Goal: Information Seeking & Learning: Find specific fact

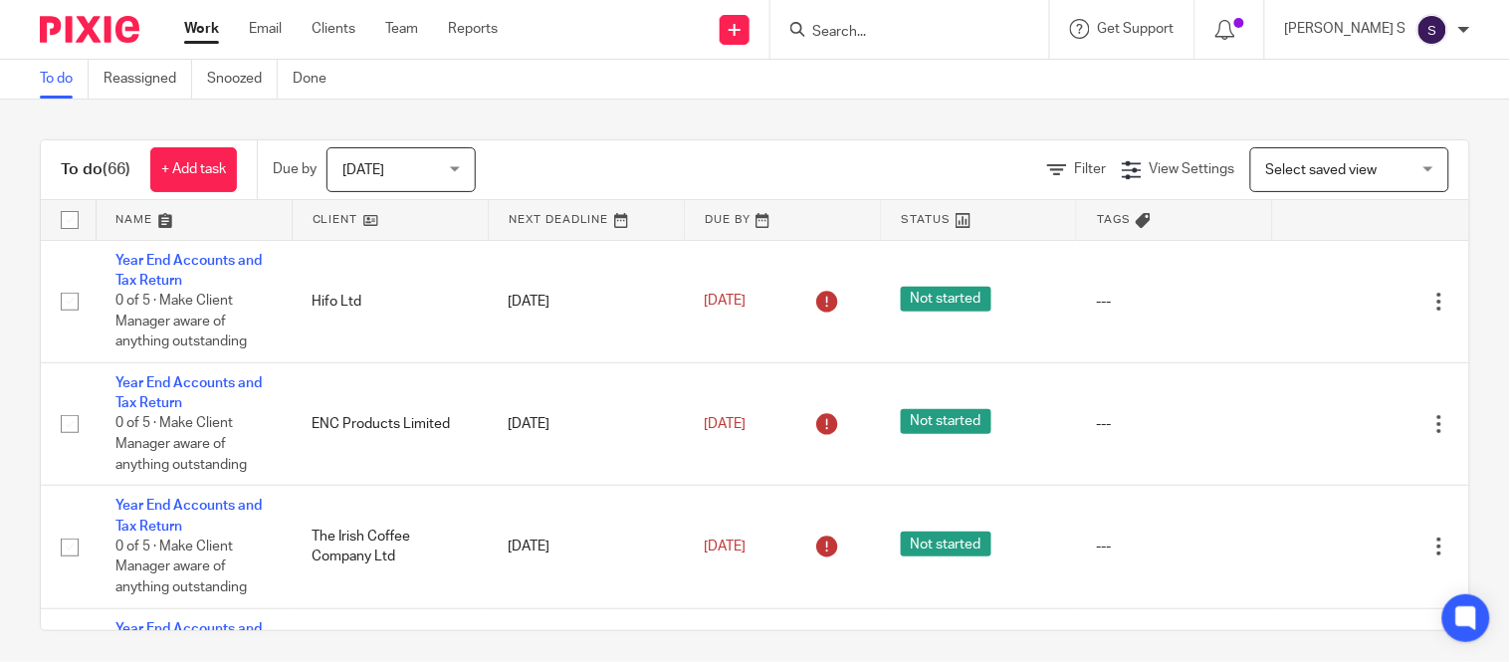
click at [928, 44] on div at bounding box center [909, 29] width 279 height 59
click at [916, 36] on input "Search" at bounding box center [899, 33] width 179 height 18
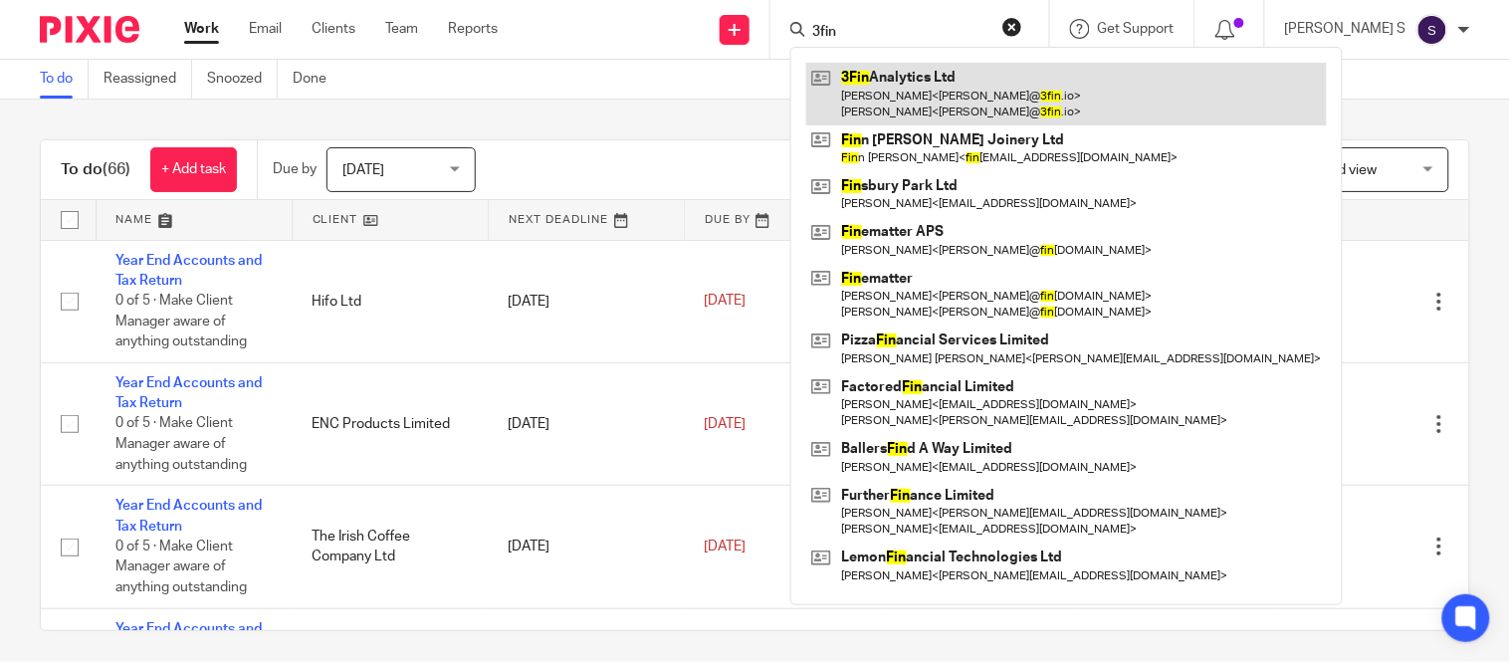
type input "3fin"
click at [917, 74] on link at bounding box center [1066, 94] width 520 height 62
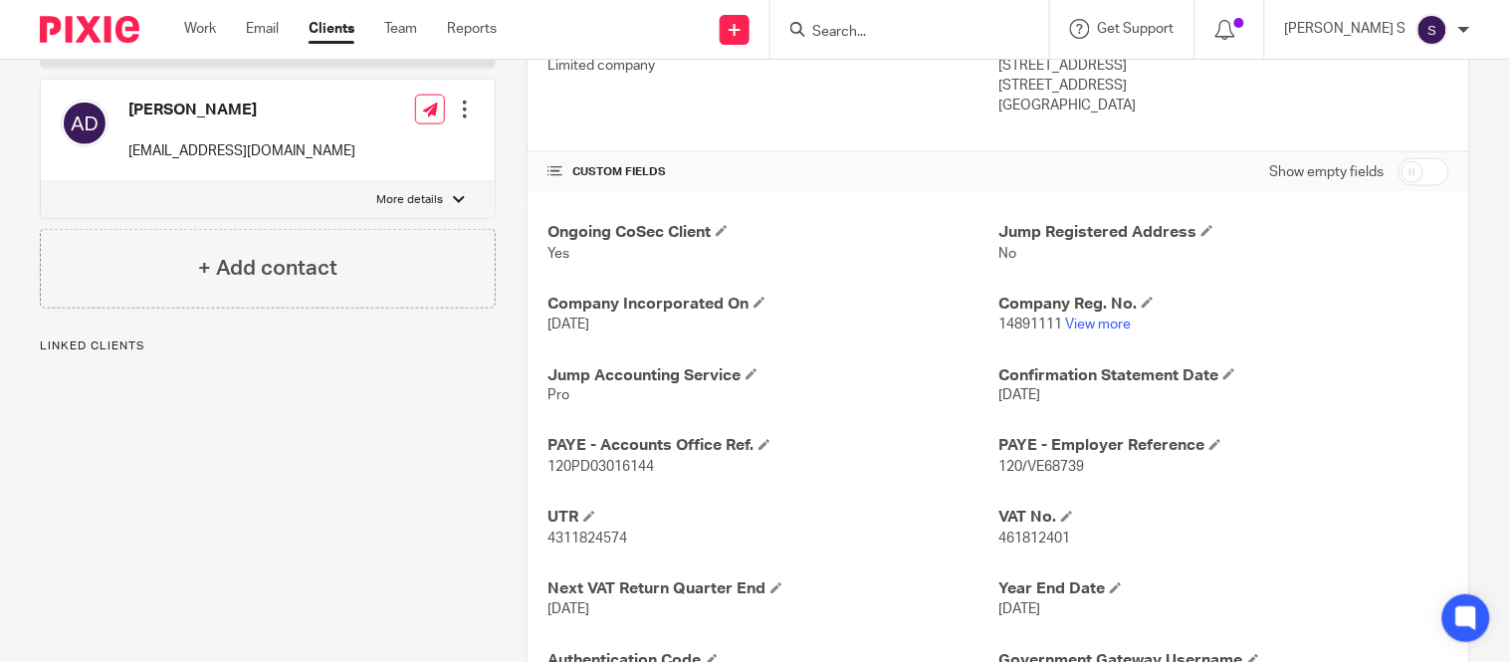
scroll to position [817, 0]
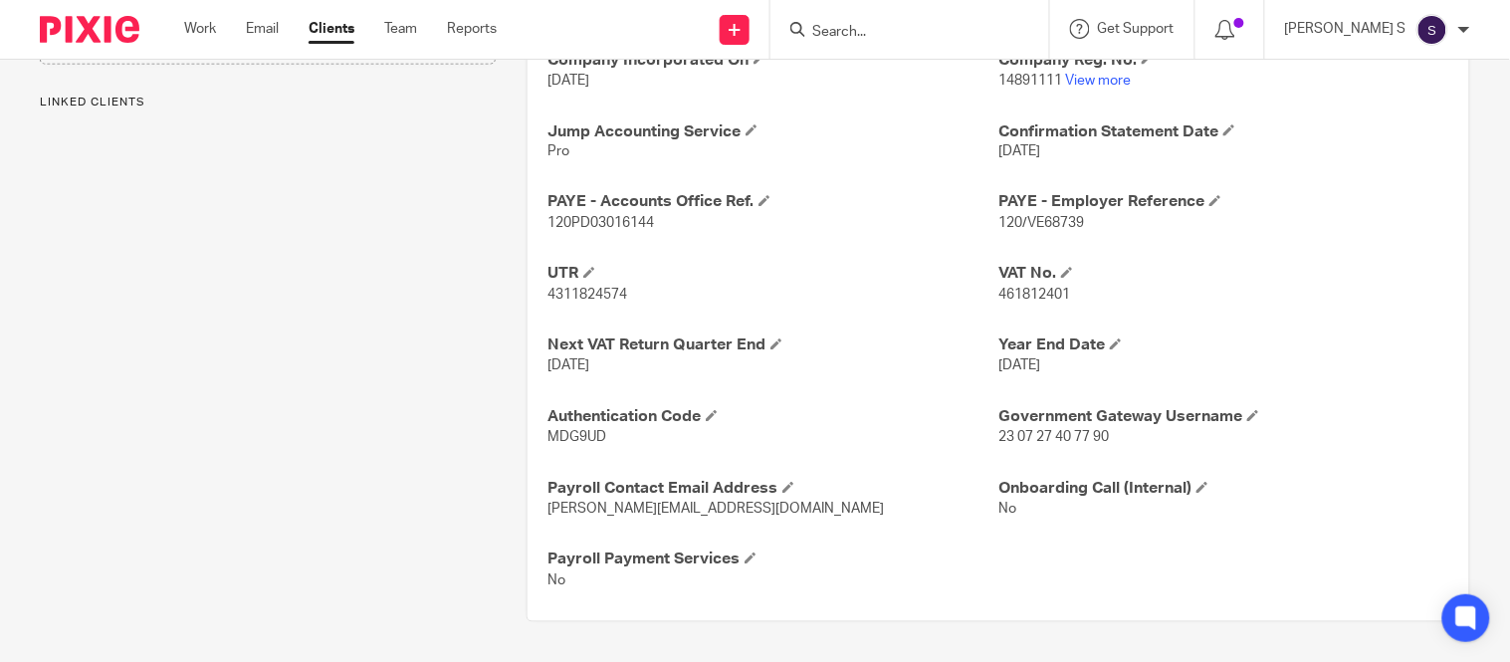
click at [998, 214] on p "120/VE68739" at bounding box center [1223, 224] width 451 height 20
copy p "120/VE68739"
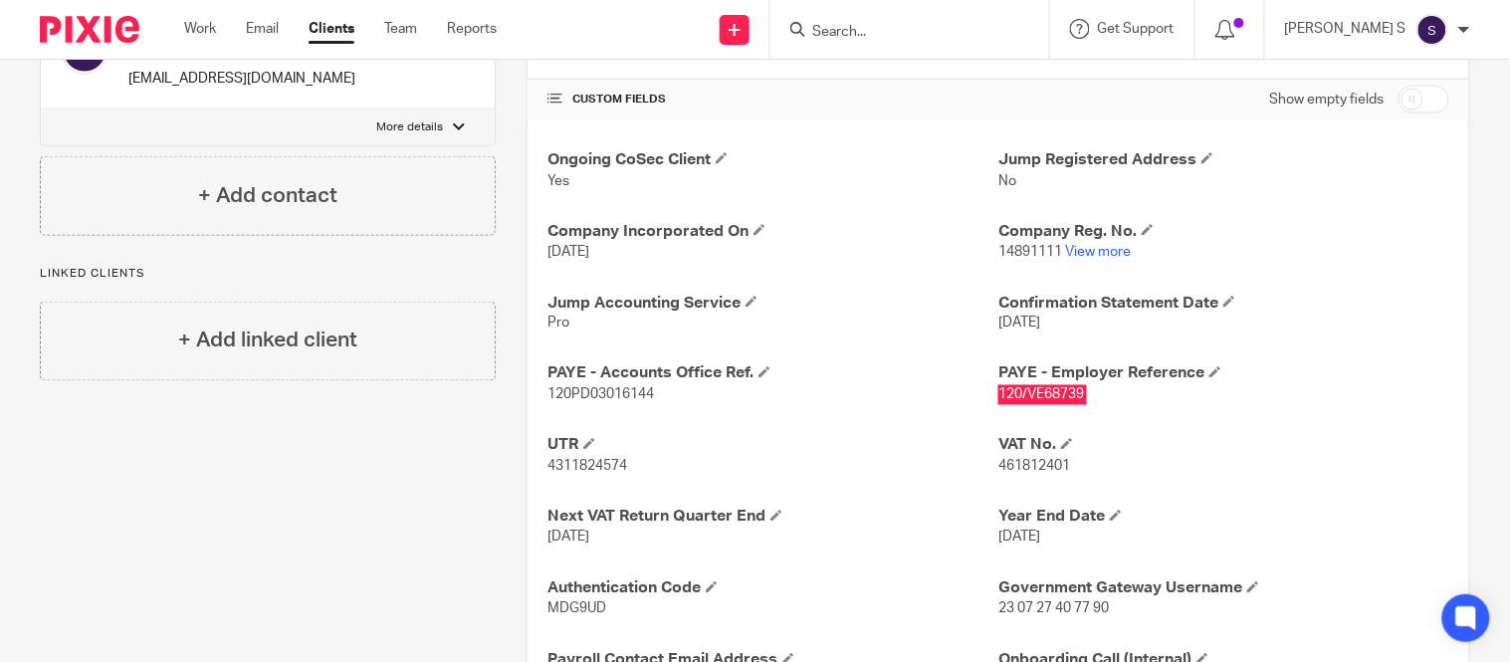
scroll to position [639, 0]
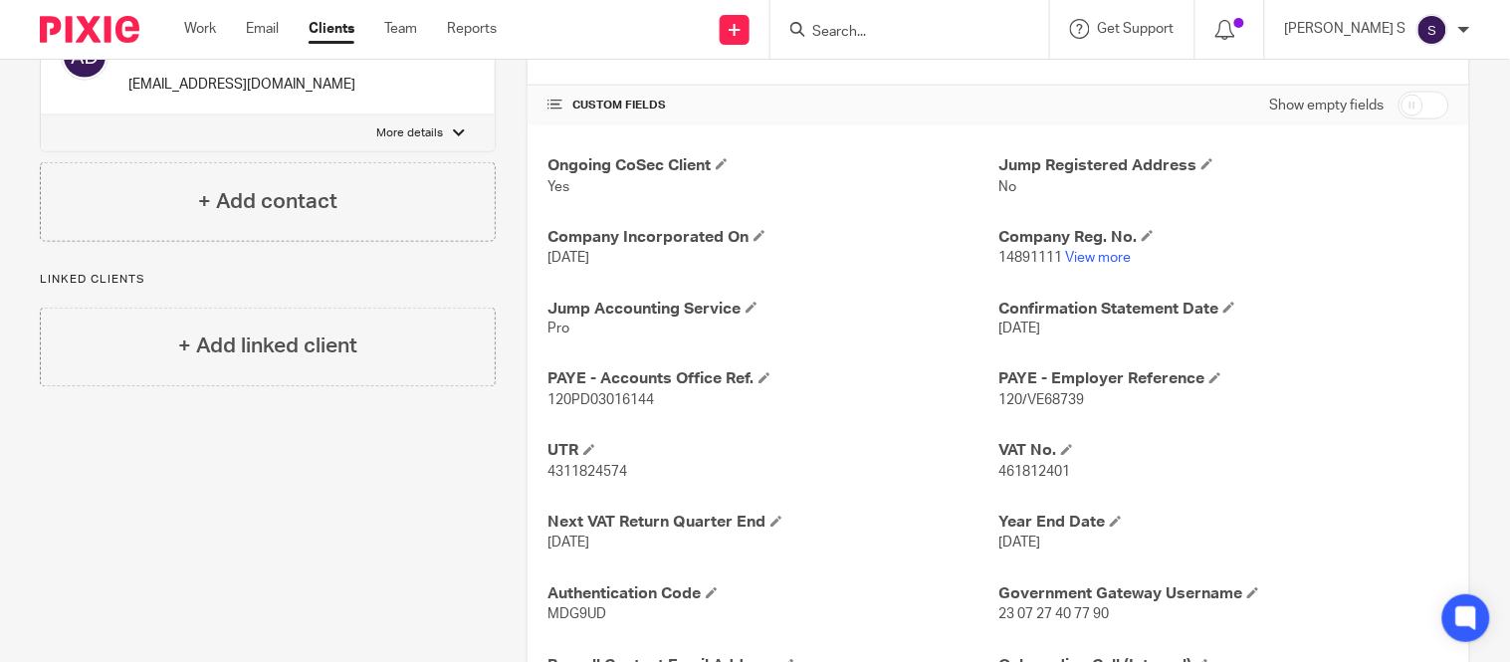
click at [538, 472] on div "Ongoing CoSec Client Yes Jump Registered Address No Company Incorporated On 24 …" at bounding box center [997, 461] width 941 height 673
copy span "4311824574"
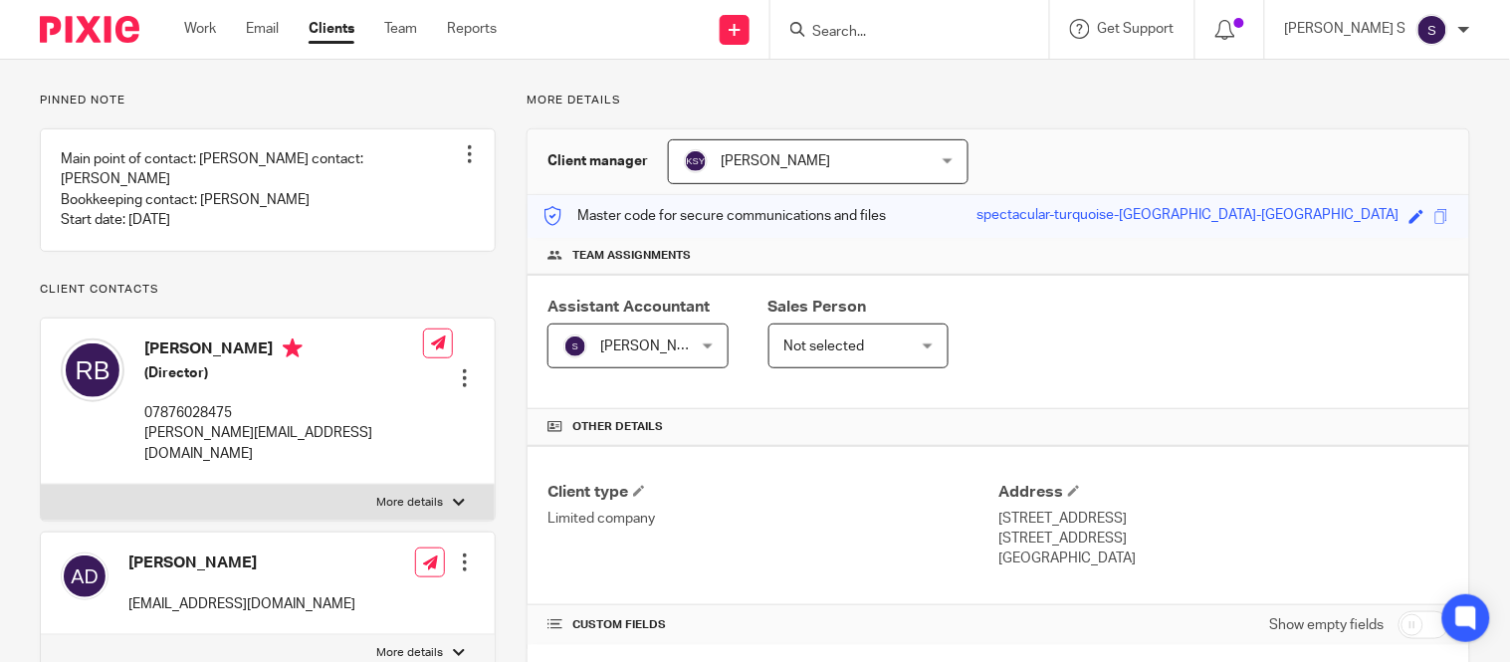
scroll to position [0, 0]
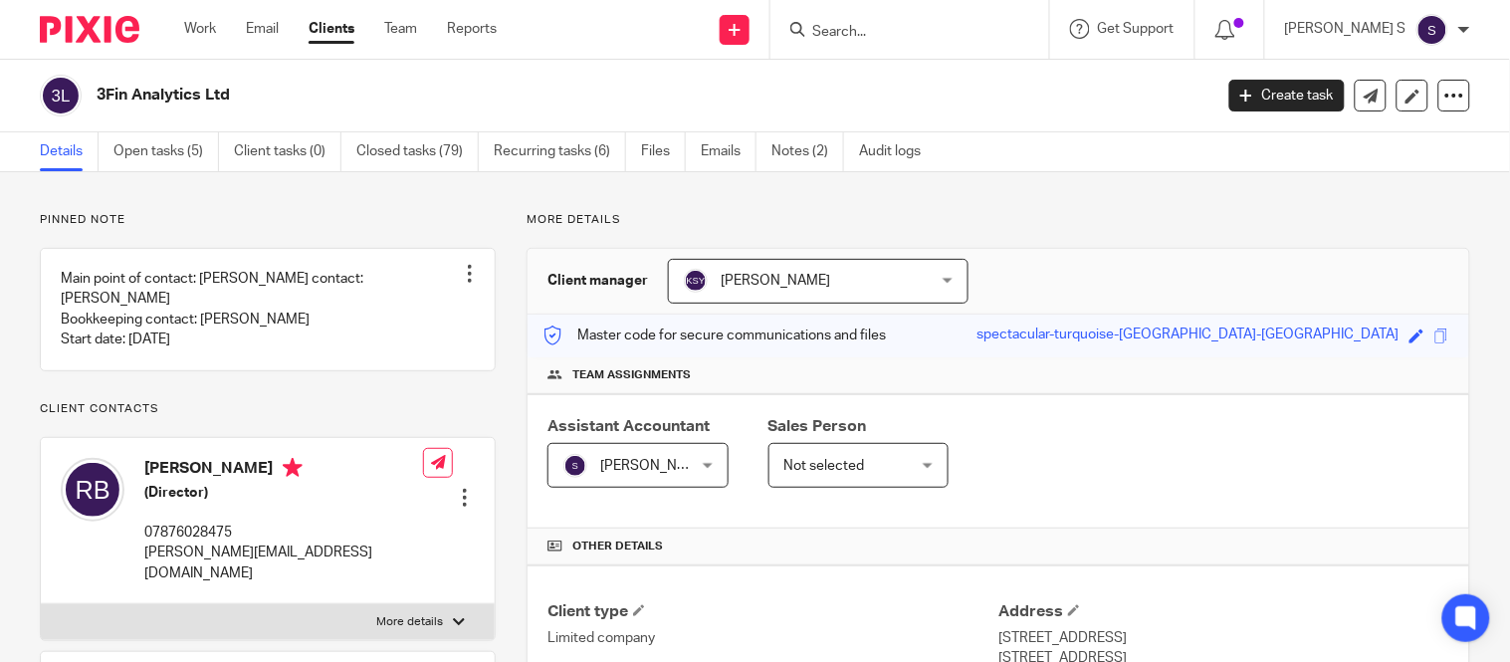
click at [894, 35] on input "Search" at bounding box center [899, 33] width 179 height 18
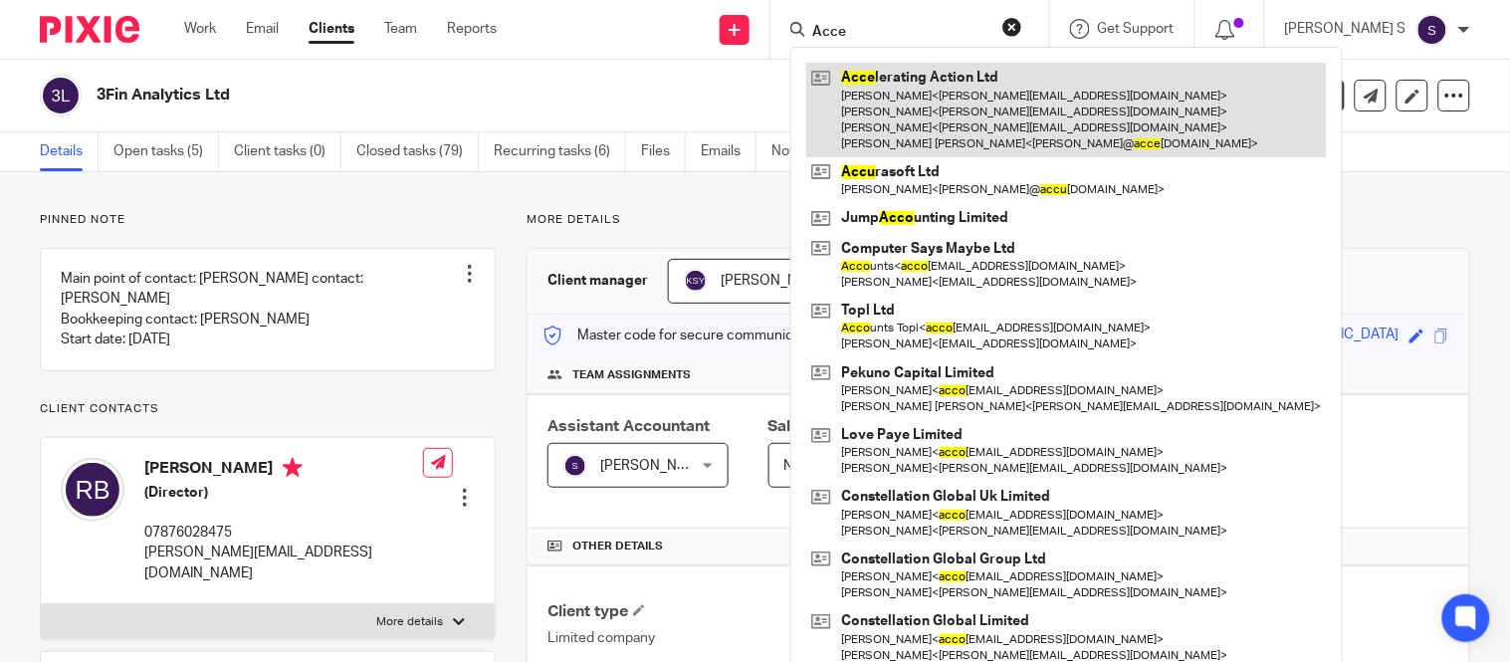
type input "Acce"
click at [1018, 100] on link at bounding box center [1066, 110] width 520 height 95
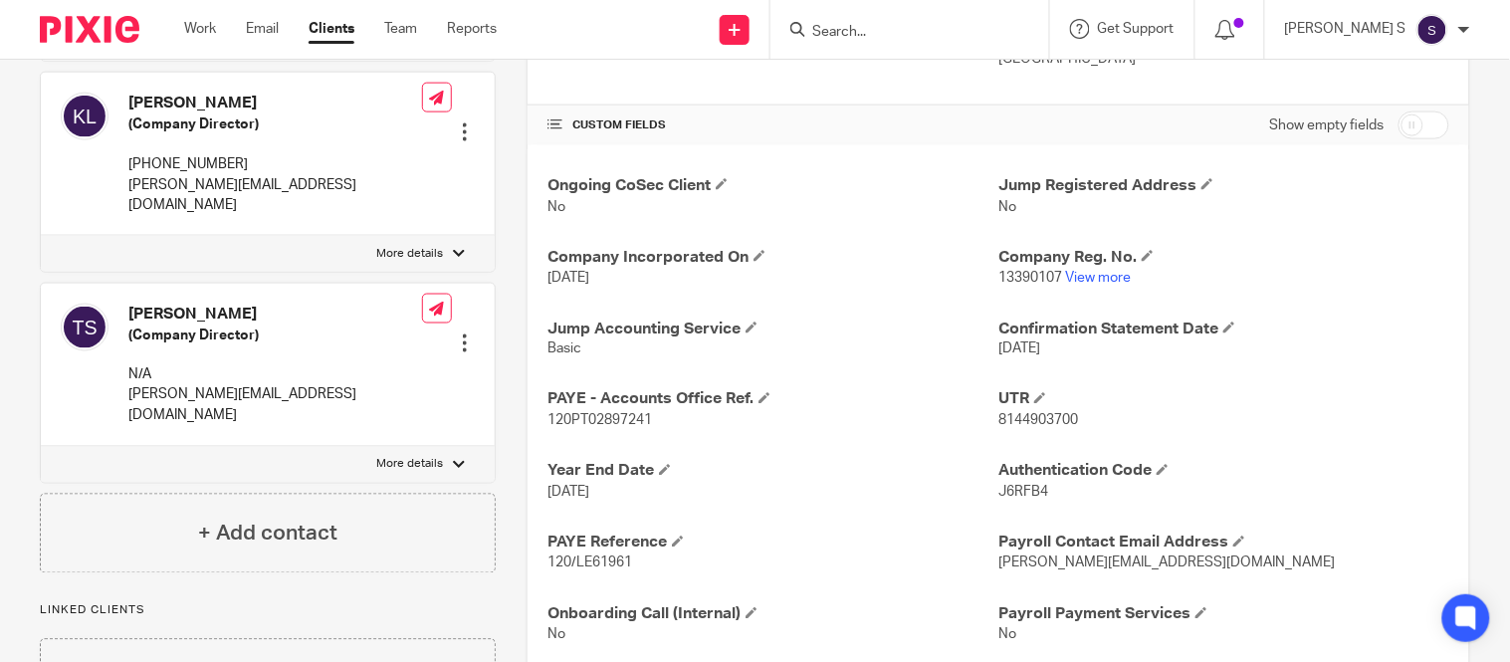
scroll to position [620, 0]
click at [547, 419] on span "120PT02897241" at bounding box center [599, 420] width 104 height 14
copy p "120PT02897241"
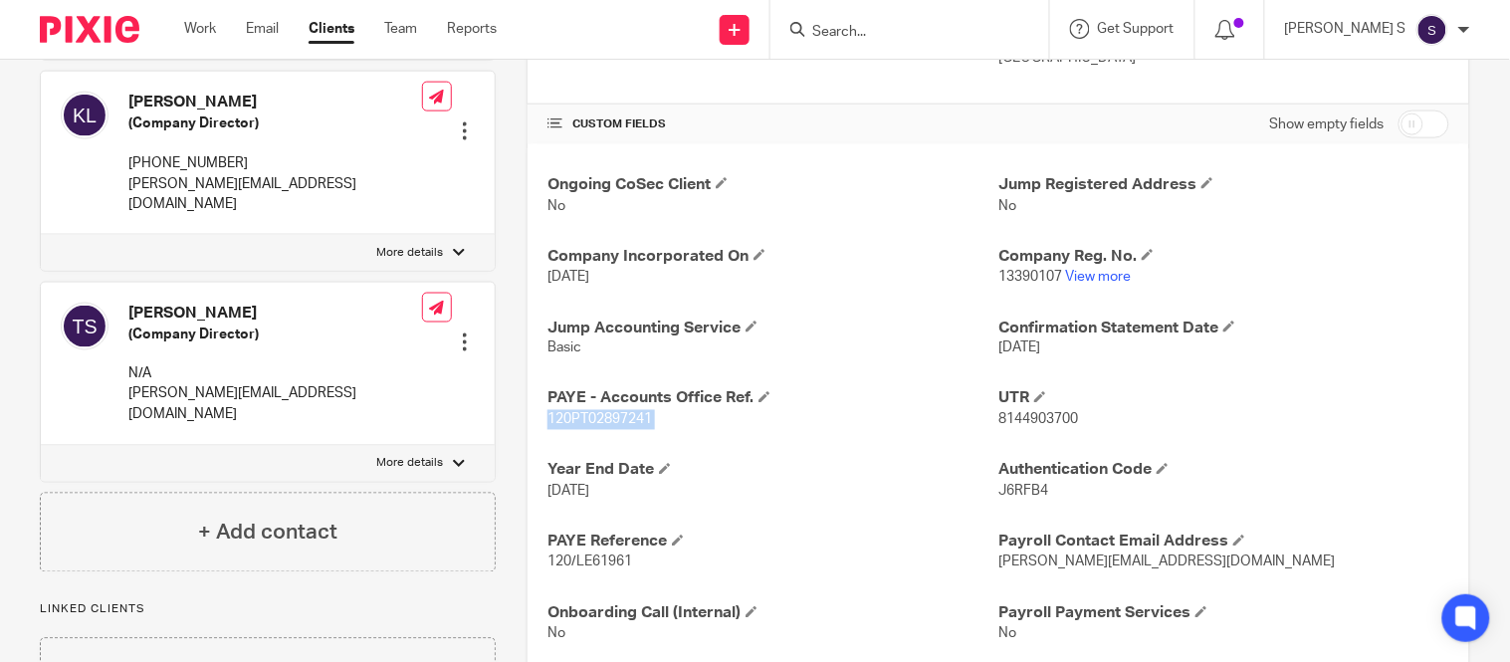
click at [982, 413] on p "120PT02897241" at bounding box center [772, 420] width 451 height 20
click at [998, 418] on span "8144903700" at bounding box center [1038, 420] width 80 height 14
drag, startPoint x: 987, startPoint y: 418, endPoint x: 998, endPoint y: 418, distance: 10.9
click at [998, 418] on span "8144903700" at bounding box center [1038, 420] width 80 height 14
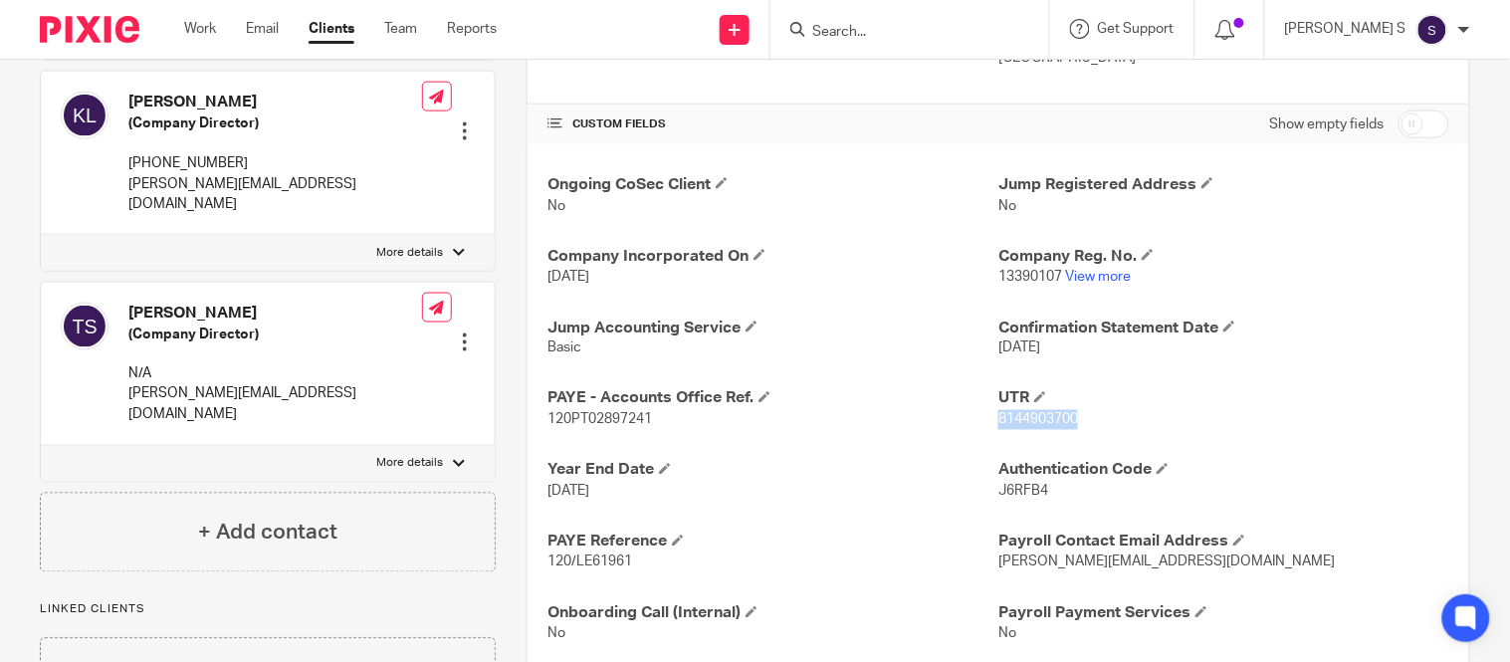
click at [998, 418] on span "8144903700" at bounding box center [1038, 420] width 80 height 14
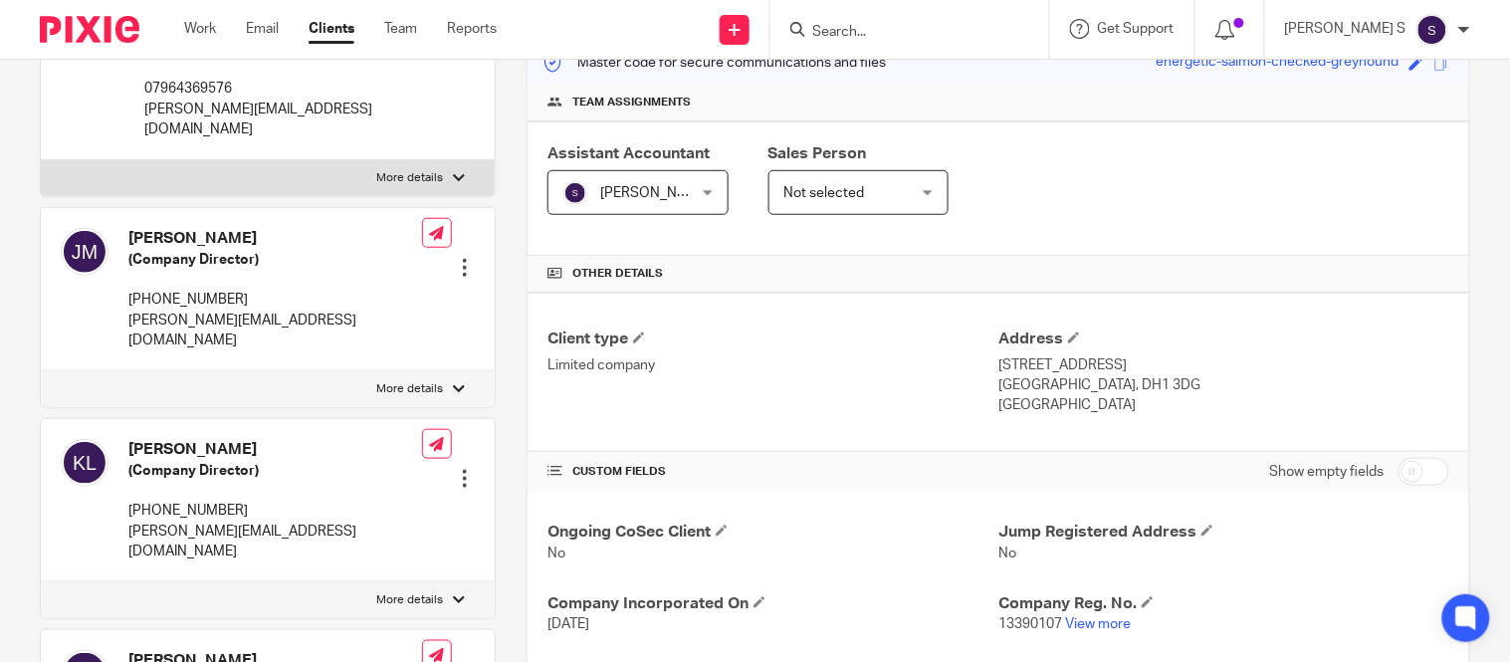
scroll to position [0, 0]
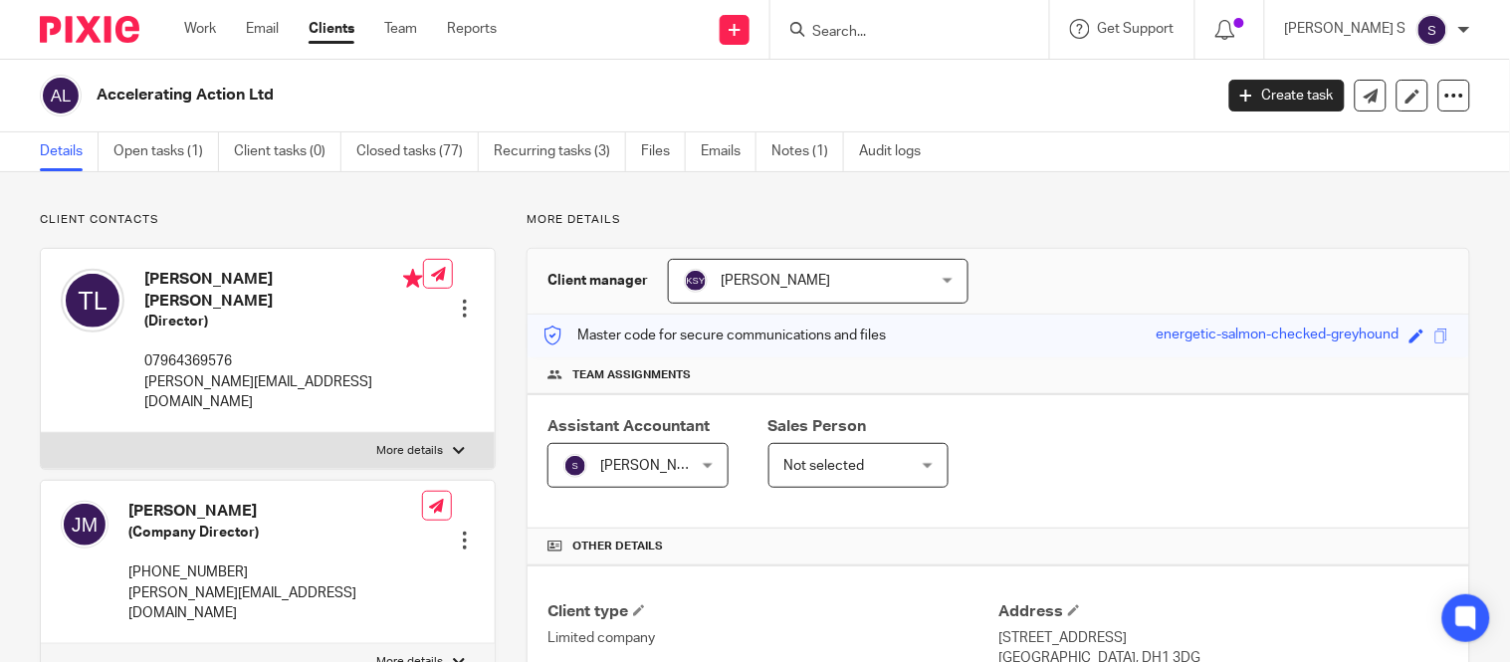
click at [886, 24] on input "Search" at bounding box center [899, 33] width 179 height 18
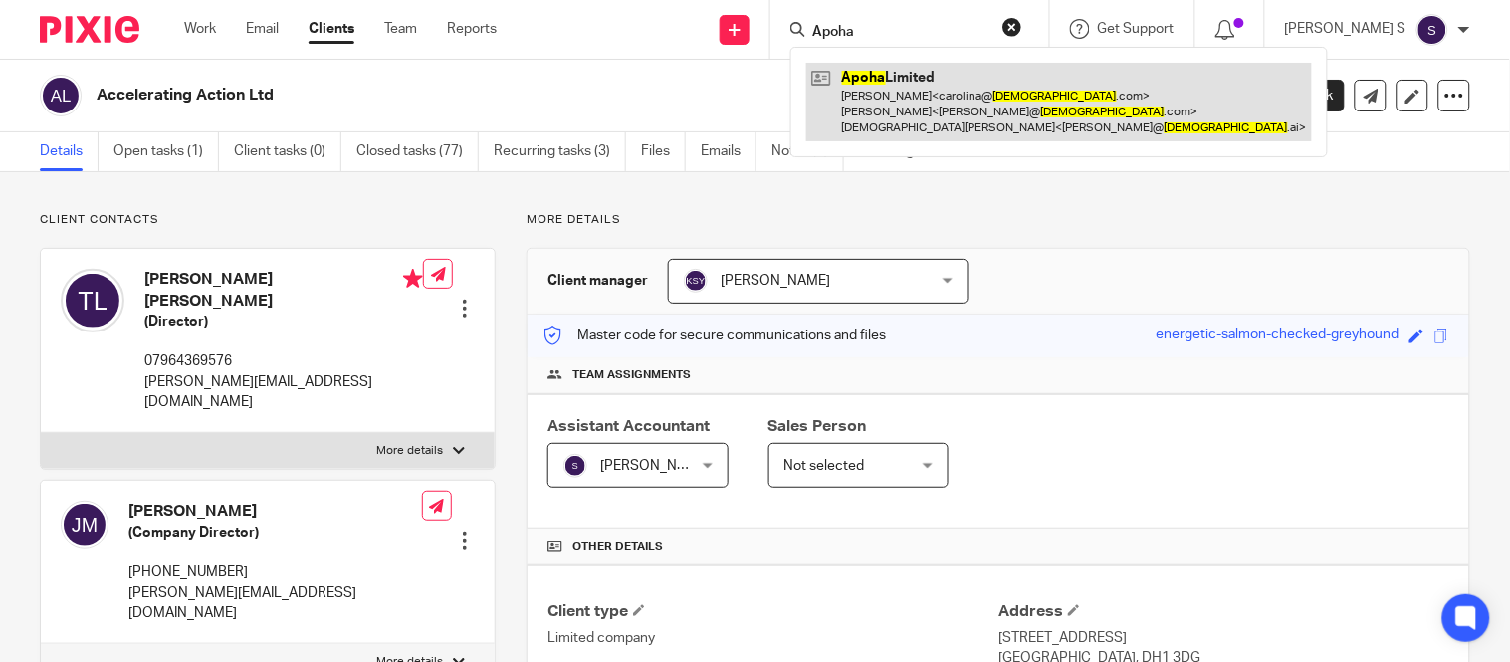
type input "Apoha"
click at [931, 103] on link at bounding box center [1058, 102] width 505 height 79
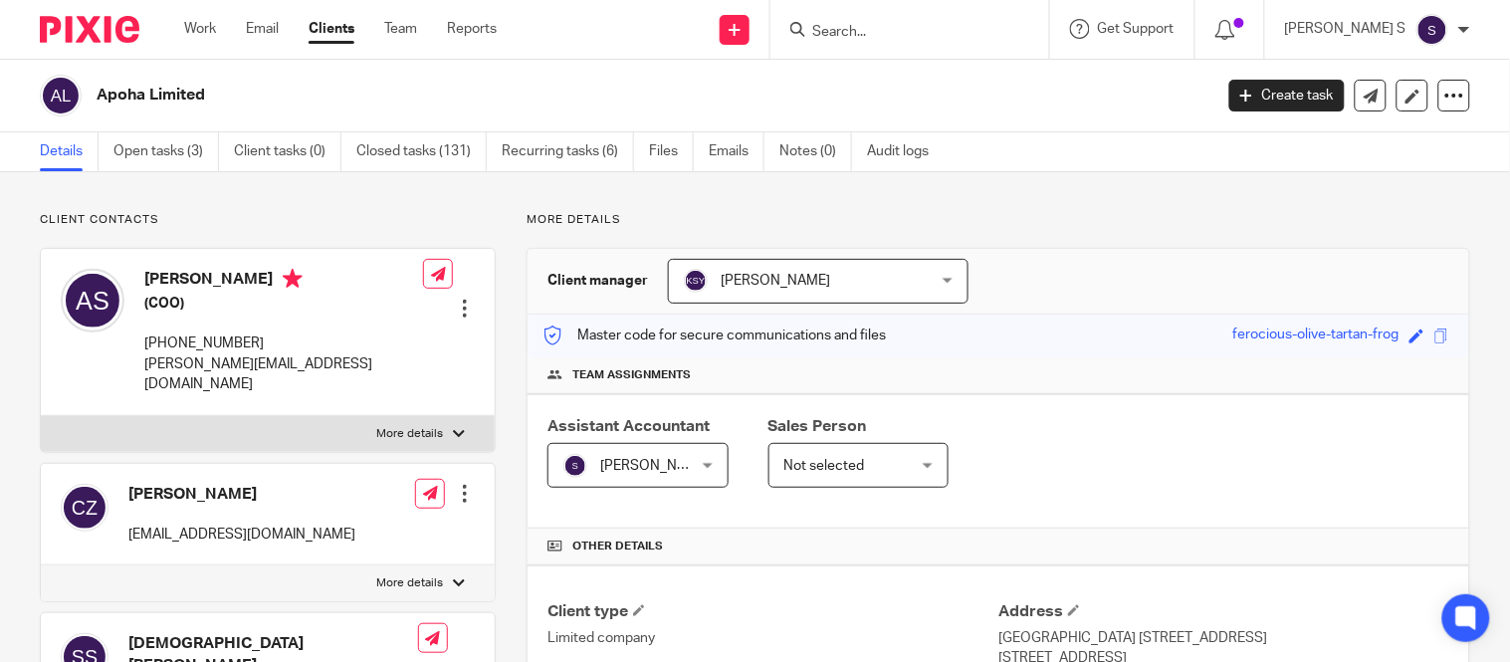
scroll to position [699, 0]
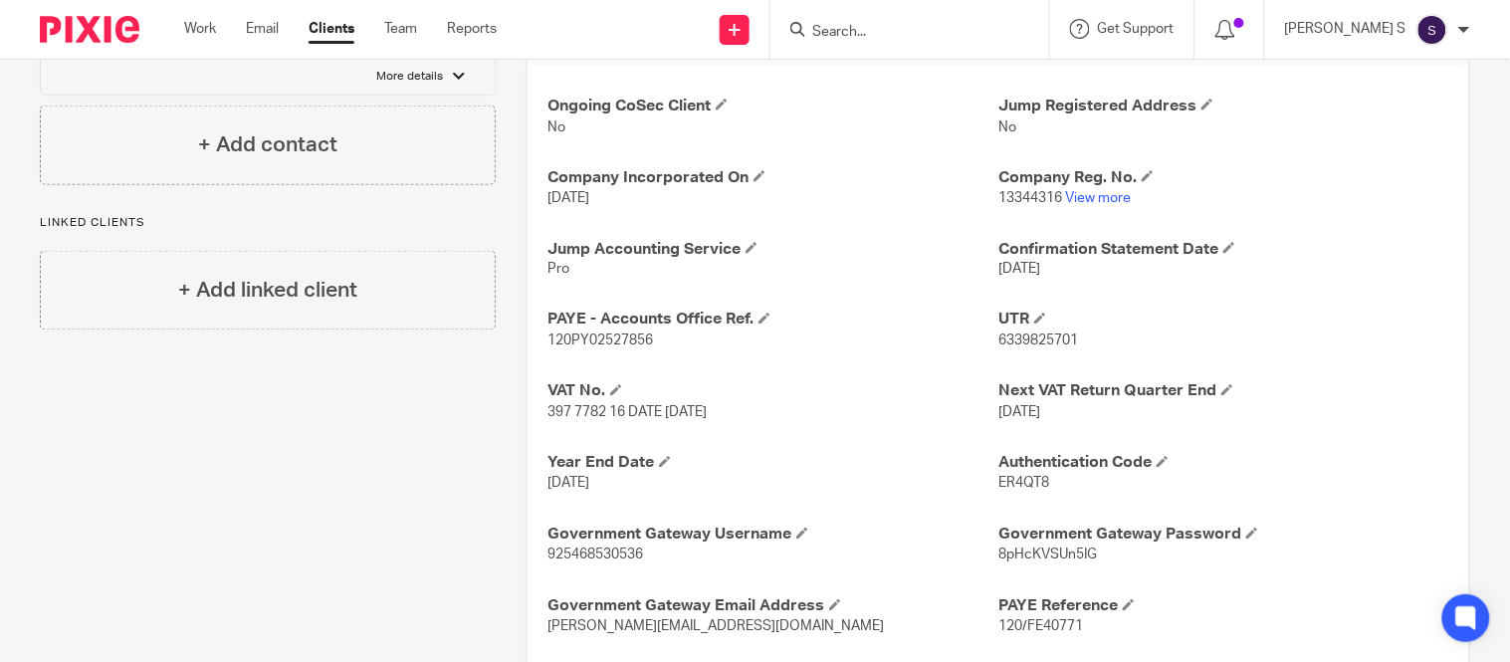
click at [550, 338] on span "120PY02527856" at bounding box center [599, 341] width 105 height 14
copy p "120PY02527856"
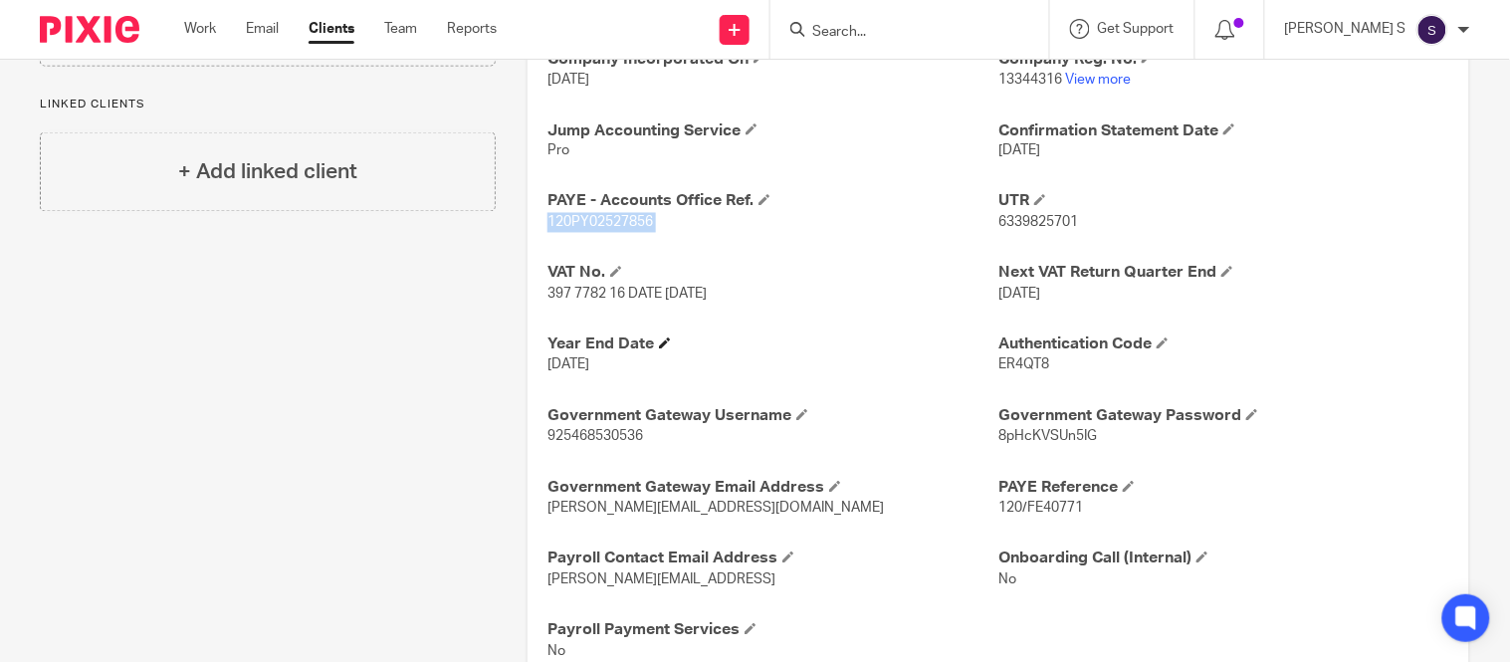
scroll to position [818, 0]
click at [1019, 503] on span "120/FE40771" at bounding box center [1040, 508] width 85 height 14
copy span "FE40771"
click at [999, 221] on span "6339825701" at bounding box center [1038, 222] width 80 height 14
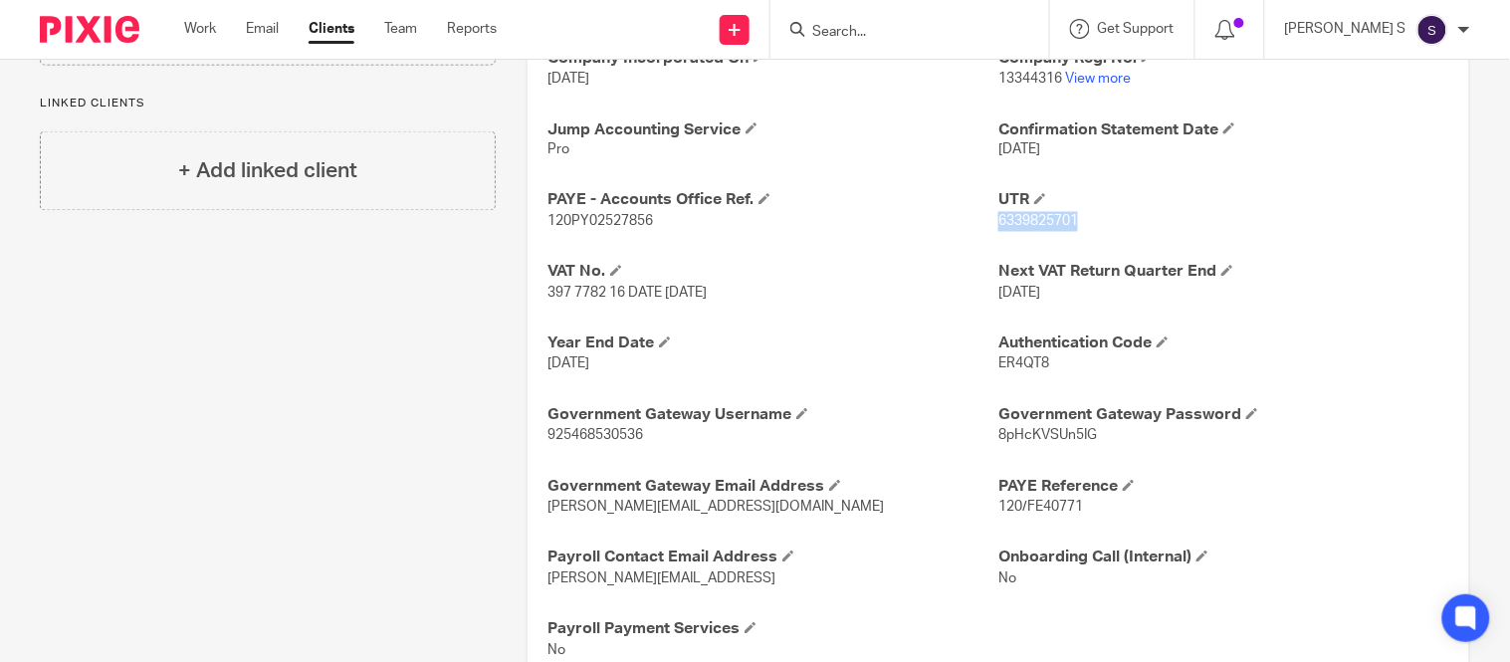
click at [999, 221] on span "6339825701" at bounding box center [1038, 222] width 80 height 14
copy p "6339825701"
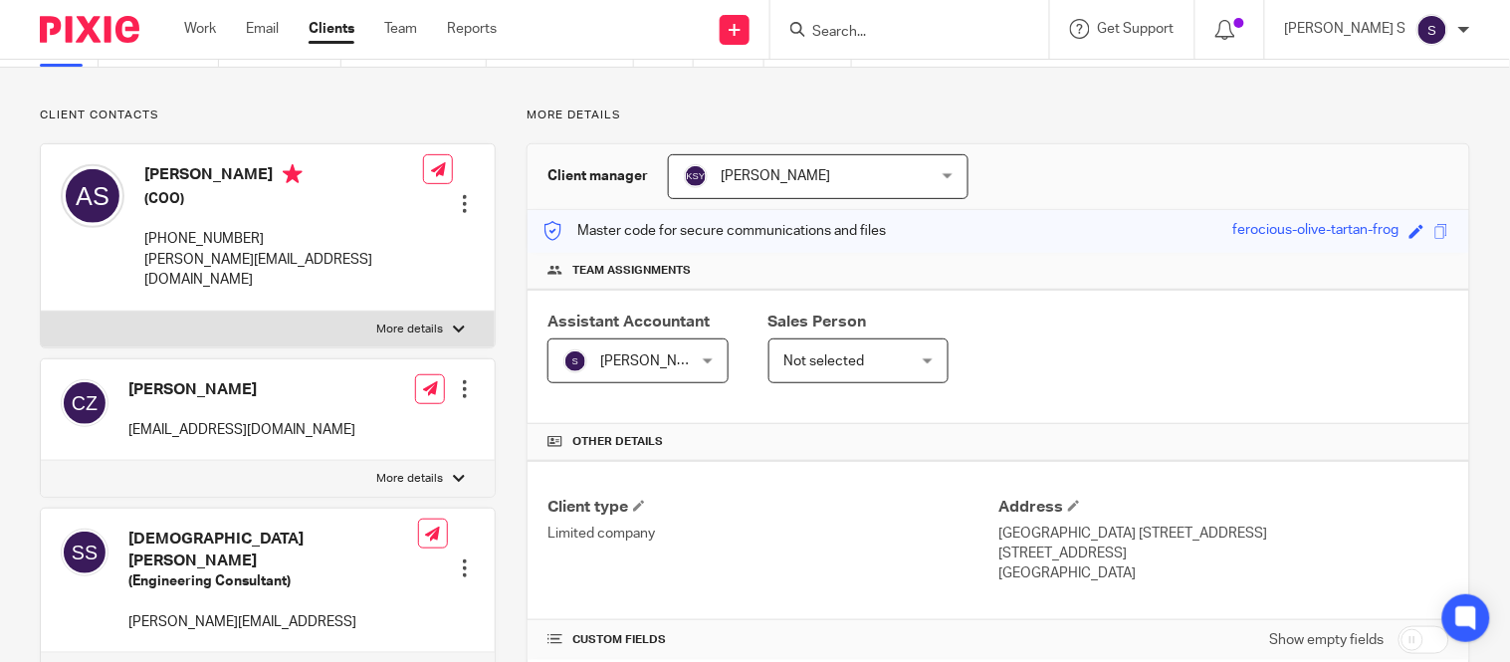
scroll to position [0, 0]
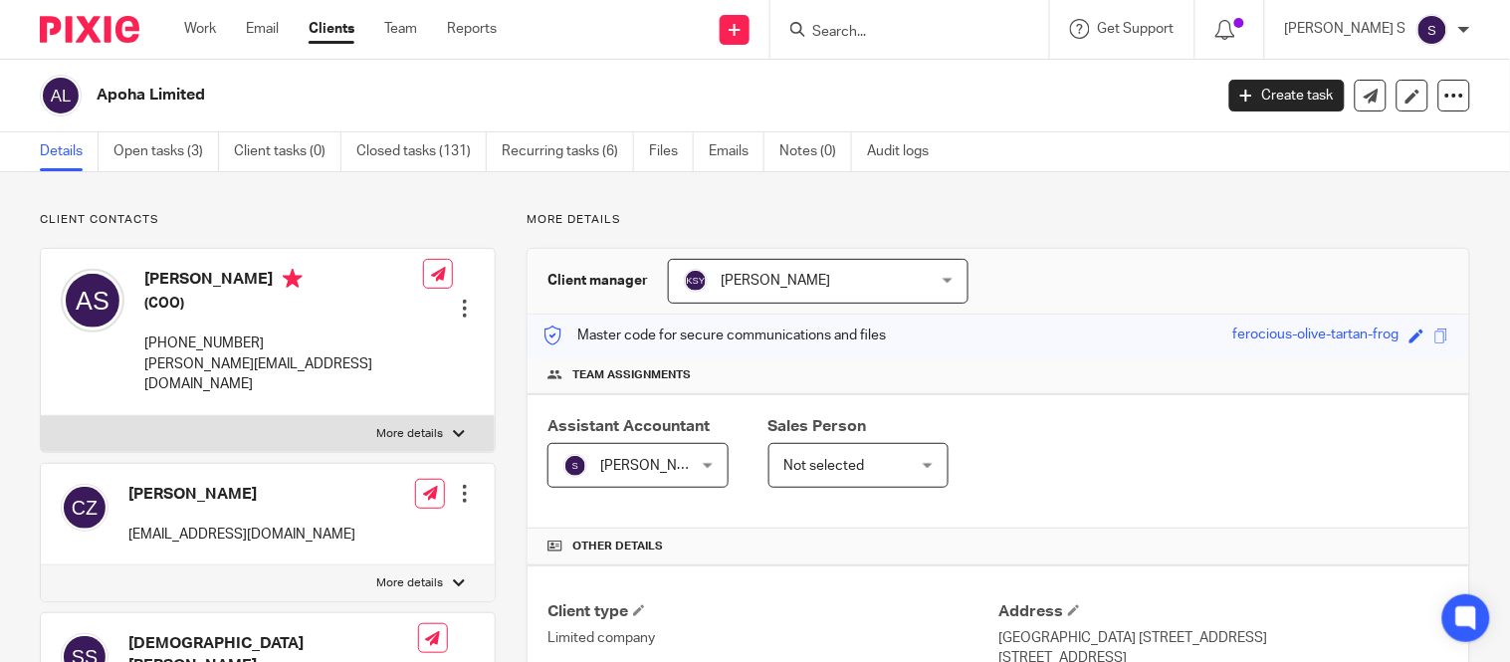
click at [896, 42] on div at bounding box center [909, 29] width 279 height 59
click at [886, 27] on input "Search" at bounding box center [899, 33] width 179 height 18
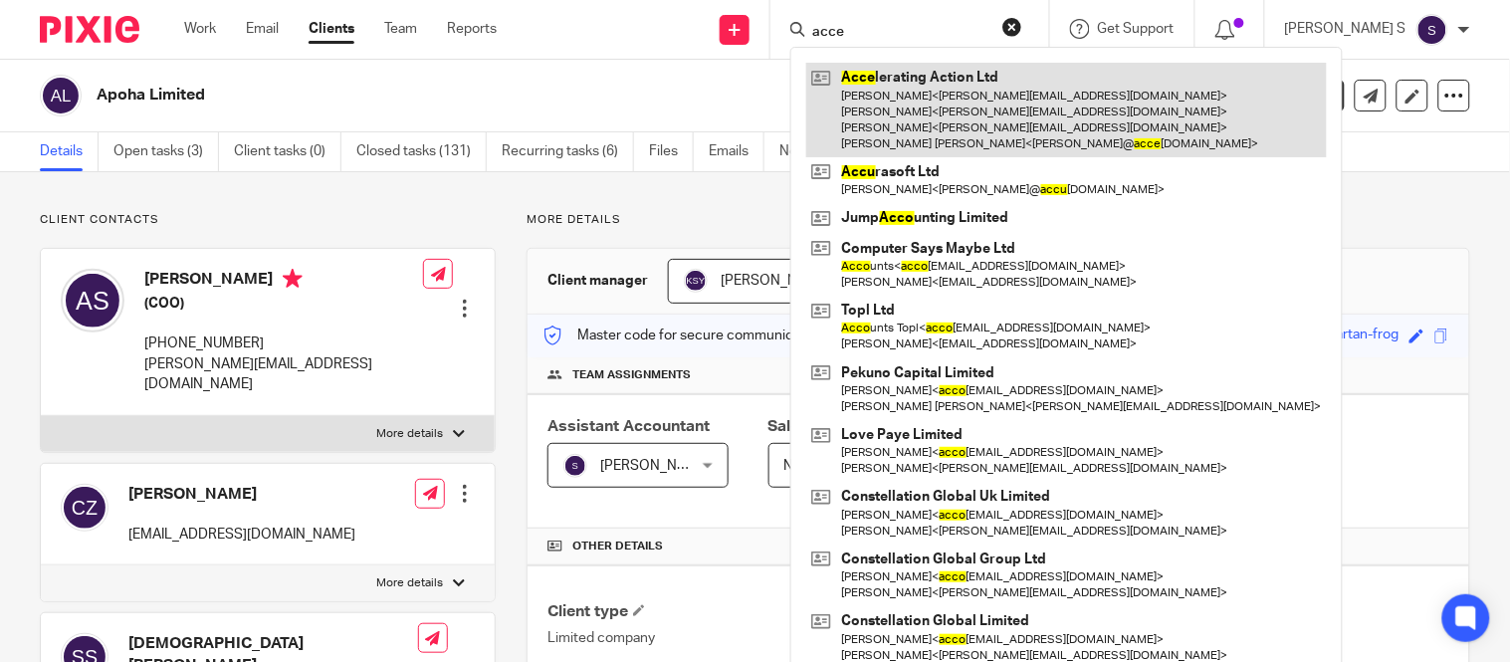
type input "acce"
click at [978, 93] on link at bounding box center [1066, 110] width 520 height 95
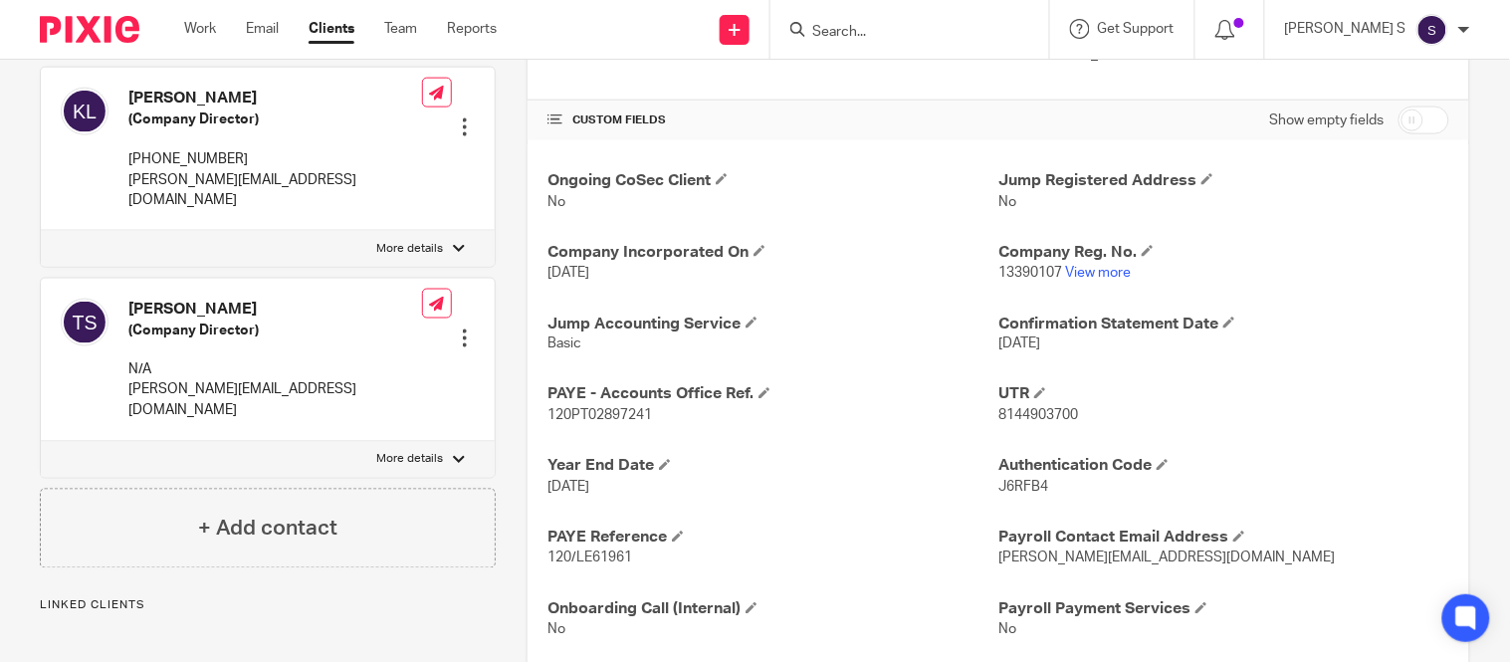
scroll to position [674, 0]
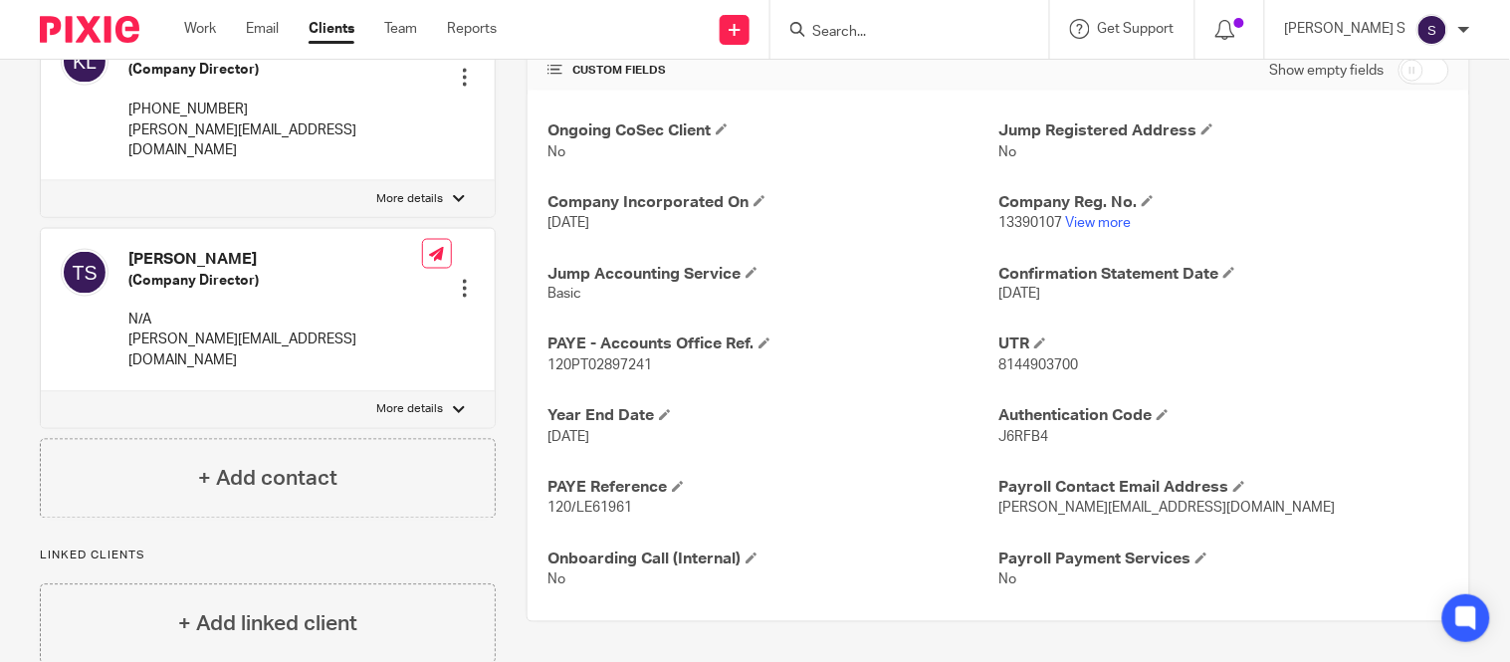
click at [547, 508] on span "120/LE61961" at bounding box center [589, 509] width 85 height 14
copy p "120/LE61961"
click at [584, 505] on span "120/LE61961" at bounding box center [589, 509] width 85 height 14
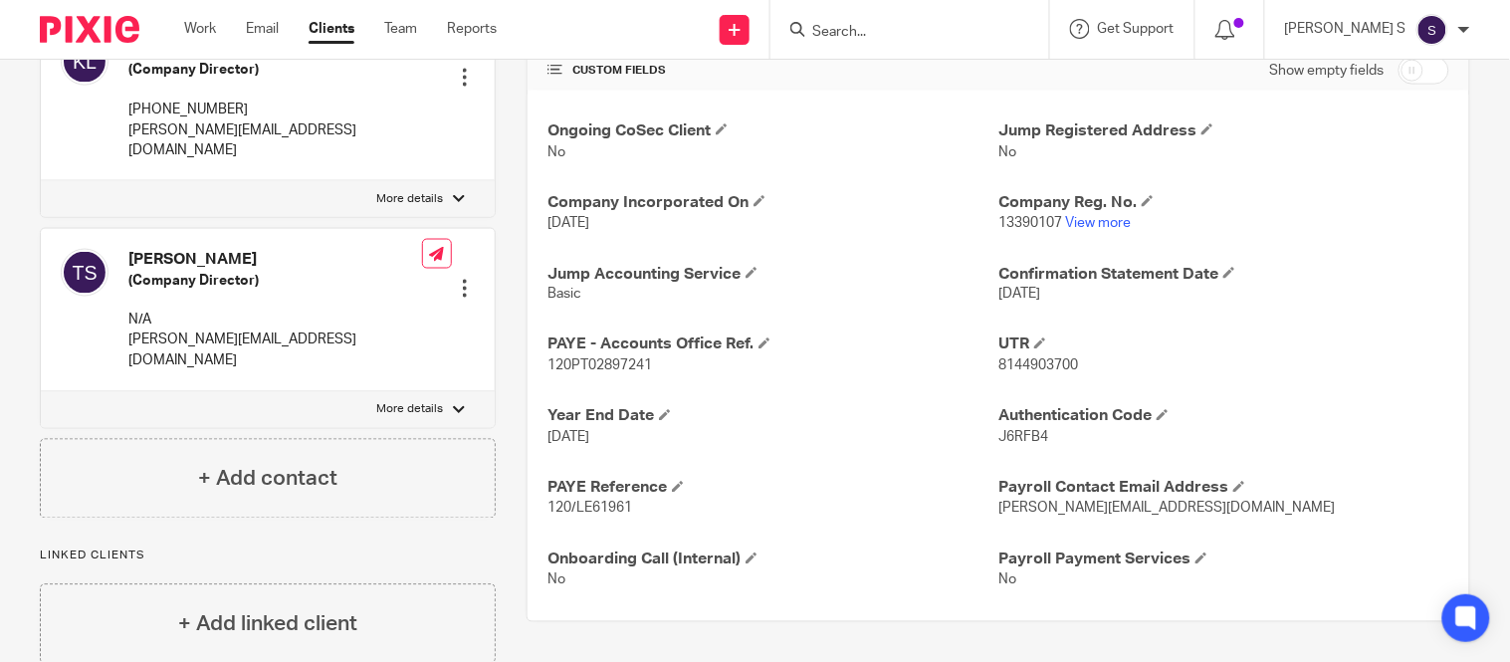
click at [577, 505] on span "120/LE61961" at bounding box center [589, 509] width 85 height 14
click at [575, 505] on span "120/LE61961" at bounding box center [589, 509] width 85 height 14
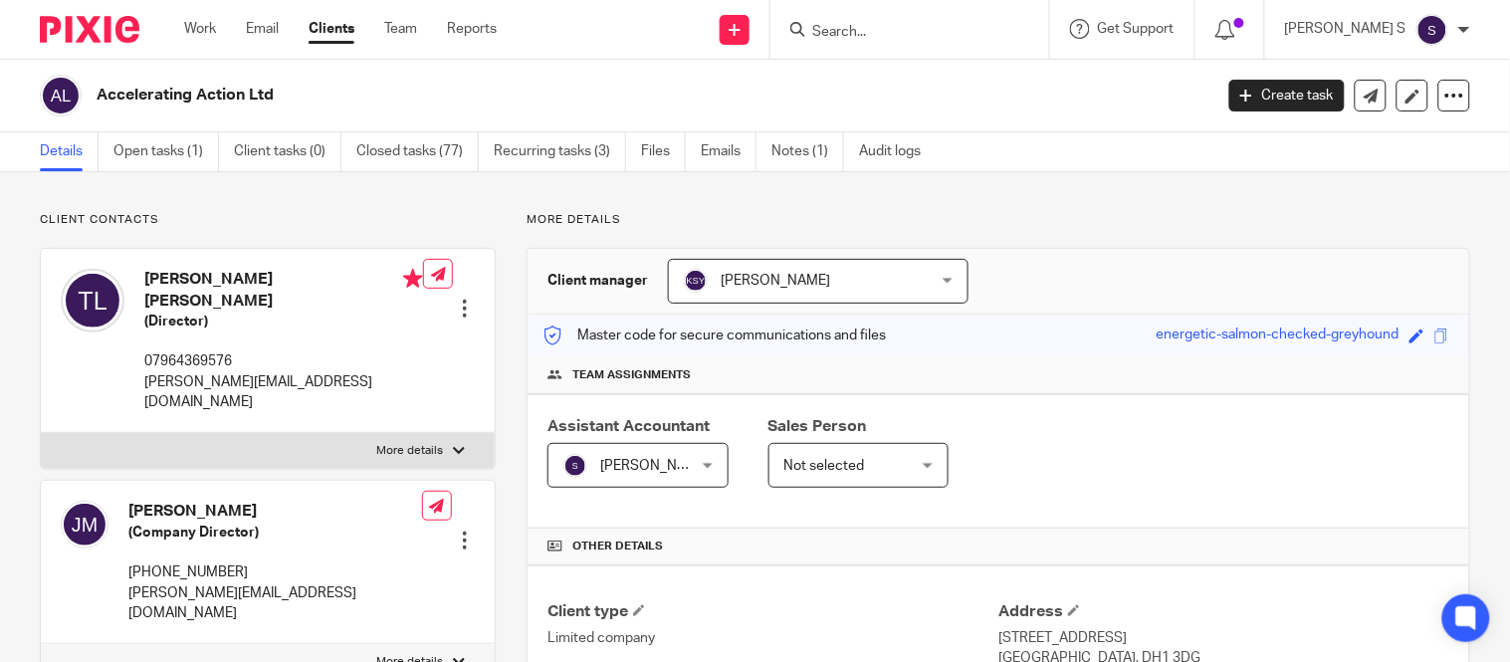
click at [878, 13] on div at bounding box center [909, 29] width 279 height 59
click at [878, 24] on input "Search" at bounding box center [899, 33] width 179 height 18
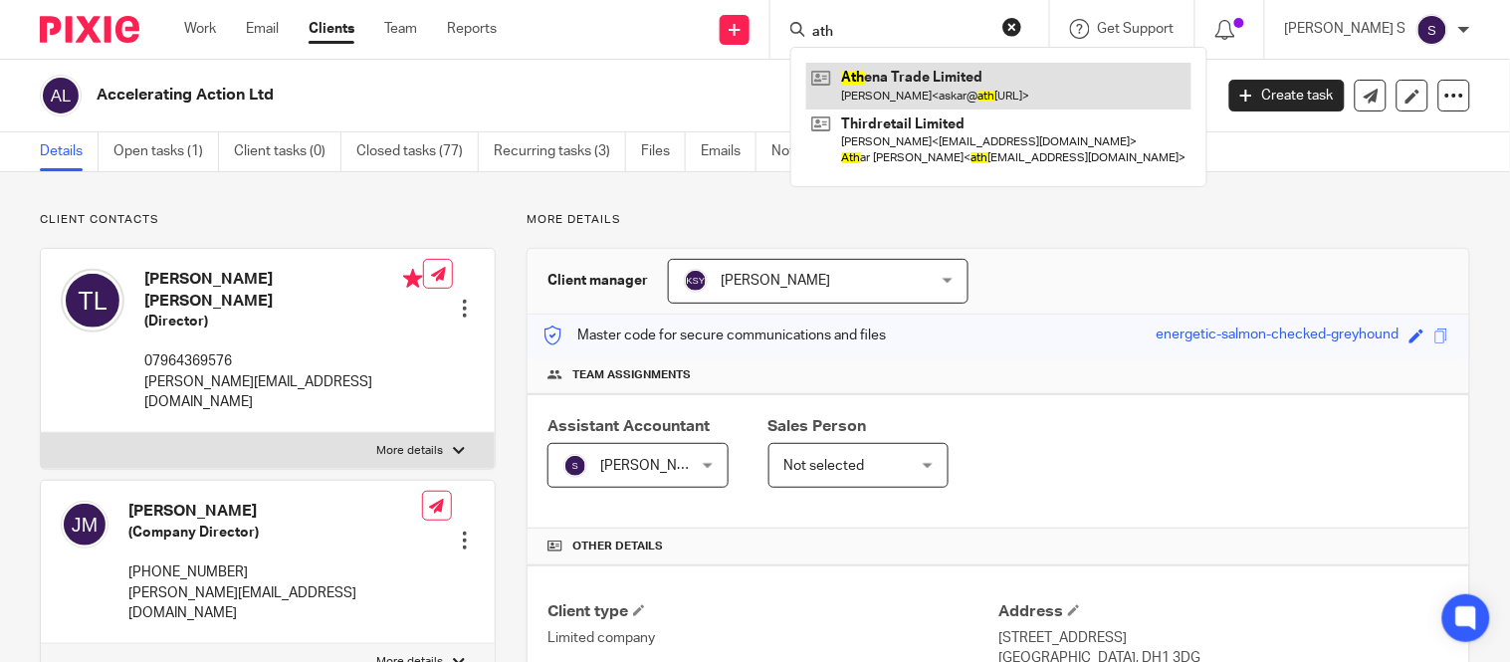
type input "ath"
click at [940, 95] on link at bounding box center [998, 86] width 385 height 46
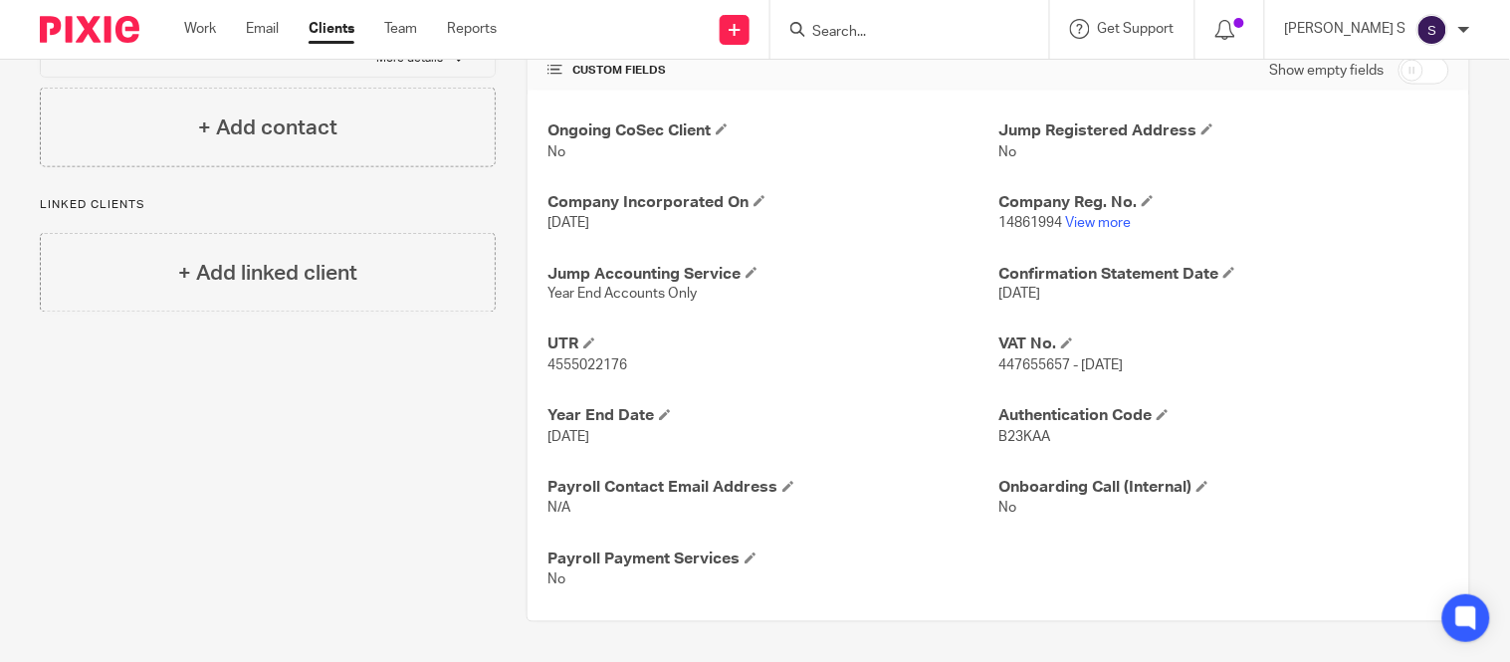
scroll to position [610, 0]
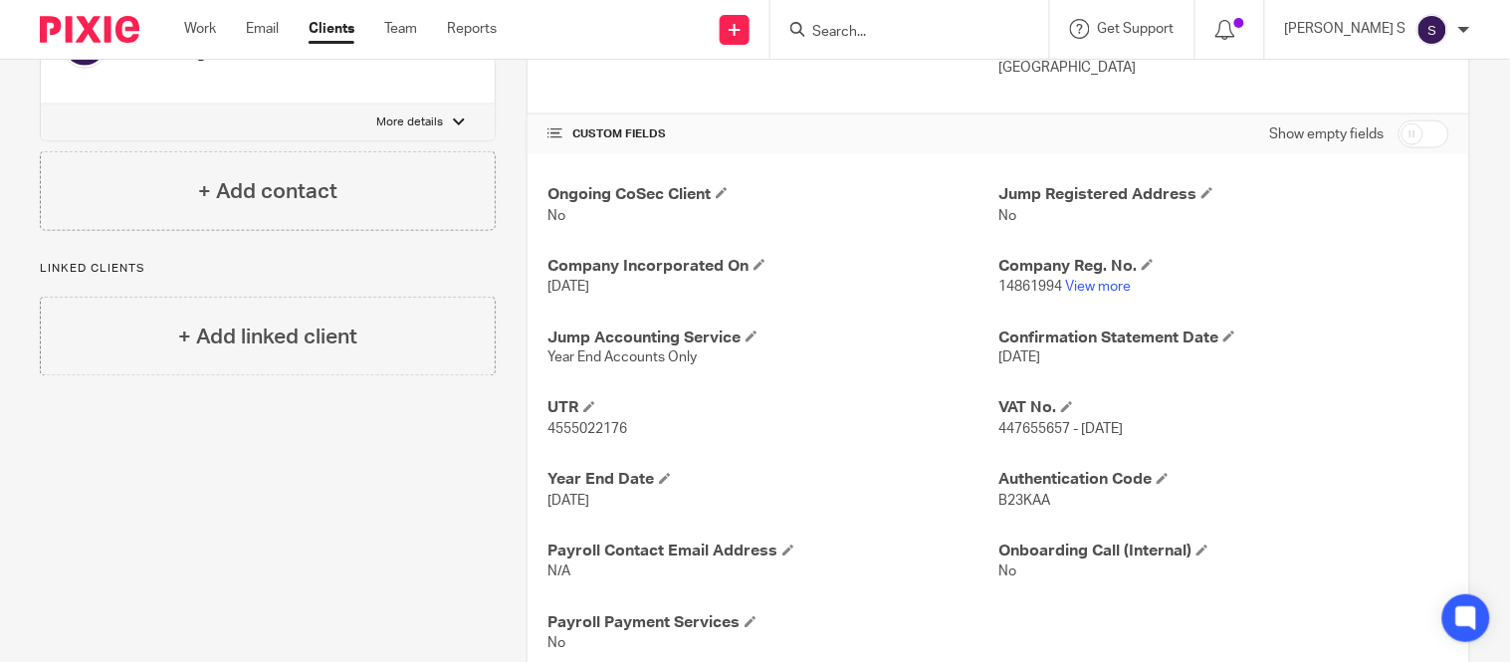
click at [569, 422] on p "4555022176" at bounding box center [772, 430] width 451 height 20
copy p "4555022176"
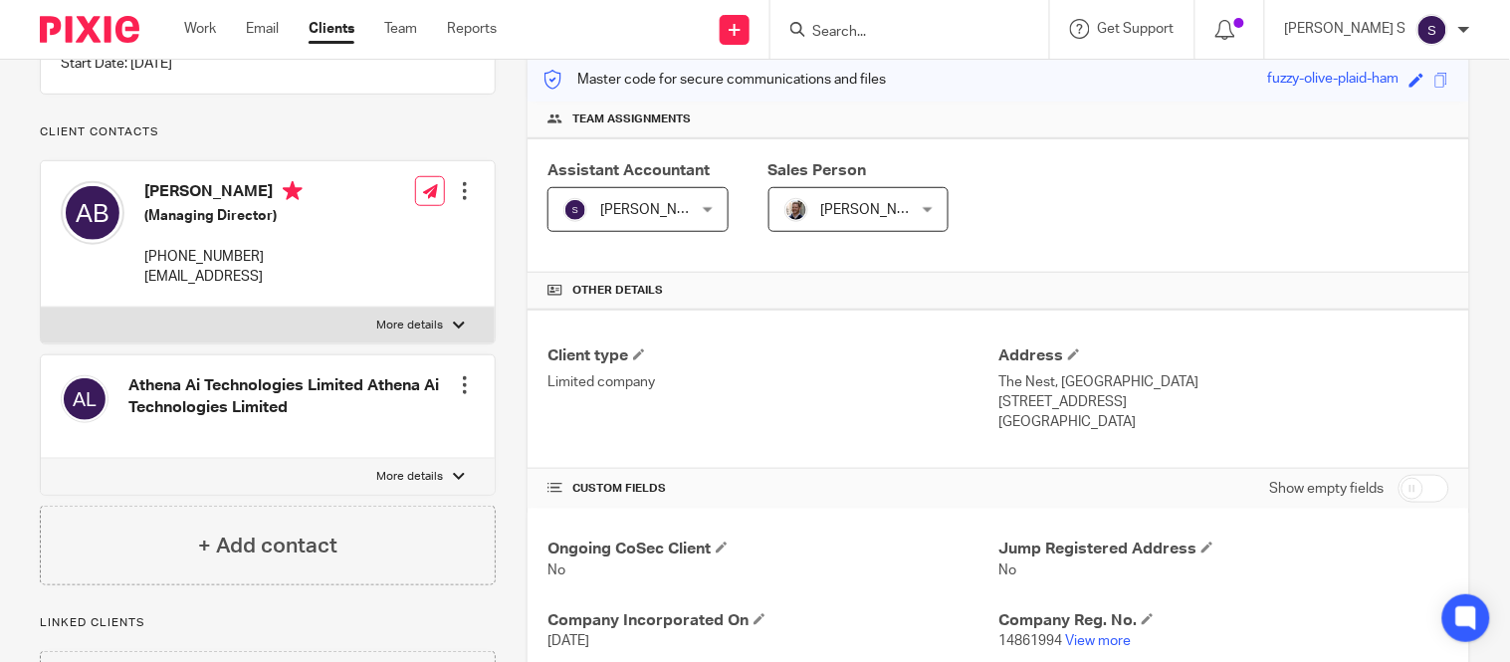
scroll to position [0, 0]
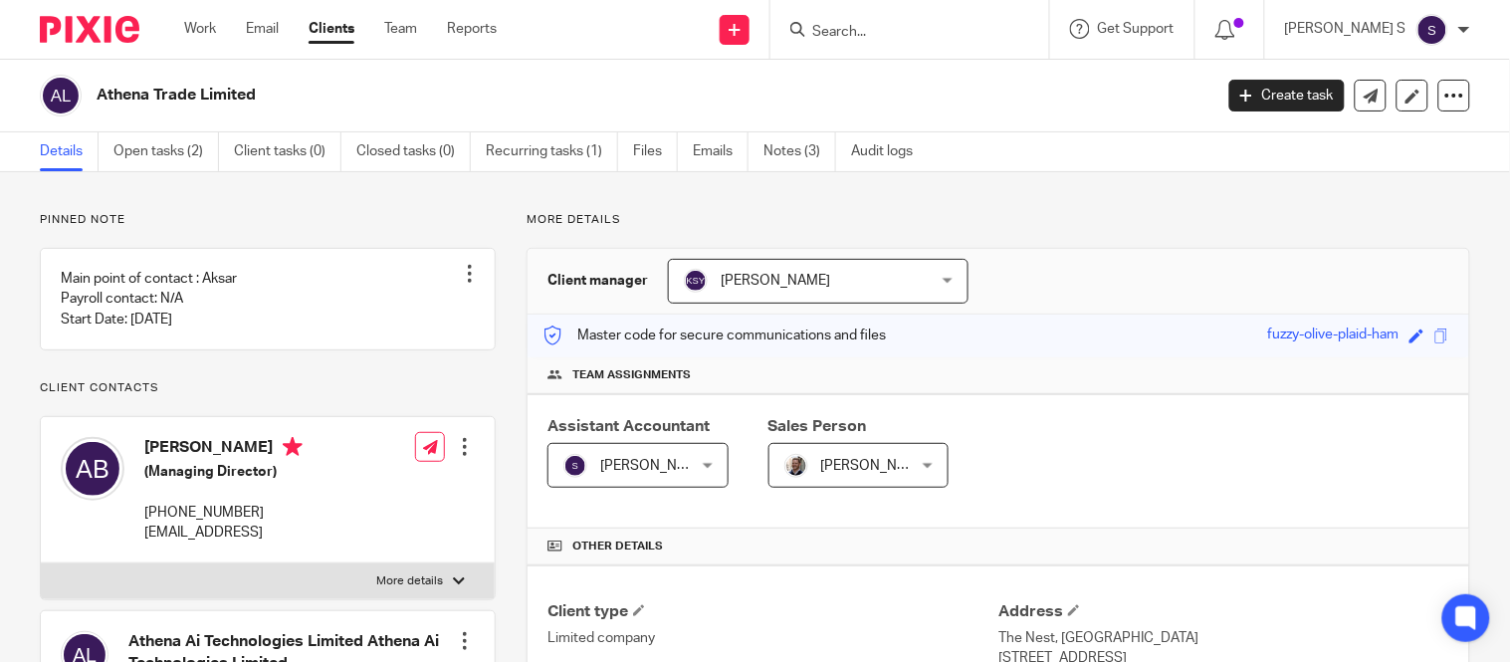
click at [902, 33] on input "Search" at bounding box center [899, 33] width 179 height 18
click at [890, 25] on input "Search" at bounding box center [899, 33] width 179 height 18
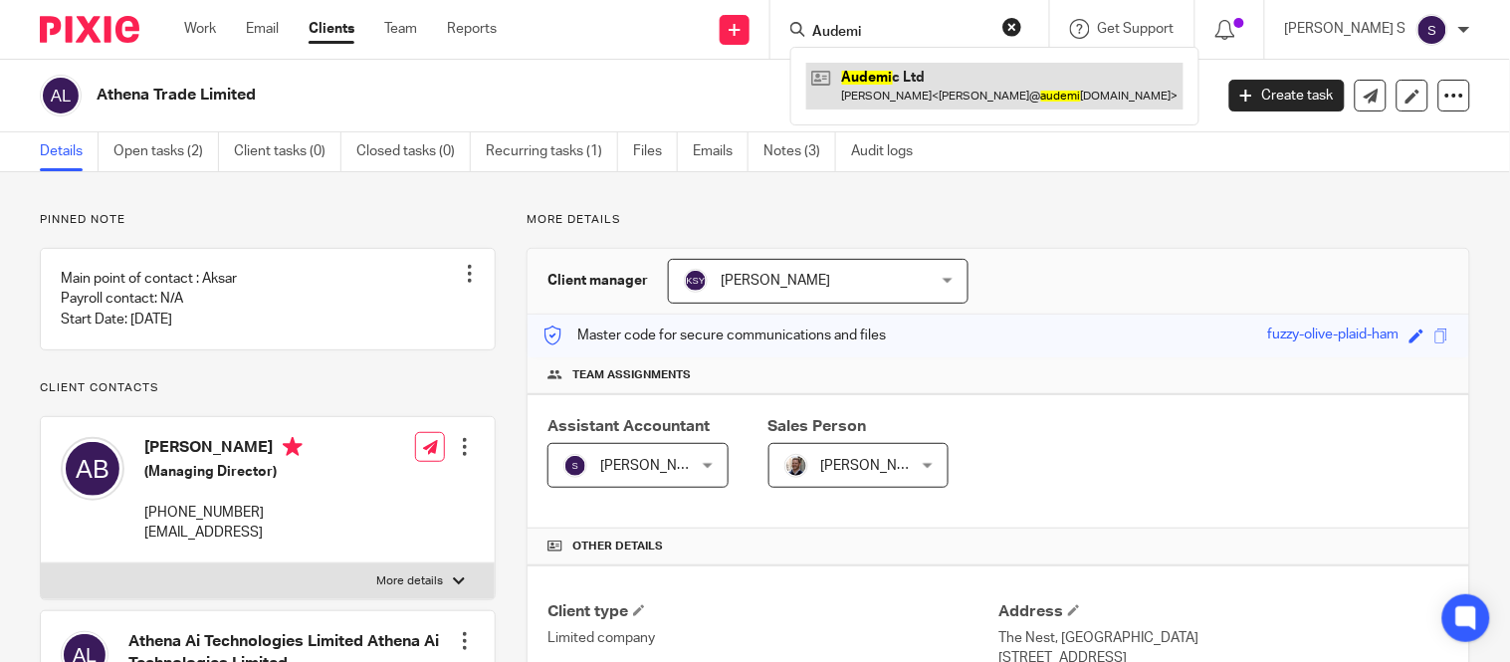
type input "Audemi"
click at [957, 83] on link at bounding box center [994, 86] width 377 height 46
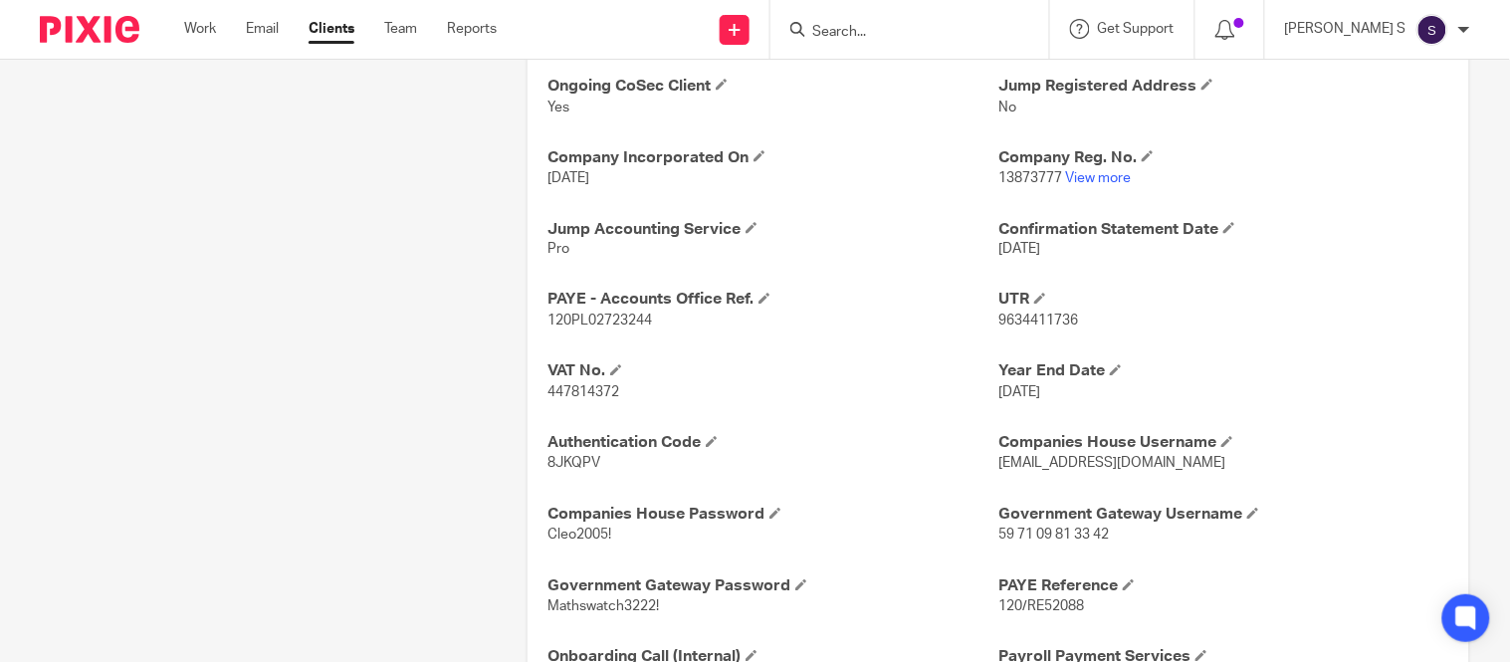
scroll to position [787, 0]
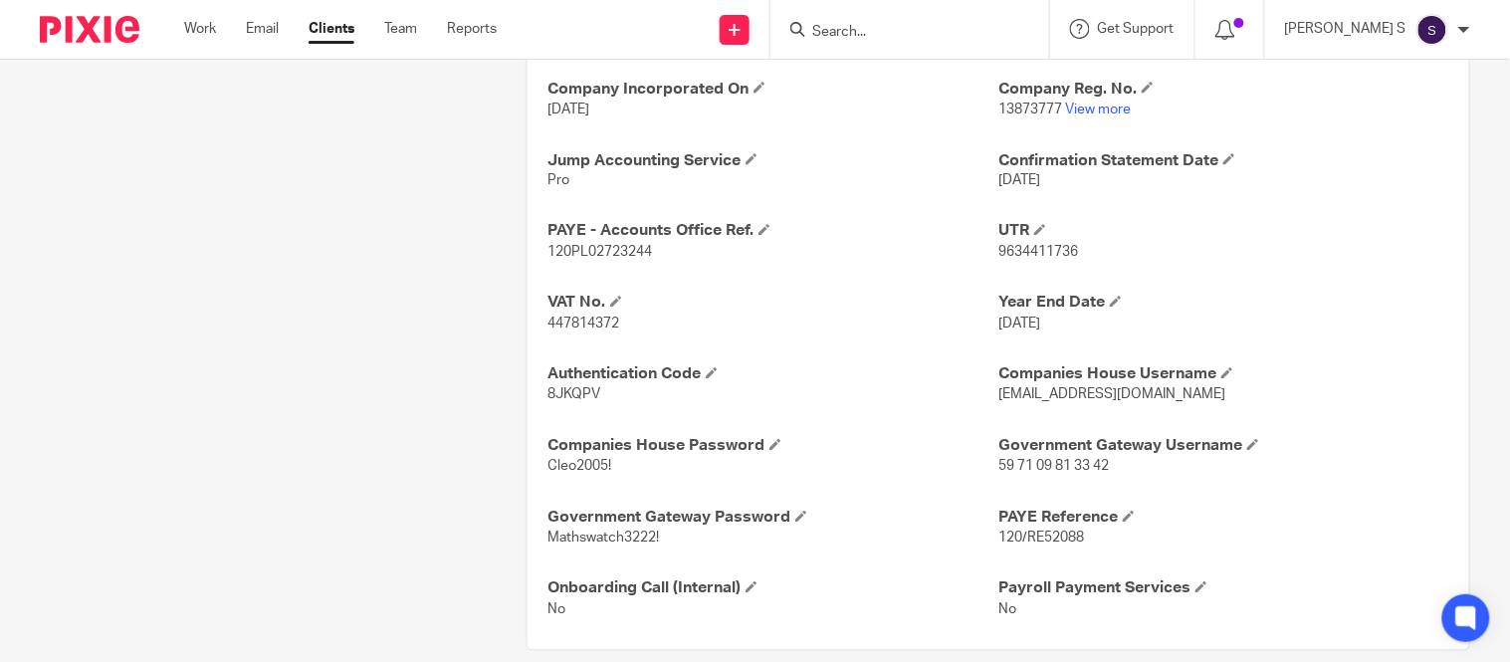
click at [1019, 539] on span "120/RE52088" at bounding box center [1041, 538] width 86 height 14
copy span "RE52088"
click at [998, 256] on span "9634411736" at bounding box center [1038, 253] width 80 height 14
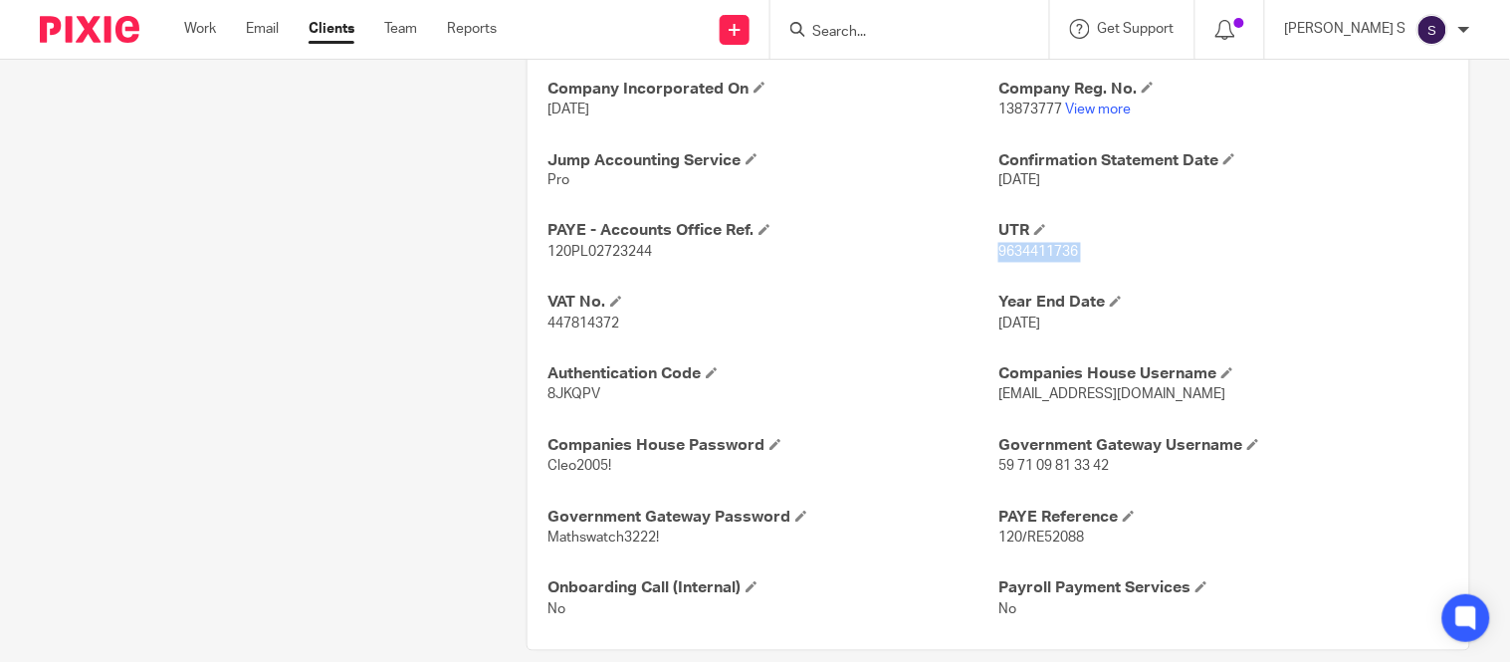
click at [998, 256] on span "9634411736" at bounding box center [1038, 253] width 80 height 14
copy p "9634411736"
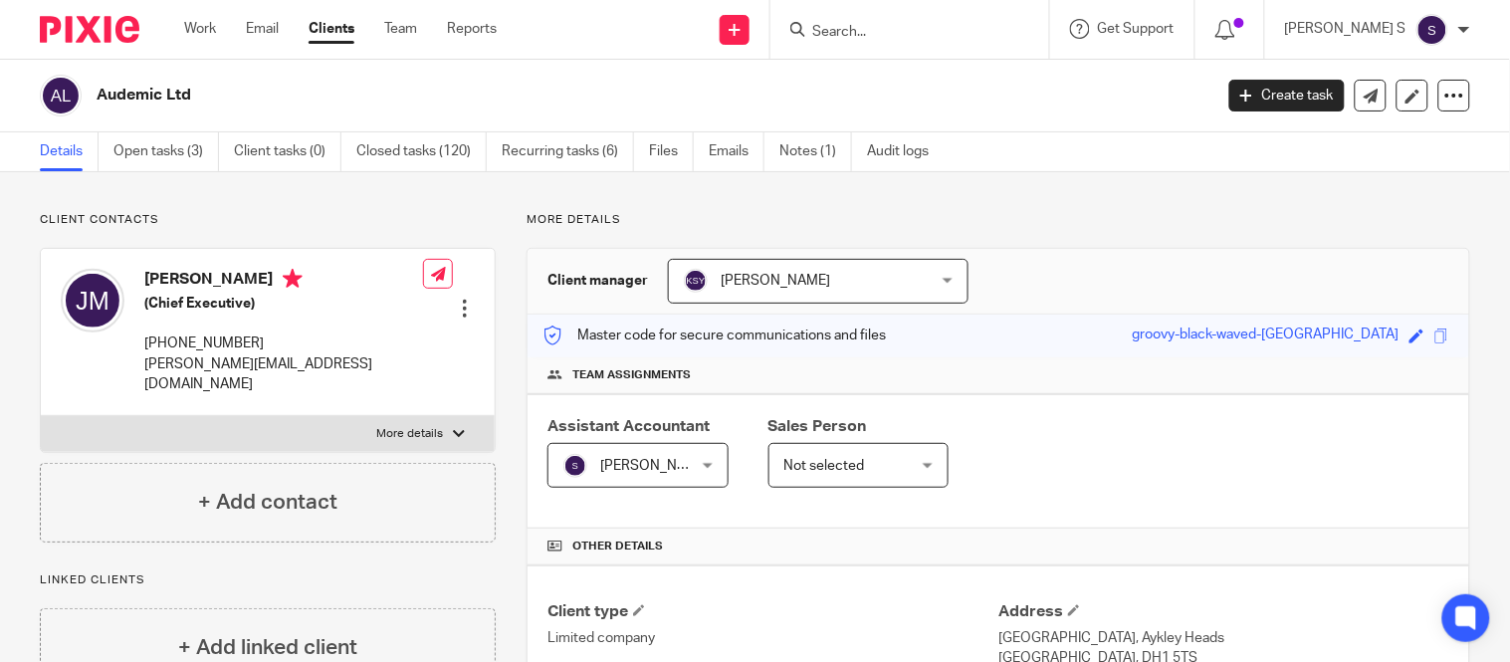
click at [901, 34] on input "Search" at bounding box center [899, 33] width 179 height 18
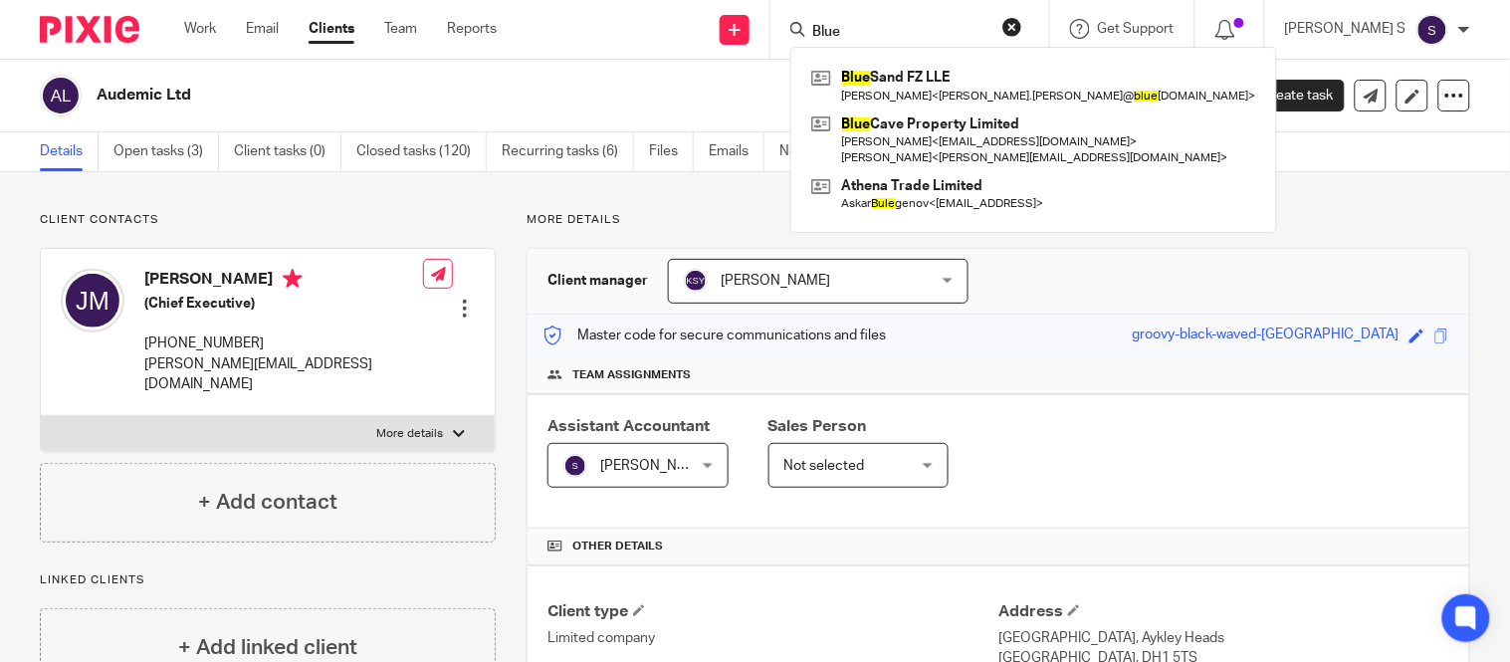
type input "Blue"
click at [1022, 26] on button "reset" at bounding box center [1012, 27] width 20 height 20
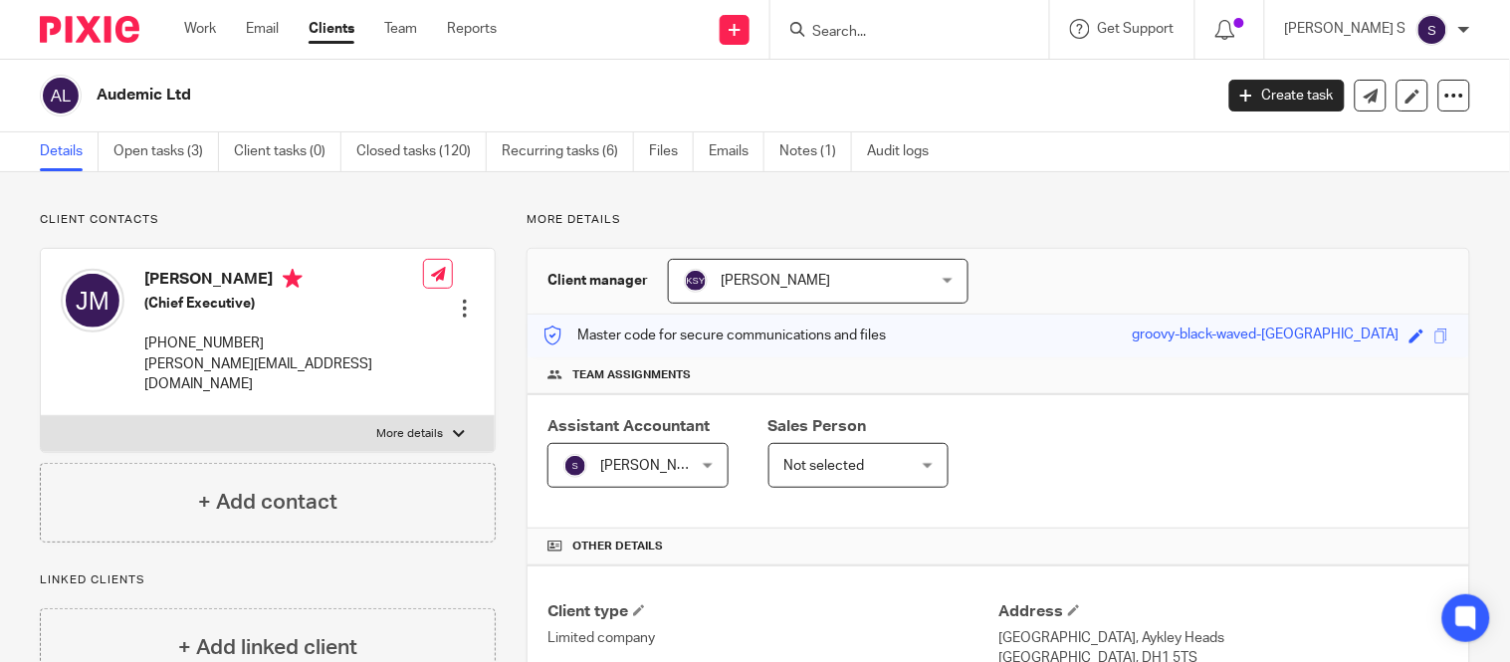
click at [884, 45] on div at bounding box center [909, 29] width 279 height 59
click at [882, 35] on input "Search" at bounding box center [899, 33] width 179 height 18
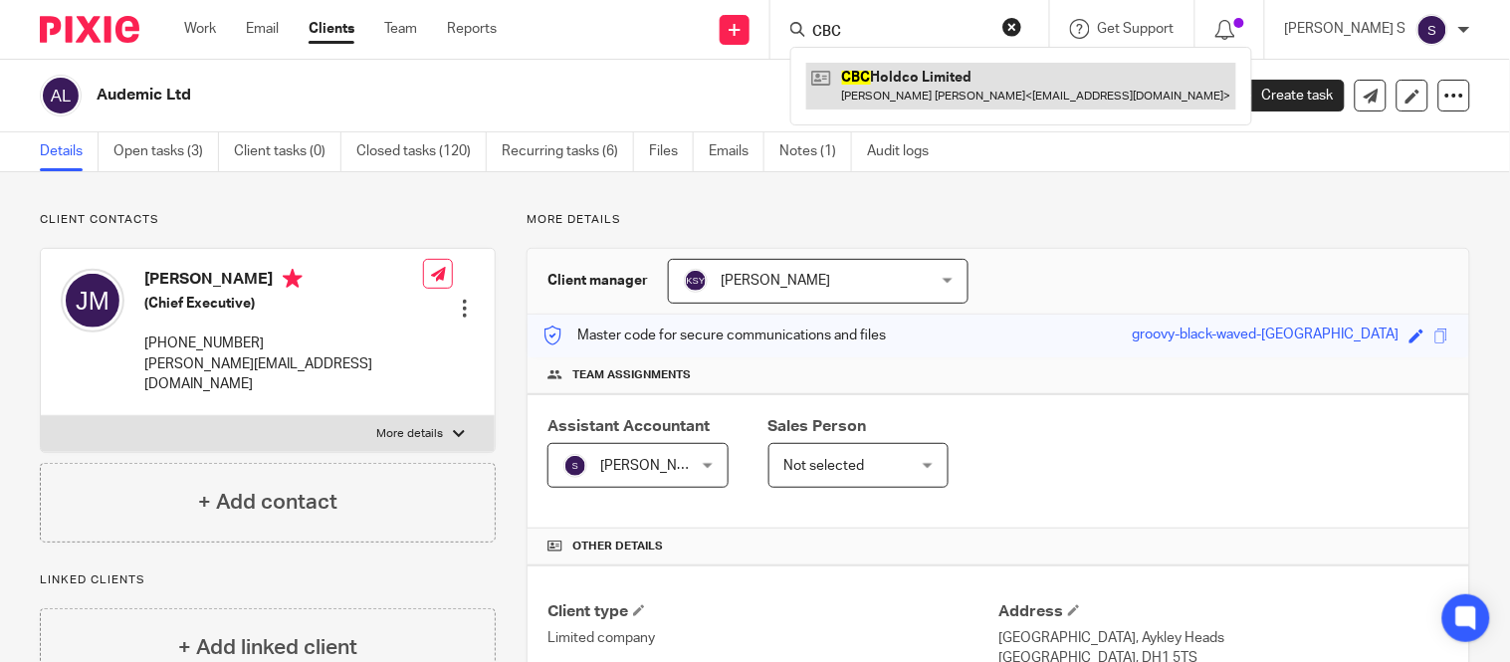
type input "CBC"
click at [980, 74] on link at bounding box center [1021, 86] width 430 height 46
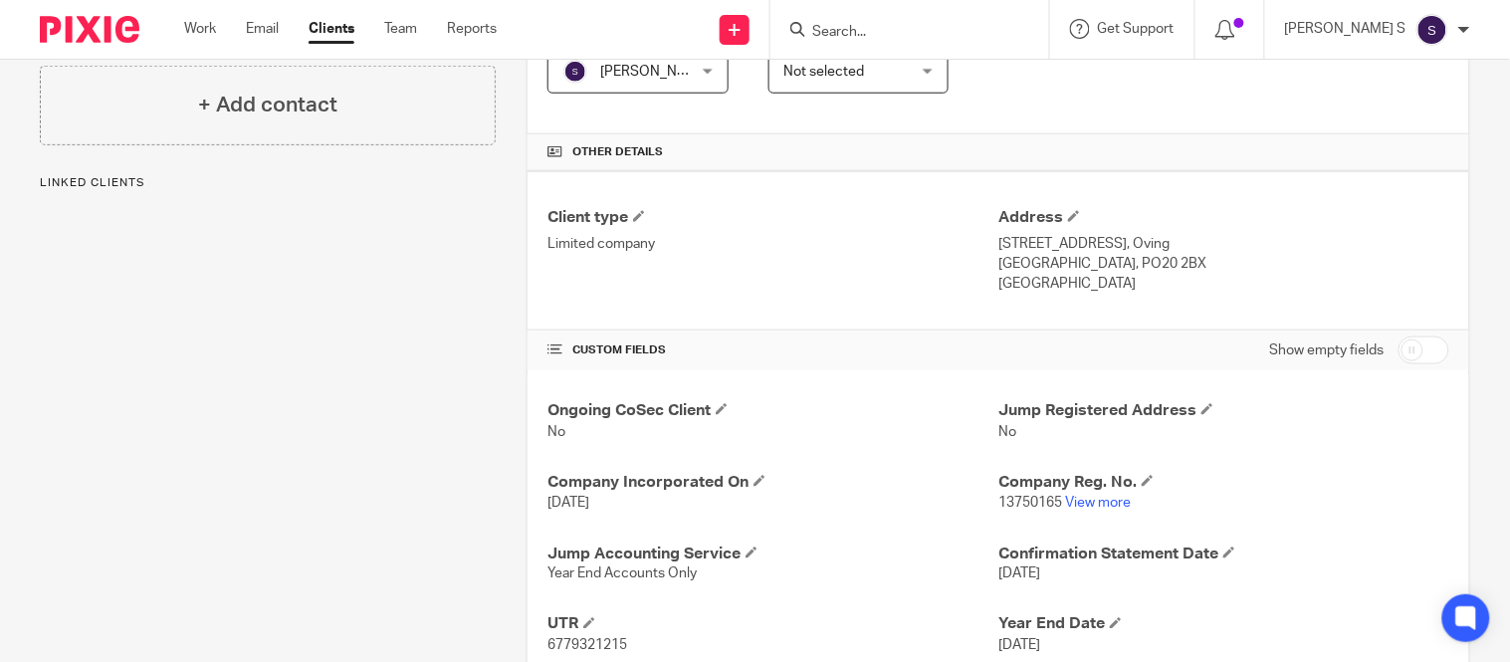
scroll to position [389, 0]
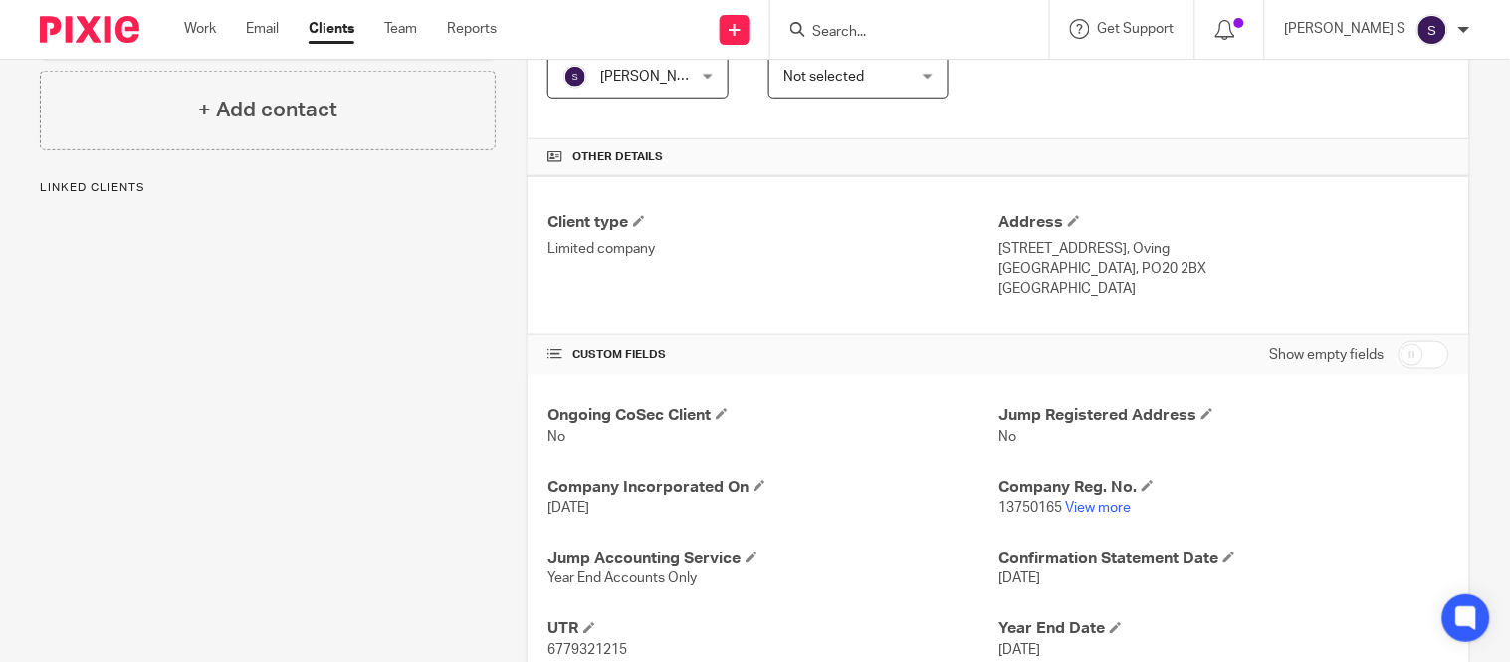
click at [881, 166] on div "Other details" at bounding box center [997, 157] width 941 height 37
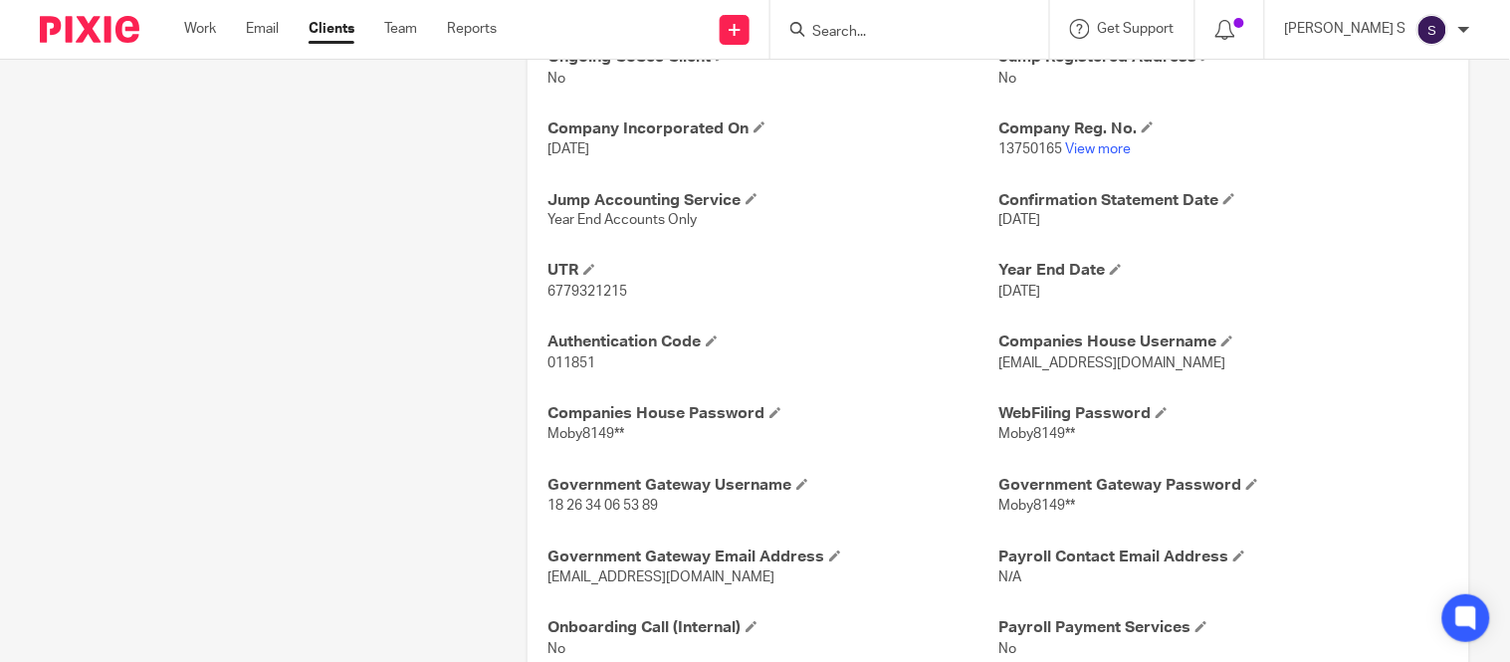
scroll to position [744, 0]
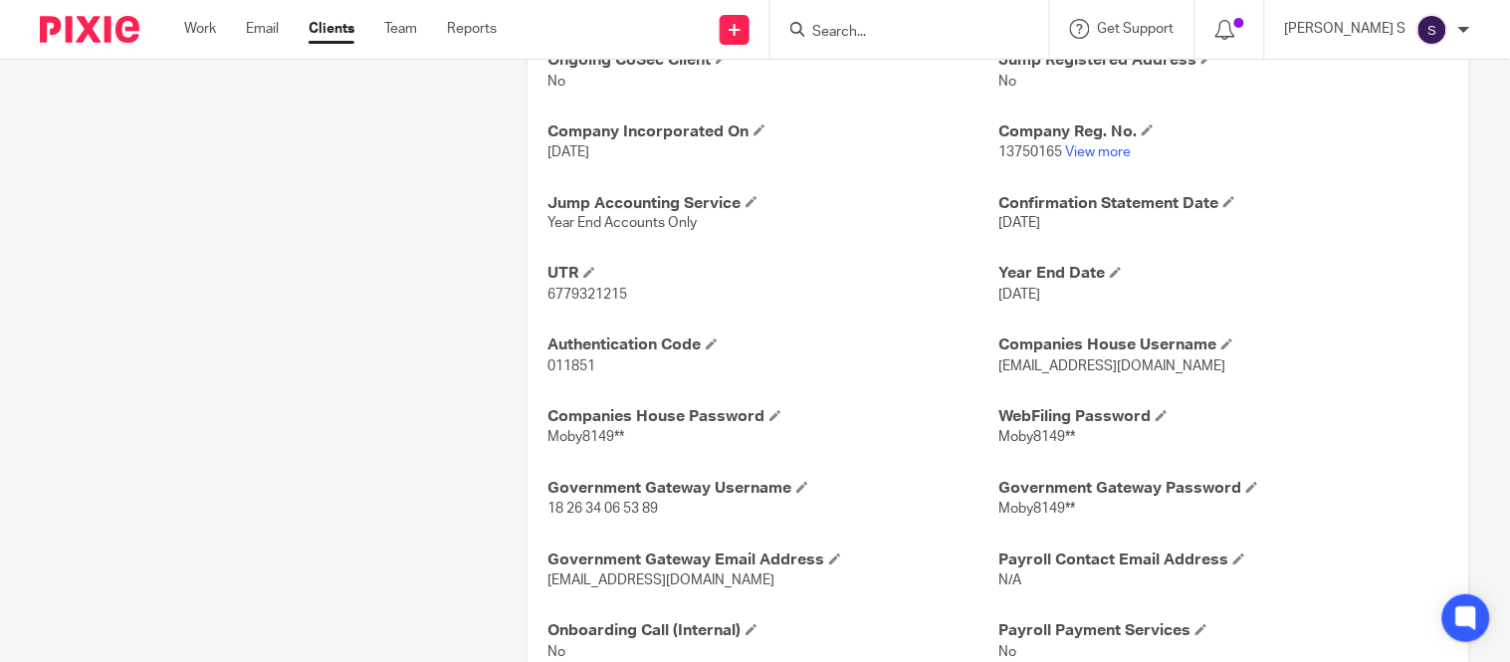
click at [548, 293] on span "6779321215" at bounding box center [587, 296] width 80 height 14
copy p "6779321215"
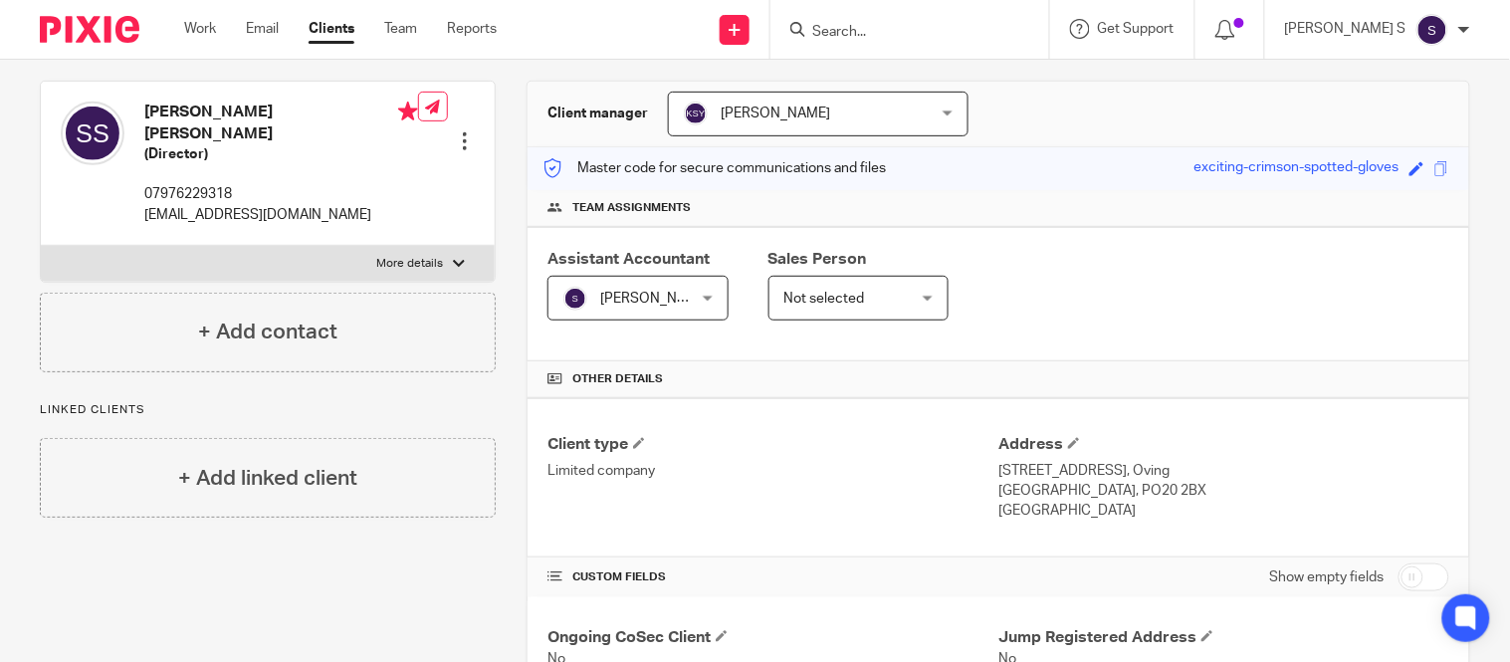
scroll to position [0, 0]
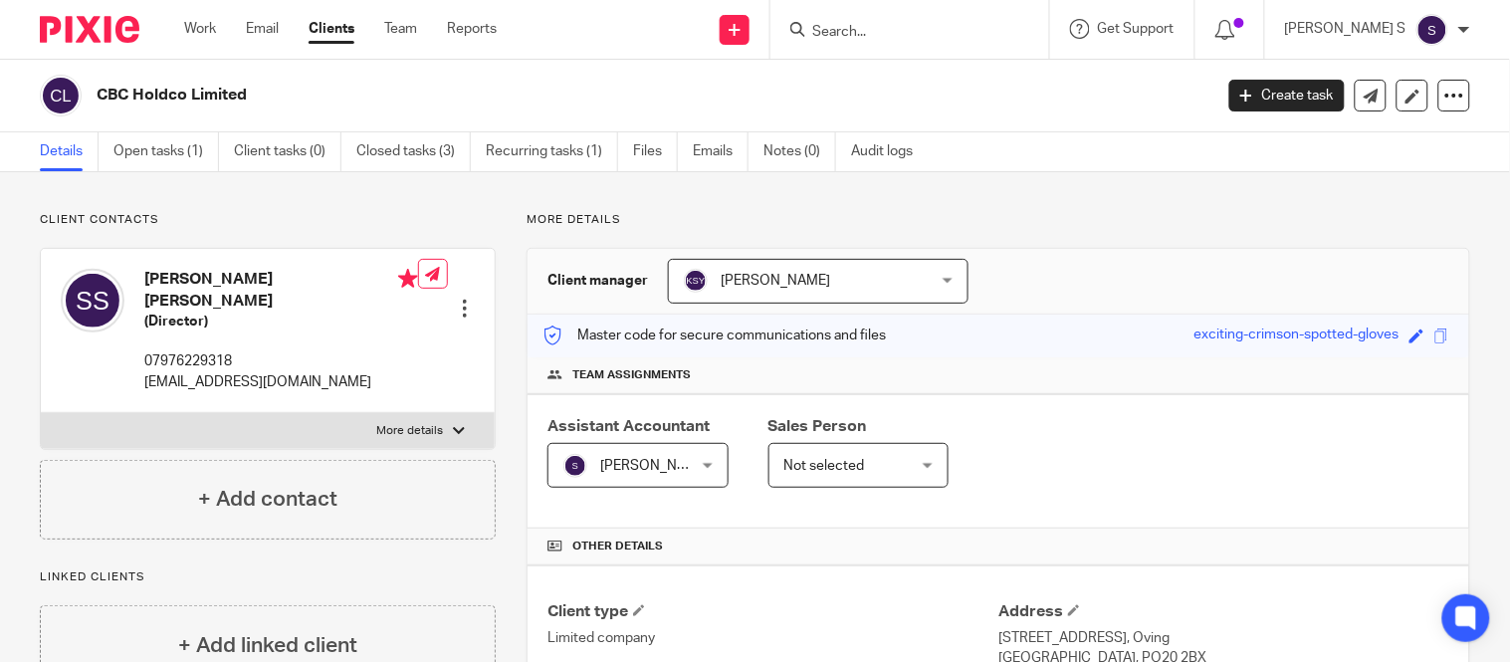
click at [920, 14] on div at bounding box center [909, 29] width 279 height 59
click at [917, 24] on input "Search" at bounding box center [899, 33] width 179 height 18
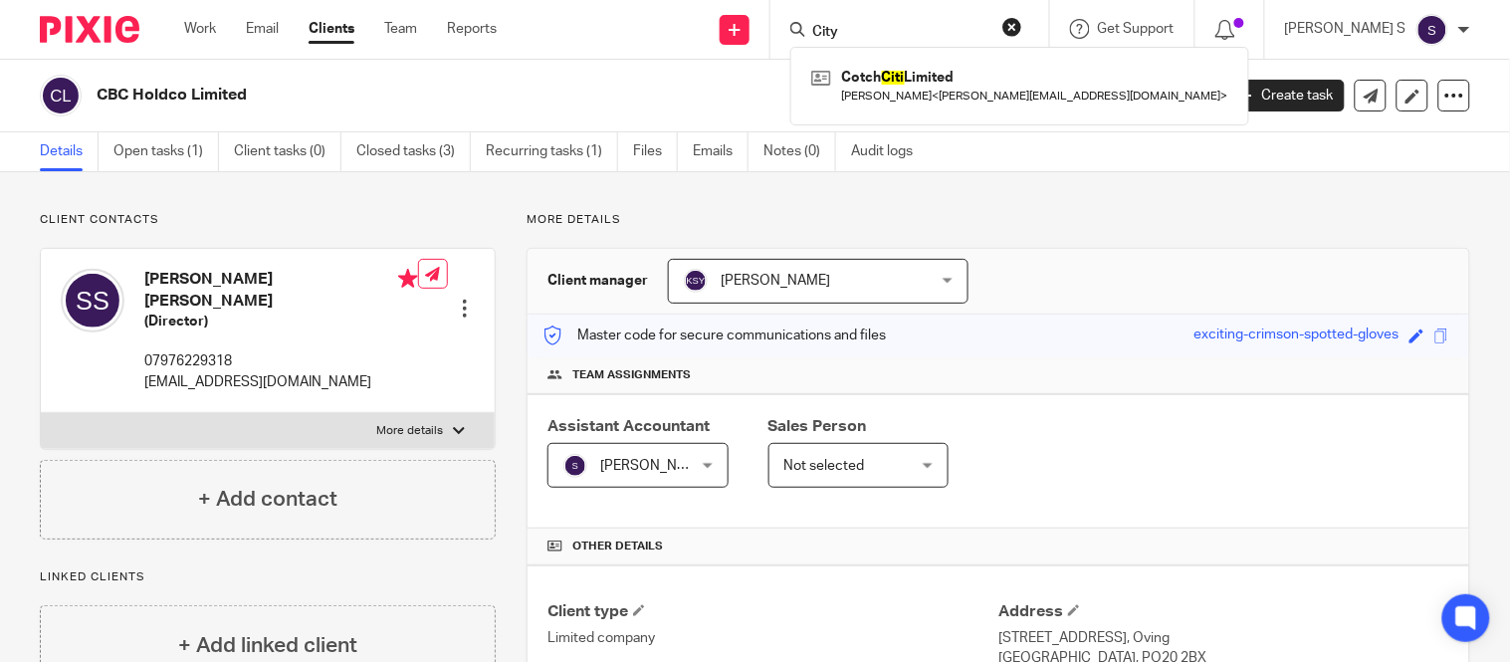
type input "City"
click at [1022, 24] on form "City" at bounding box center [916, 29] width 212 height 25
click at [899, 27] on input "City" at bounding box center [899, 33] width 179 height 18
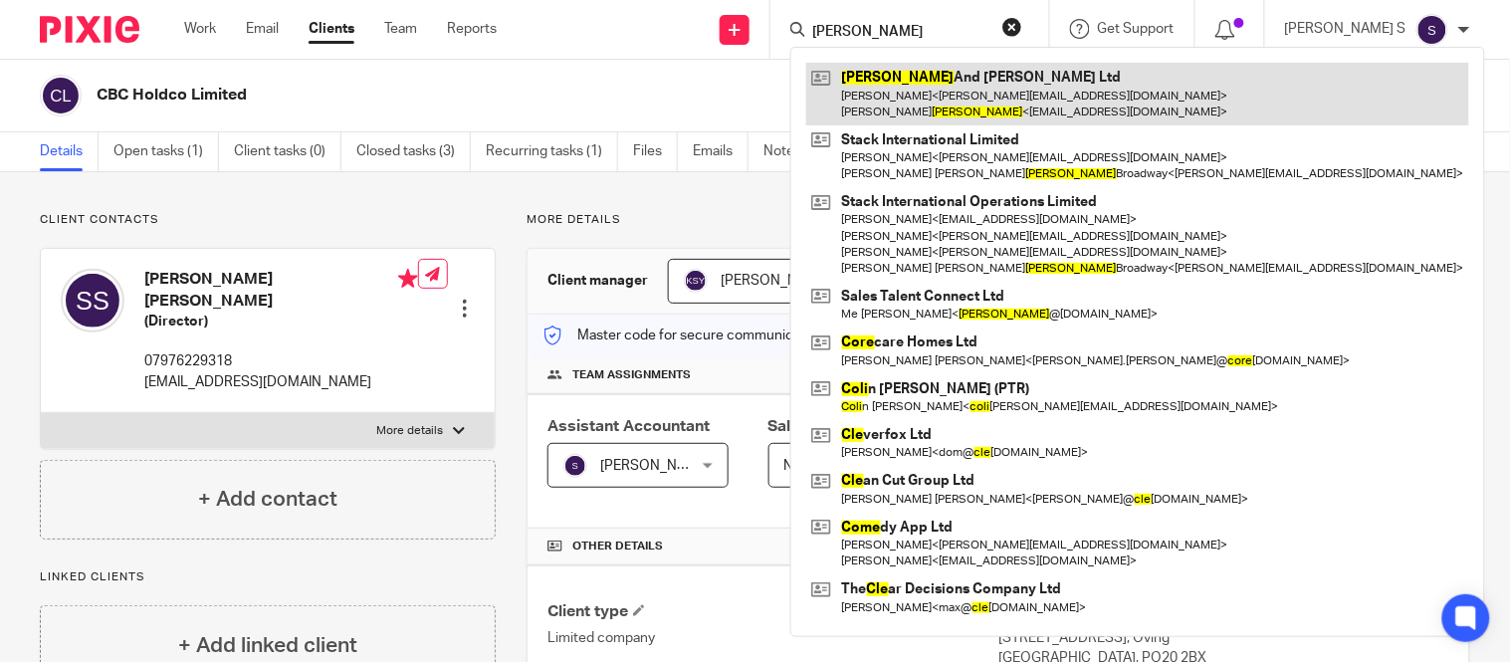
type input "cole"
click at [997, 91] on link at bounding box center [1137, 94] width 663 height 62
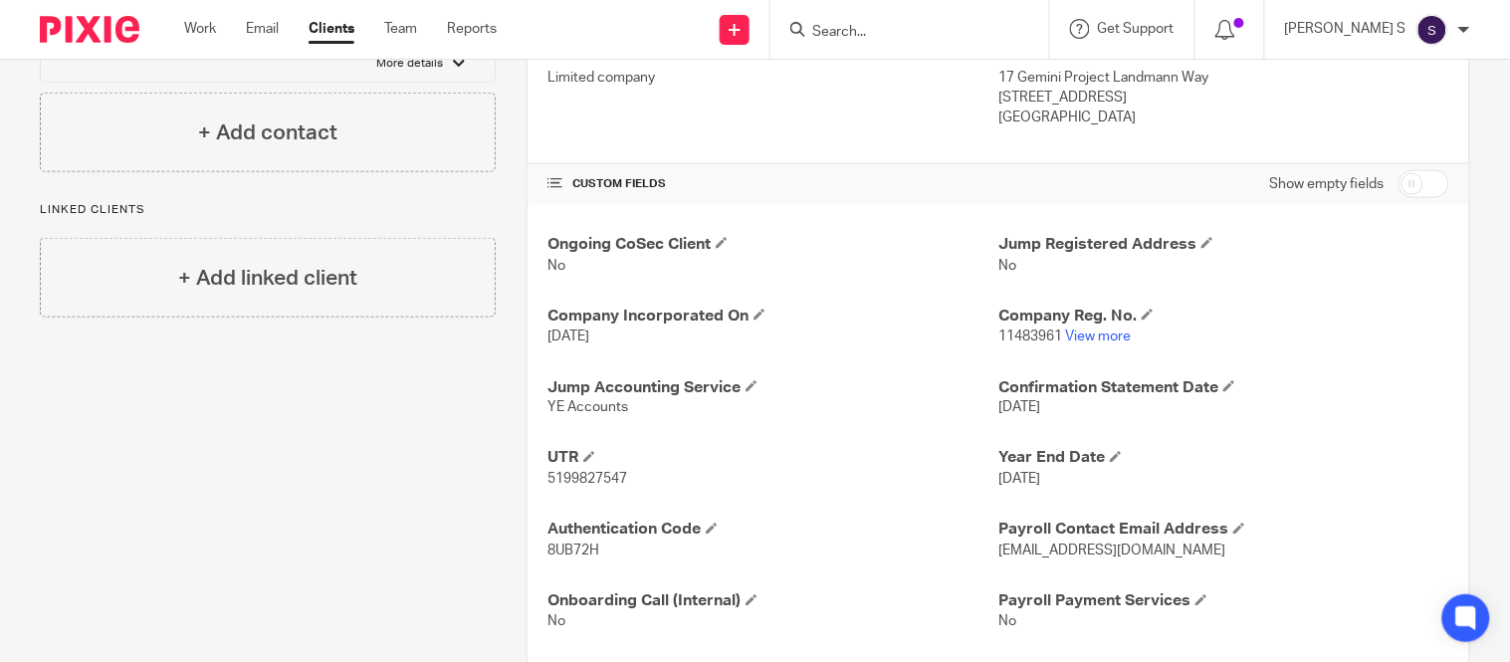
scroll to position [602, 0]
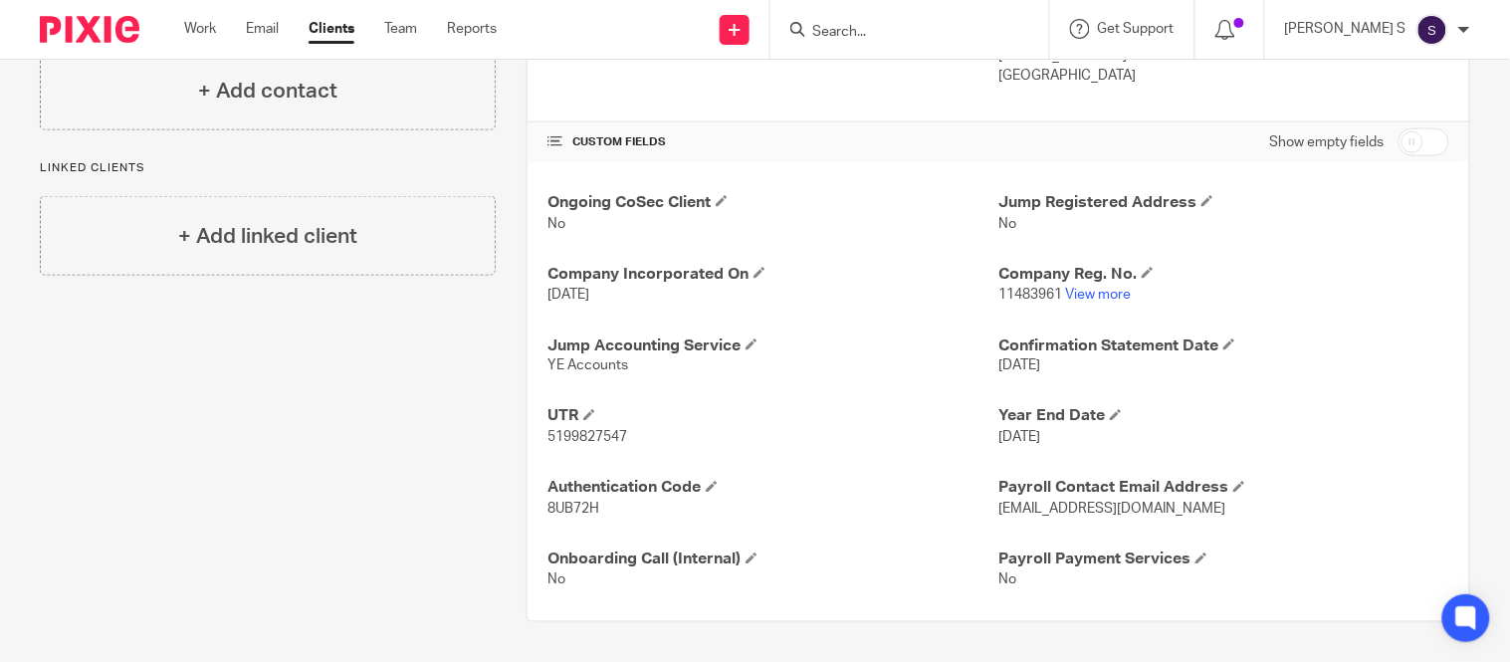
click at [552, 438] on span "5199827547" at bounding box center [587, 438] width 80 height 14
copy p "5199827547"
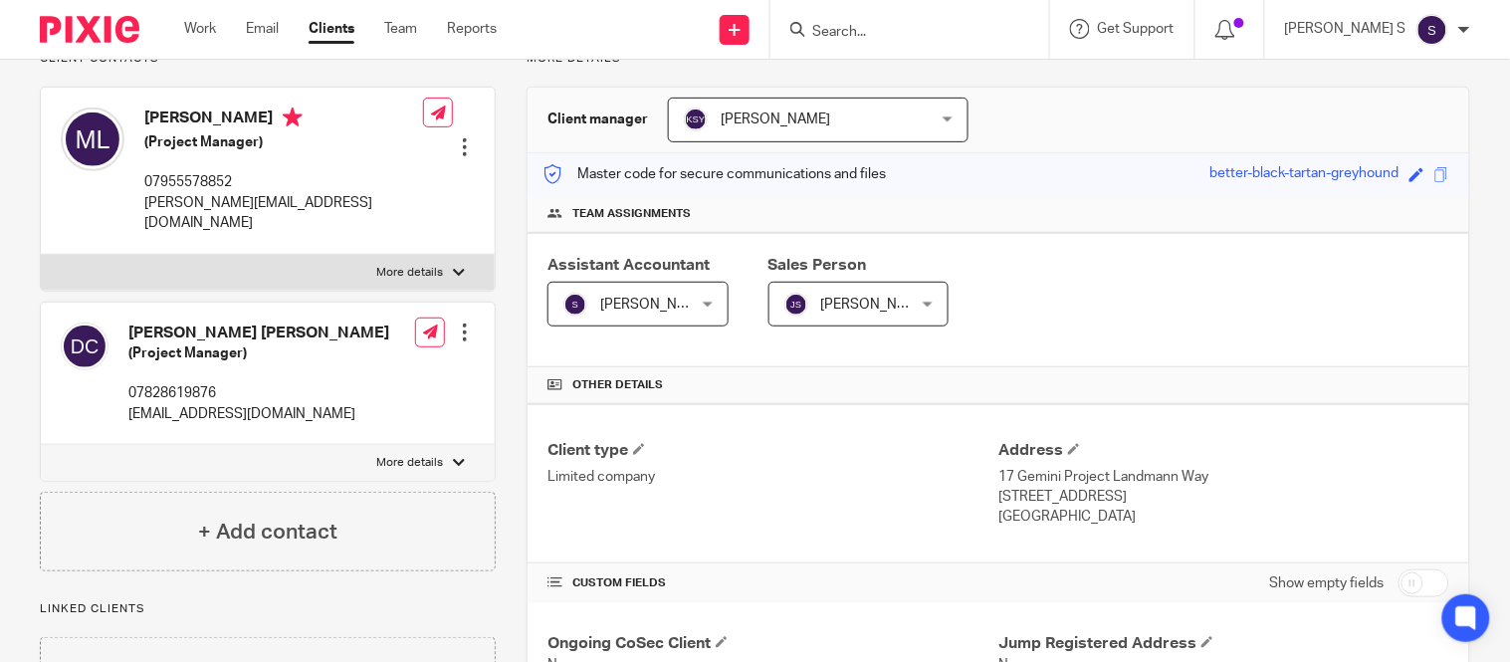
scroll to position [0, 0]
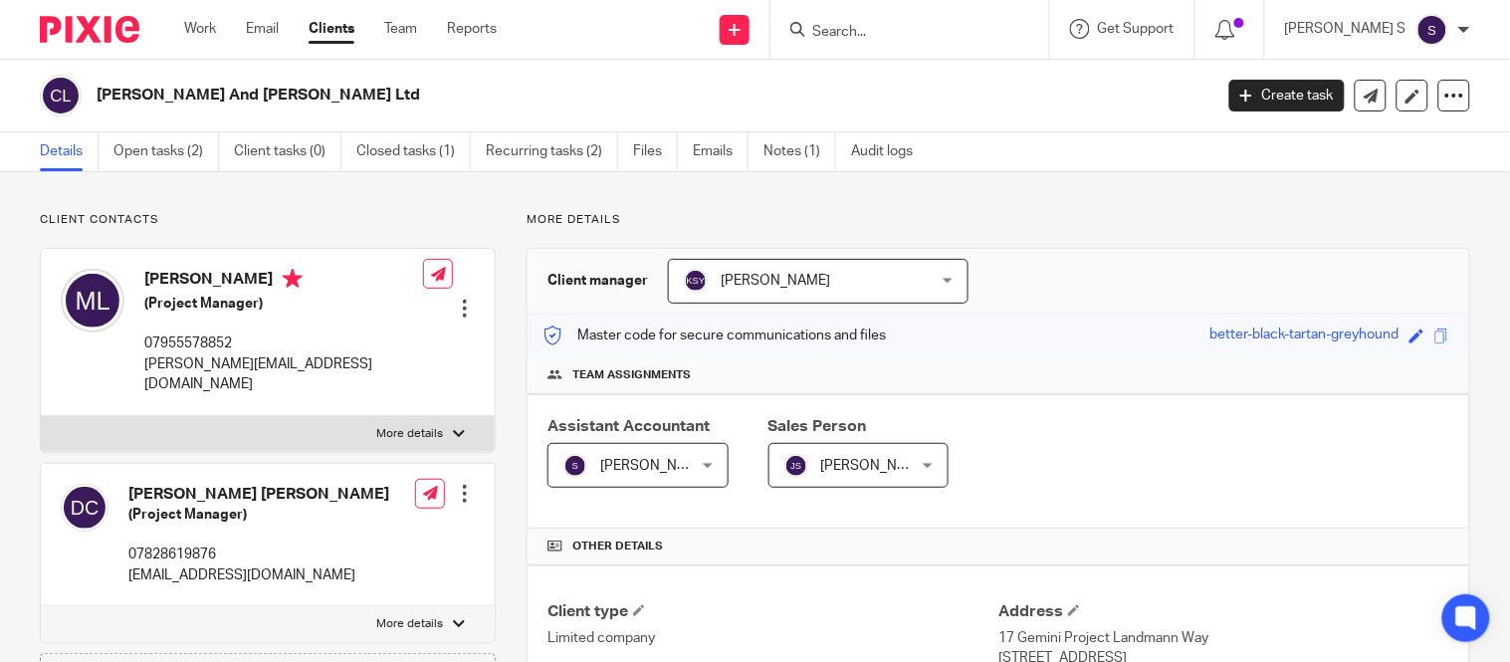
click at [870, 34] on input "Search" at bounding box center [899, 33] width 179 height 18
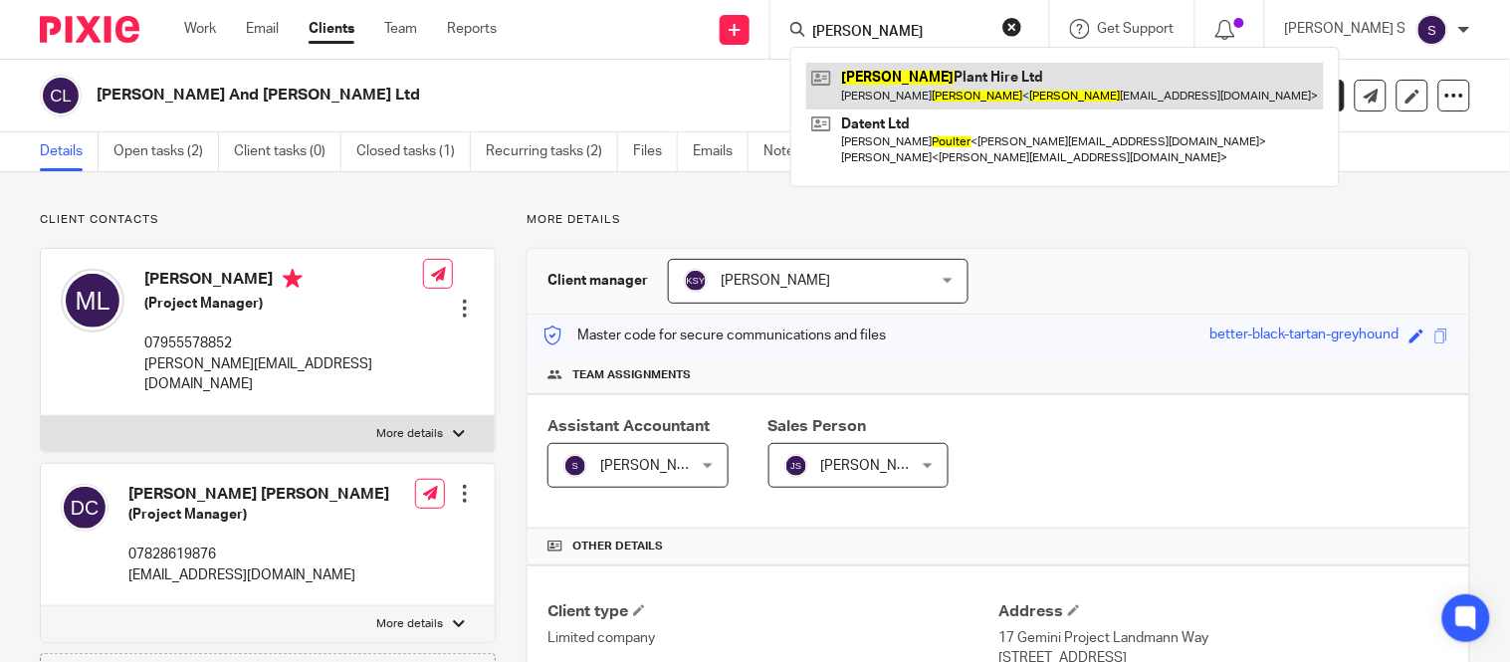
type input "Coulter"
click at [971, 84] on link at bounding box center [1064, 86] width 517 height 46
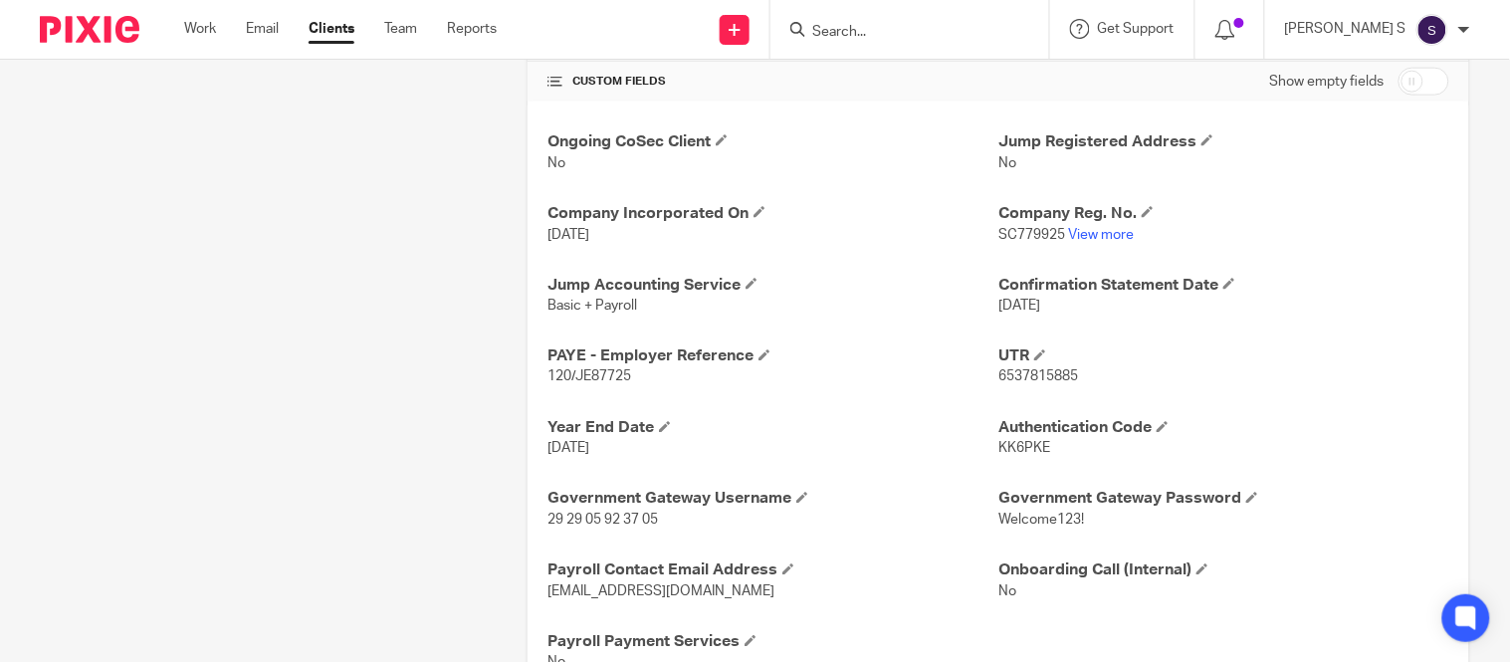
scroll to position [705, 0]
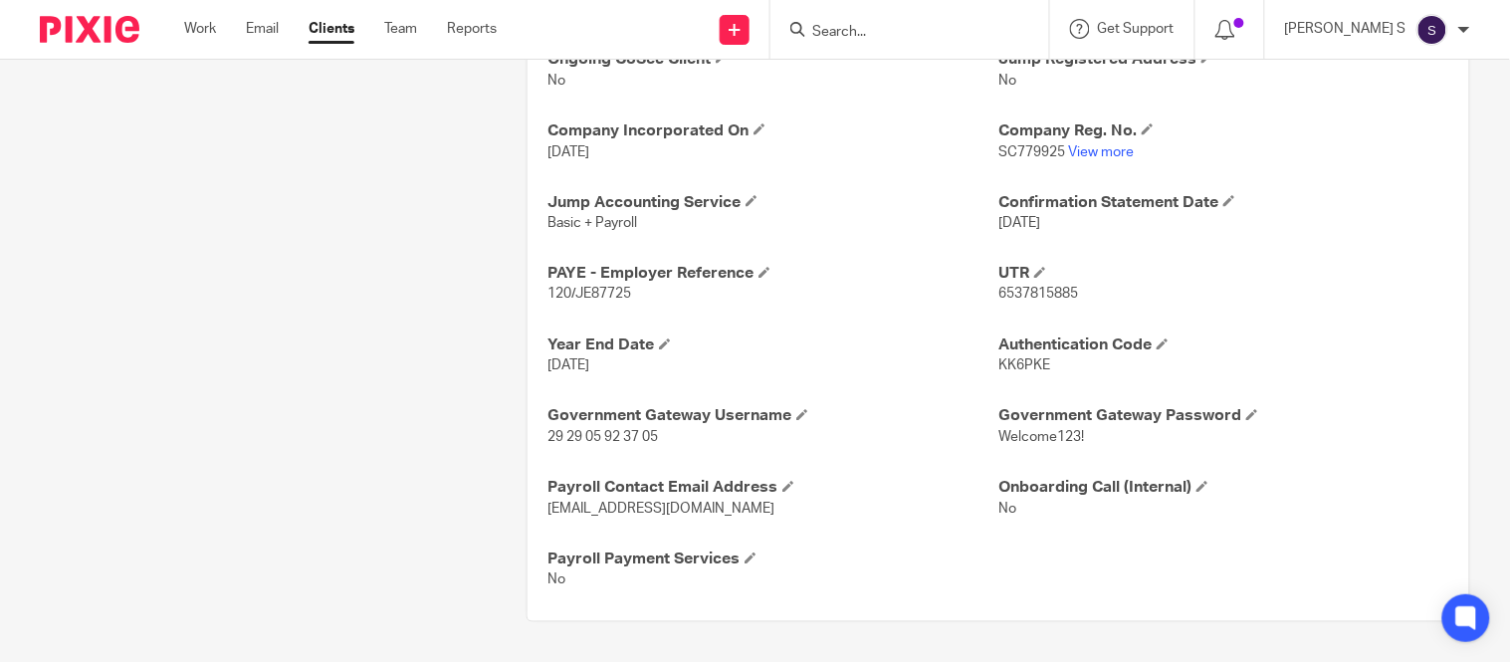
click at [580, 296] on span "120/JE87725" at bounding box center [589, 295] width 84 height 14
copy span "JE87725"
click at [998, 292] on span "6537815885" at bounding box center [1038, 295] width 80 height 14
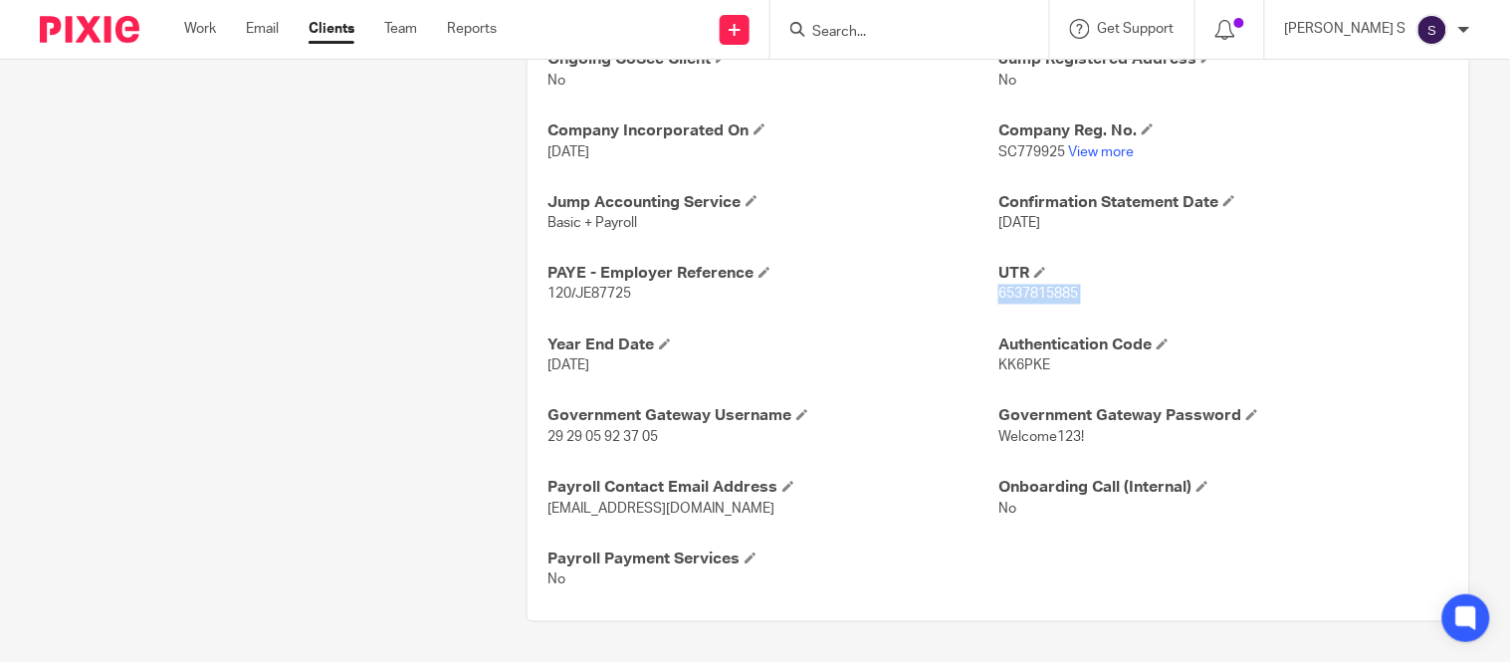
click at [998, 292] on span "6537815885" at bounding box center [1038, 295] width 80 height 14
copy p "6537815885"
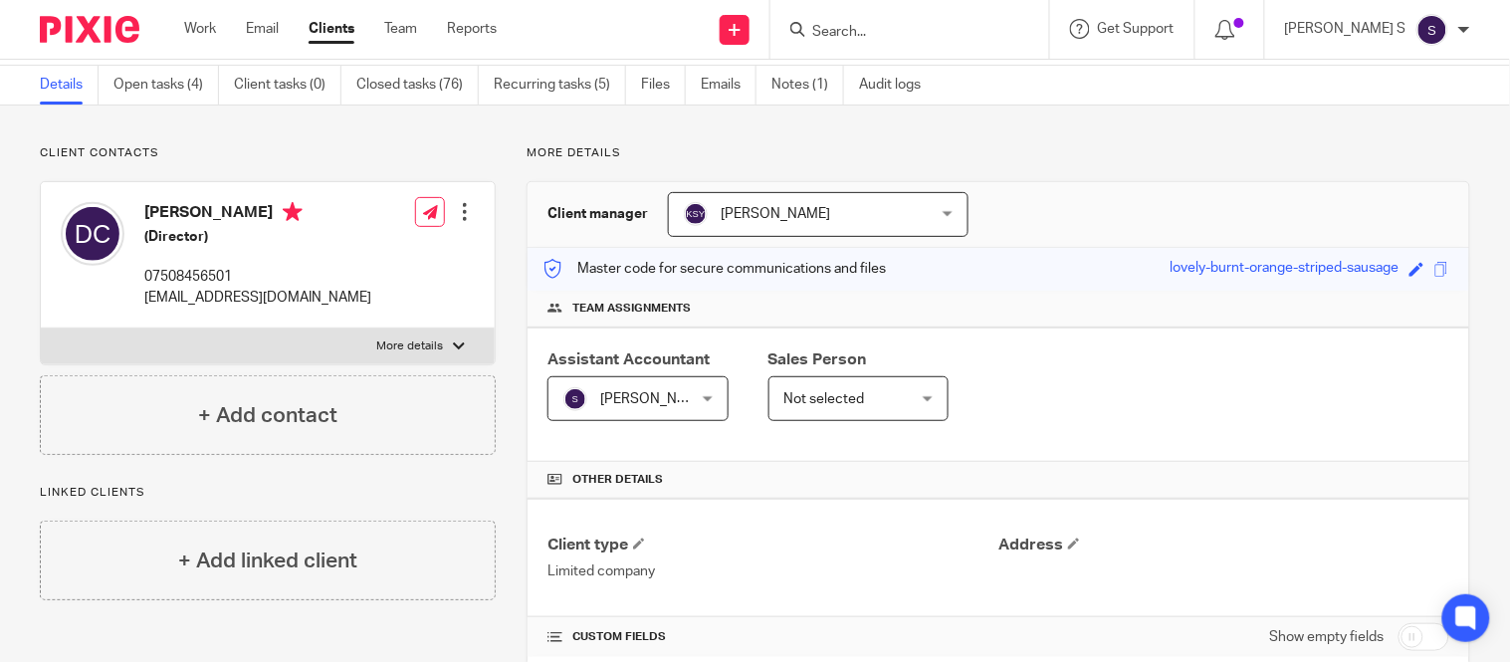
scroll to position [0, 0]
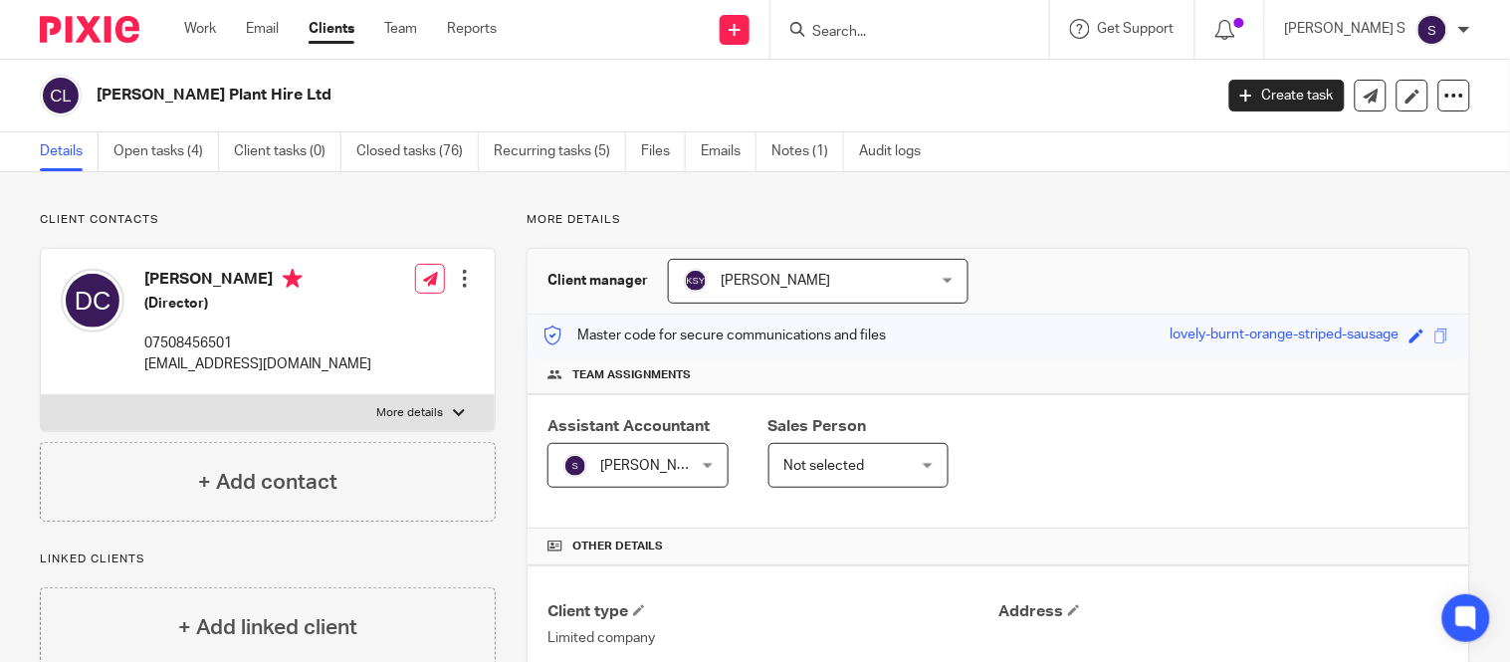
click at [893, 34] on input "Search" at bounding box center [899, 33] width 179 height 18
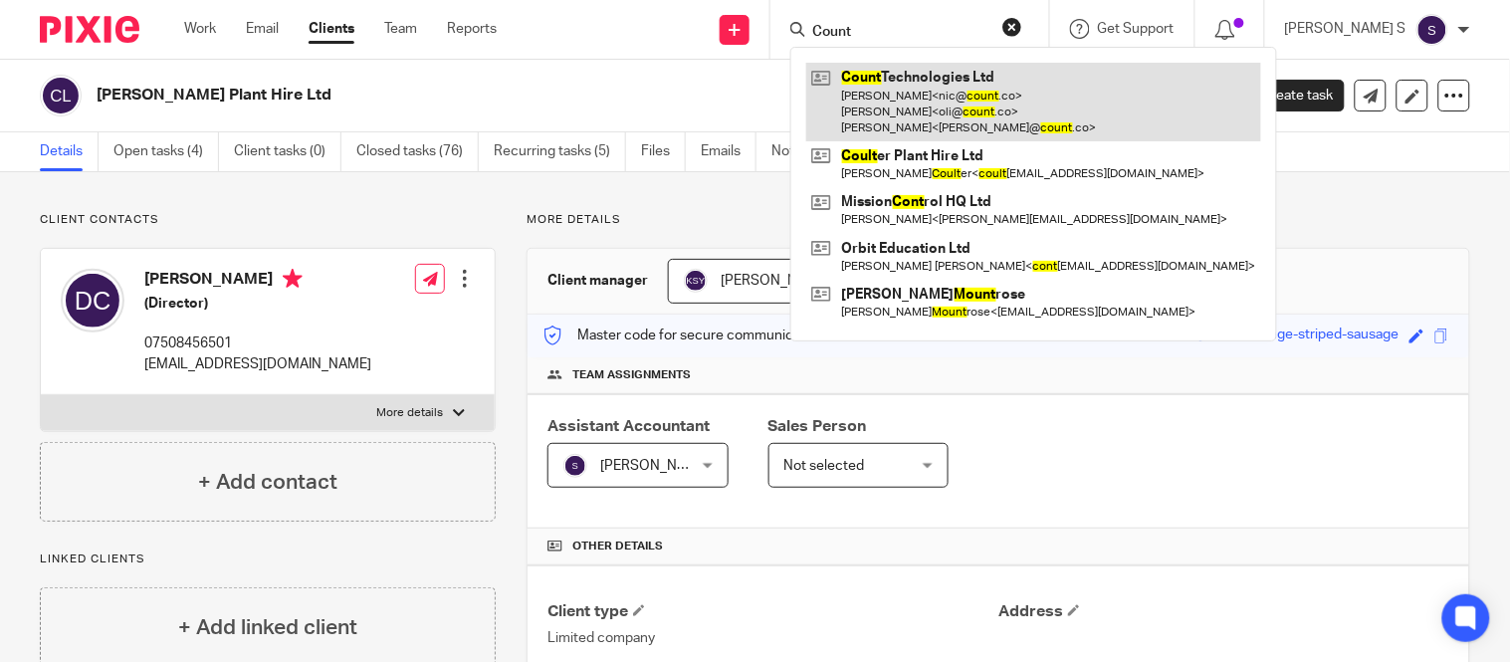
type input "Count"
click at [921, 78] on link at bounding box center [1033, 102] width 455 height 79
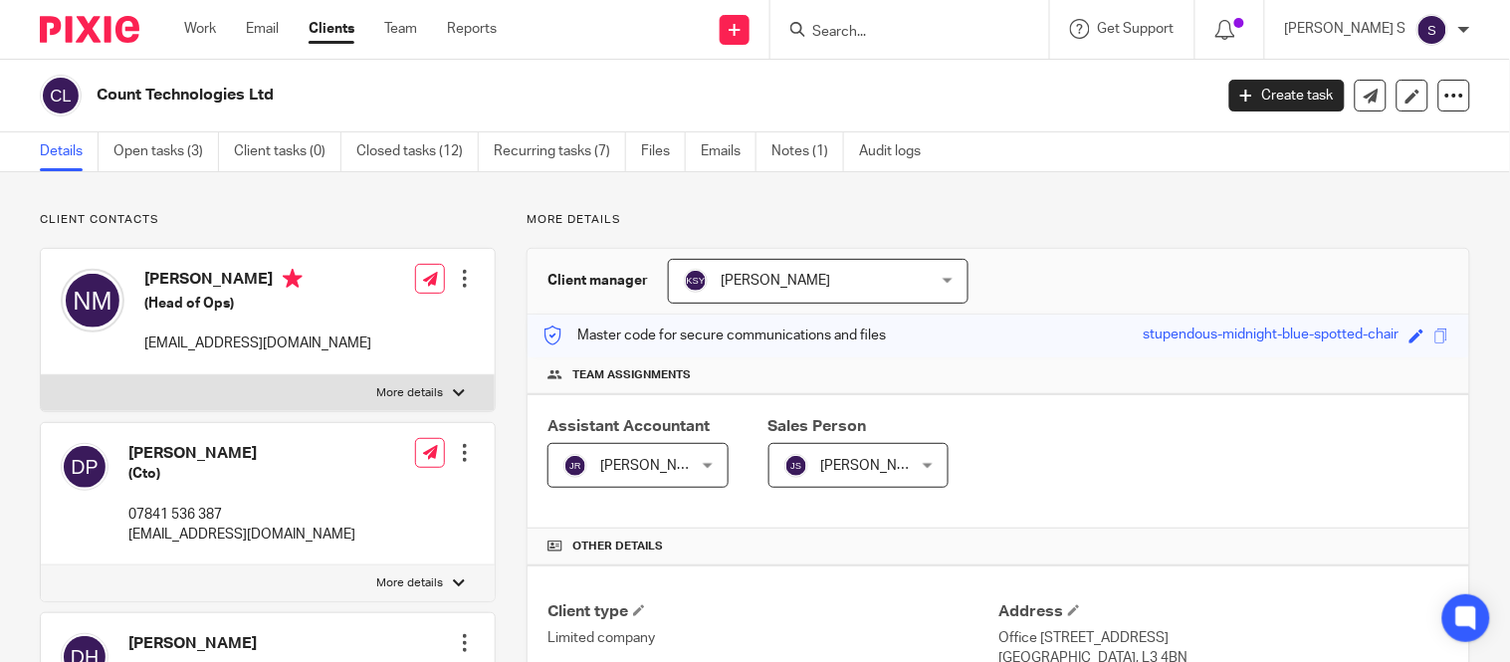
scroll to position [688, 0]
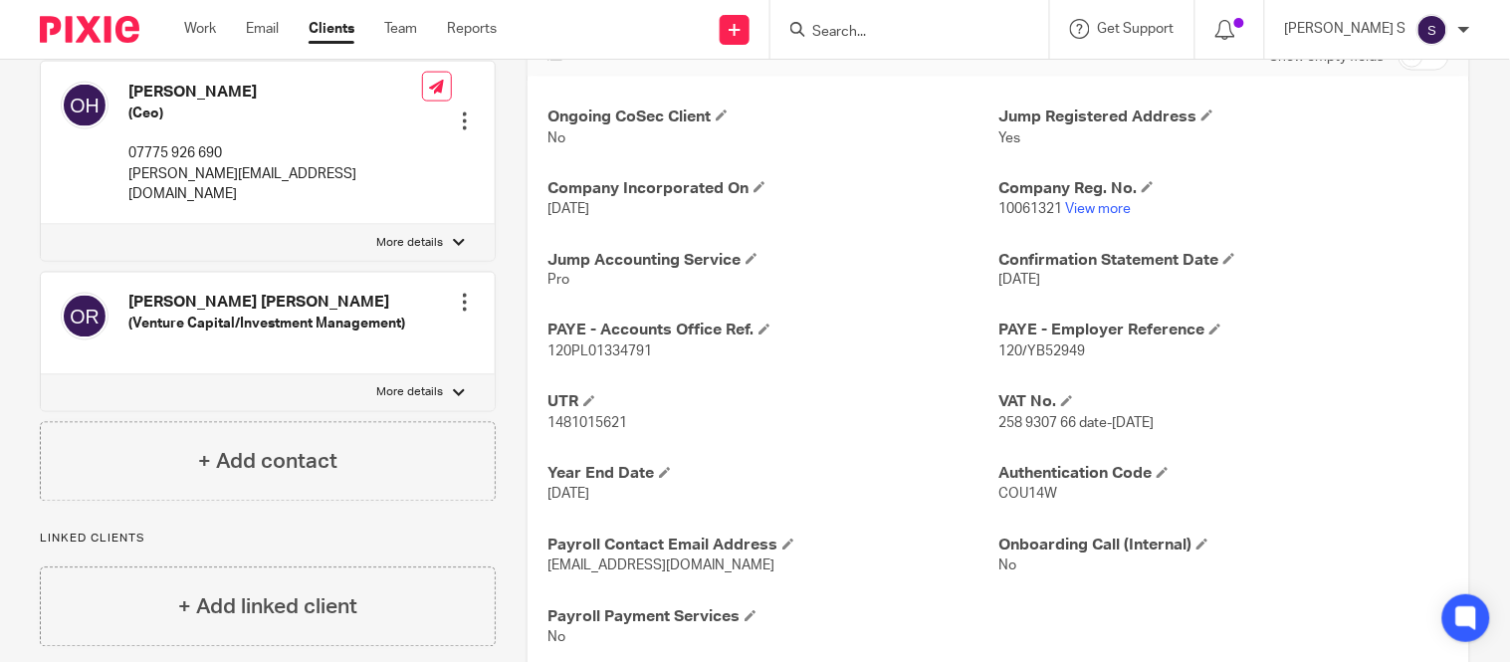
click at [1031, 352] on span "120/YB52949" at bounding box center [1041, 352] width 87 height 14
click at [1020, 348] on span "120/YB52949" at bounding box center [1041, 352] width 87 height 14
click at [1020, 352] on span "120/YB52949" at bounding box center [1041, 352] width 87 height 14
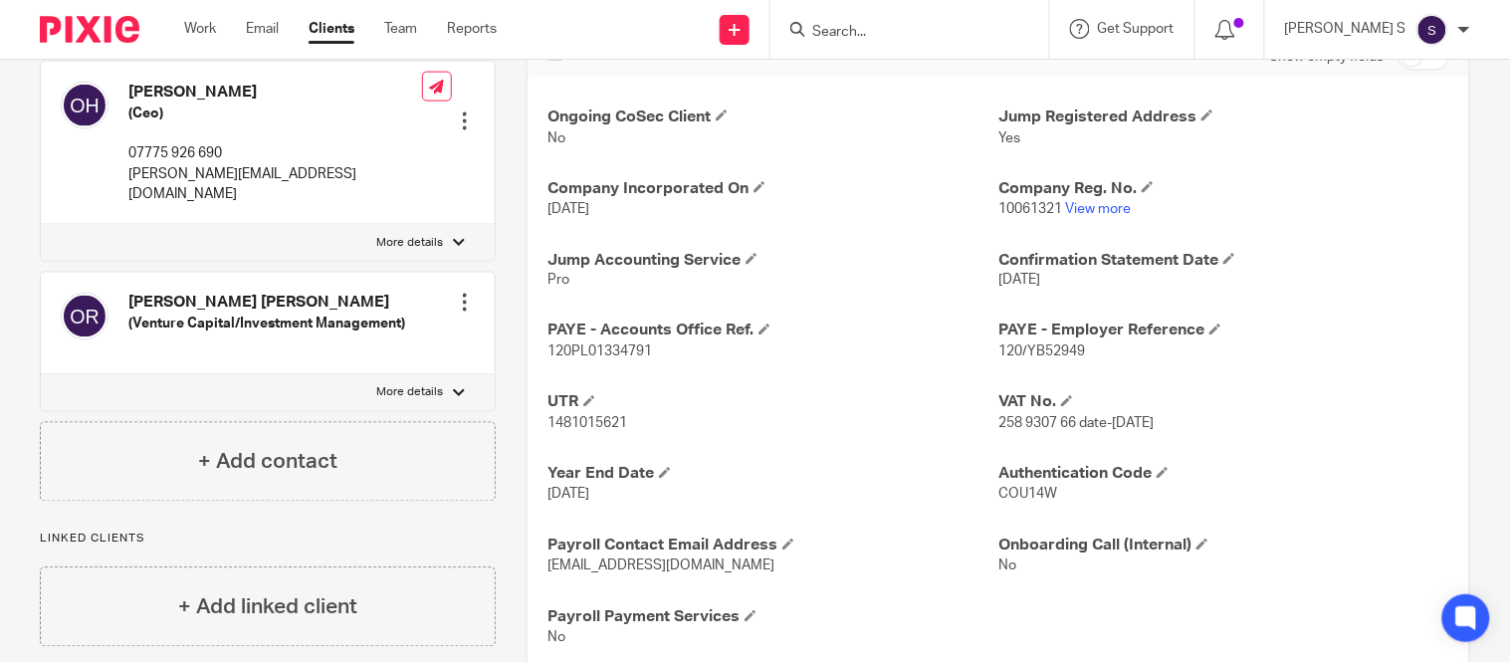
click at [1018, 345] on span "120/YB52949" at bounding box center [1041, 352] width 87 height 14
click at [1023, 353] on span "120/YB52949" at bounding box center [1041, 352] width 87 height 14
click at [1023, 351] on span "120/YB52949" at bounding box center [1041, 352] width 87 height 14
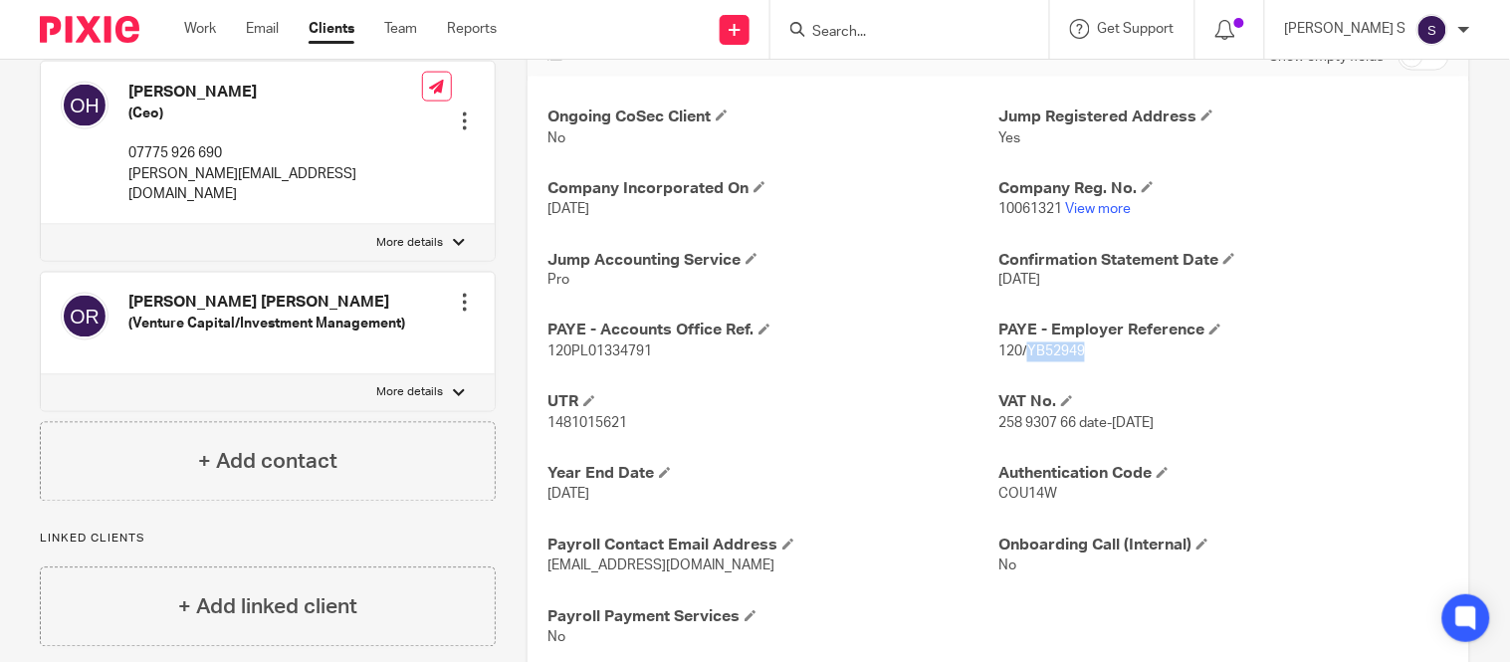
click at [1023, 351] on span "120/YB52949" at bounding box center [1041, 352] width 87 height 14
copy span "YB52949"
click at [563, 423] on span "1481015621" at bounding box center [587, 424] width 80 height 14
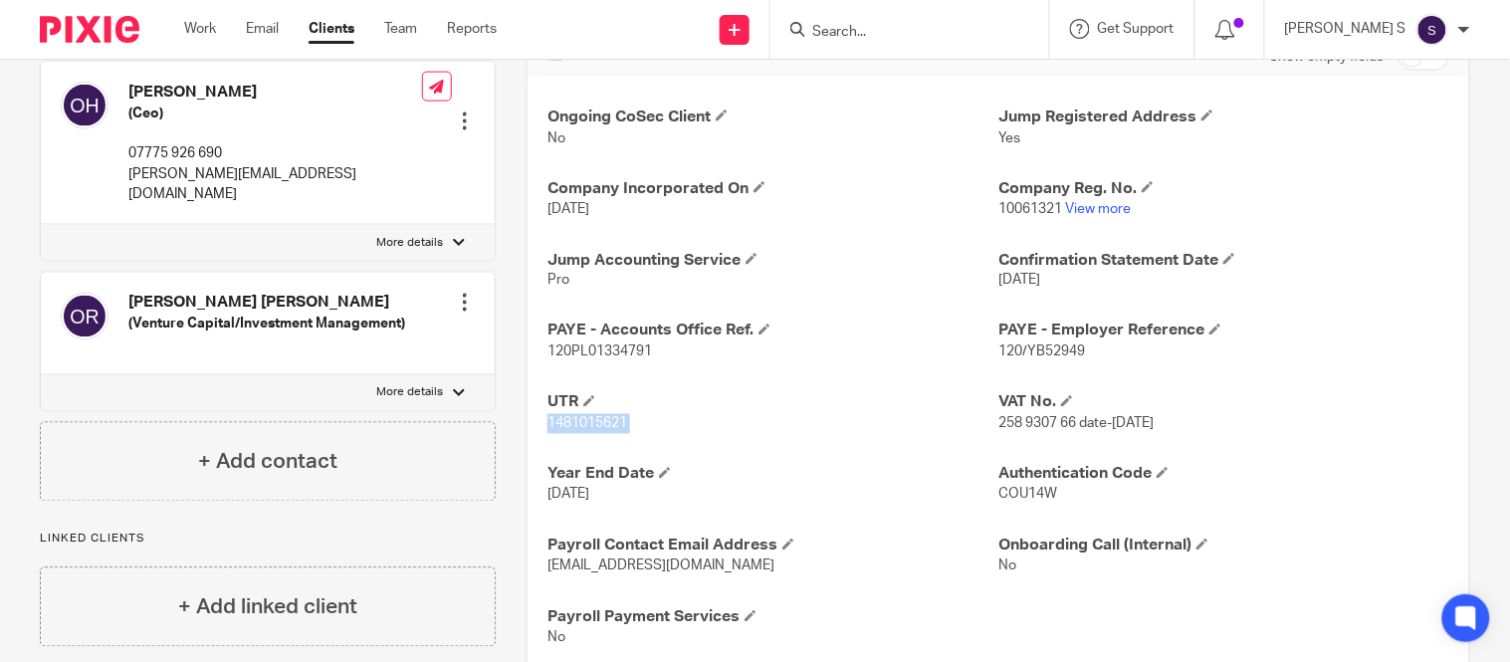
copy p "1481015621"
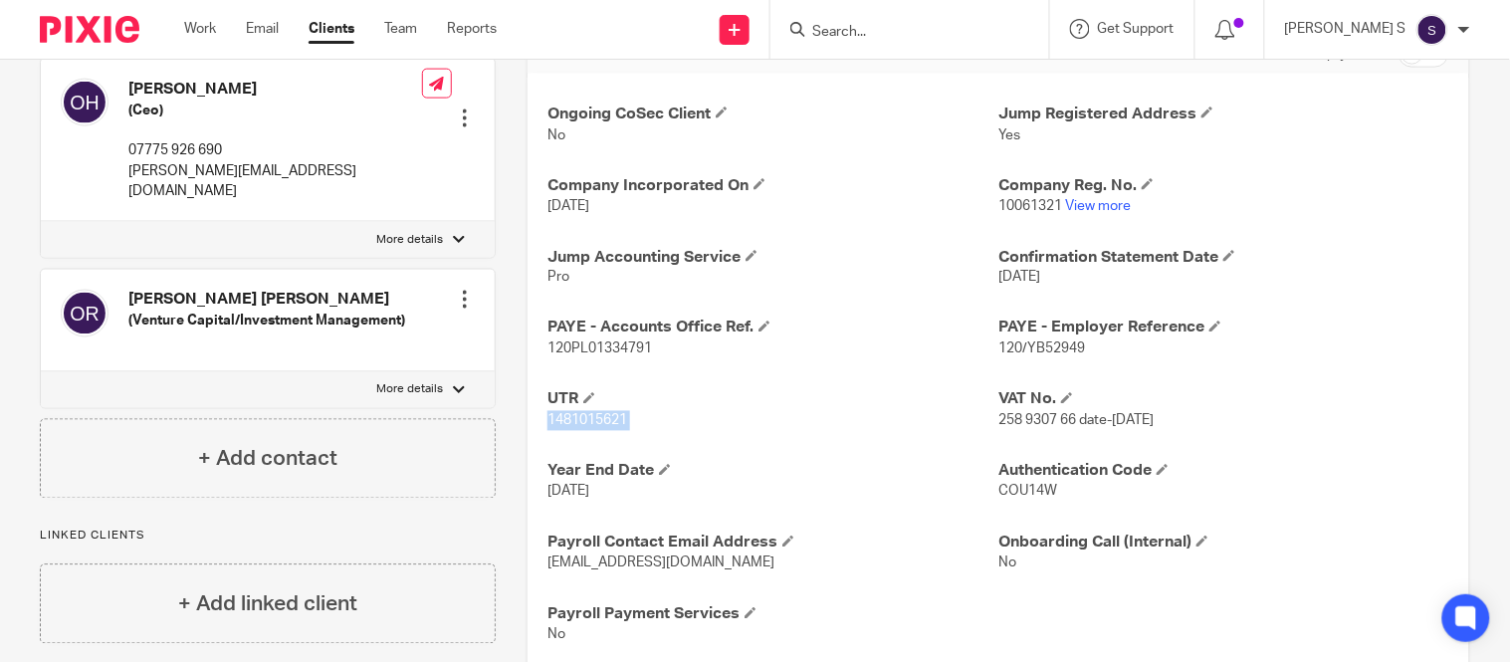
scroll to position [692, 0]
click at [1021, 345] on span "120/YB52949" at bounding box center [1041, 348] width 87 height 14
copy span "YB52949"
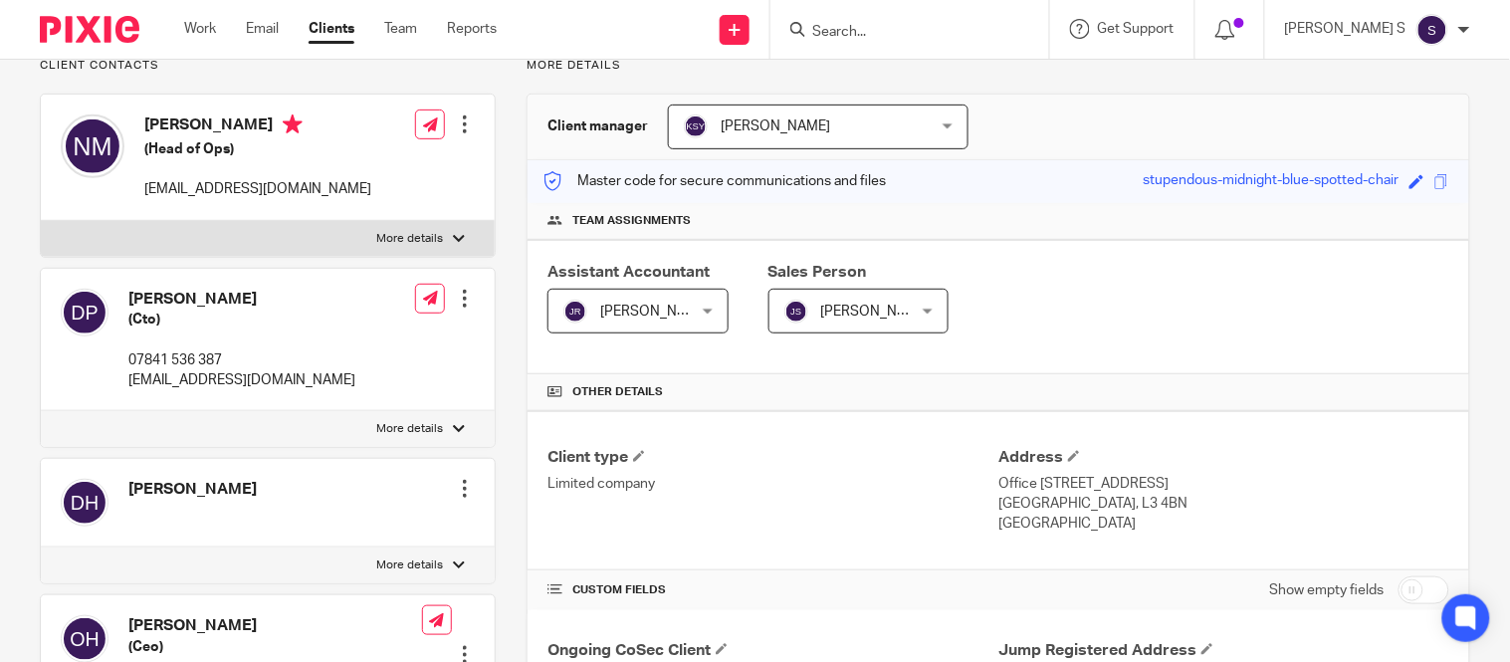
scroll to position [0, 0]
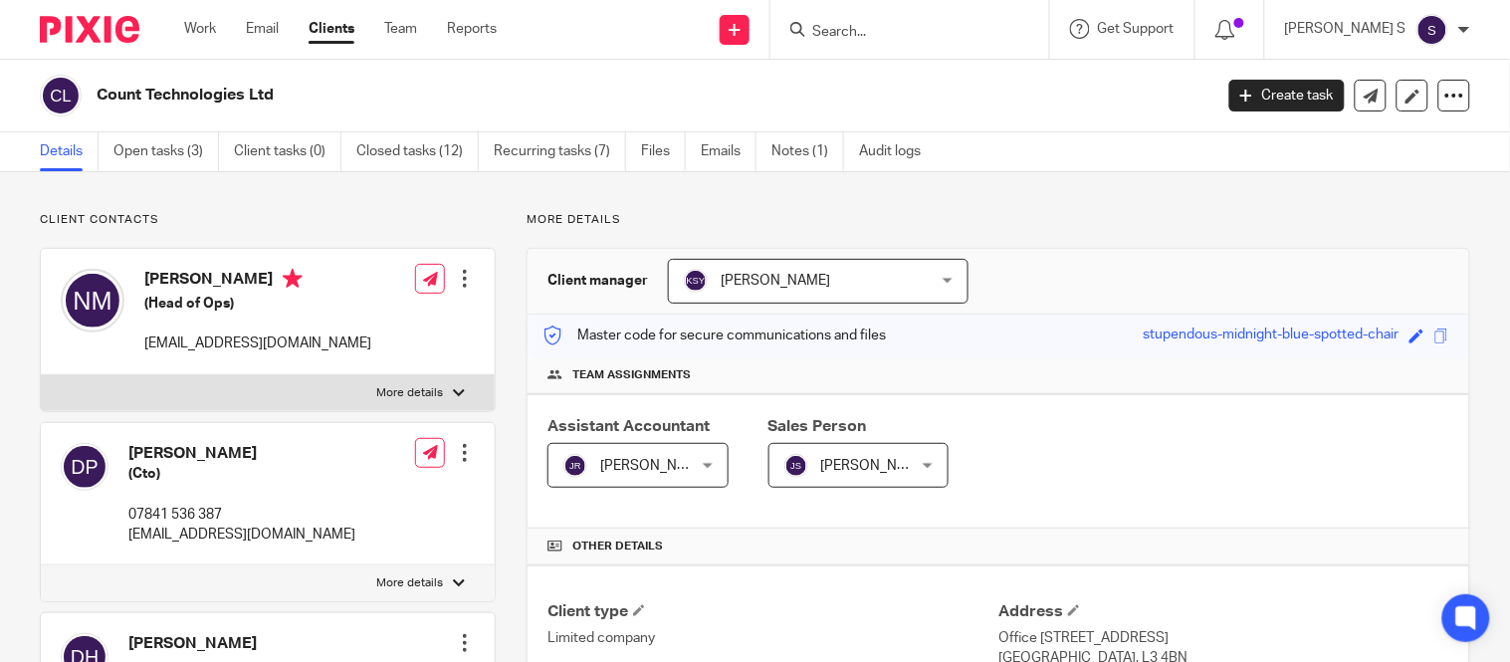
click at [922, 15] on div at bounding box center [909, 29] width 279 height 59
click at [888, 31] on input "Search" at bounding box center [899, 33] width 179 height 18
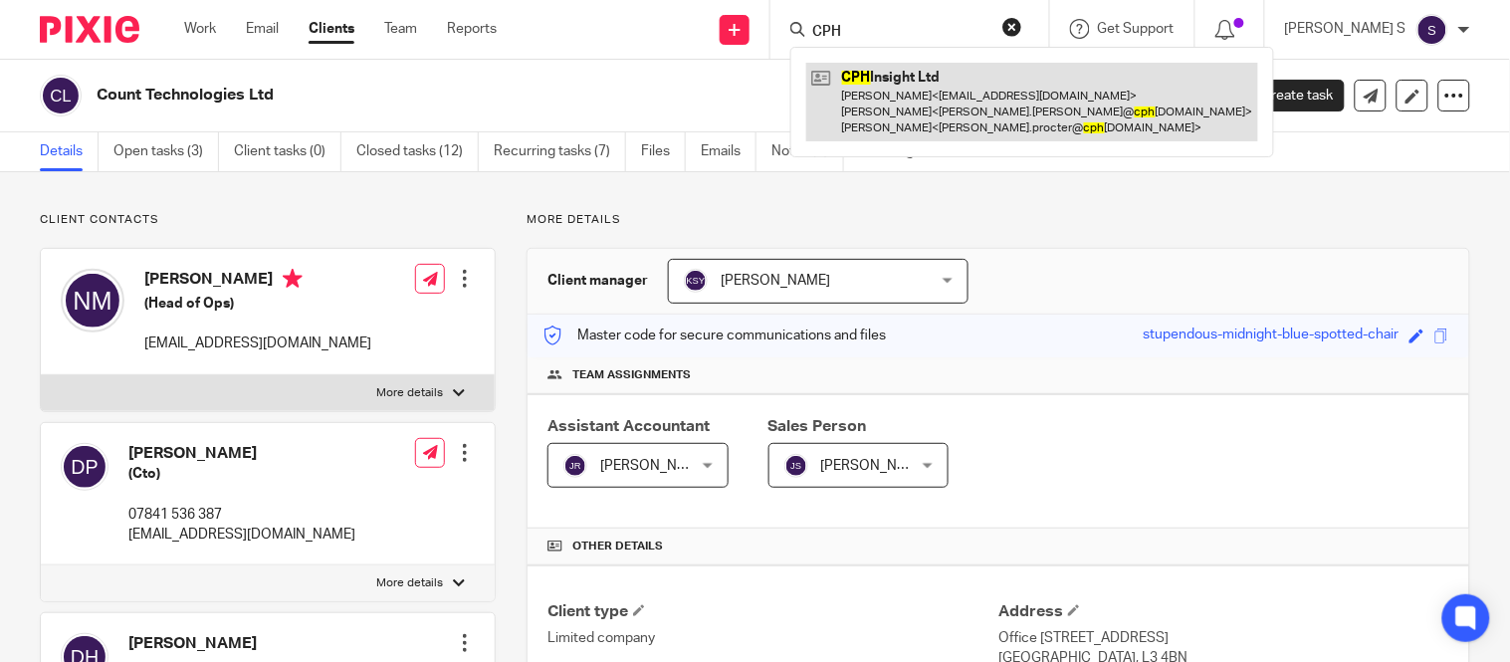
type input "CPH"
click at [960, 90] on link at bounding box center [1032, 102] width 452 height 79
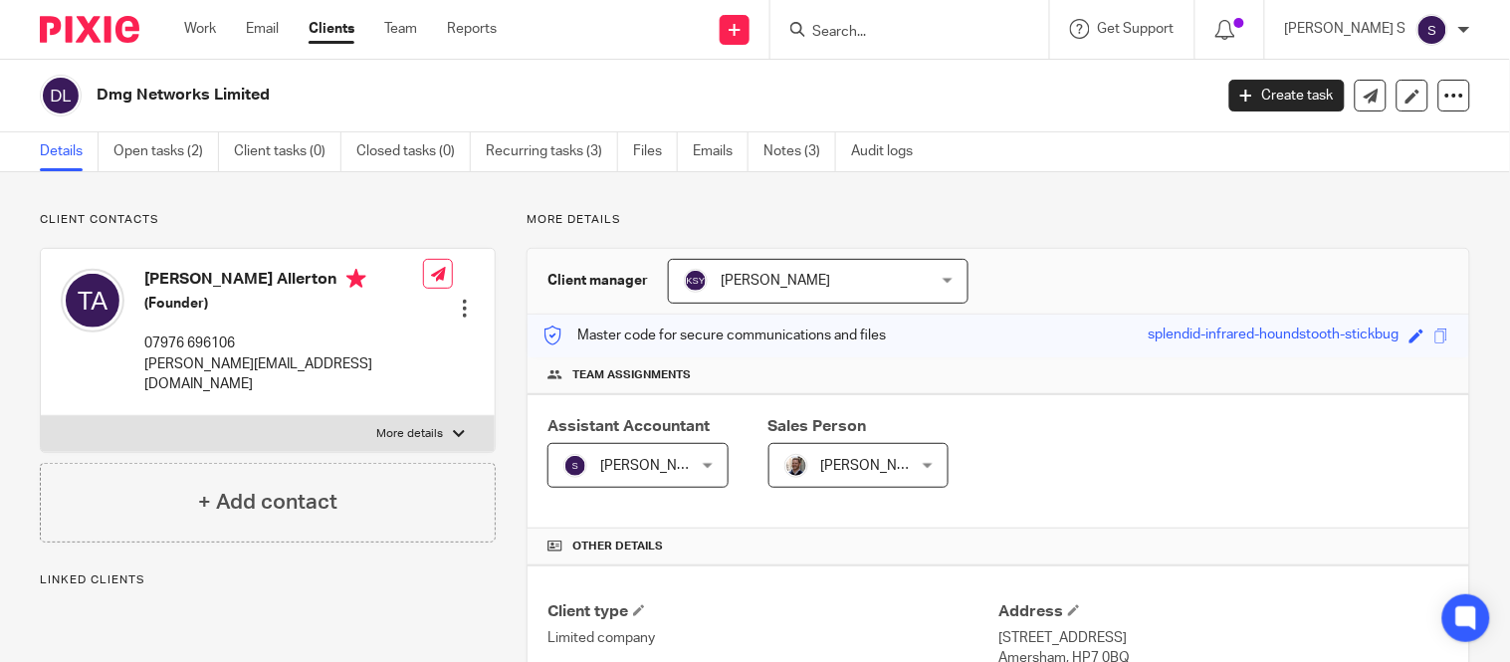
scroll to position [602, 0]
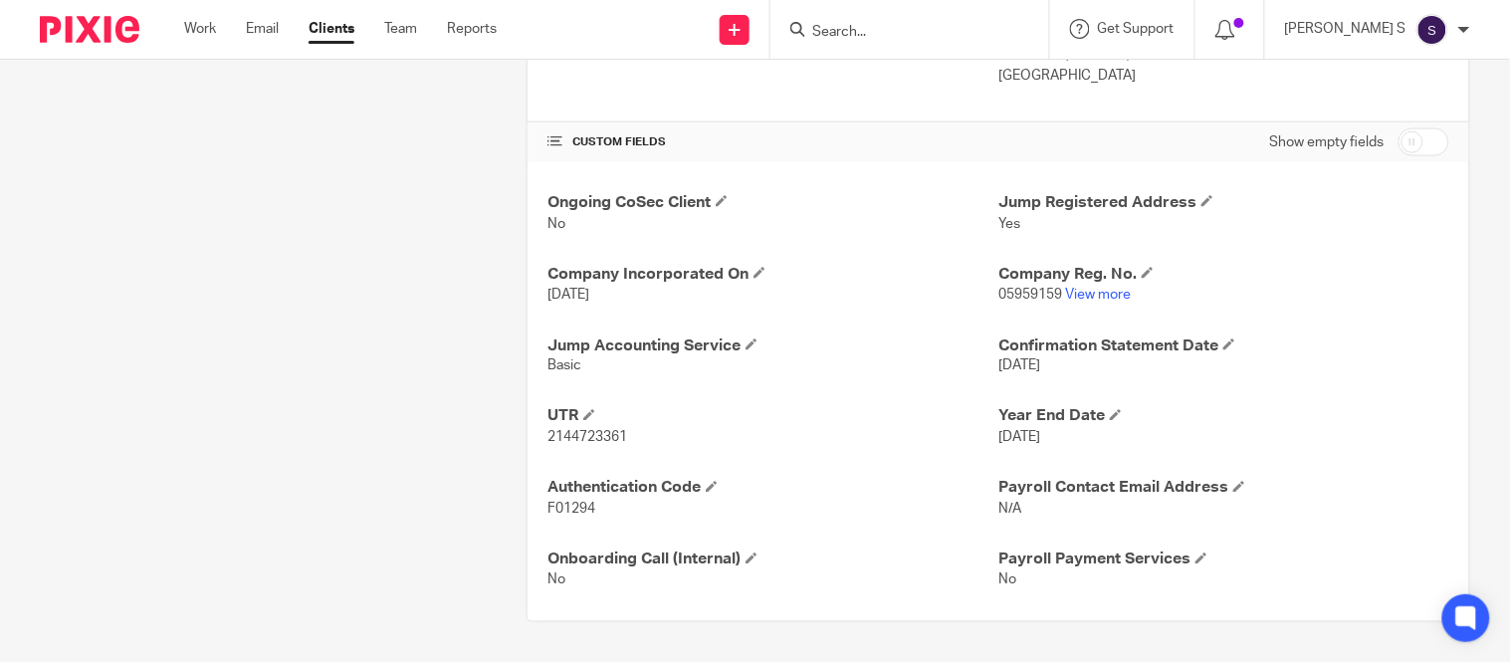
click at [590, 430] on p "2144723361" at bounding box center [772, 438] width 451 height 20
copy span "2144723361"
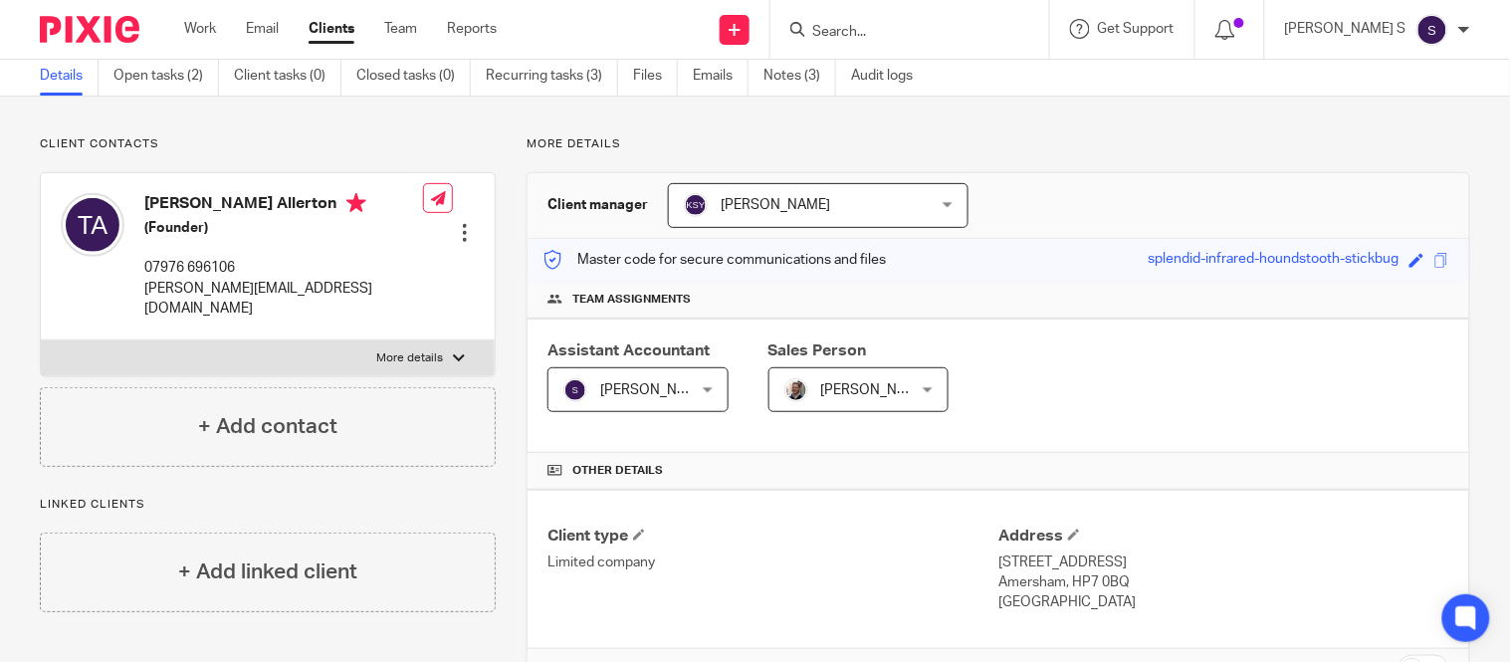
scroll to position [0, 0]
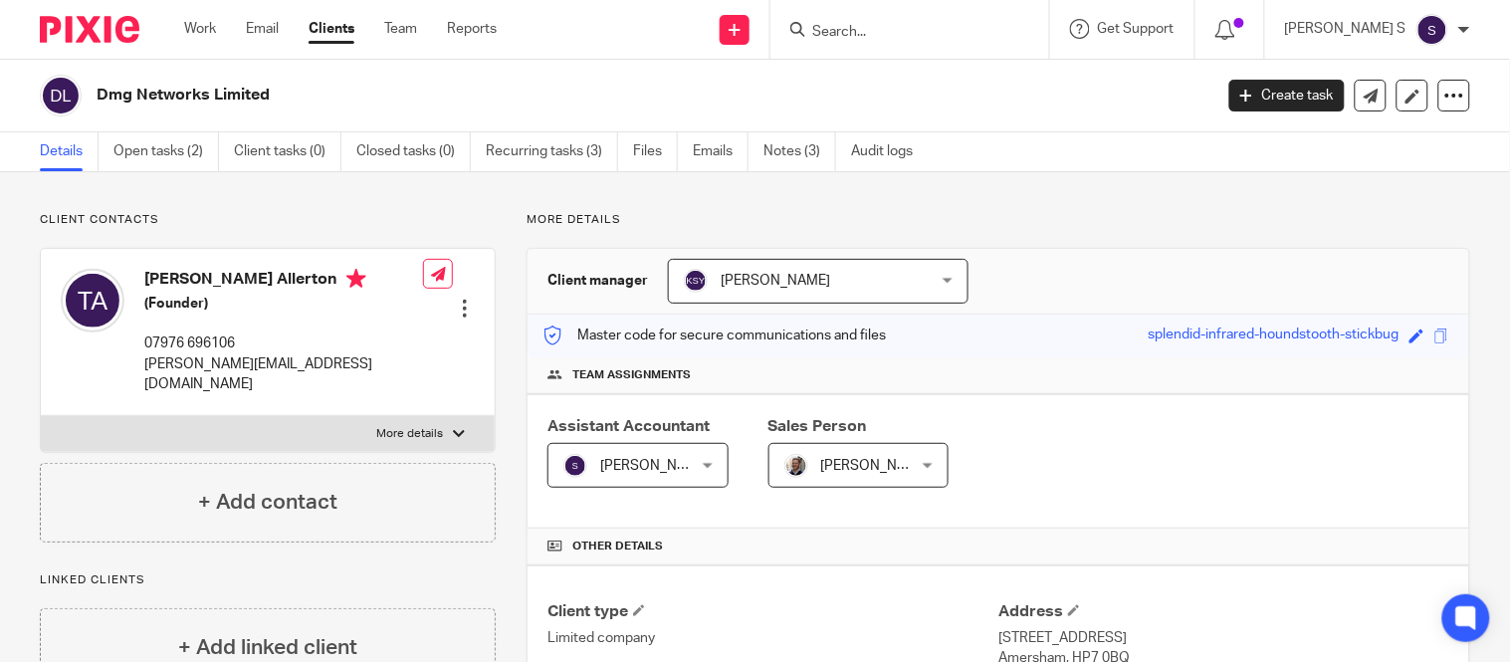
click at [876, 25] on input "Search" at bounding box center [899, 33] width 179 height 18
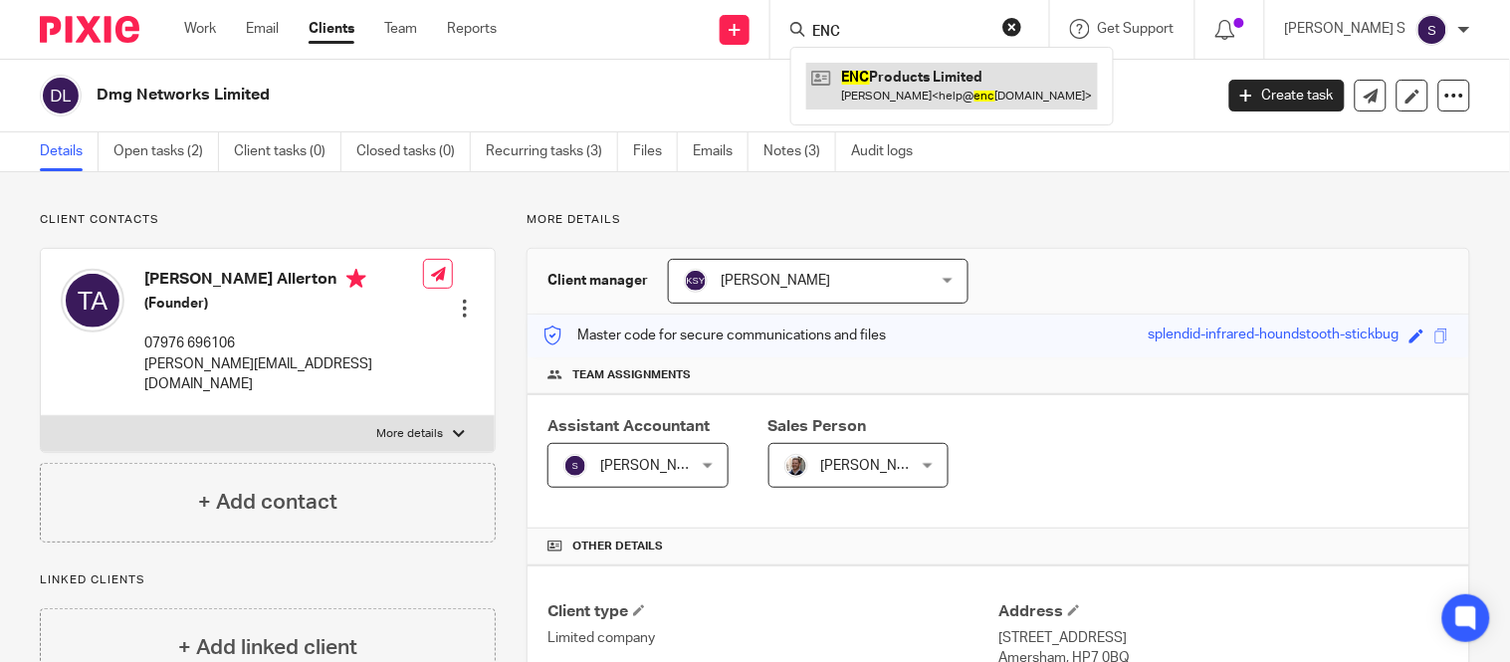
type input "ENC"
click at [929, 92] on link at bounding box center [952, 86] width 292 height 46
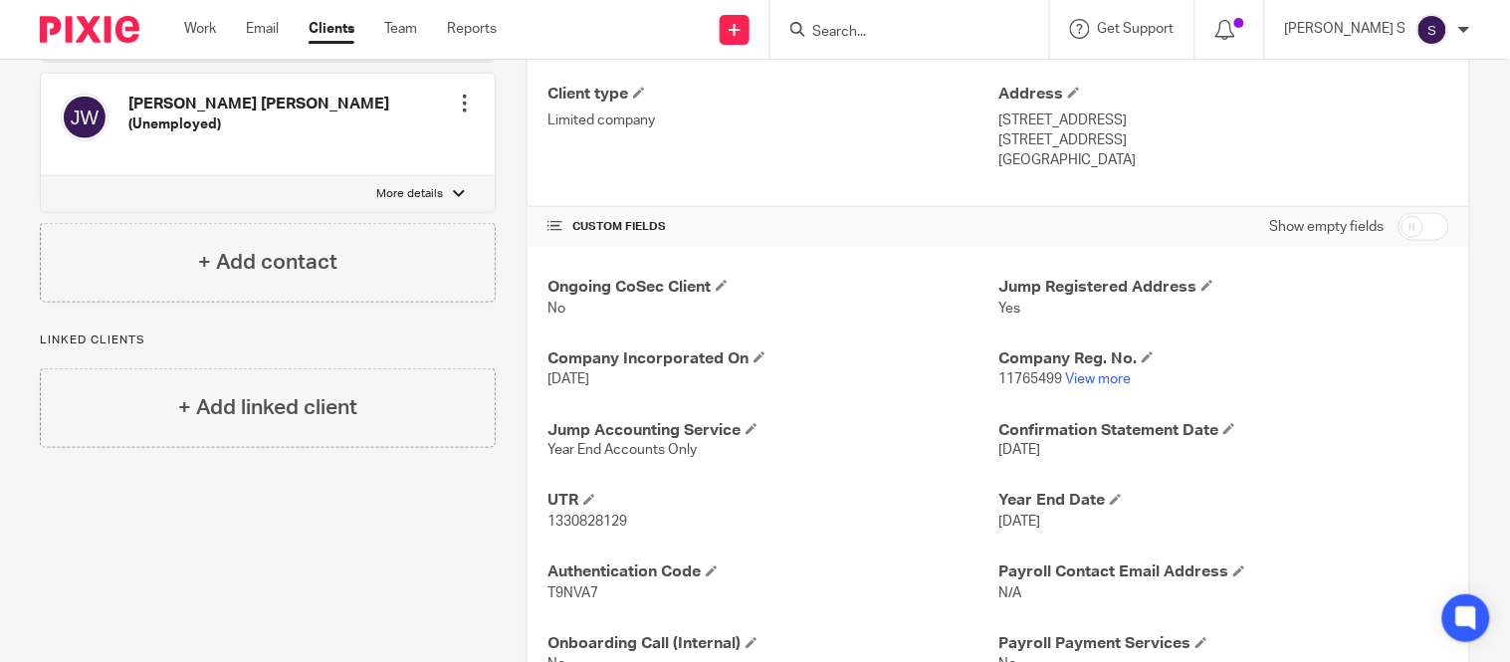
scroll to position [602, 0]
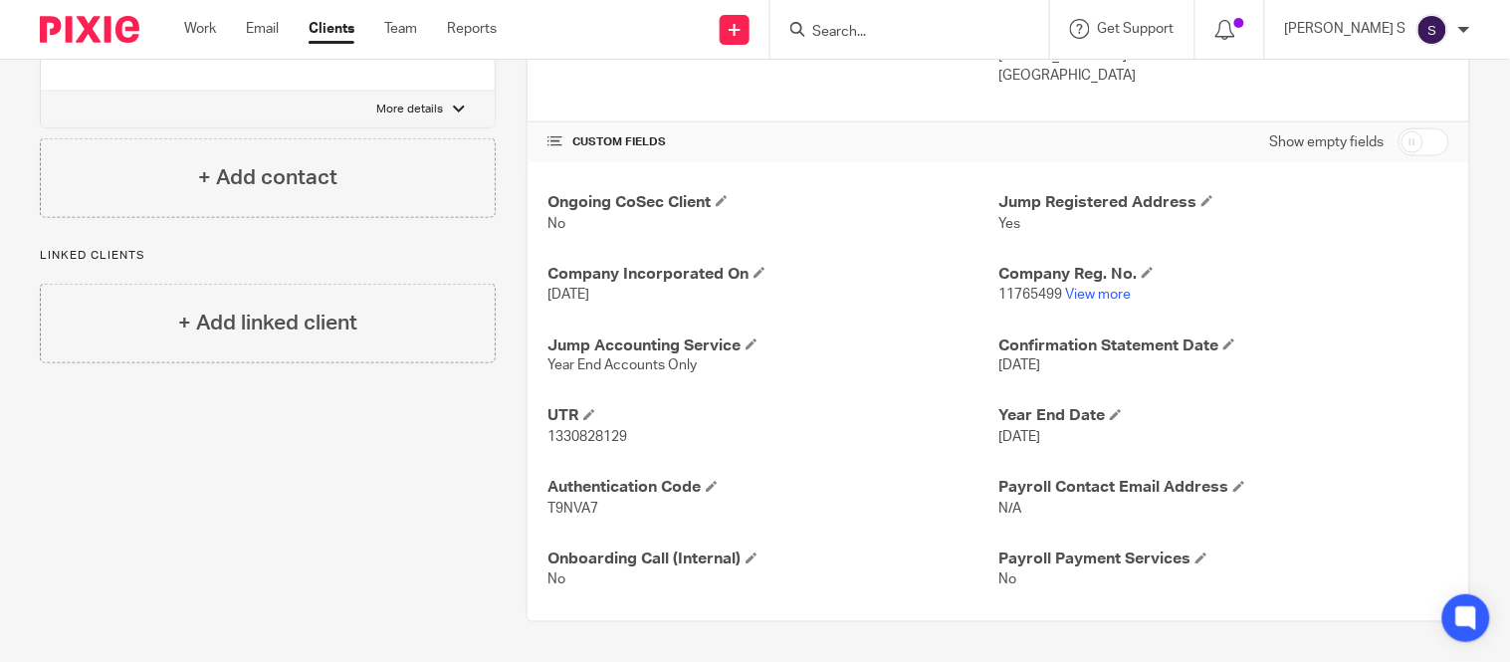
click at [594, 438] on span "1330828129" at bounding box center [587, 438] width 80 height 14
copy span "1330828129"
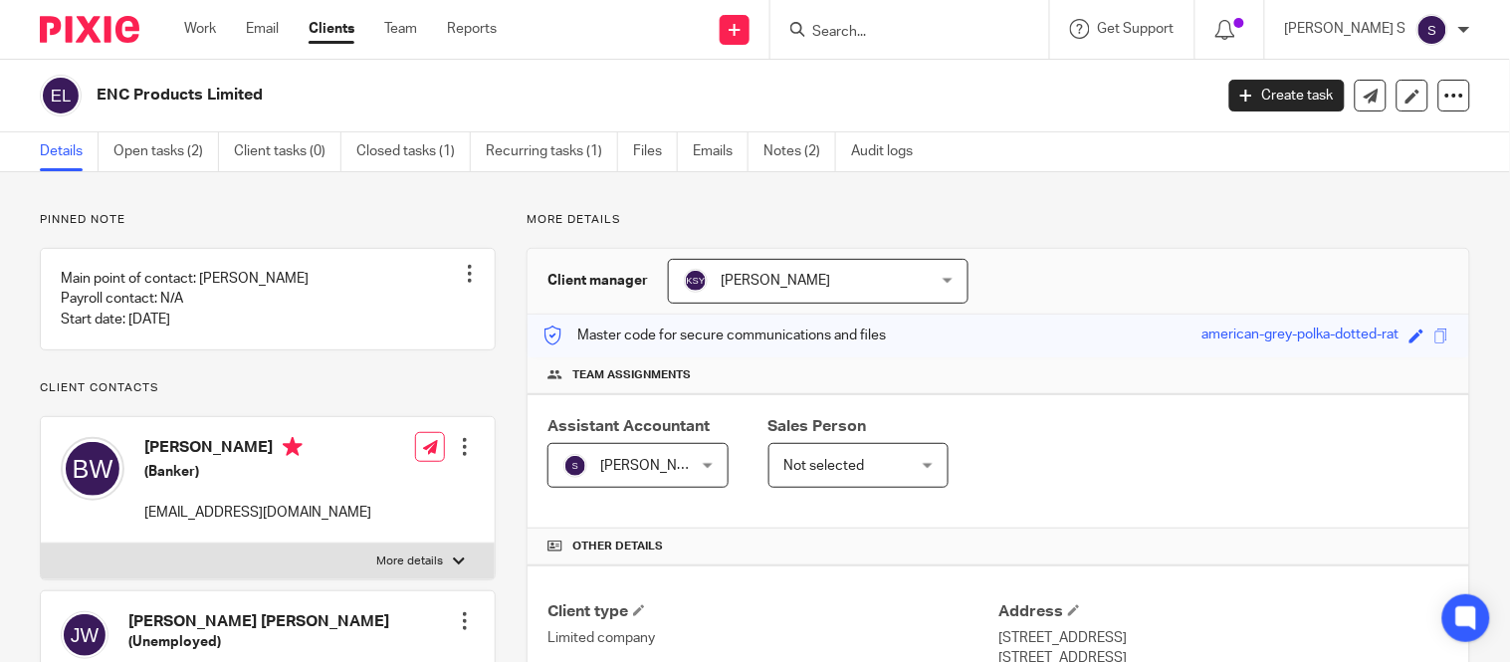
click at [946, 32] on input "Search" at bounding box center [899, 33] width 179 height 18
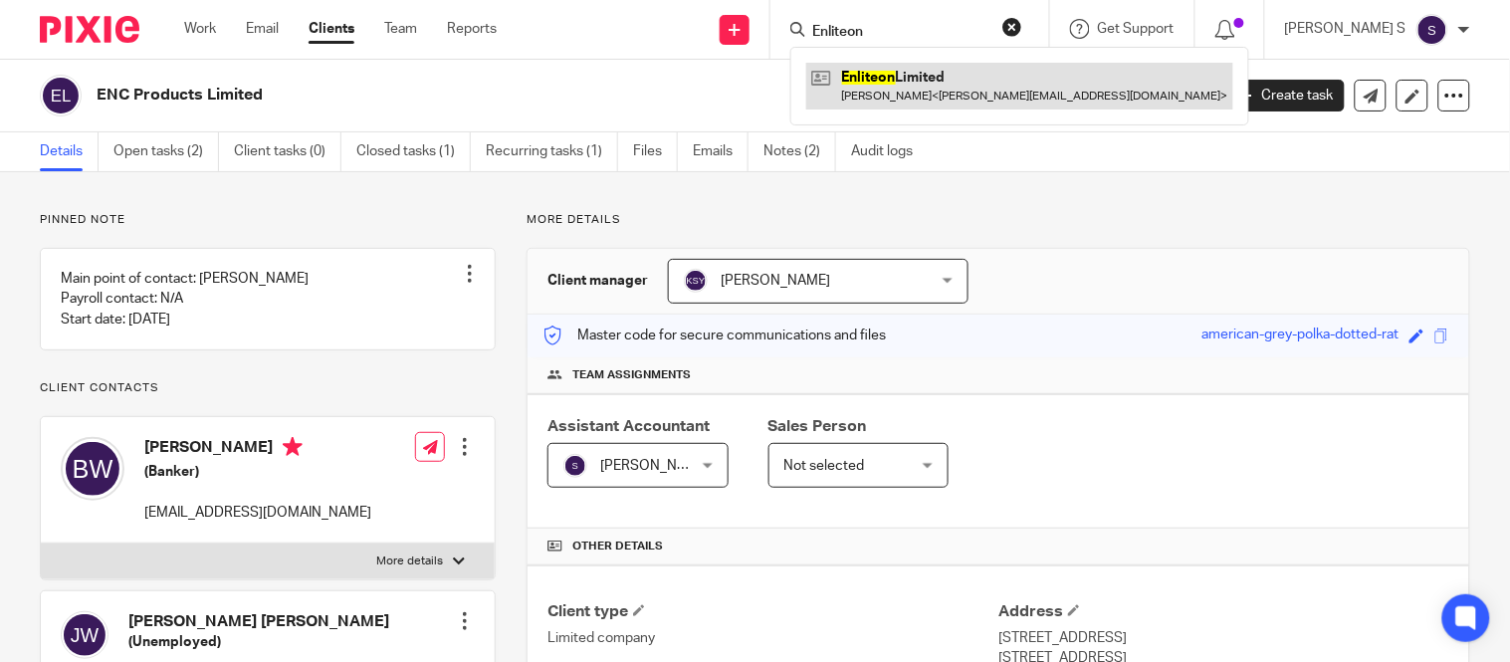
type input "Enliteon"
click at [947, 92] on link at bounding box center [1019, 86] width 427 height 46
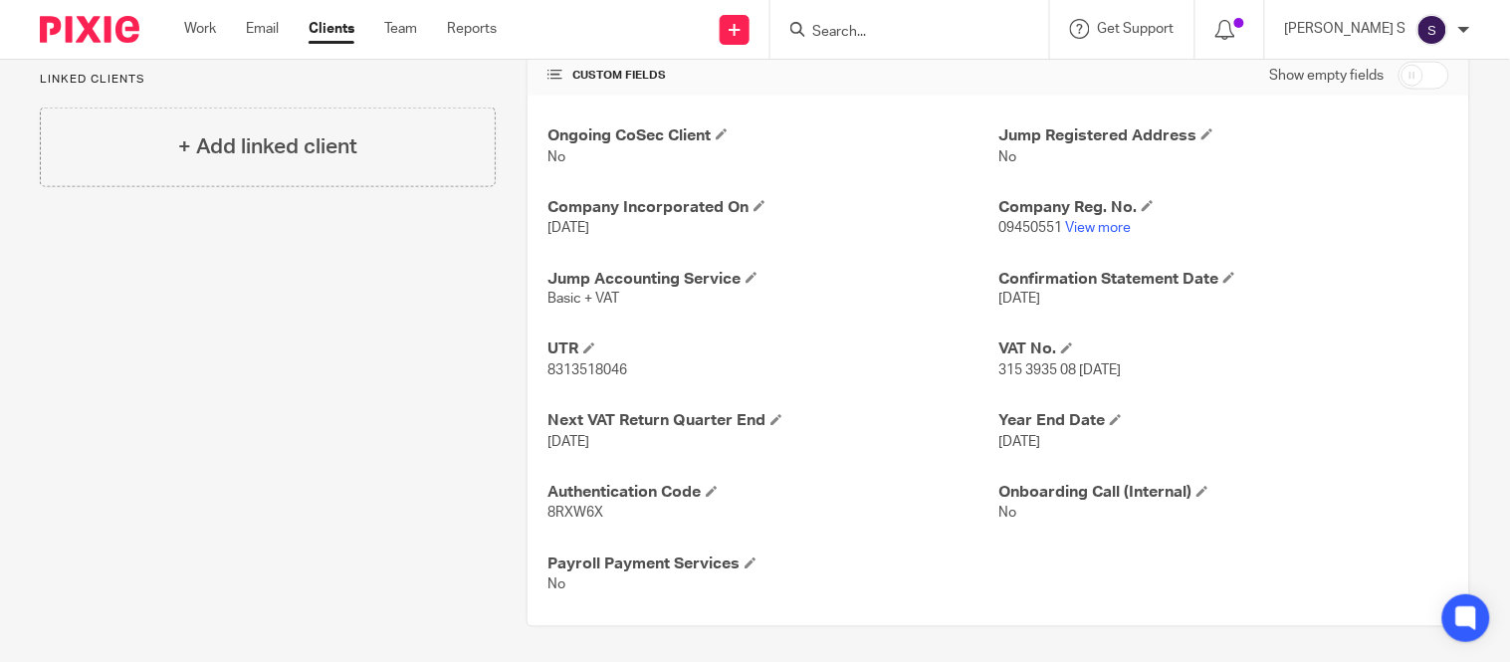
scroll to position [674, 0]
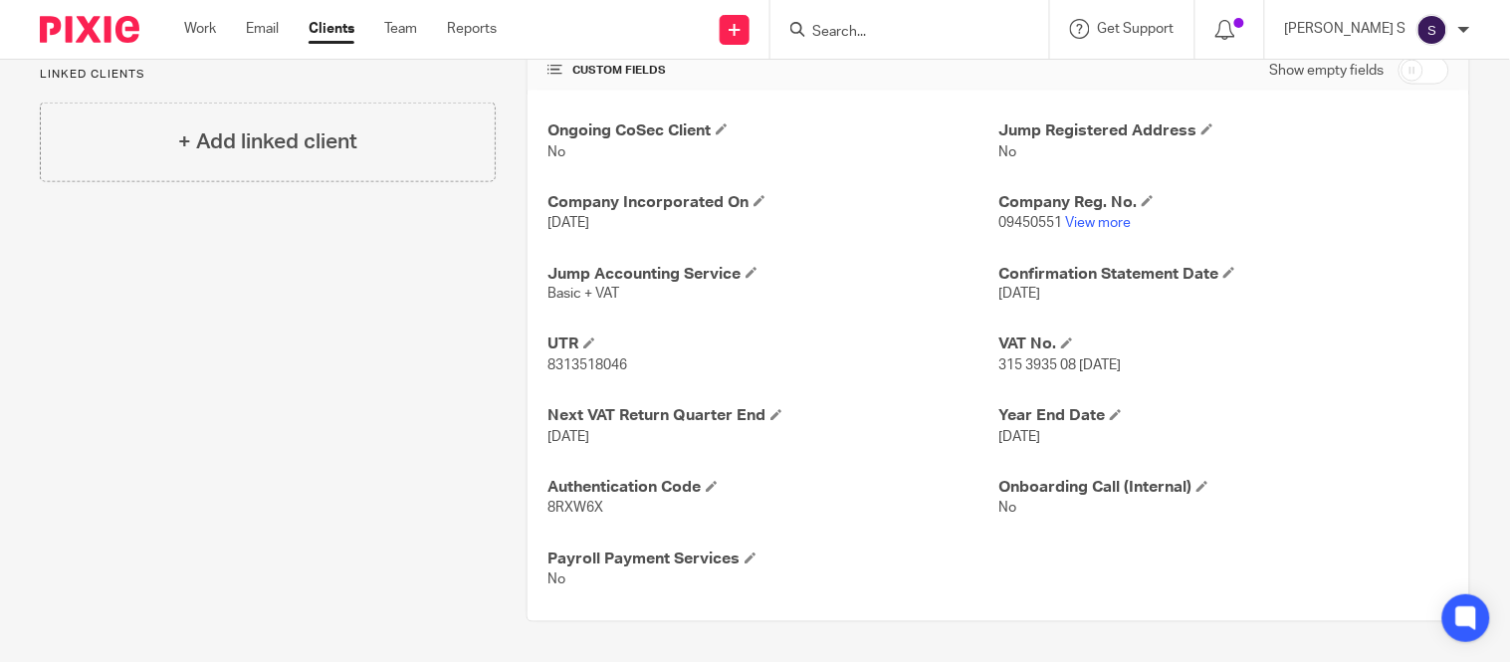
click at [572, 370] on span "8313518046" at bounding box center [587, 366] width 80 height 14
copy span "8313518046"
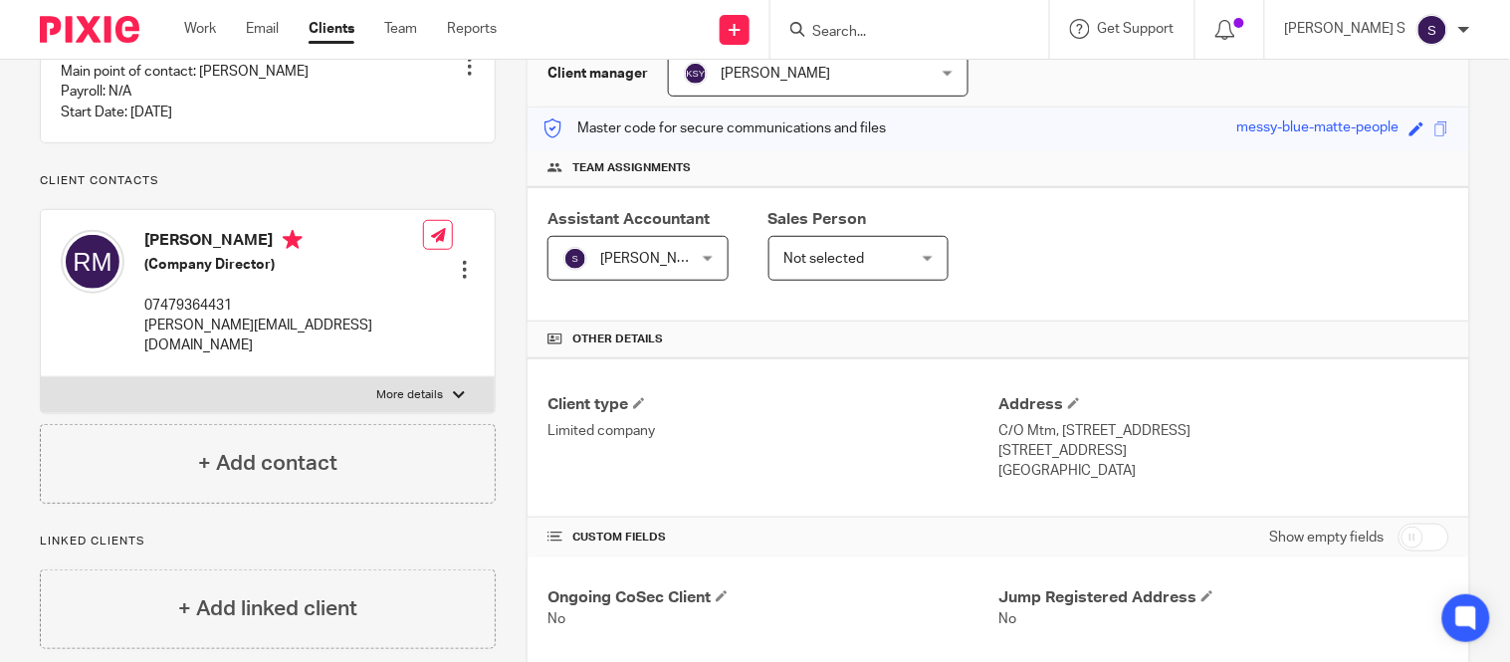
scroll to position [0, 0]
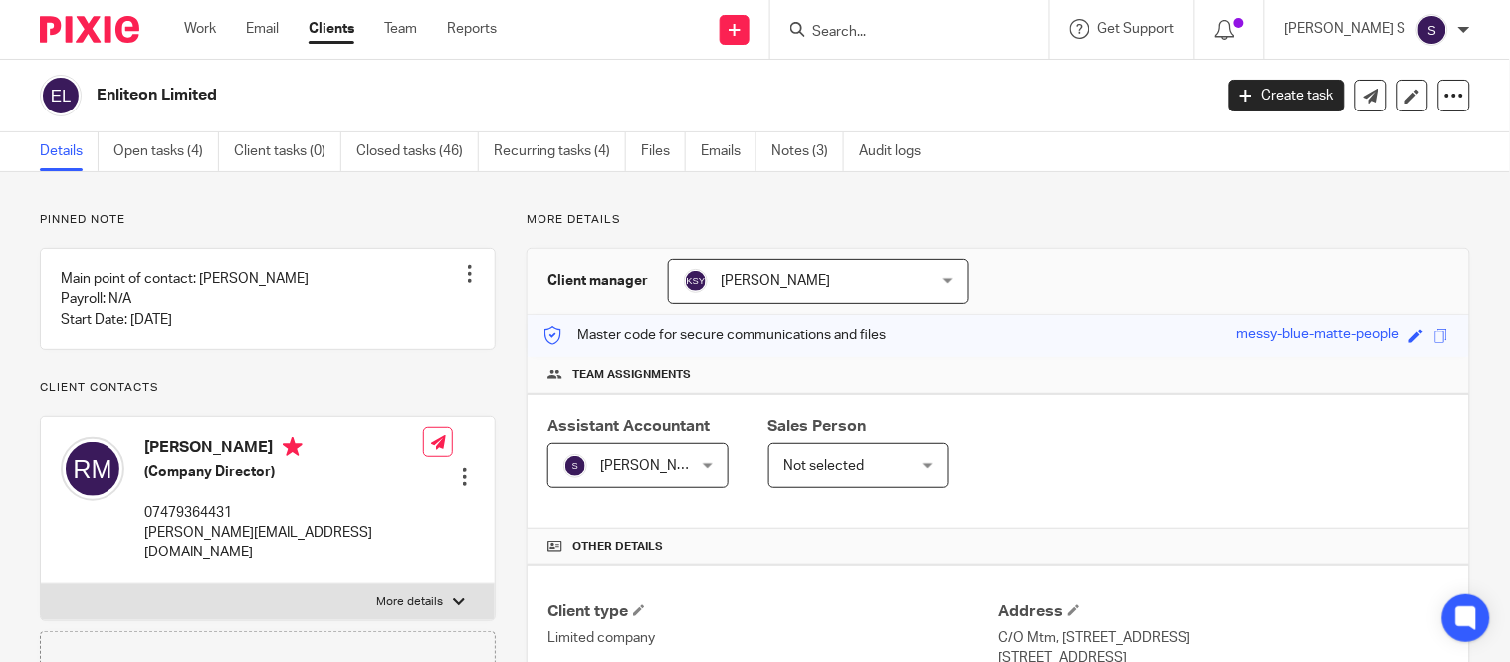
click at [881, 33] on input "Search" at bounding box center [899, 33] width 179 height 18
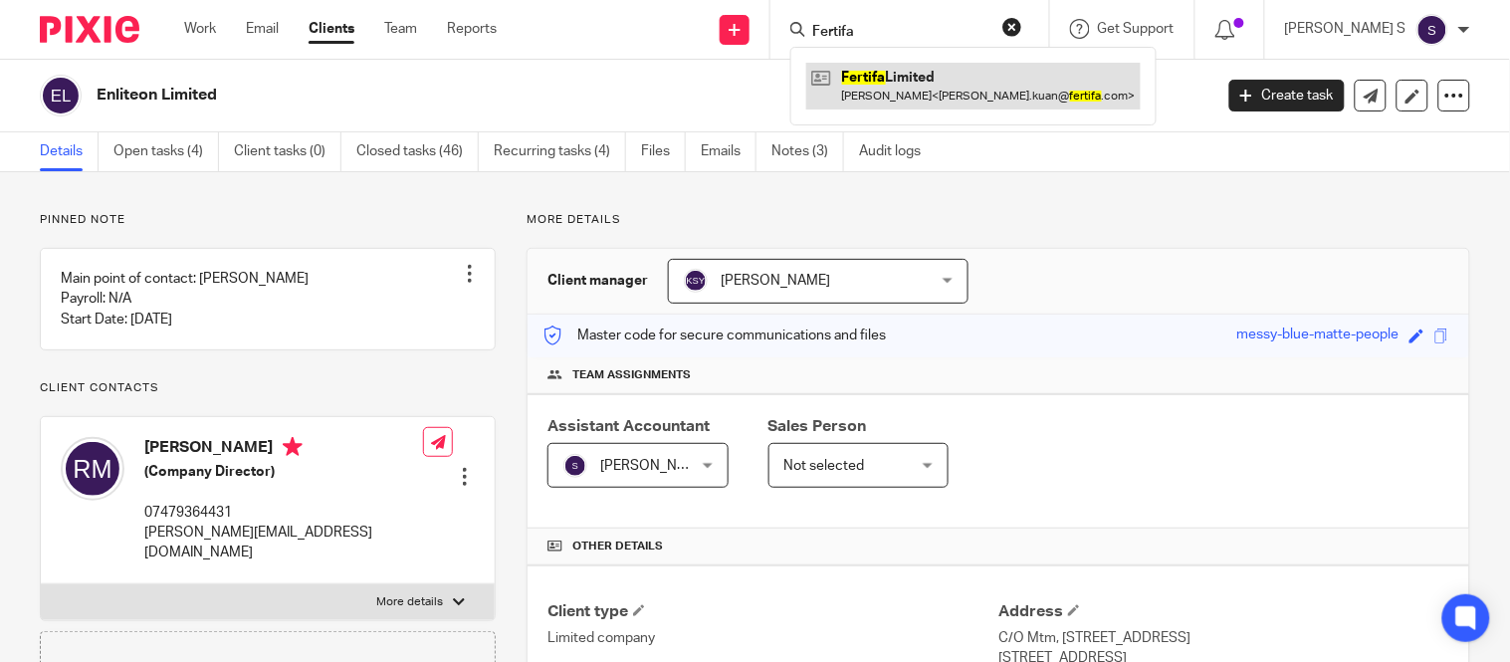
type input "Fertifa"
click at [941, 85] on link at bounding box center [973, 86] width 334 height 46
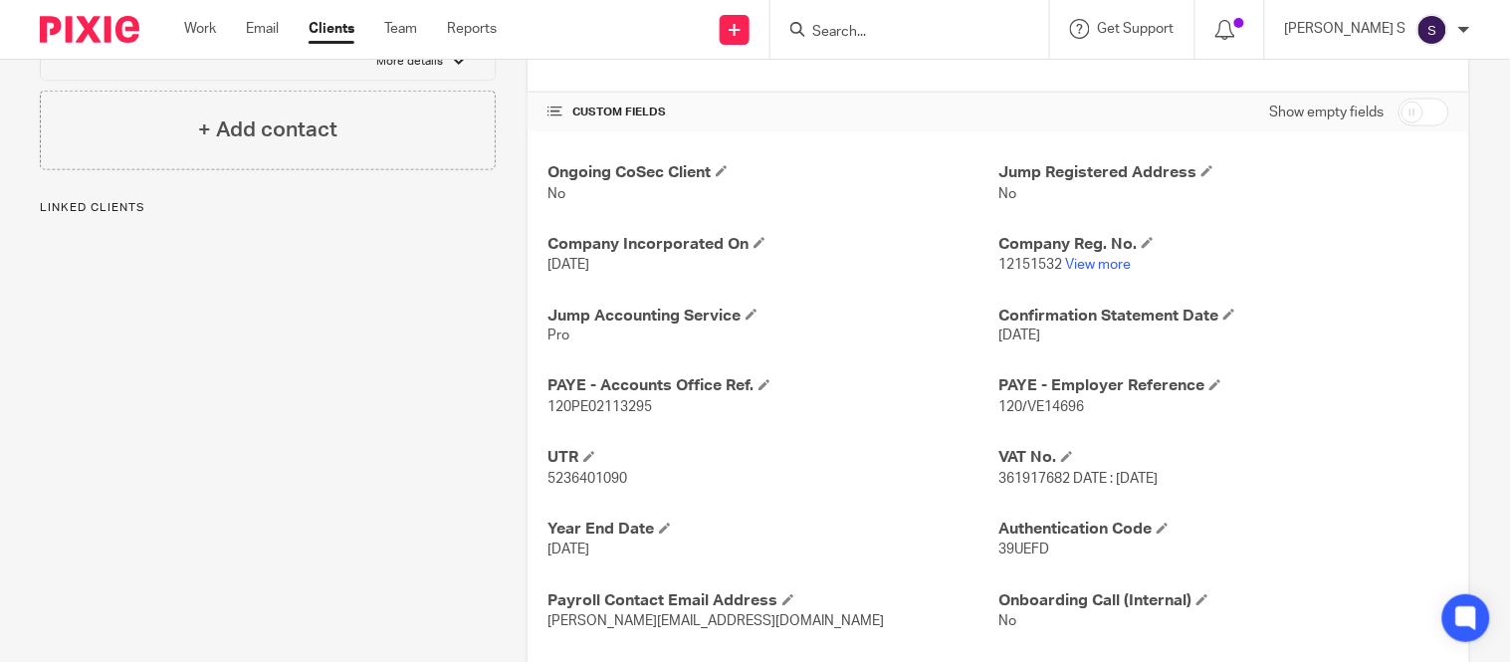
scroll to position [634, 0]
click at [1020, 406] on span "120/VE14696" at bounding box center [1041, 406] width 86 height 14
copy span "VE14696"
click at [601, 482] on span "5236401090" at bounding box center [587, 478] width 80 height 14
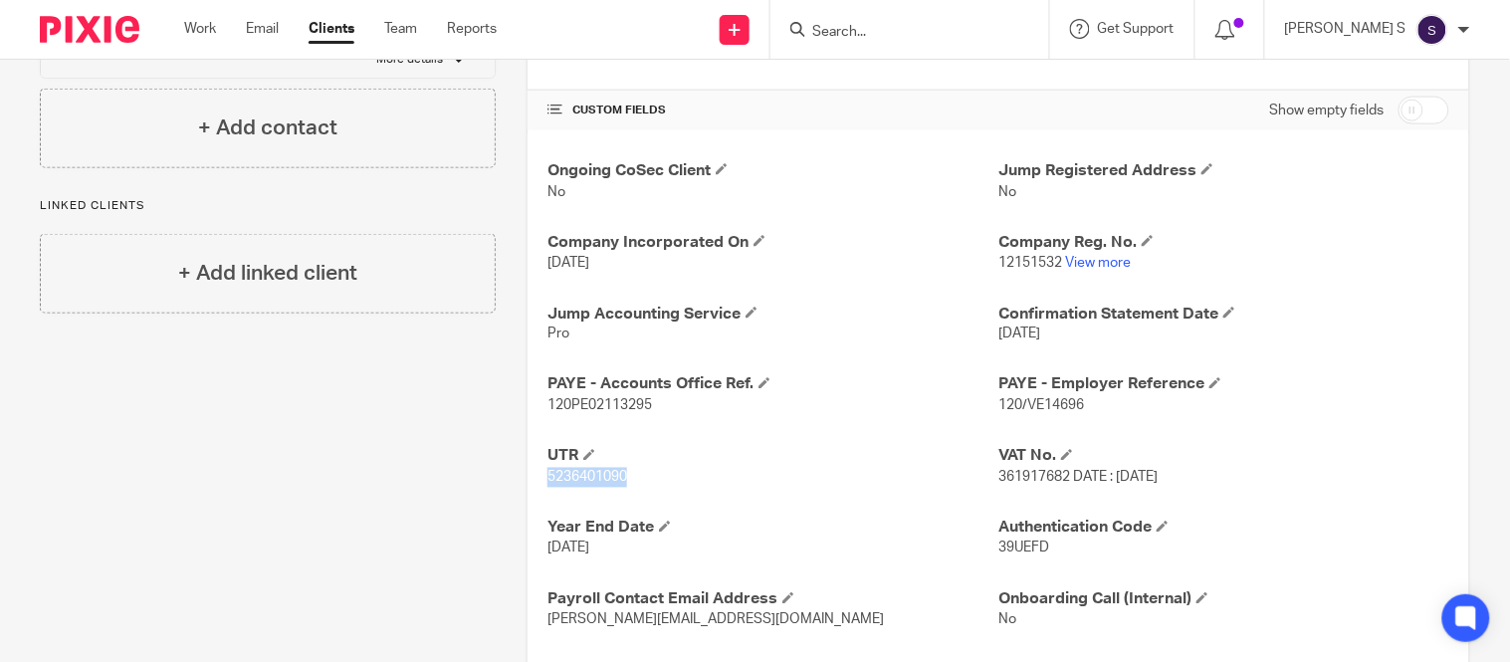
click at [601, 482] on span "5236401090" at bounding box center [587, 478] width 80 height 14
copy p "5236401090"
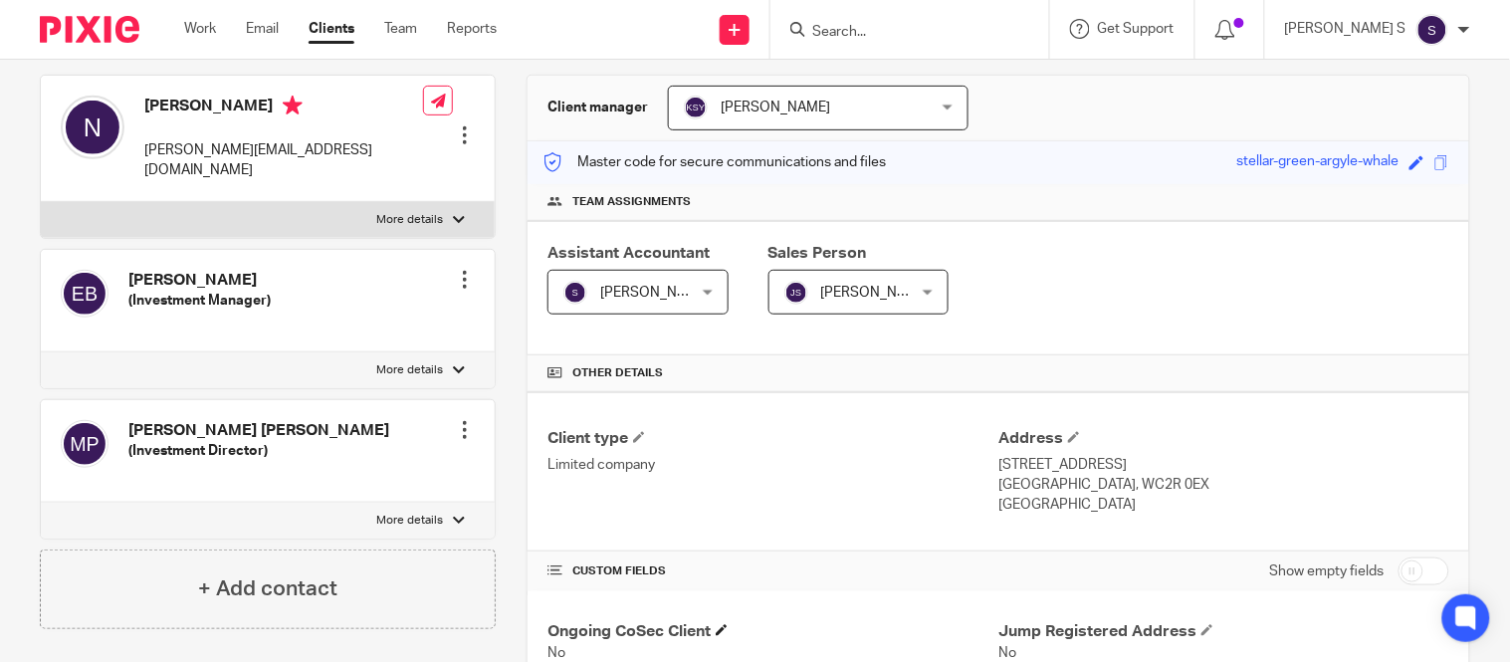
scroll to position [0, 0]
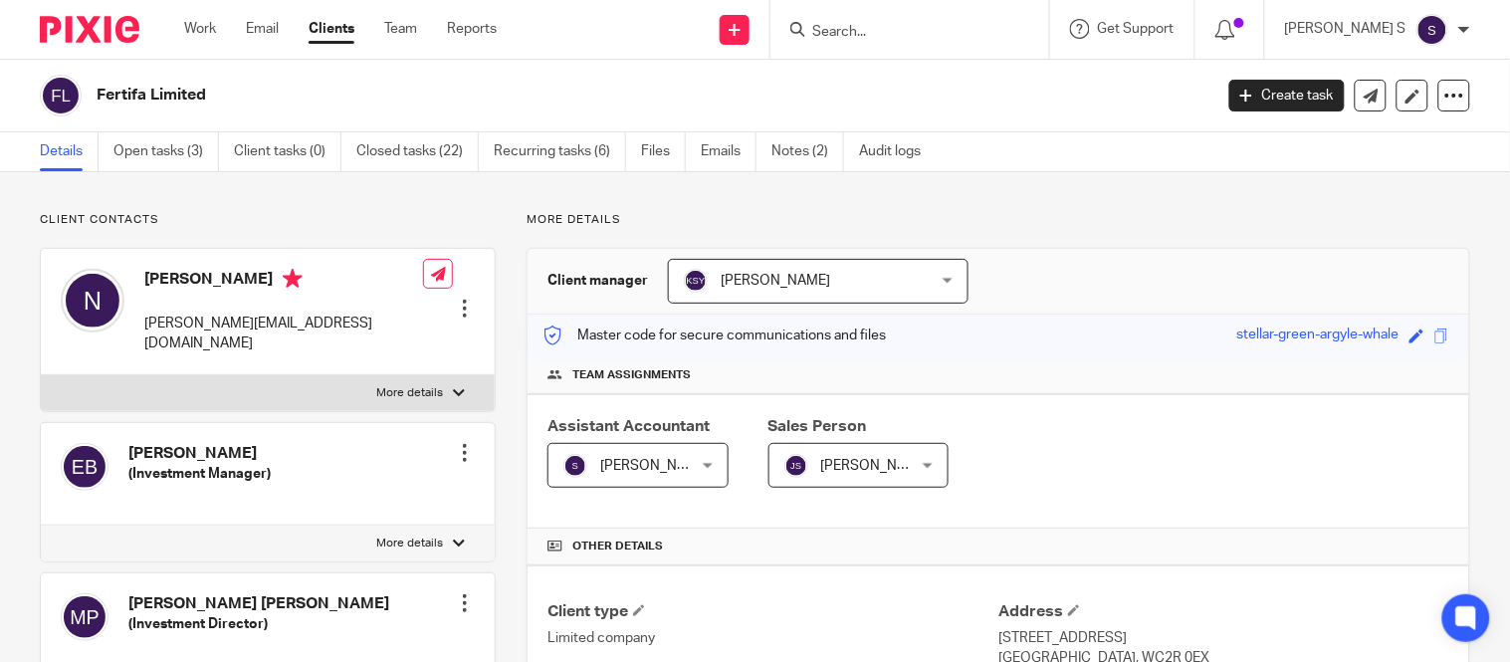
click at [887, 28] on input "Search" at bounding box center [899, 33] width 179 height 18
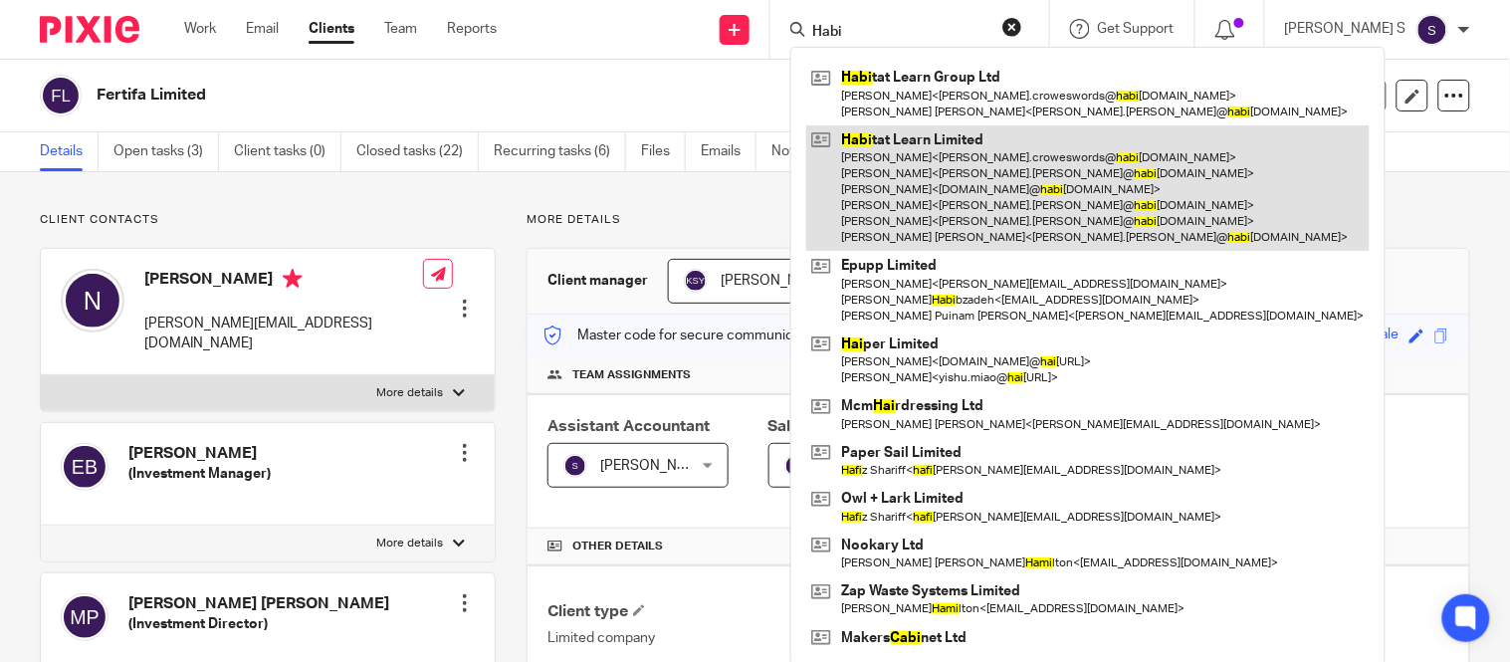
type input "Habi"
click at [1000, 175] on link at bounding box center [1087, 188] width 563 height 126
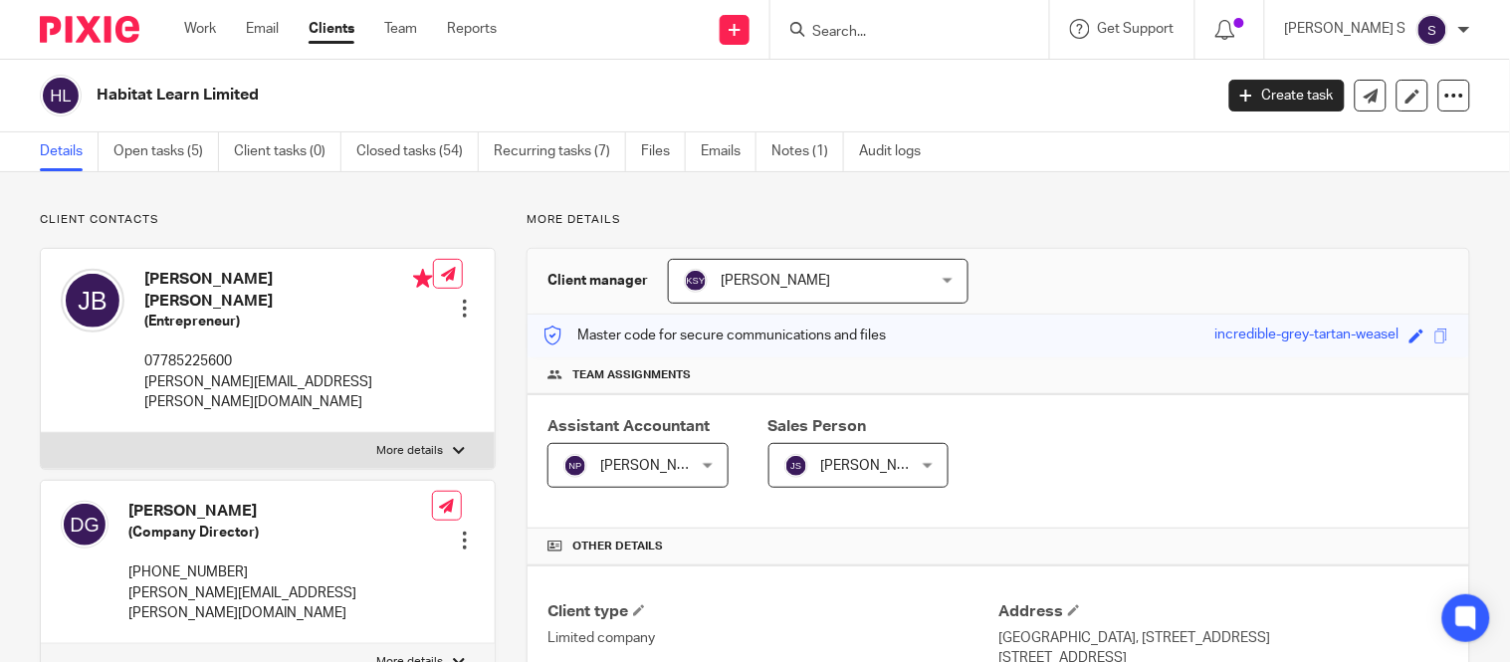
click at [882, 24] on input "Search" at bounding box center [899, 33] width 179 height 18
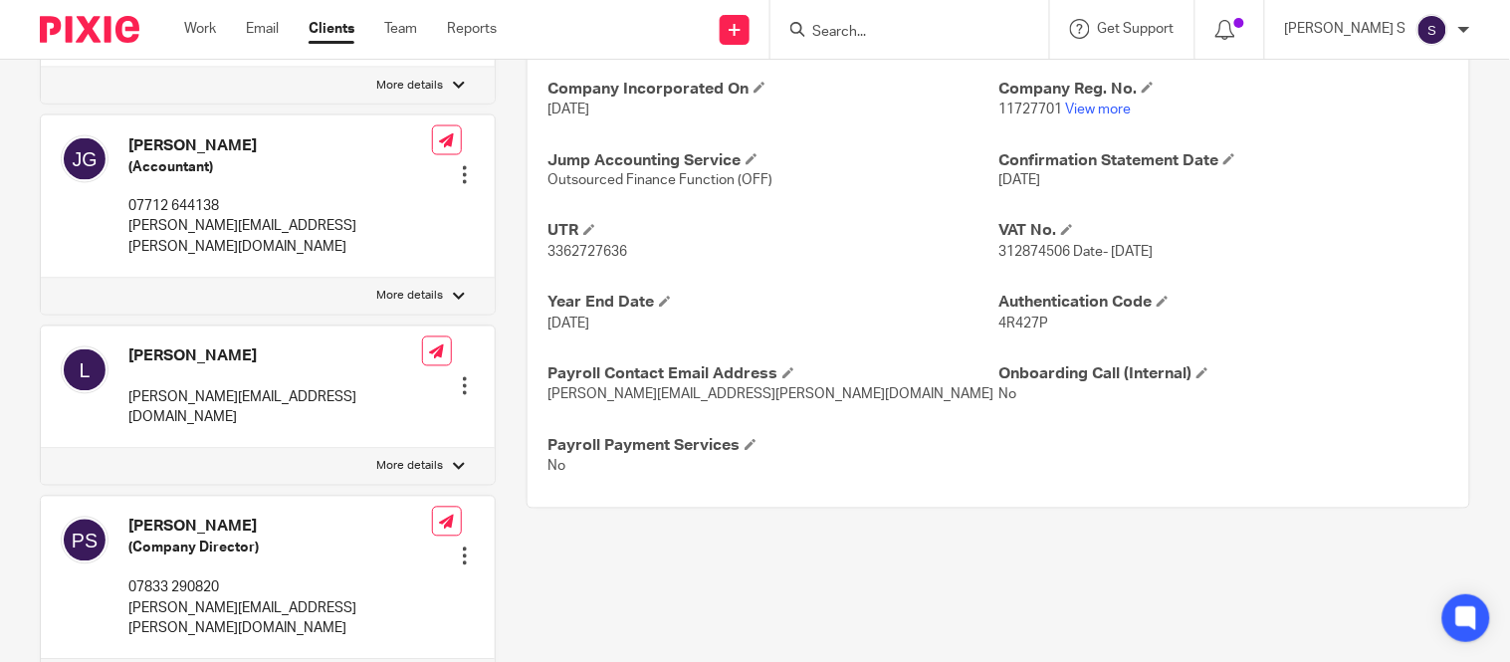
scroll to position [792, 0]
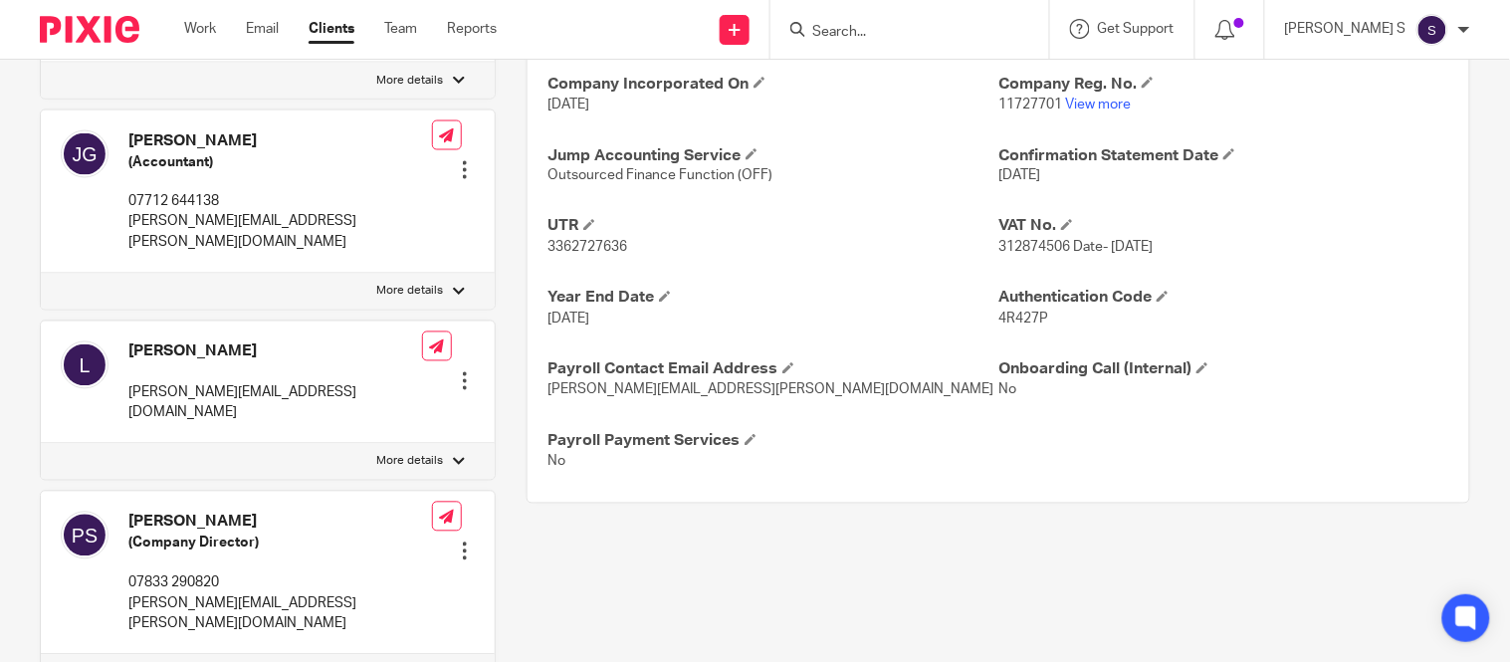
click at [582, 239] on p "3362727636" at bounding box center [772, 248] width 451 height 20
copy p "3362727636"
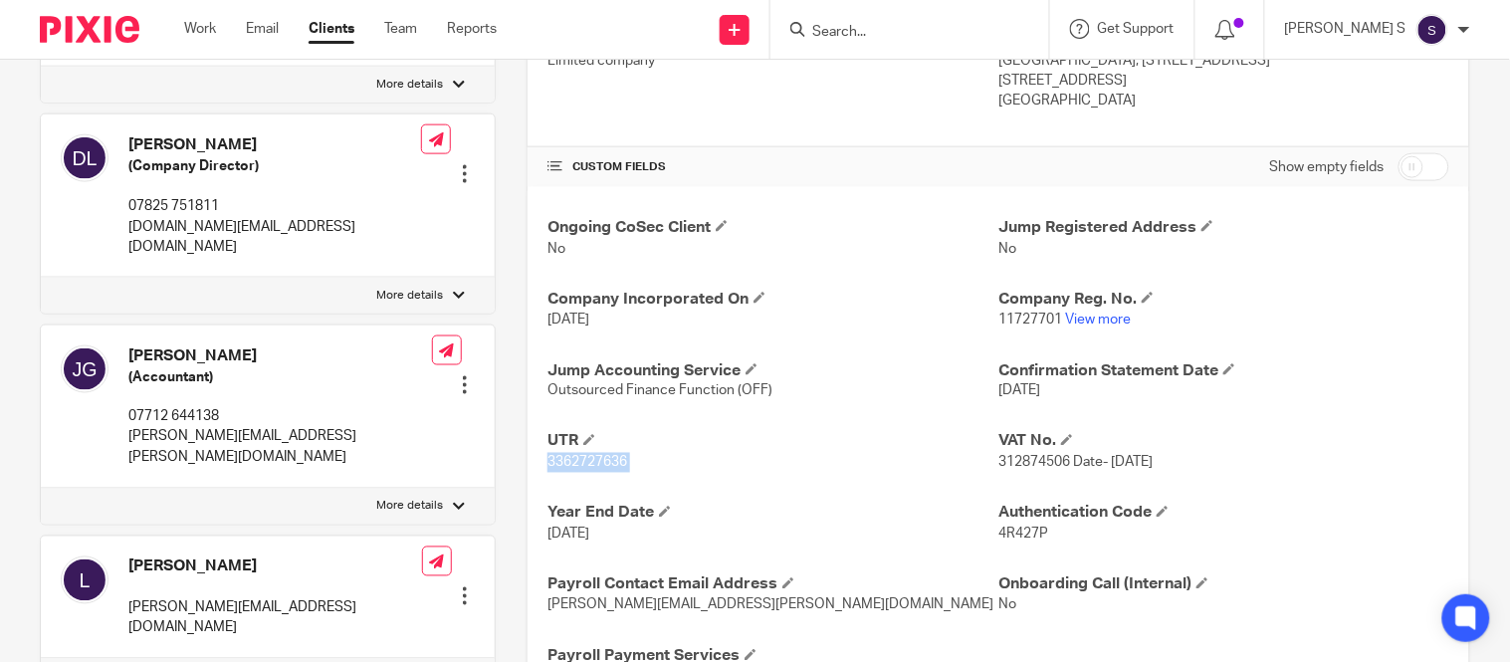
scroll to position [657, 0]
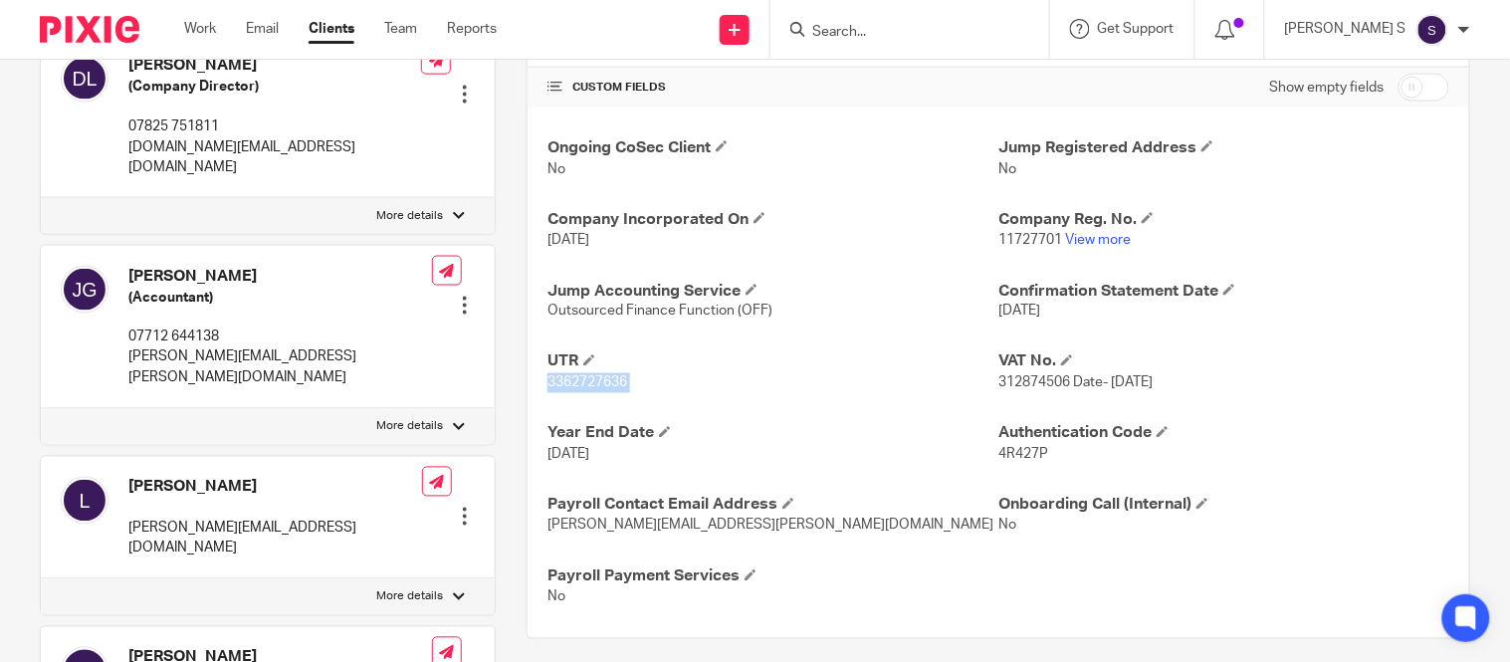
copy p "3362727636"
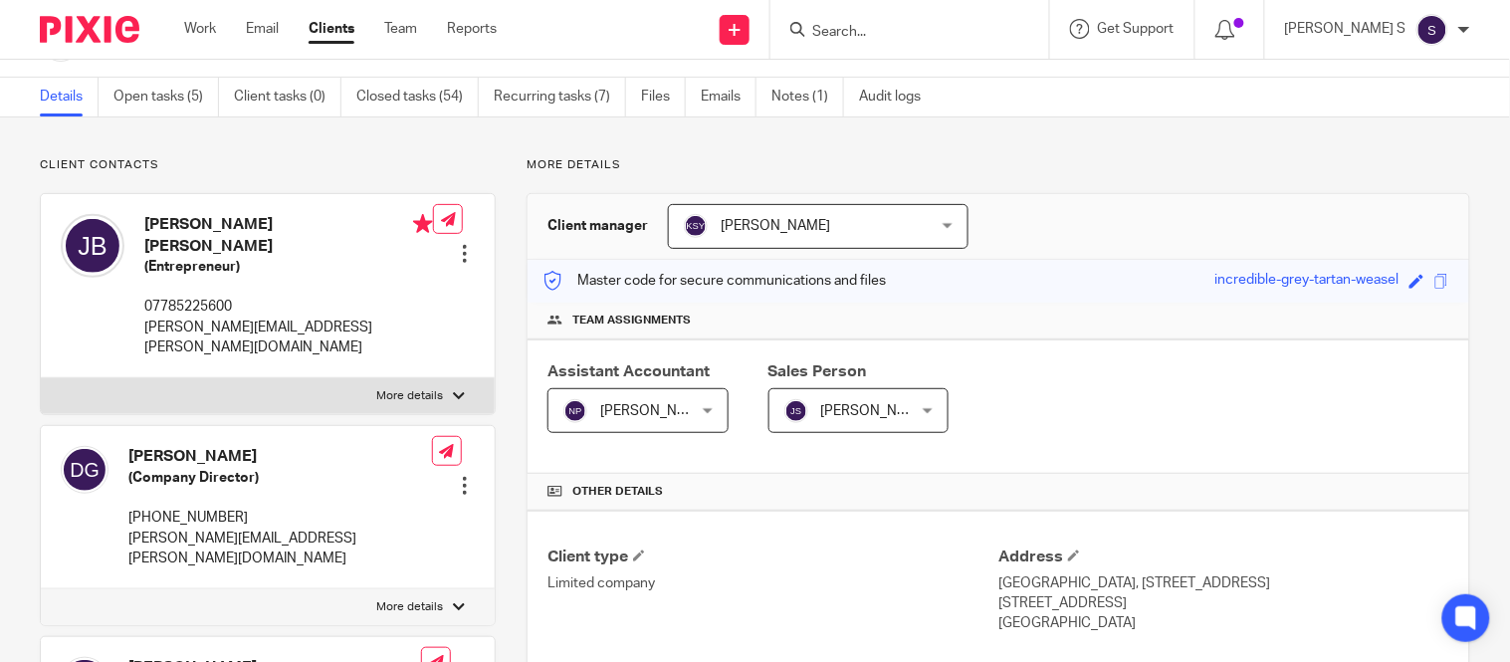
scroll to position [0, 0]
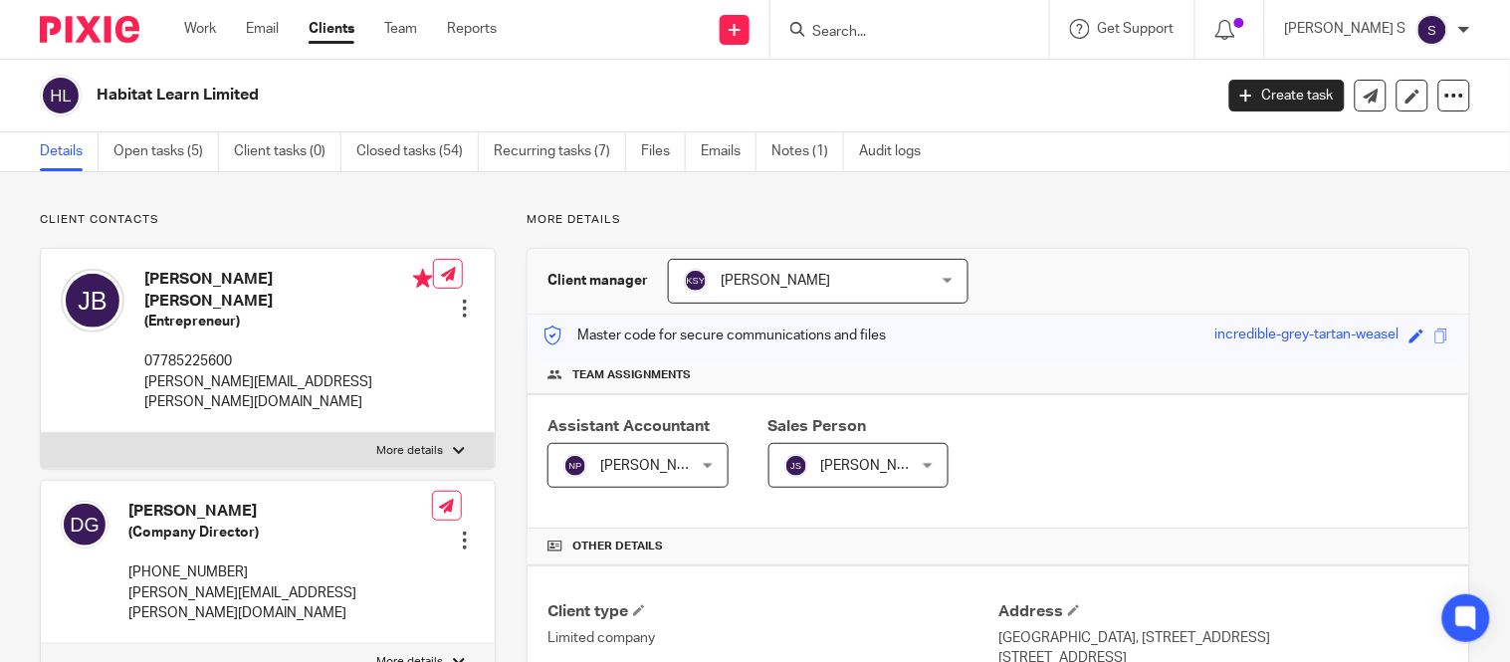
click at [890, 36] on input "Search" at bounding box center [899, 33] width 179 height 18
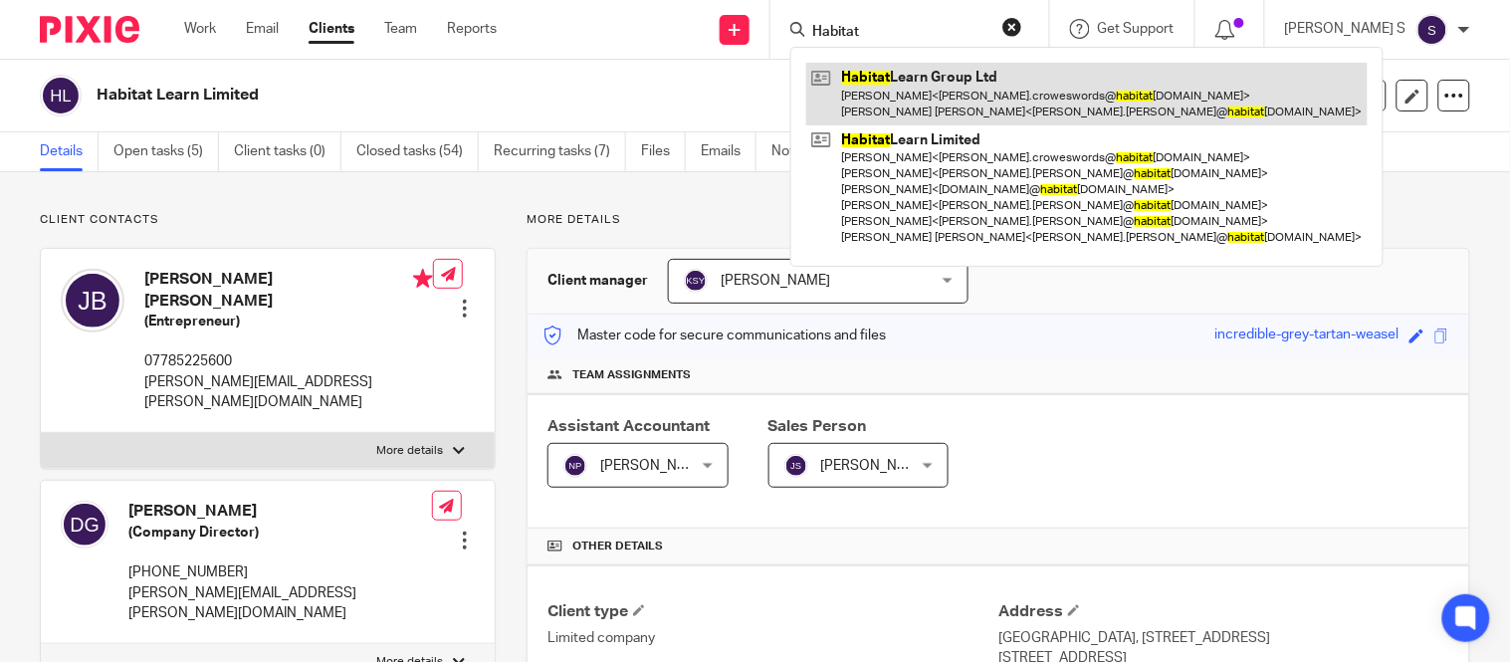
type input "Habitat"
click at [980, 76] on link at bounding box center [1086, 94] width 561 height 62
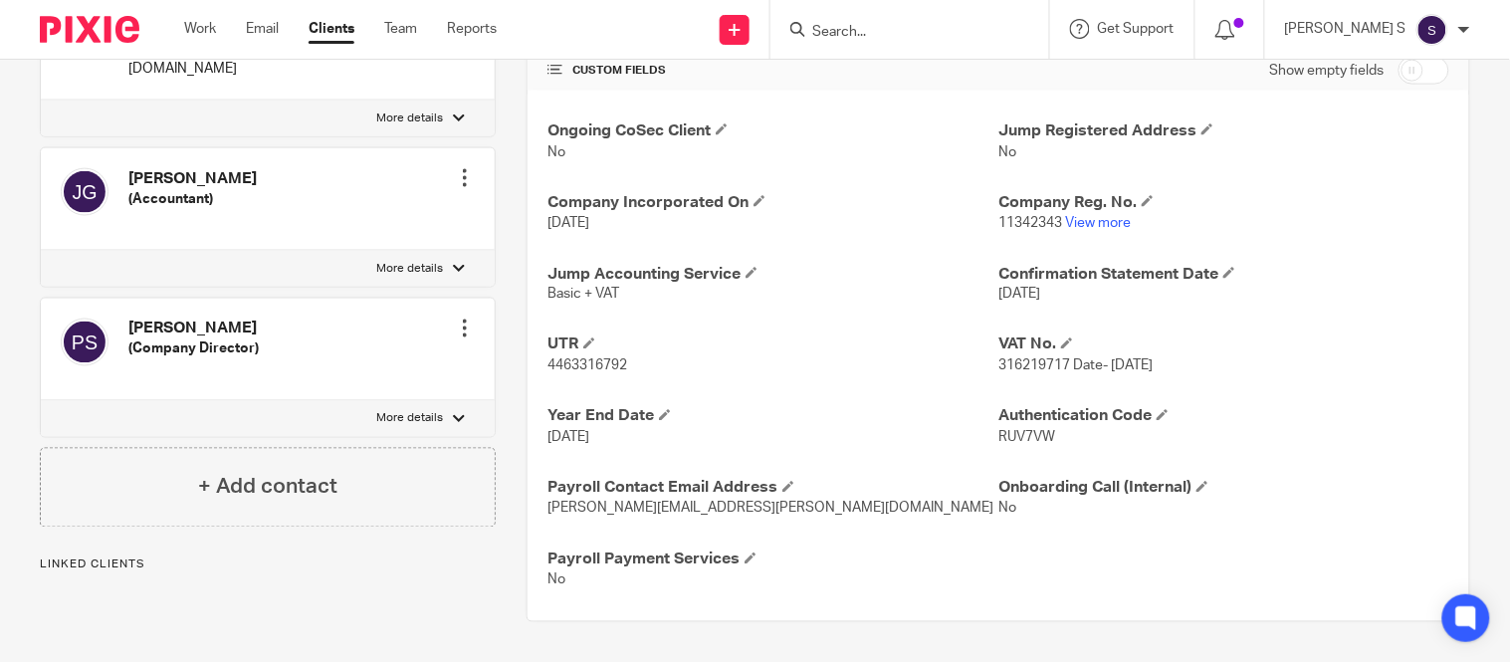
scroll to position [673, 0]
click at [593, 363] on span "4463316792" at bounding box center [587, 367] width 80 height 14
copy span "4463316792"
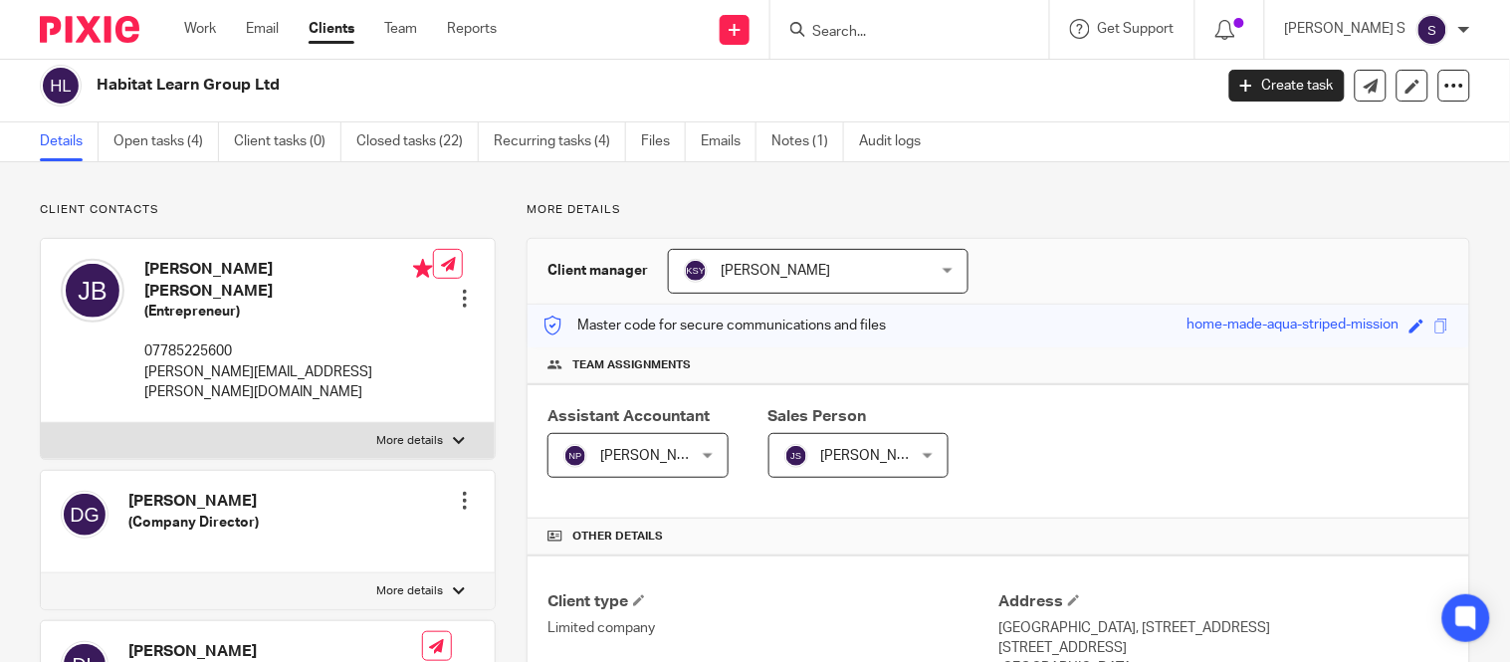
scroll to position [0, 0]
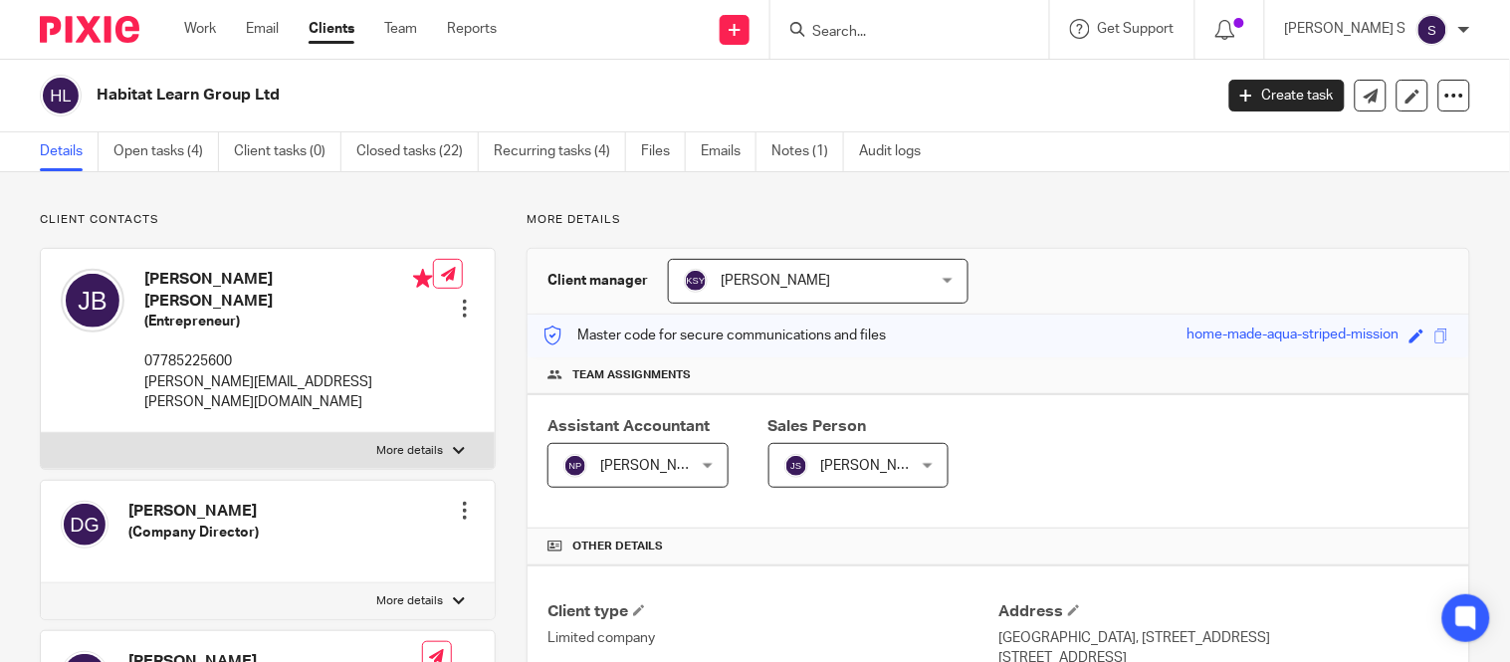
click at [904, 41] on form at bounding box center [916, 29] width 212 height 25
click at [892, 24] on input "Search" at bounding box center [899, 33] width 179 height 18
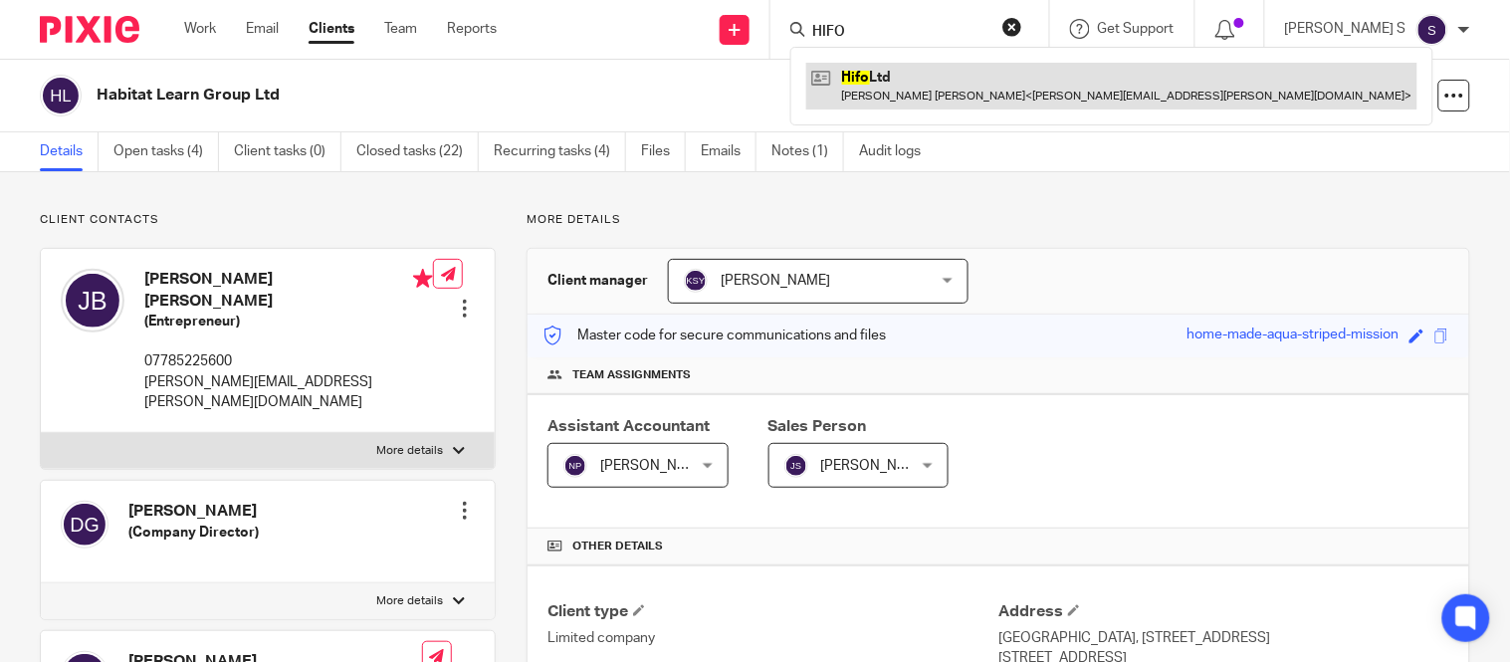
type input "HIFO"
click at [925, 80] on link at bounding box center [1111, 86] width 611 height 46
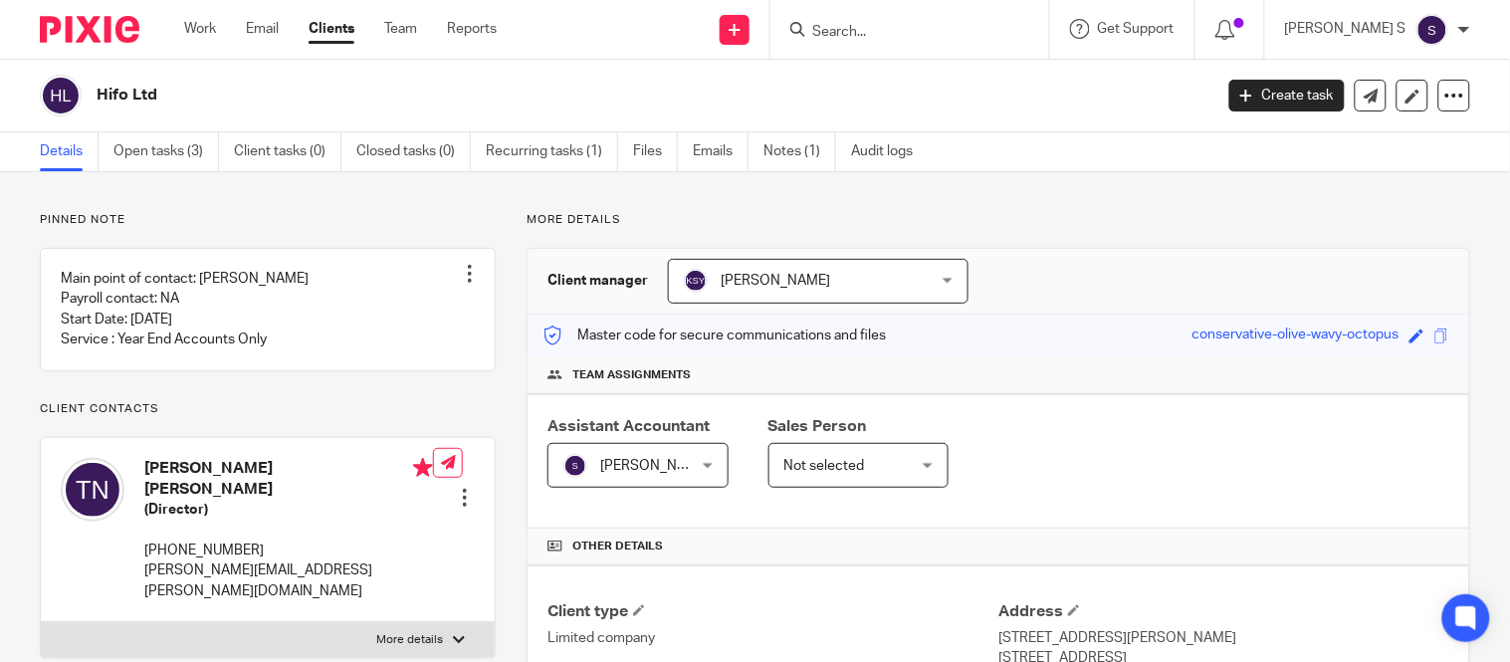
scroll to position [530, 0]
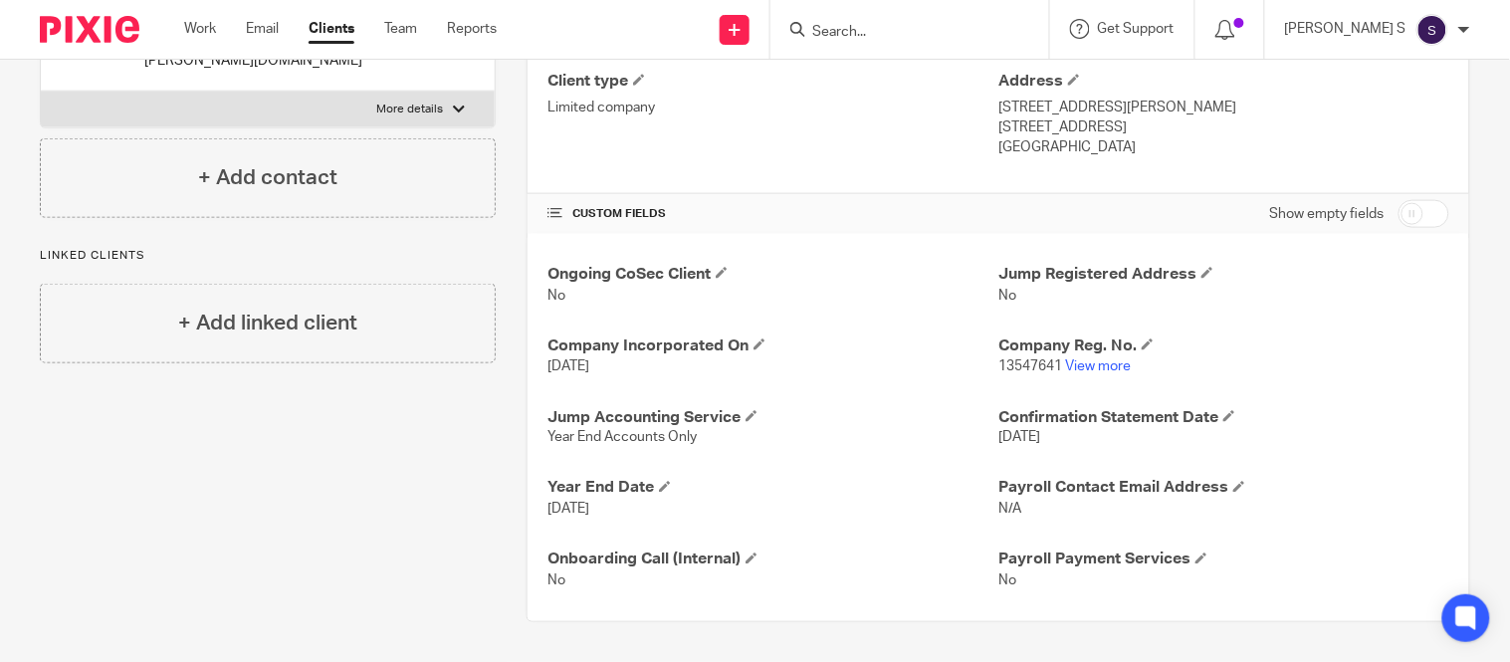
click at [880, 36] on input "Search" at bounding box center [899, 33] width 179 height 18
click at [869, 30] on input "Search" at bounding box center [899, 33] width 179 height 18
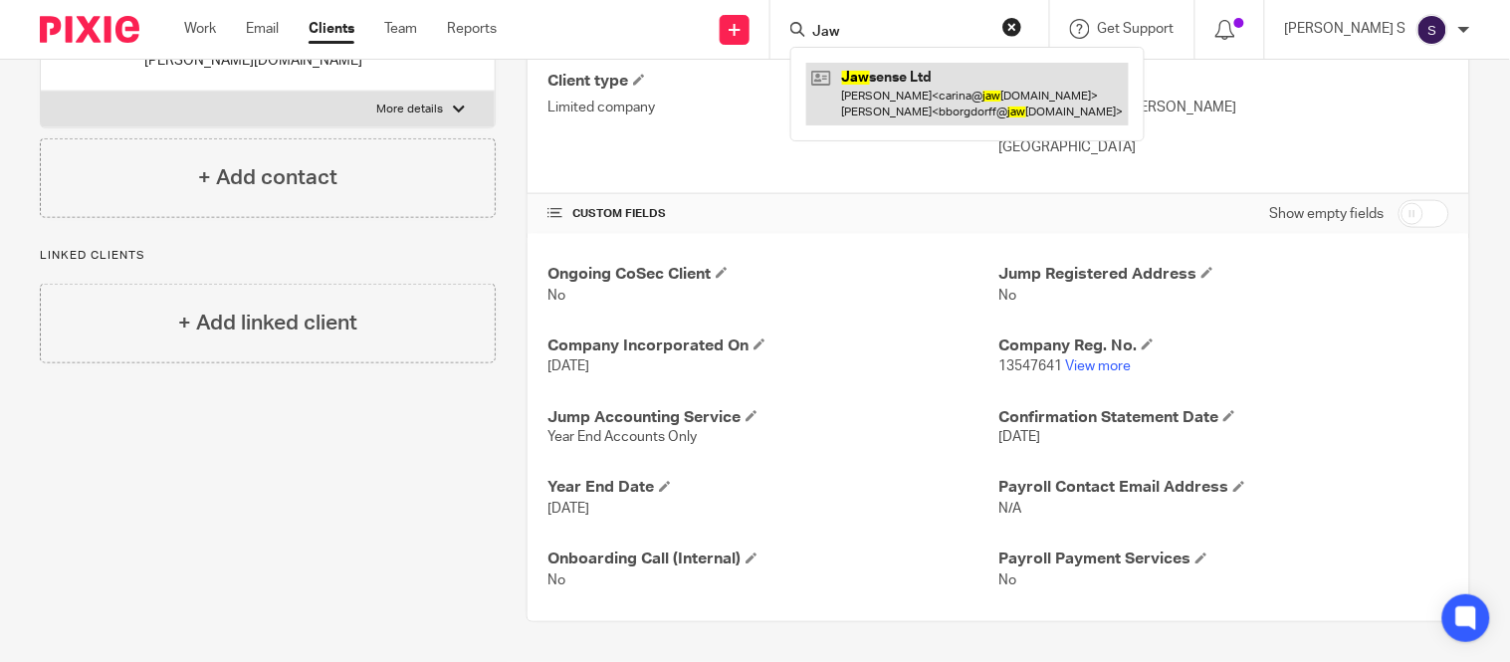
type input "Jaw"
click at [970, 84] on link at bounding box center [967, 94] width 322 height 62
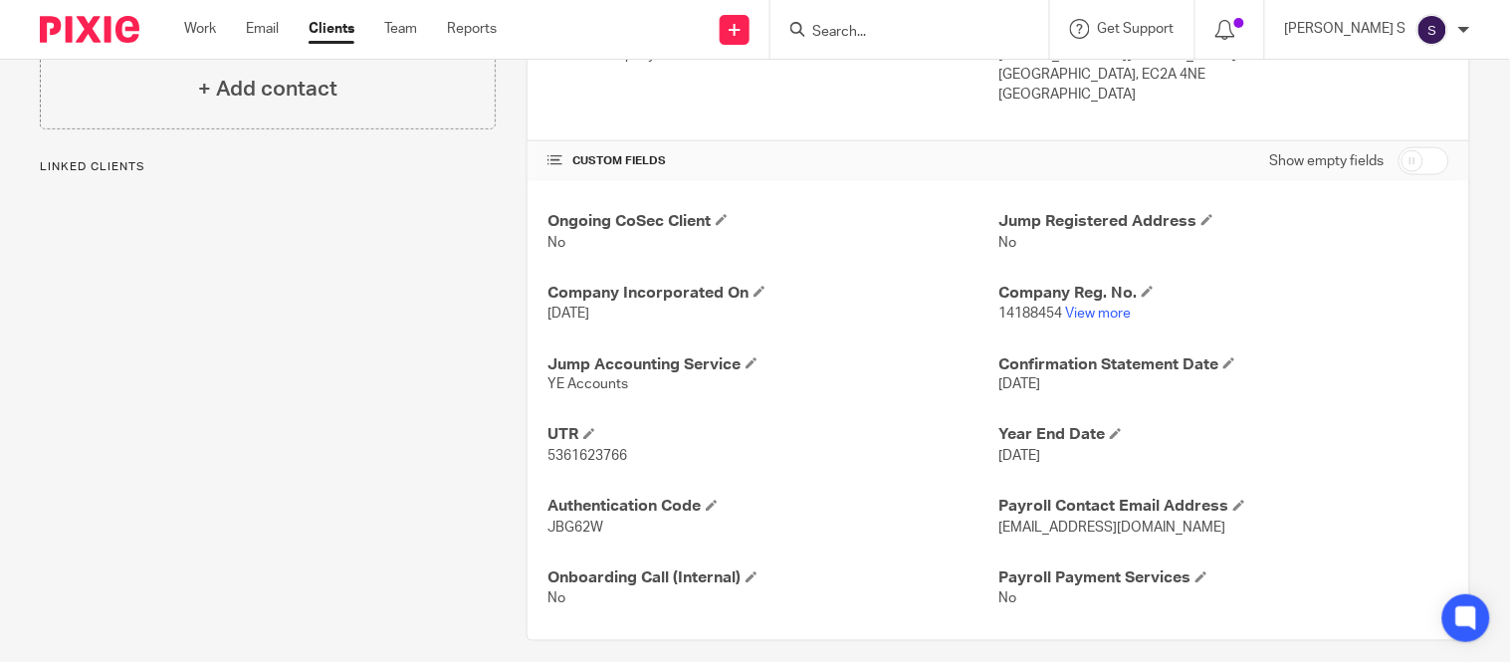
scroll to position [602, 0]
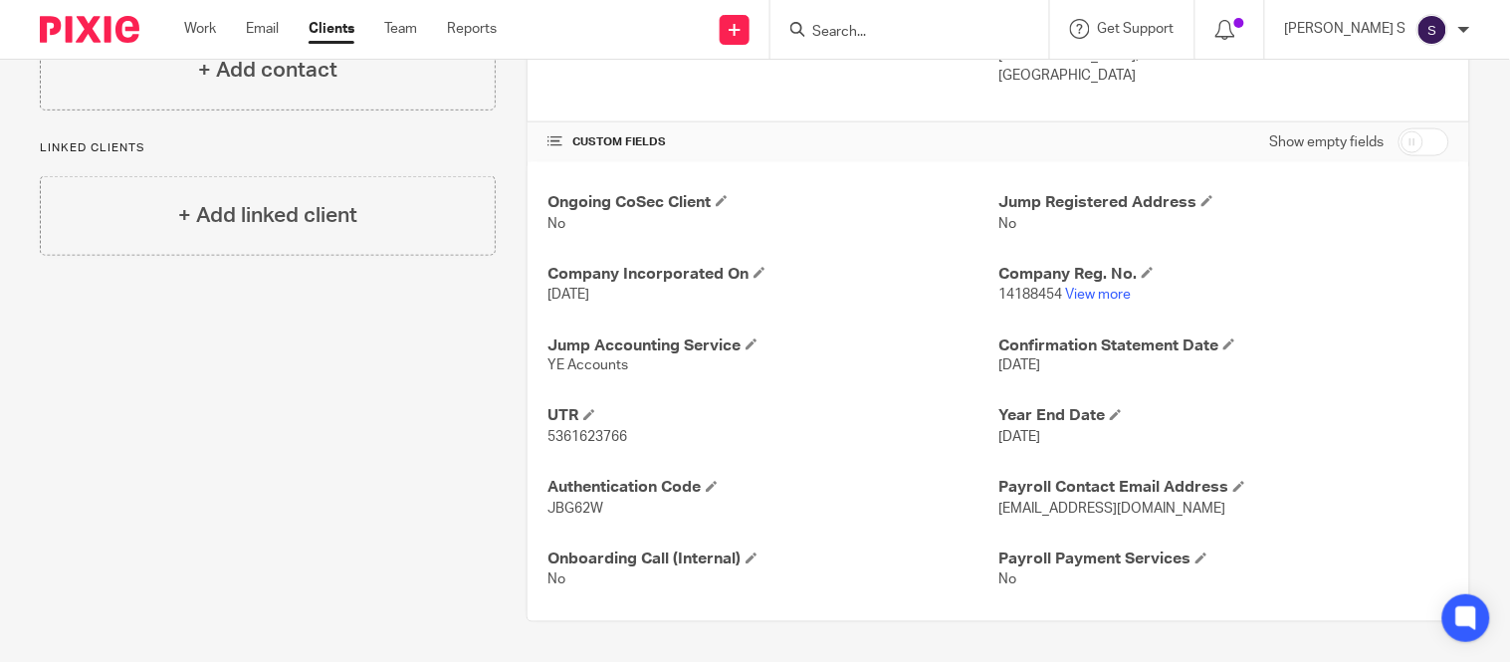
click at [602, 431] on span "5361623766" at bounding box center [587, 438] width 80 height 14
copy span "5361623766"
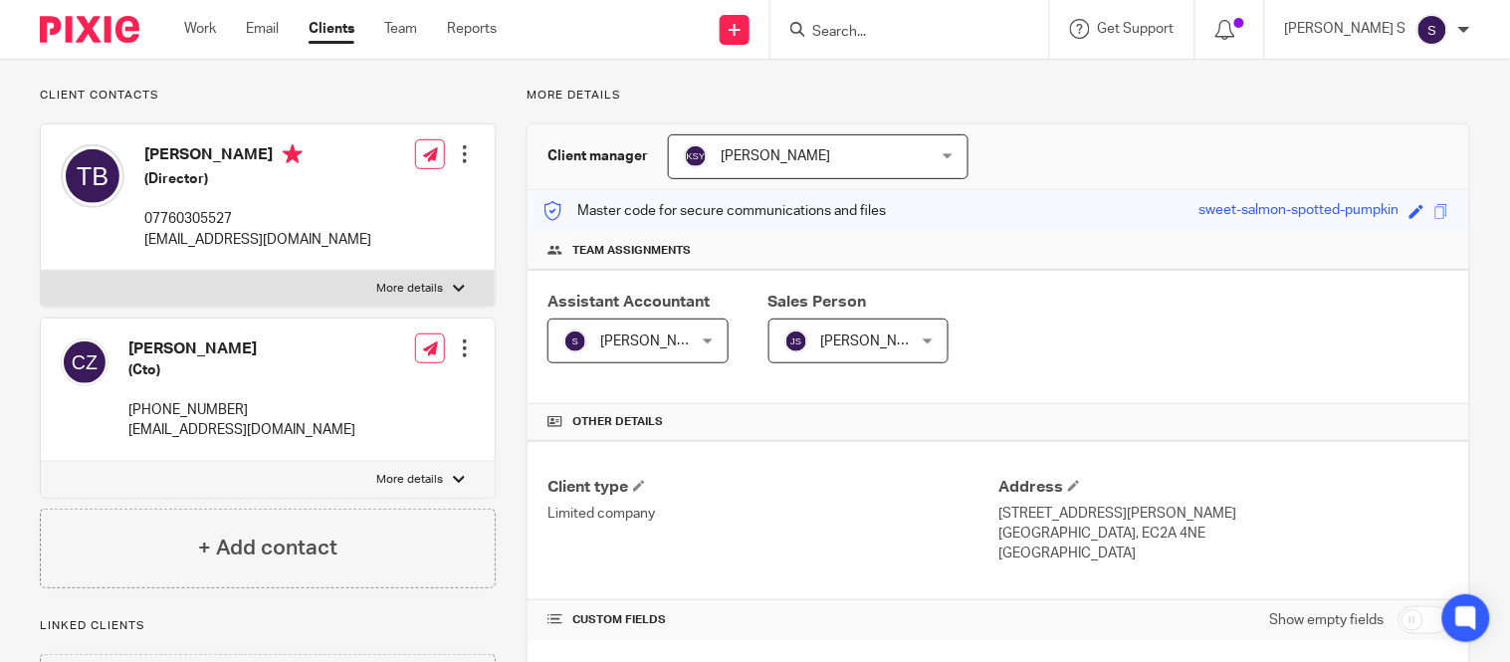
scroll to position [0, 0]
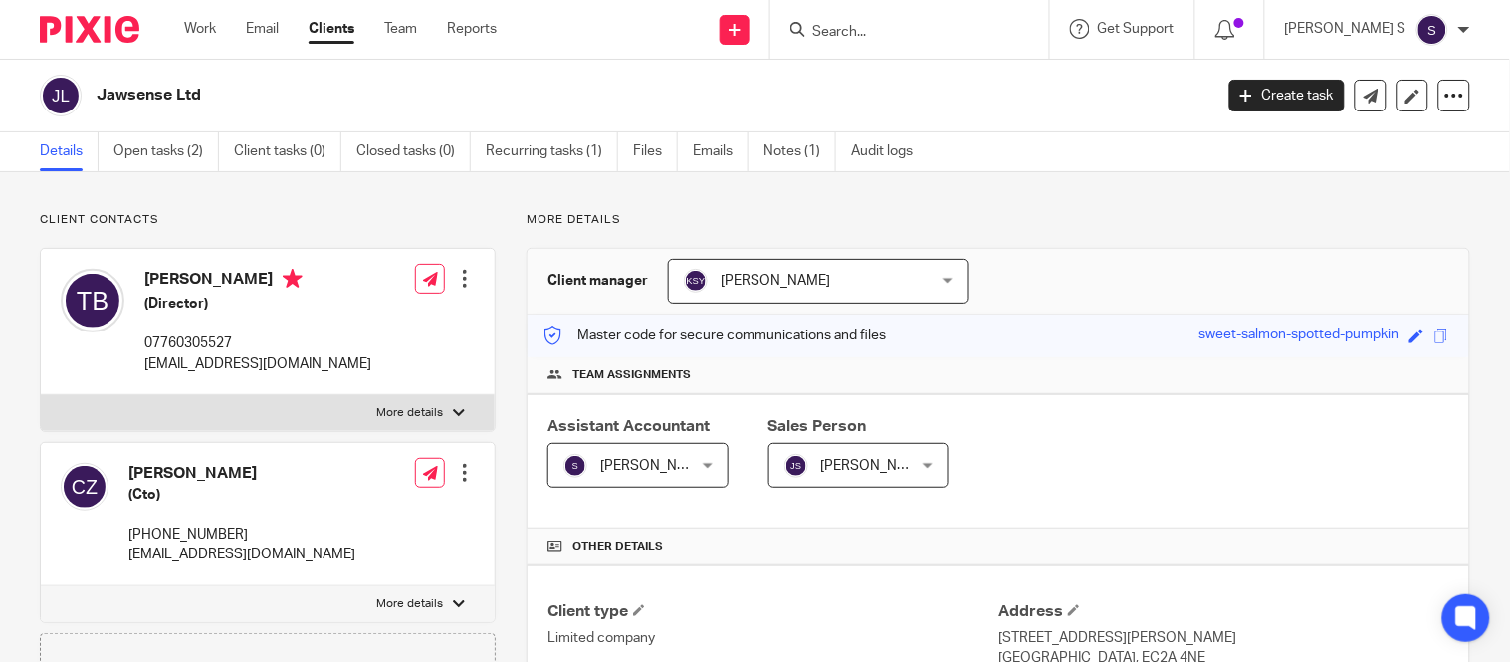
click at [888, 35] on input "Search" at bounding box center [899, 33] width 179 height 18
type input "J"
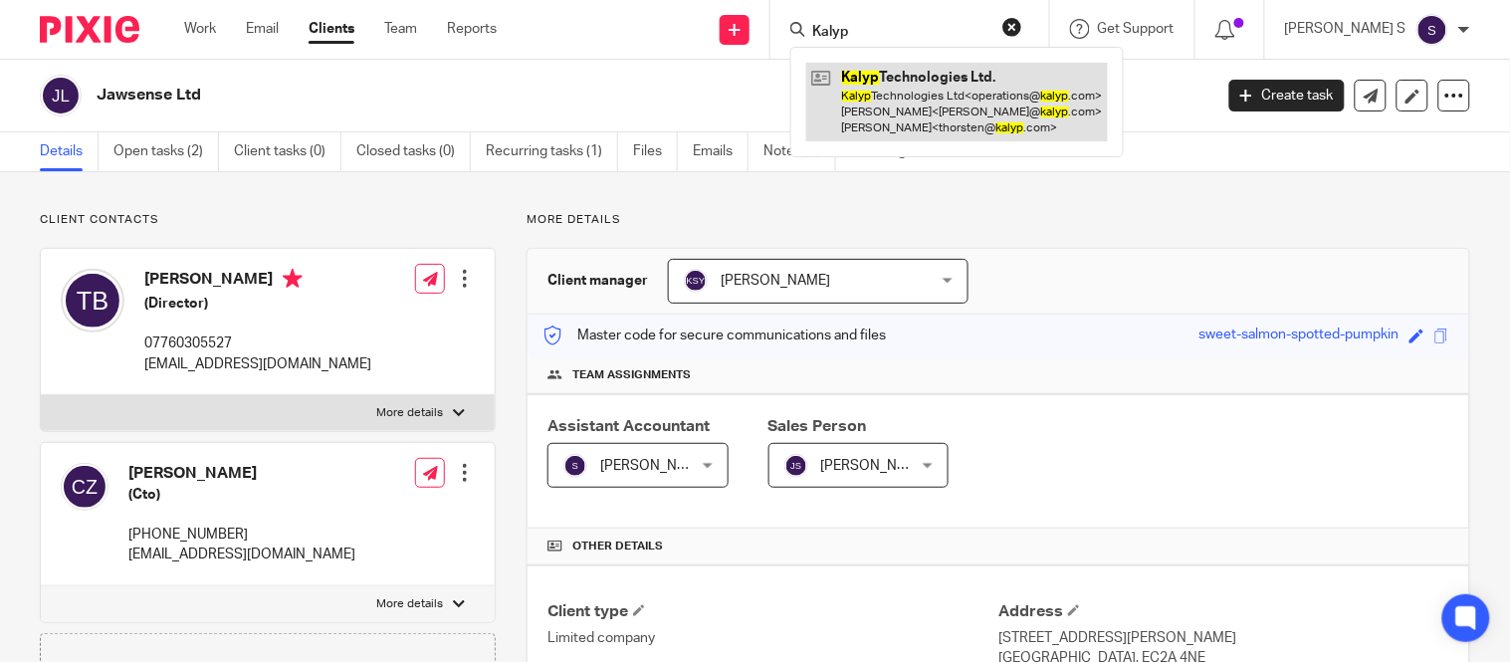
type input "Kalyp"
click at [965, 104] on link at bounding box center [957, 102] width 302 height 79
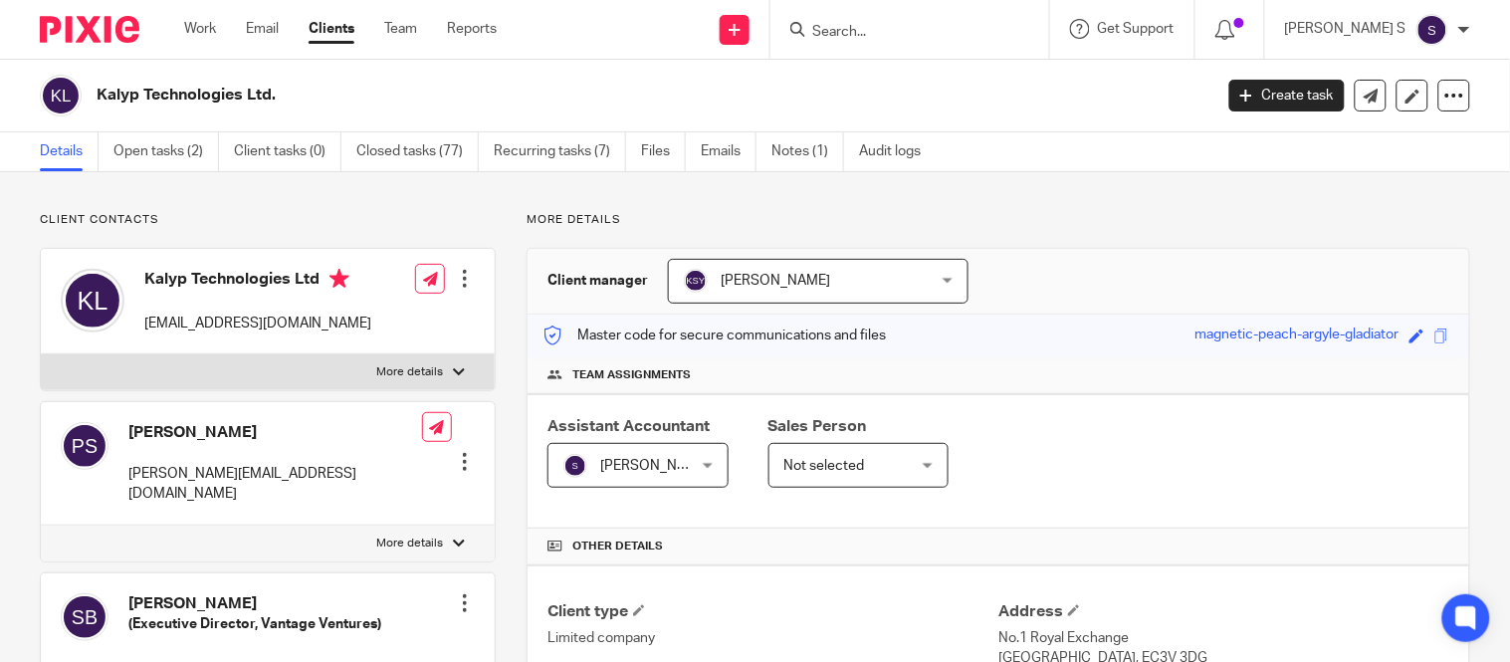
scroll to position [762, 0]
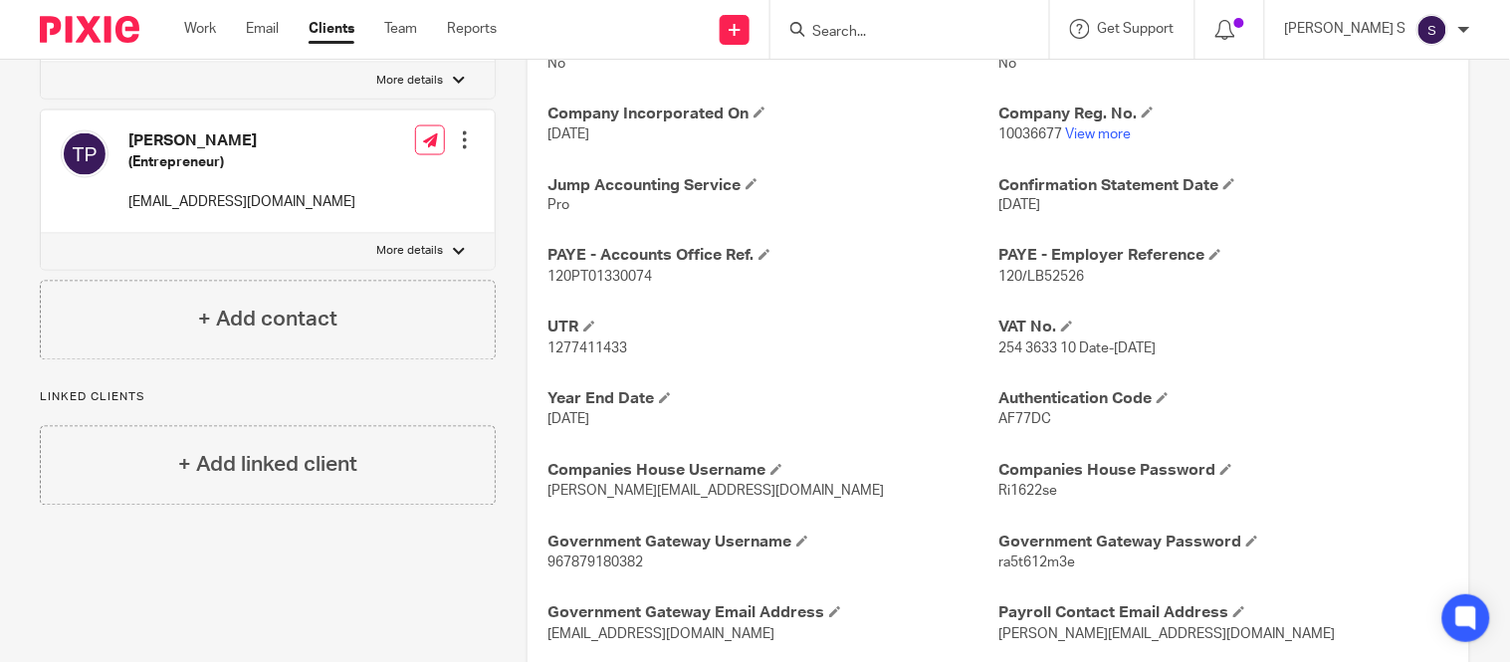
click at [557, 345] on span "1277411433" at bounding box center [587, 349] width 80 height 14
copy span "1277411433"
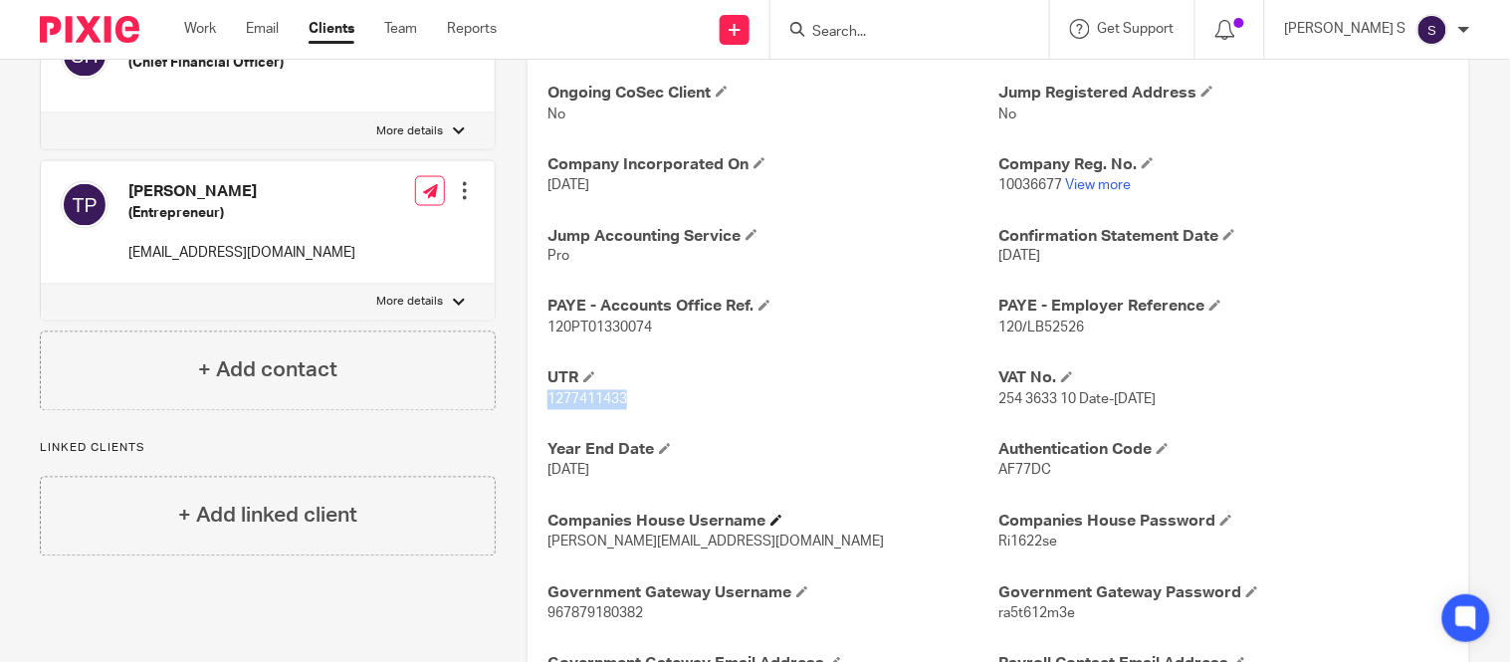
scroll to position [708, 0]
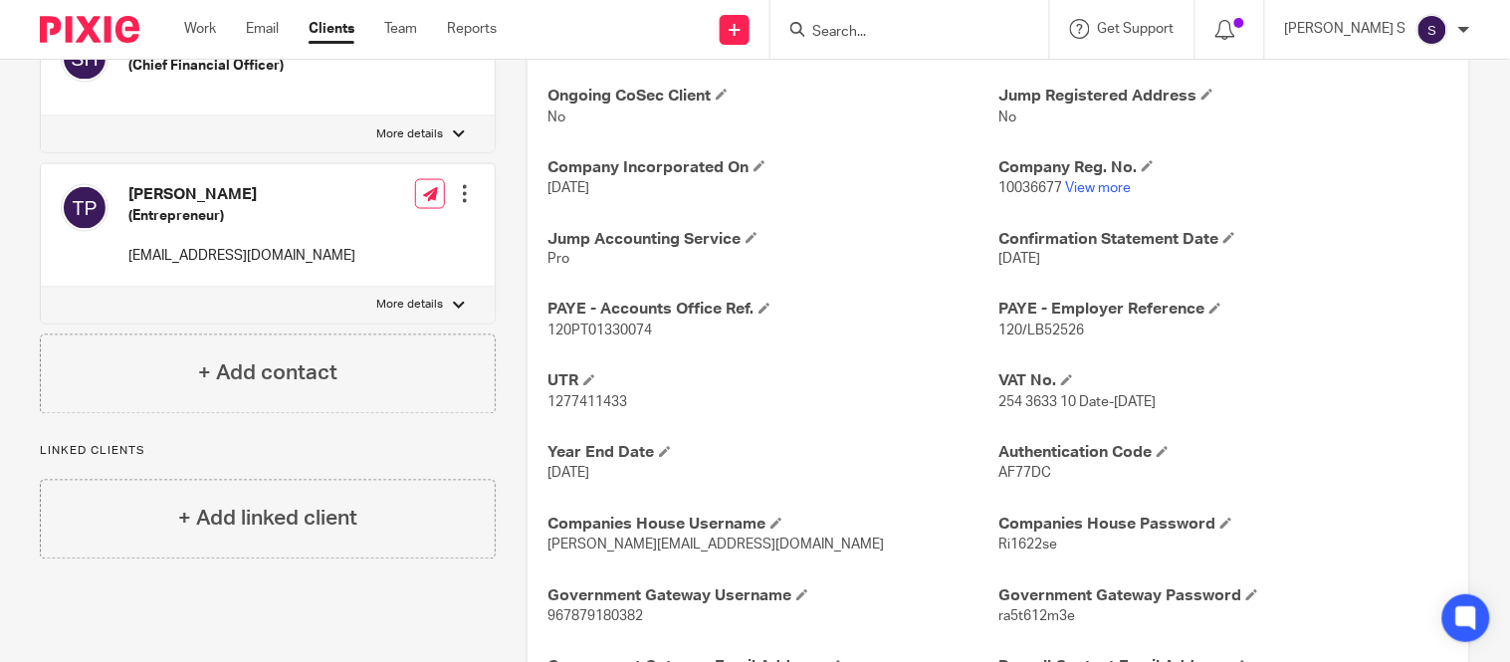
click at [1021, 325] on span "120/LB52526" at bounding box center [1041, 331] width 86 height 14
copy span "LB52526"
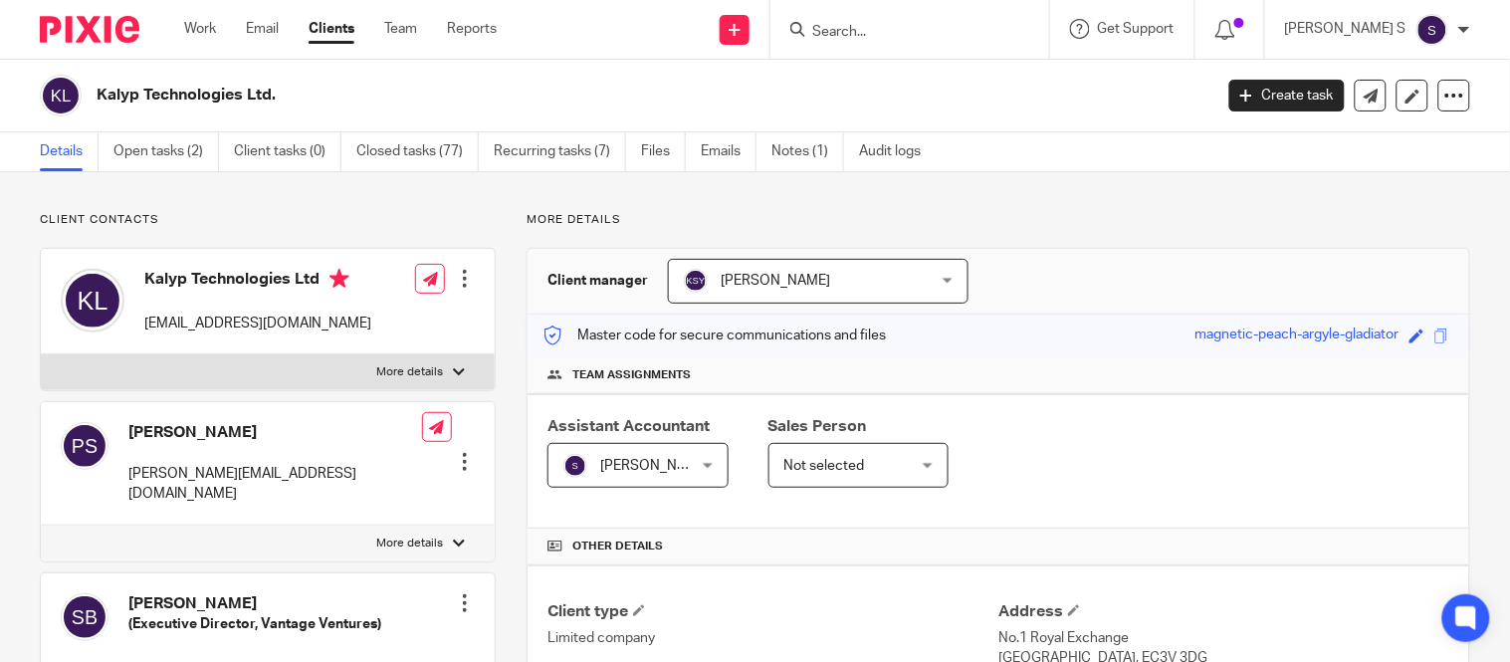
drag, startPoint x: 884, startPoint y: 47, endPoint x: 873, endPoint y: 30, distance: 20.1
click at [873, 30] on div at bounding box center [909, 29] width 279 height 59
click at [873, 30] on input "Search" at bounding box center [899, 33] width 179 height 18
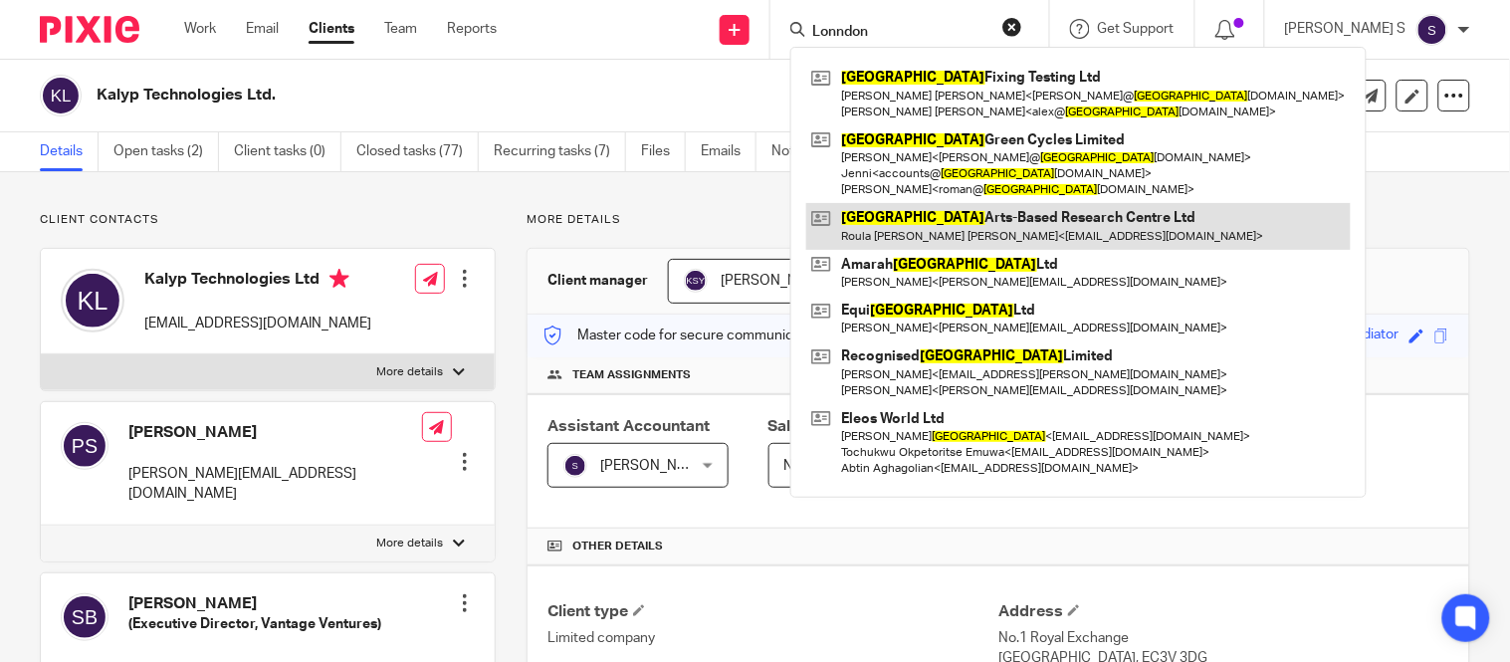
type input "Lonndon"
click at [1012, 223] on link at bounding box center [1078, 226] width 544 height 46
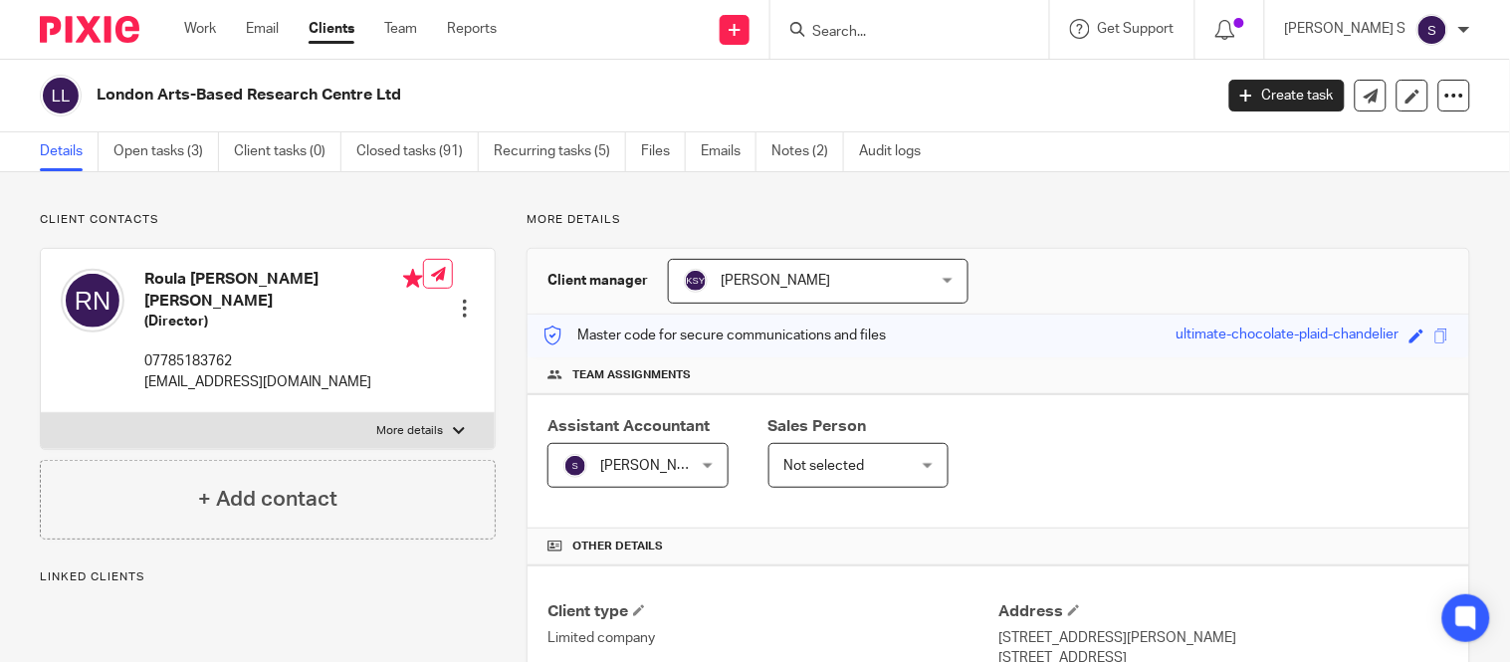
scroll to position [674, 0]
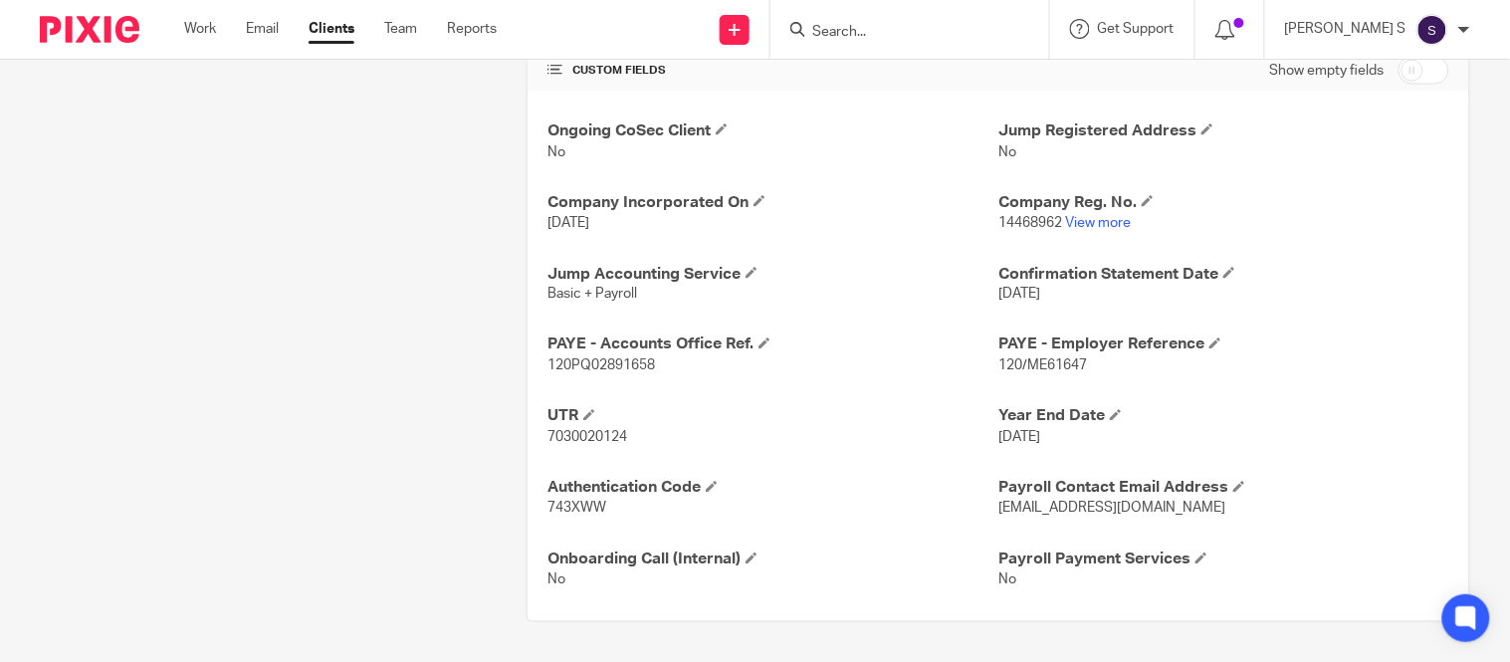
click at [562, 432] on span "7030020124" at bounding box center [587, 438] width 80 height 14
copy span "7030020124"
click at [1023, 362] on span "120/ME61647" at bounding box center [1042, 366] width 89 height 14
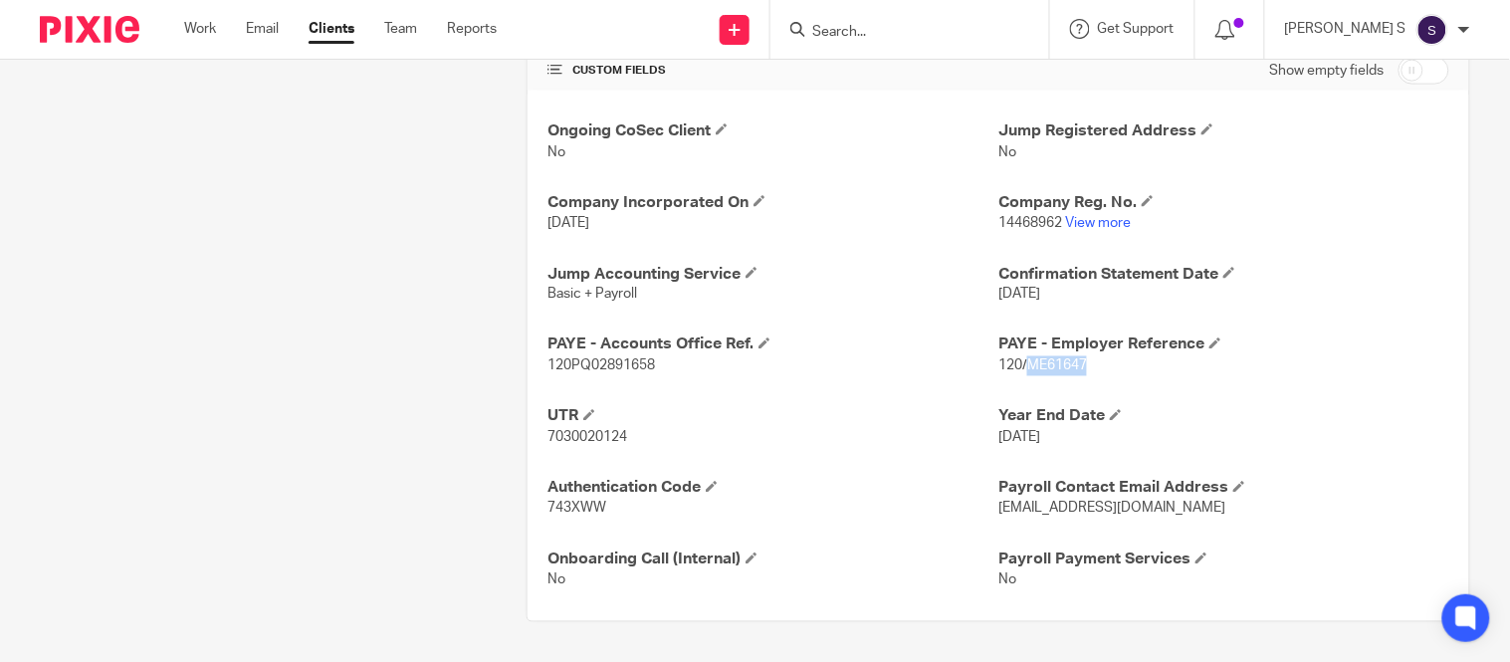
copy span "ME61647"
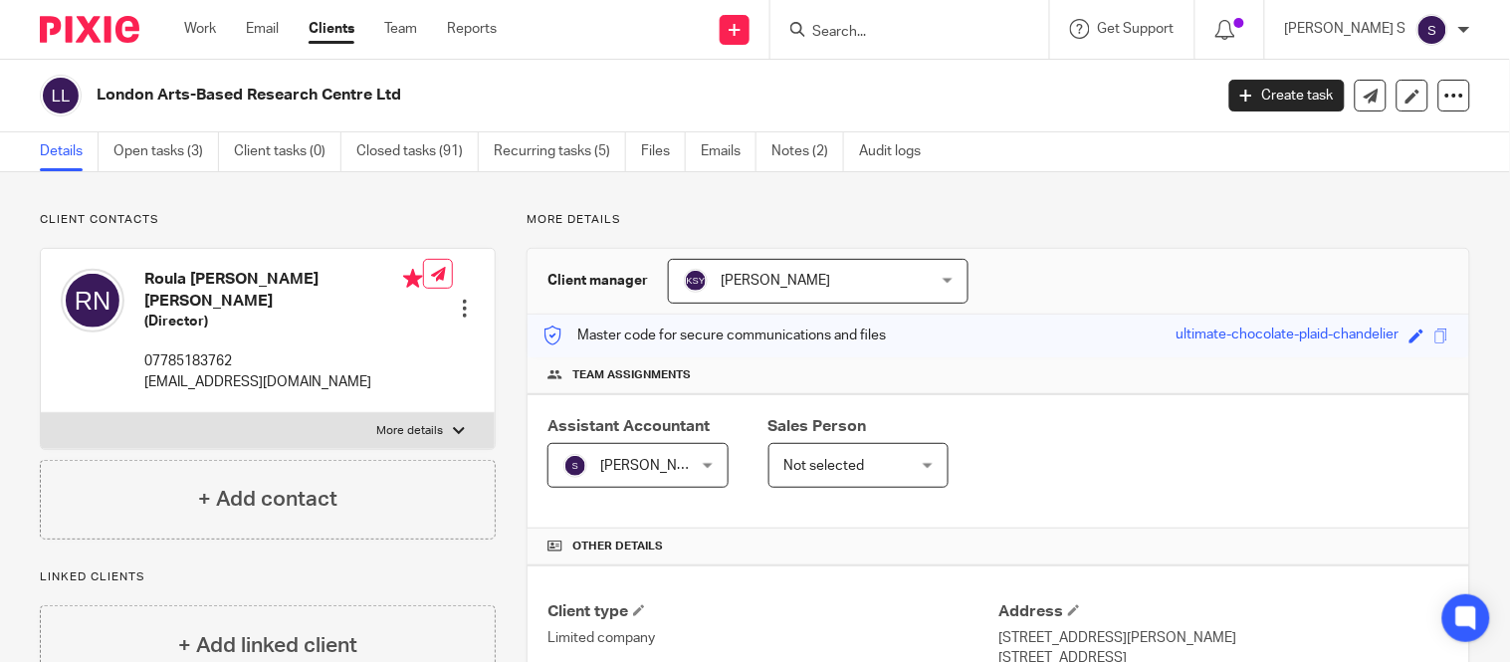
click at [942, 28] on input "Search" at bounding box center [899, 33] width 179 height 18
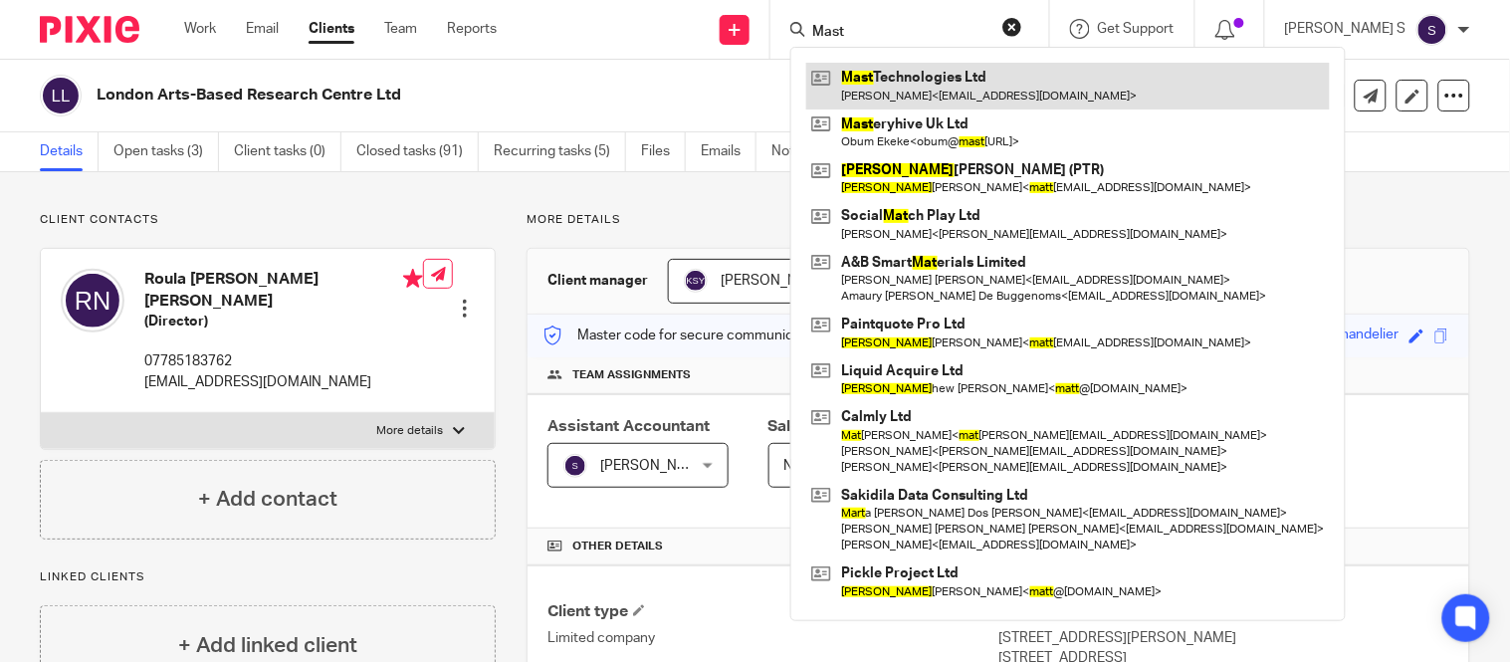
type input "Mast"
click at [983, 95] on link at bounding box center [1067, 86] width 523 height 46
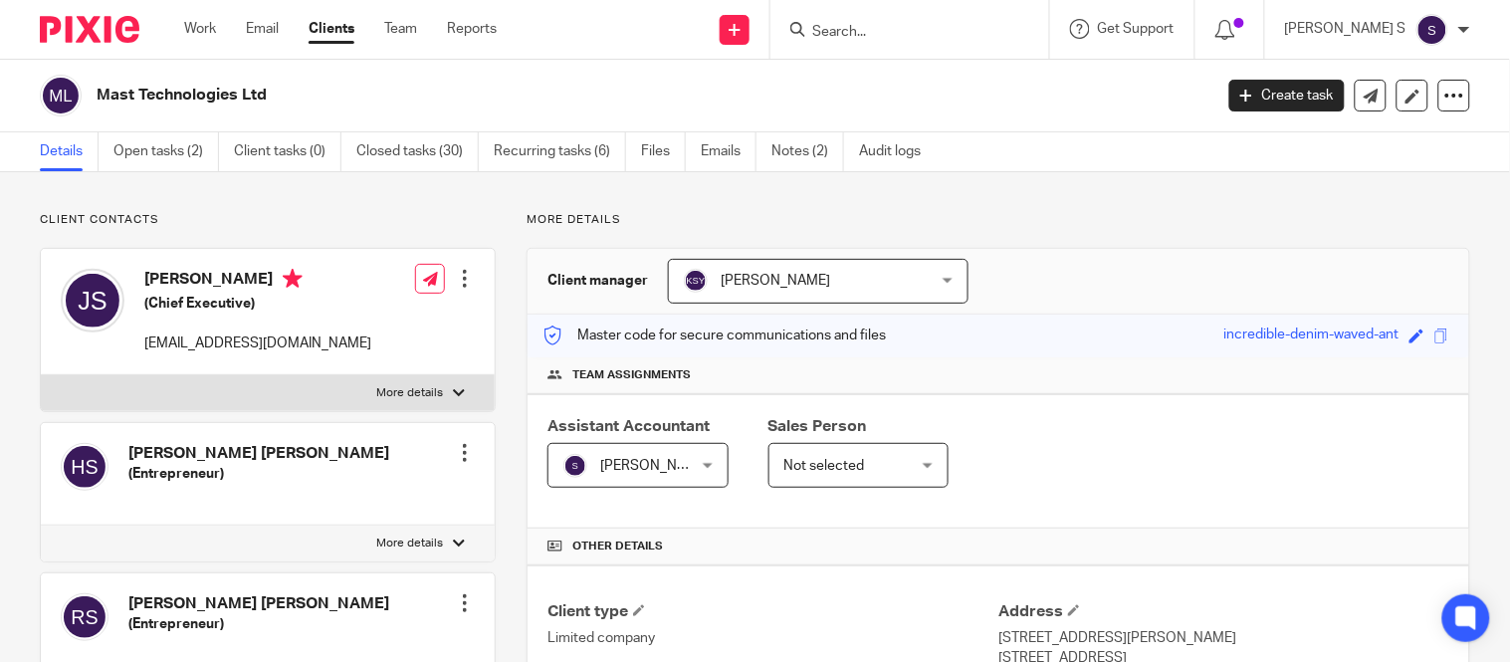
scroll to position [668, 0]
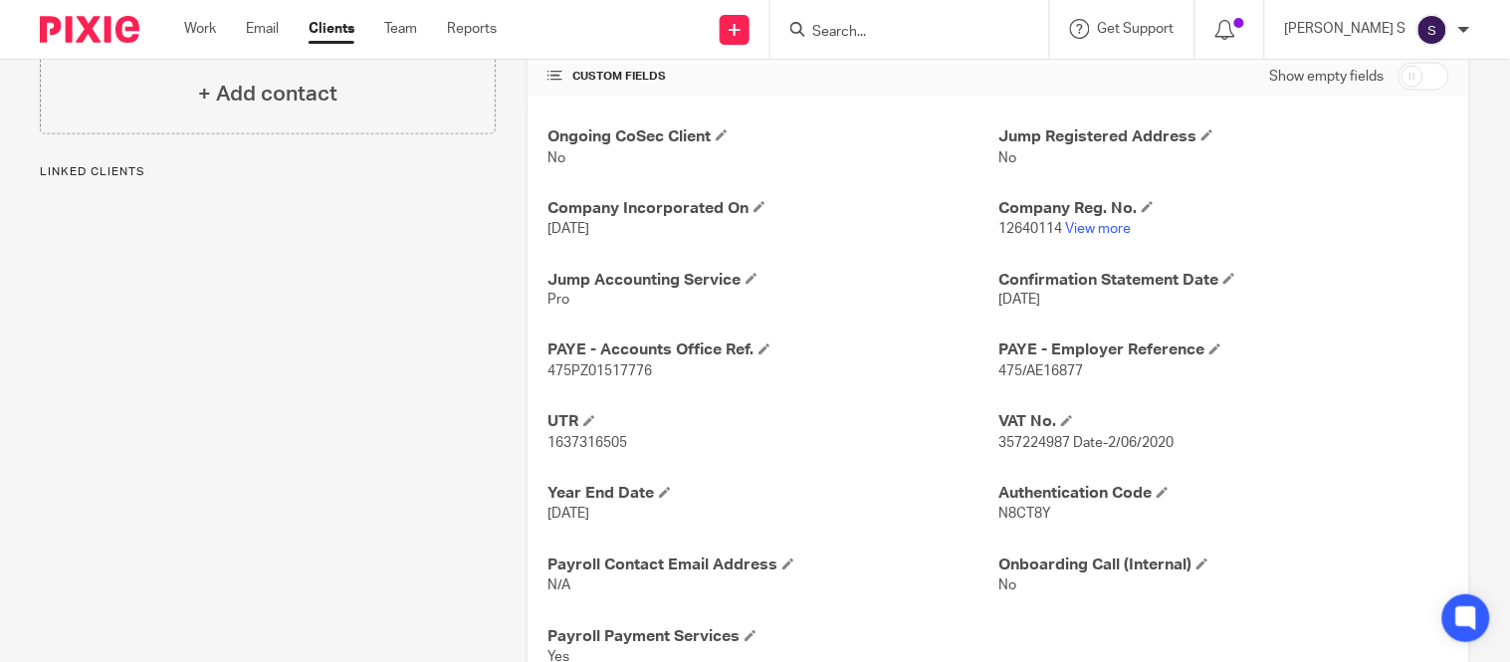
click at [581, 440] on span "1637316505" at bounding box center [587, 444] width 80 height 14
copy span "1637316505"
click at [1023, 368] on span "475/AE16877" at bounding box center [1040, 372] width 85 height 14
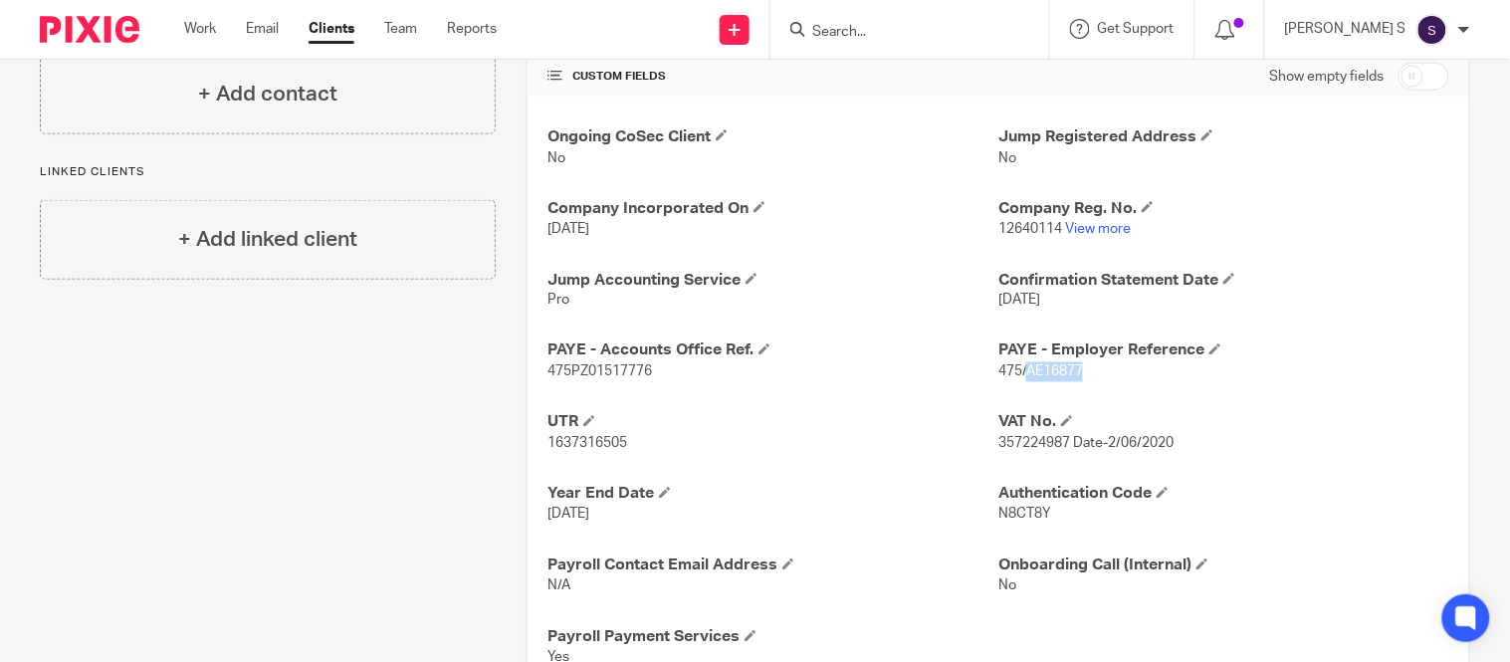
copy span "AE16877"
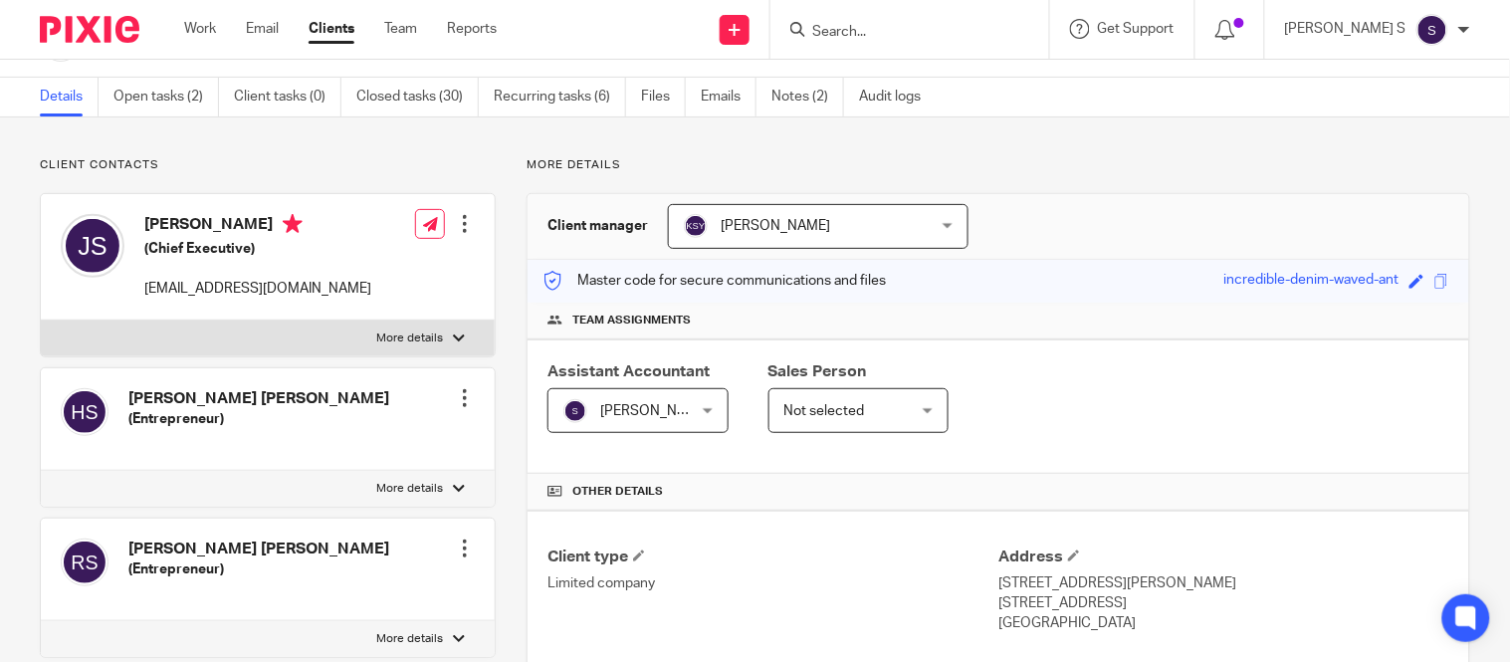
scroll to position [2, 0]
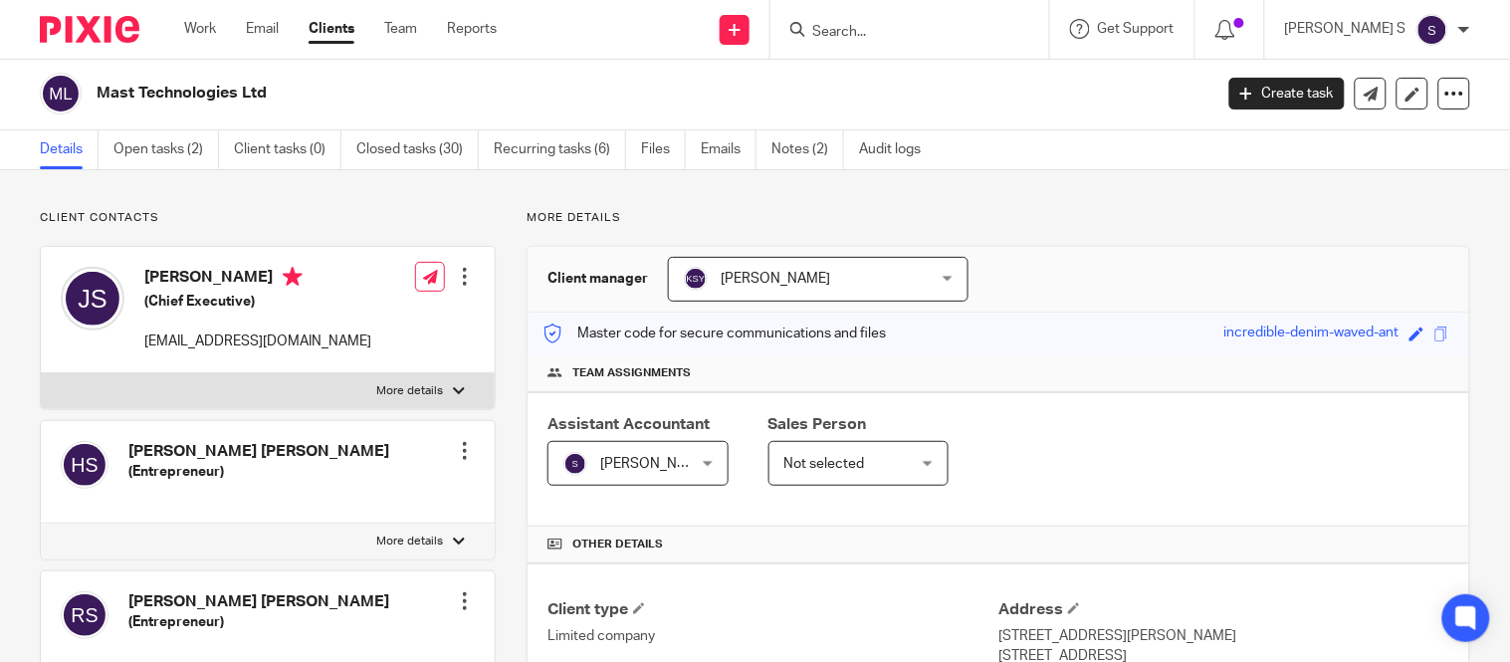
click at [887, 36] on input "Search" at bounding box center [899, 33] width 179 height 18
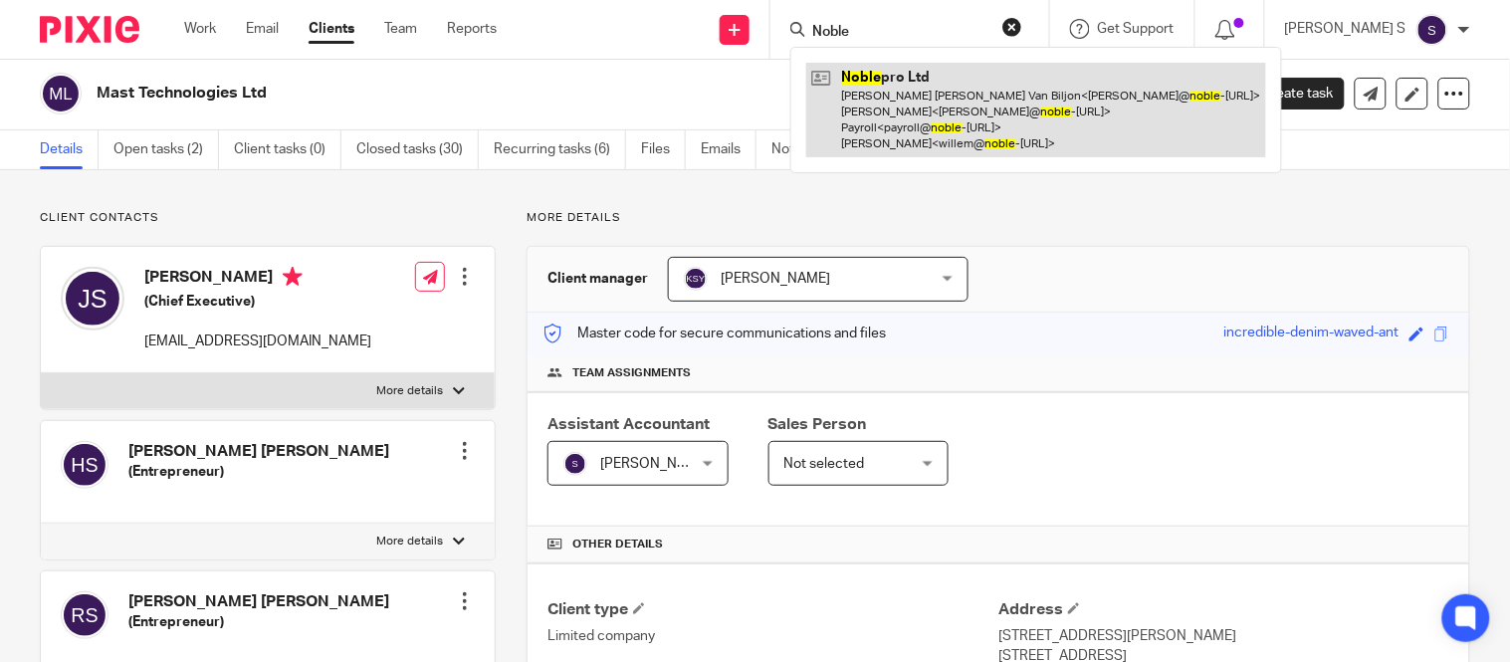
type input "Noble"
click at [937, 111] on link at bounding box center [1036, 110] width 460 height 95
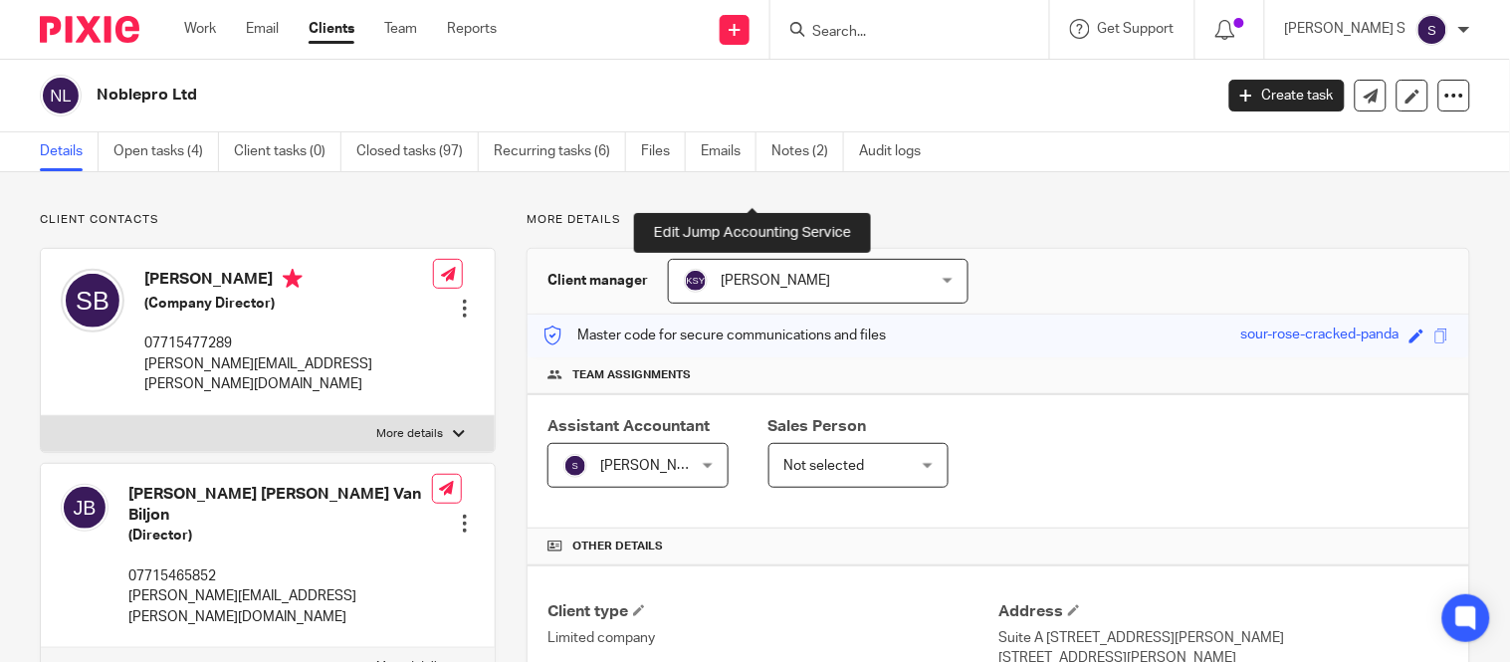
scroll to position [750, 0]
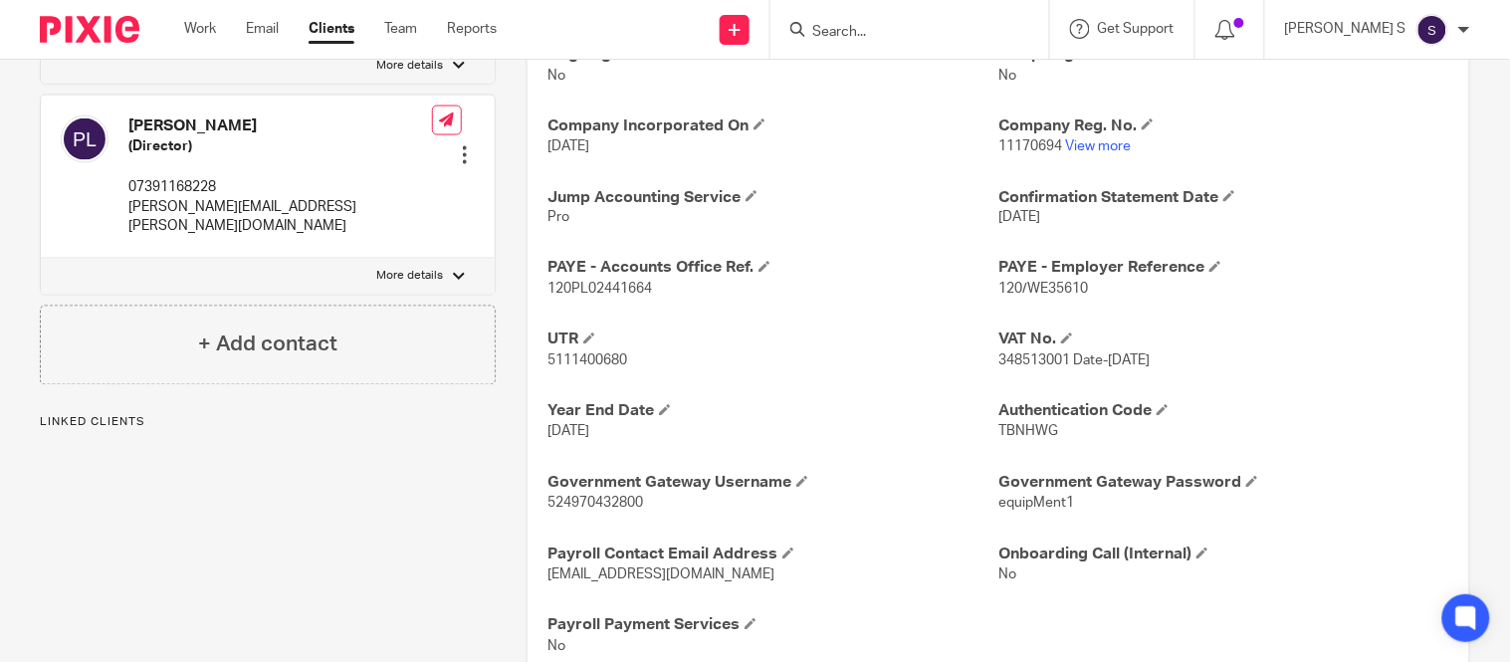
click at [594, 360] on span "5111400680" at bounding box center [587, 361] width 80 height 14
copy span "5111400680"
click at [1016, 287] on span "120/WE35610" at bounding box center [1043, 290] width 90 height 14
click at [1027, 287] on span "120/WE35610" at bounding box center [1043, 290] width 90 height 14
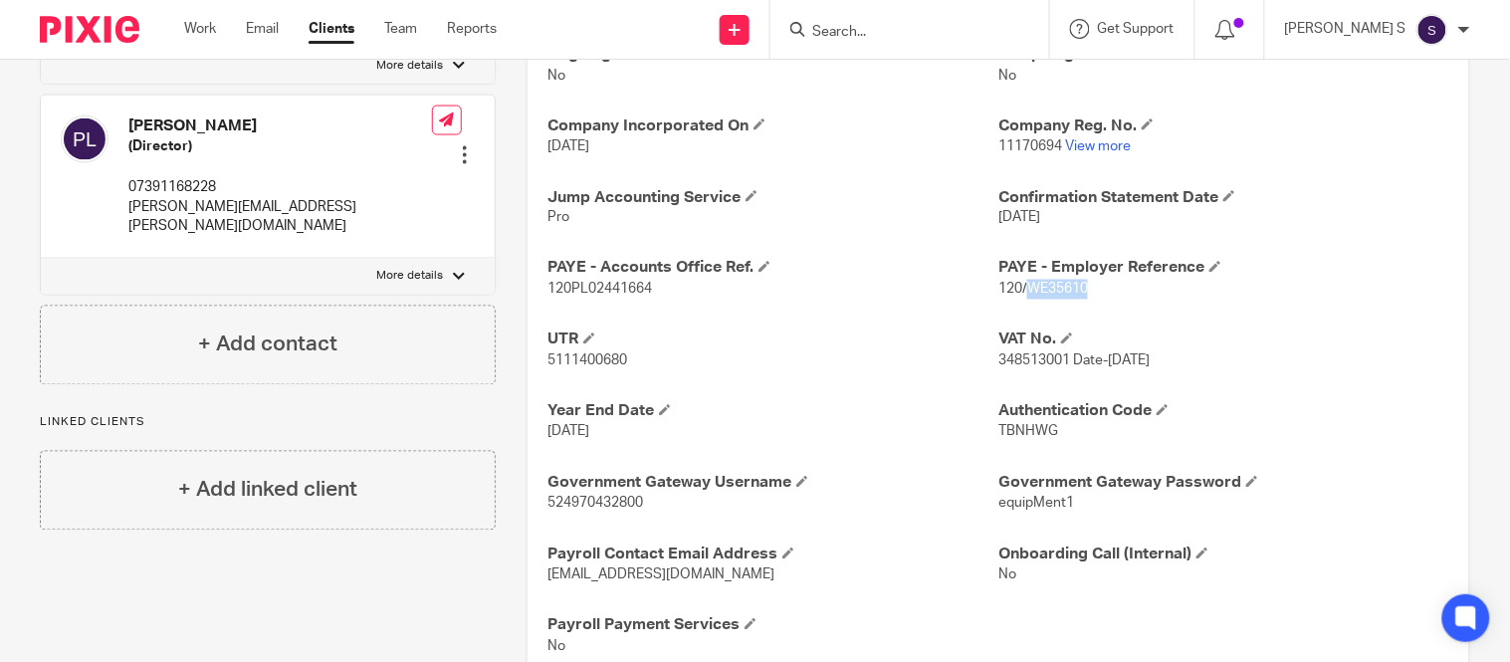
click at [1027, 287] on span "120/WE35610" at bounding box center [1043, 290] width 90 height 14
click at [1020, 294] on span "120/WE35610" at bounding box center [1043, 290] width 90 height 14
click at [1021, 287] on span "120/WE35610" at bounding box center [1043, 290] width 90 height 14
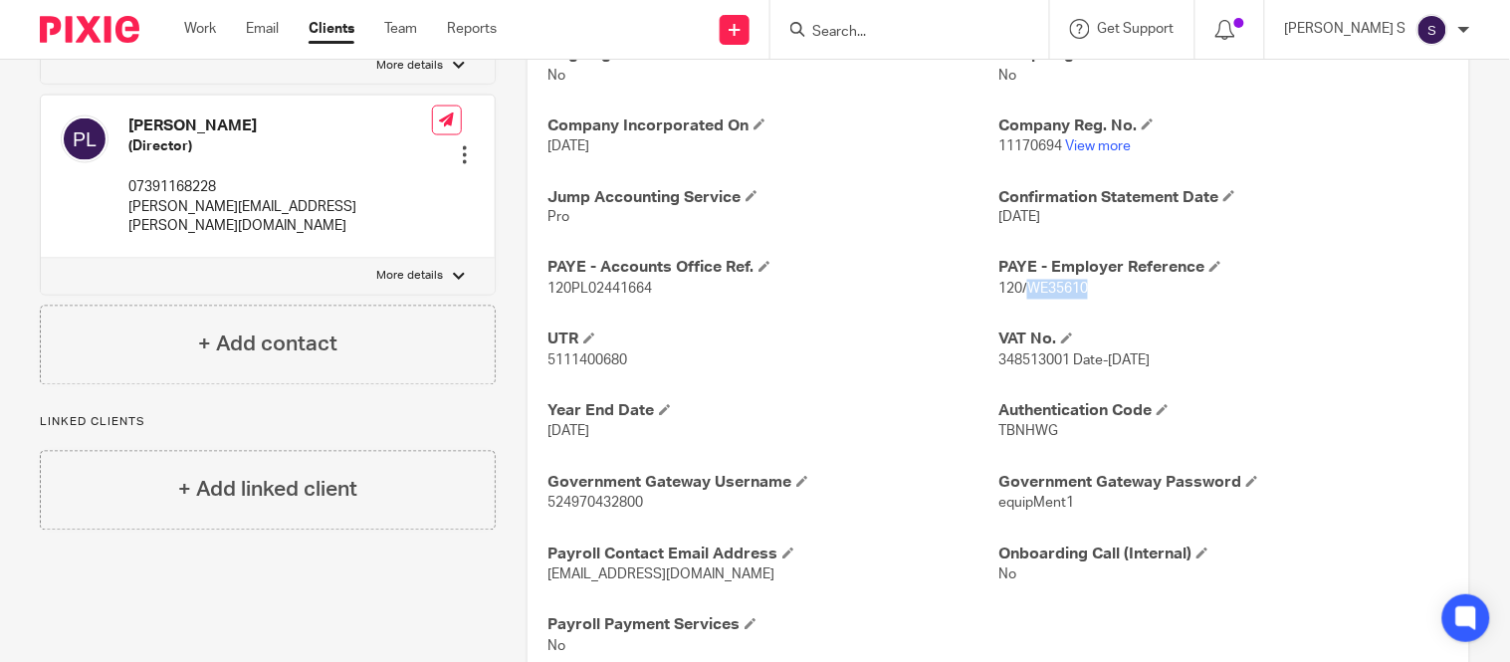
copy span "WE35610"
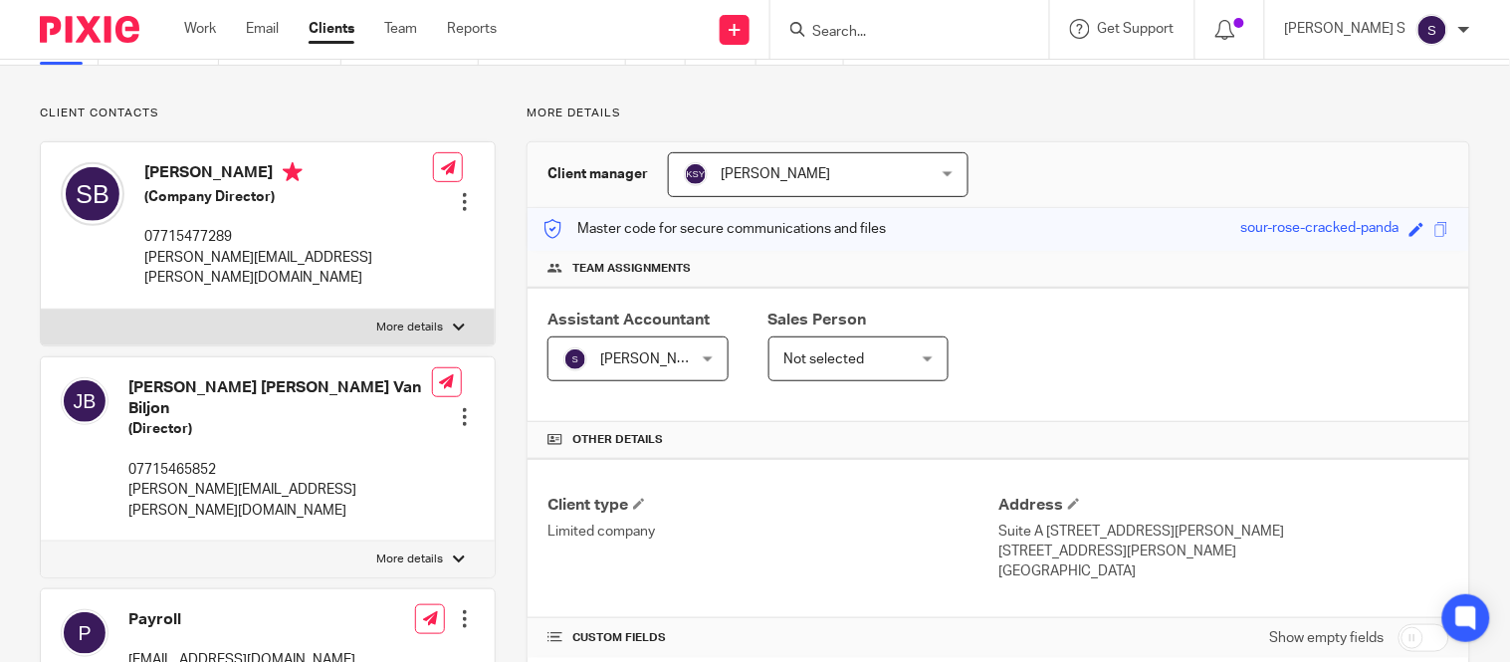
scroll to position [0, 0]
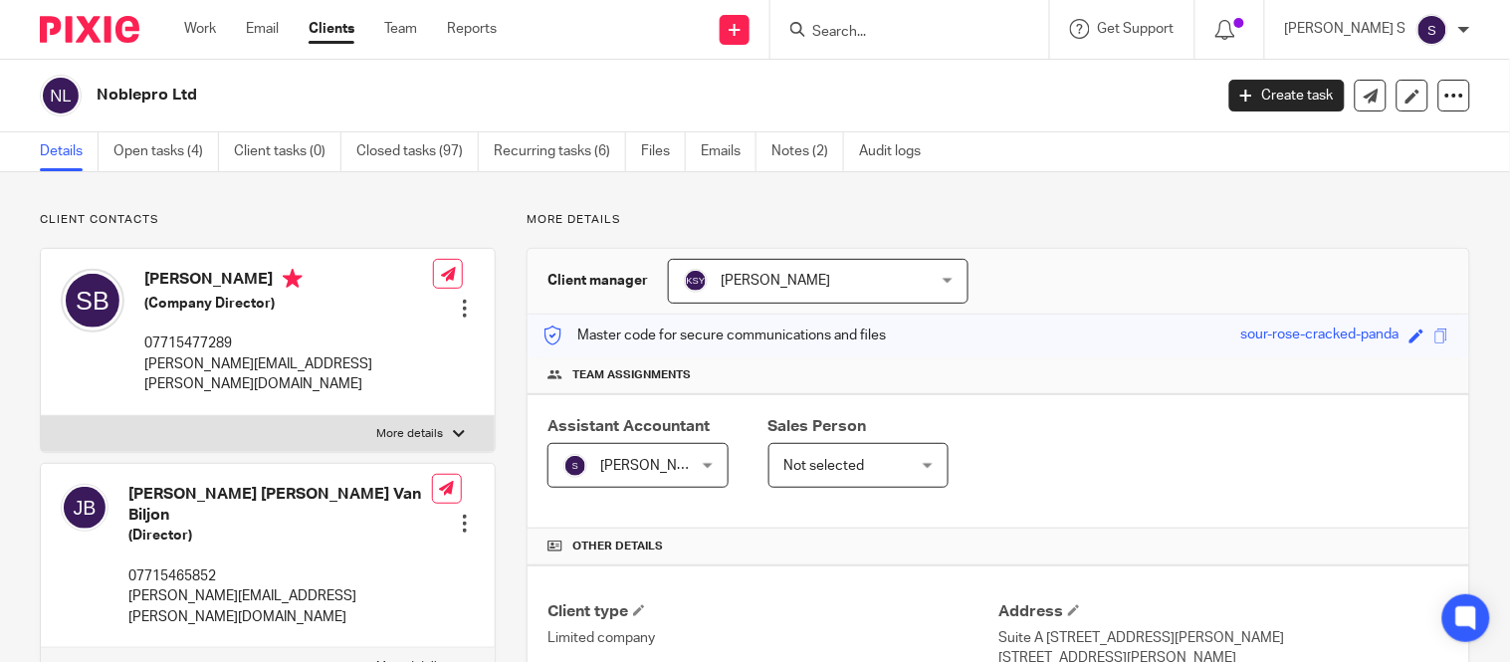
click at [913, 24] on input "Search" at bounding box center [899, 33] width 179 height 18
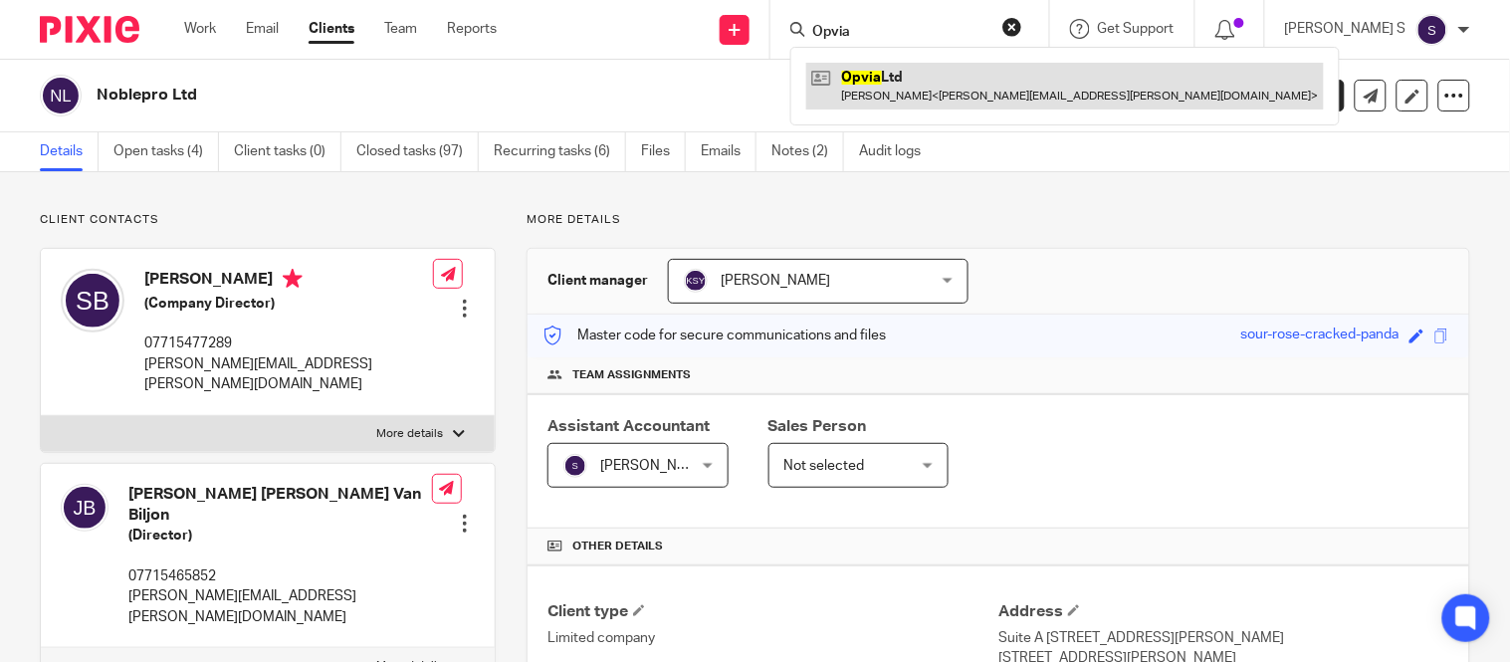
type input "Opvia"
click at [935, 81] on link at bounding box center [1064, 86] width 517 height 46
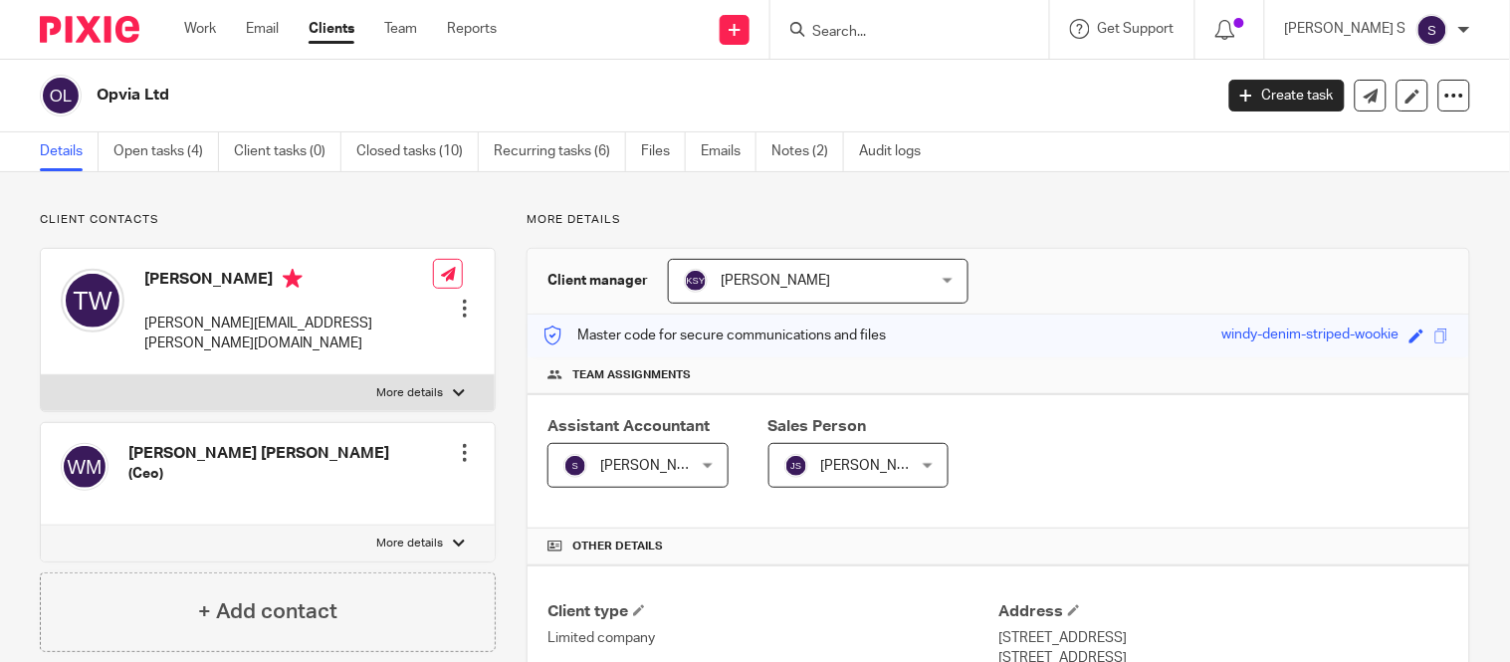
scroll to position [584, 0]
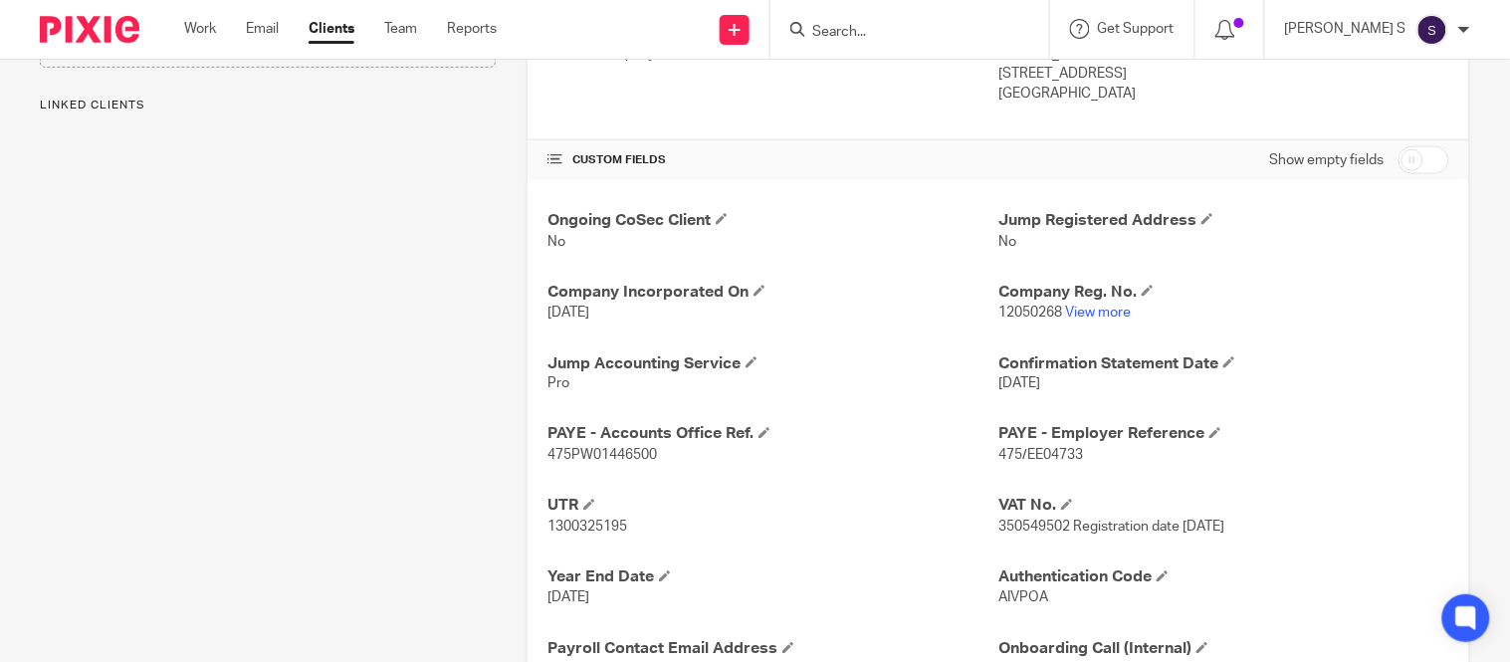
click at [590, 527] on span "1300325195" at bounding box center [587, 527] width 80 height 14
copy span "1300325195"
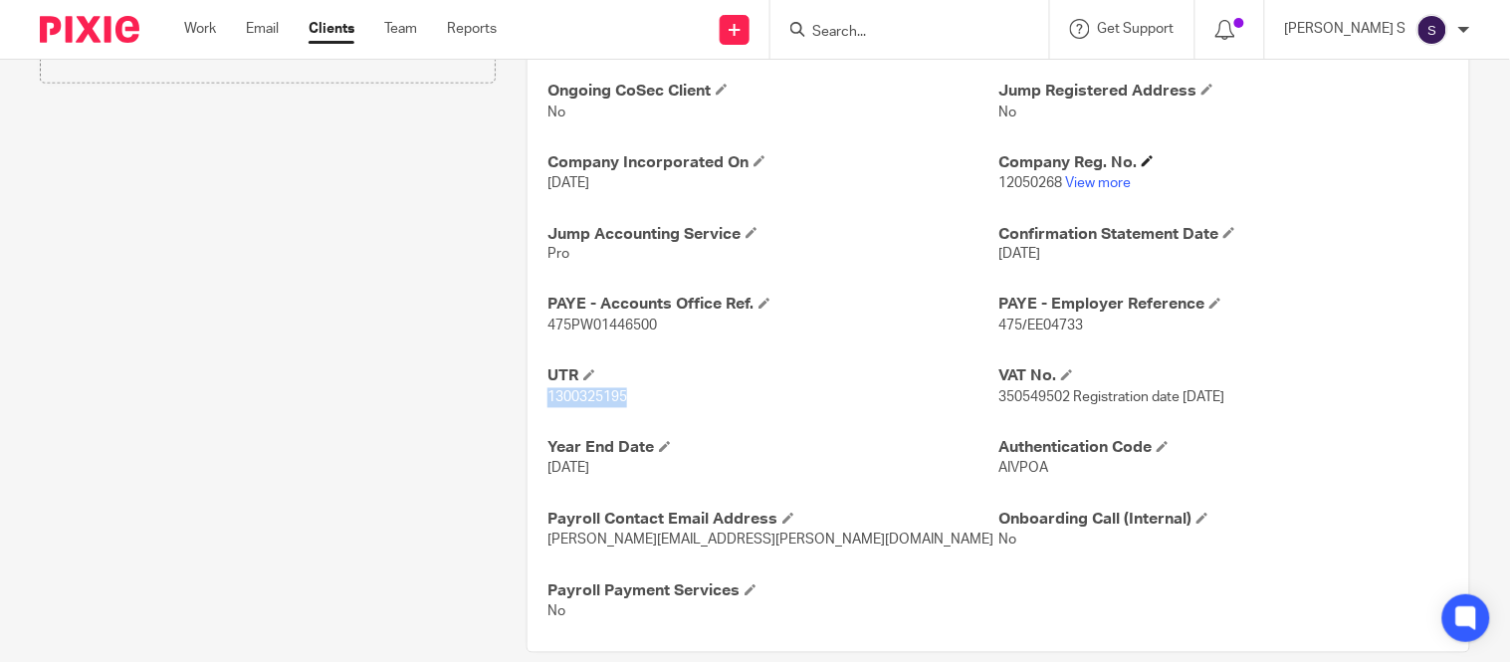
scroll to position [724, 0]
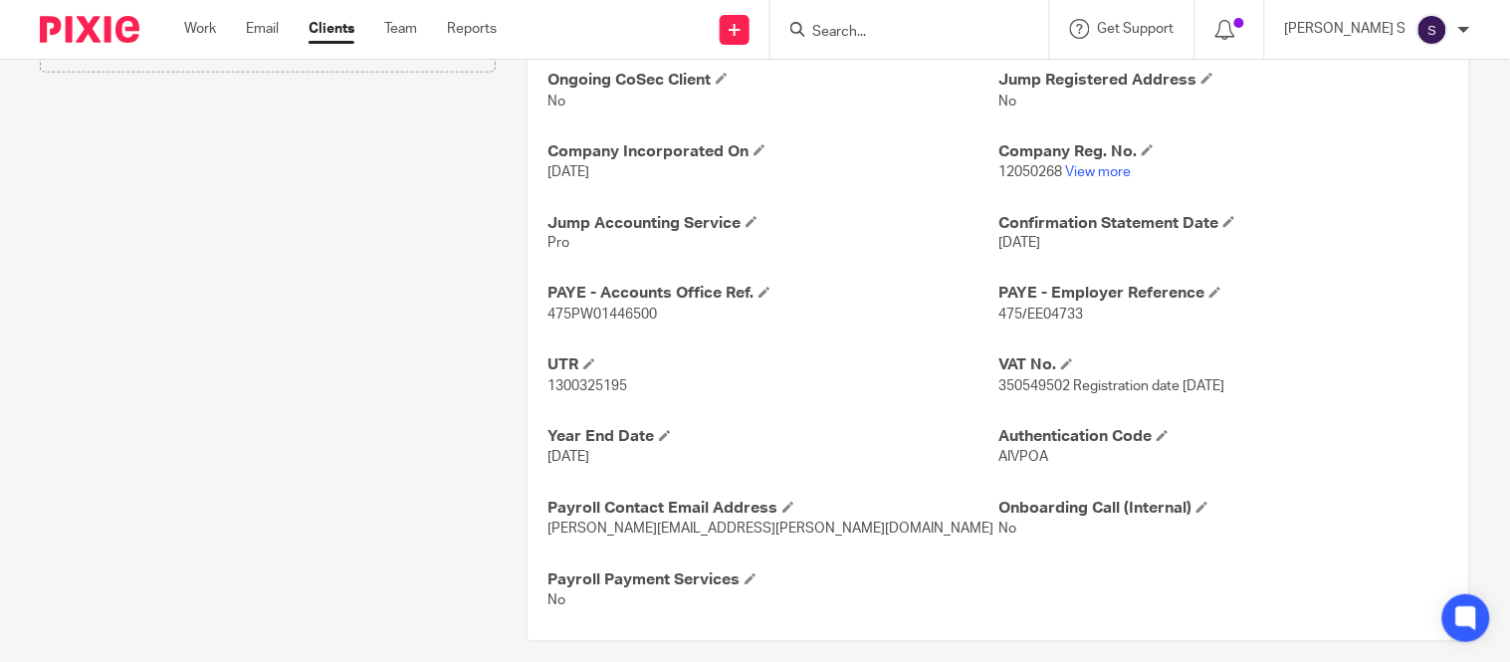
click at [1023, 315] on span "475/EE04733" at bounding box center [1040, 315] width 85 height 14
copy span "EE04733"
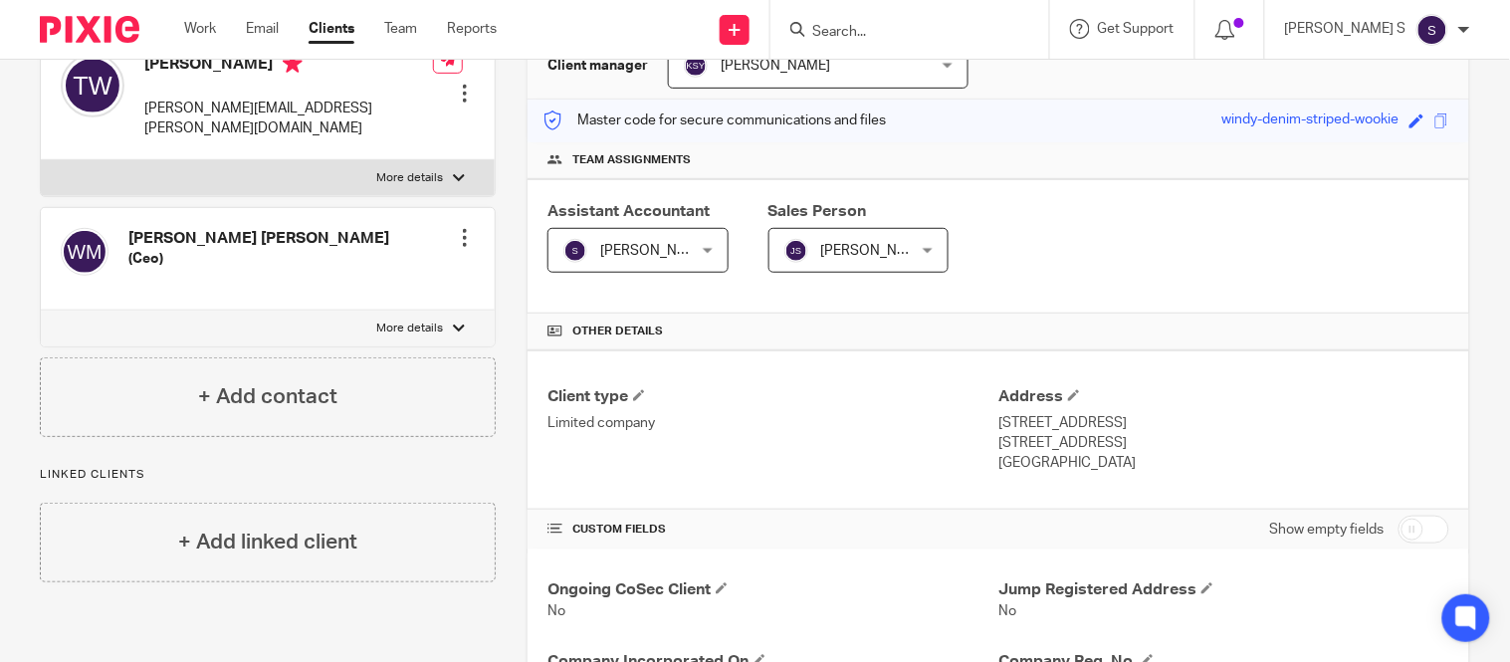
scroll to position [0, 0]
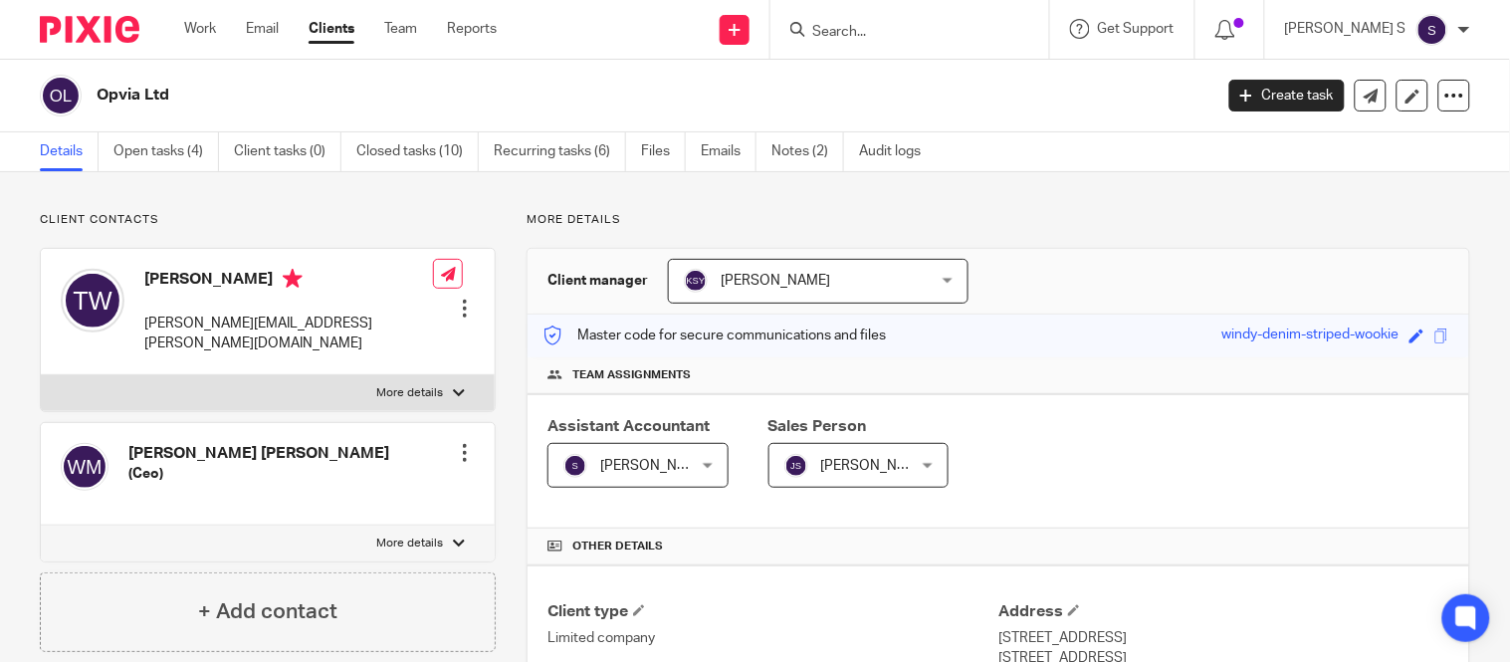
click at [874, 17] on form at bounding box center [916, 29] width 212 height 25
click at [867, 35] on input "Search" at bounding box center [899, 33] width 179 height 18
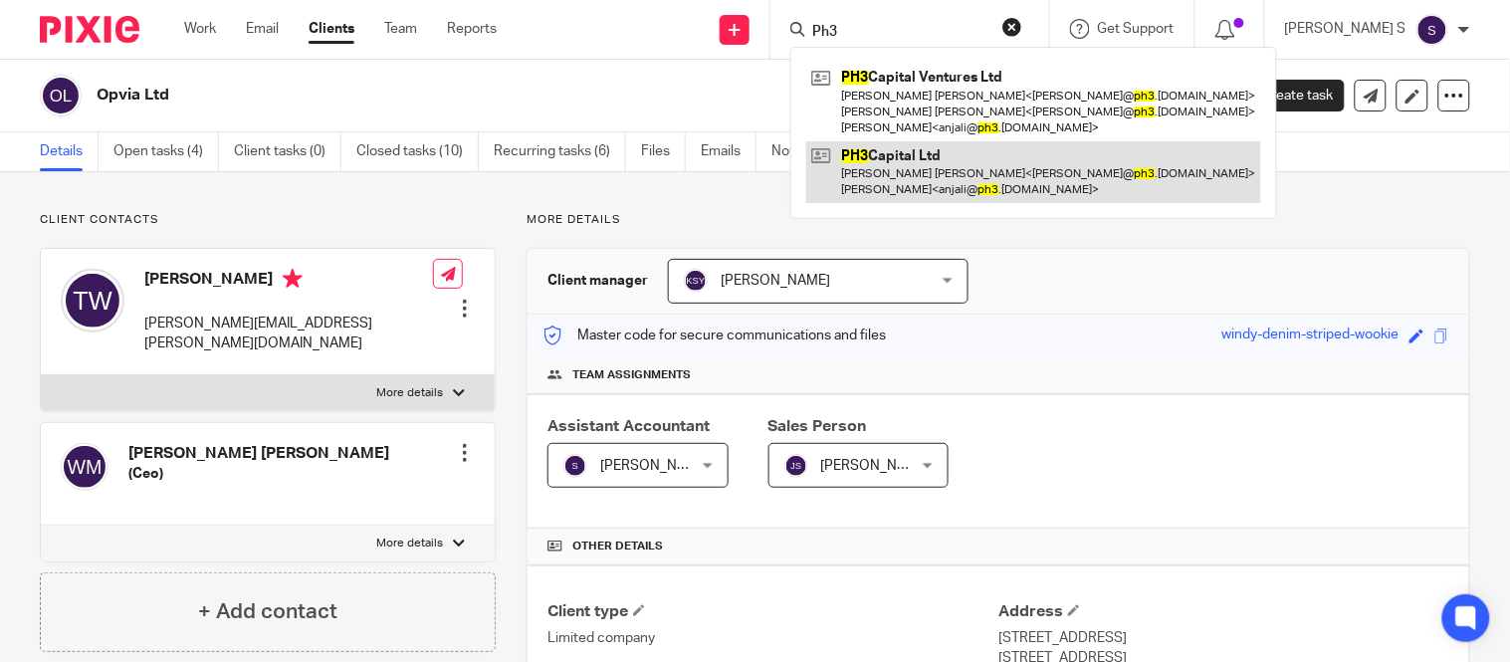
type input "Ph3"
click at [931, 161] on link at bounding box center [1033, 172] width 455 height 62
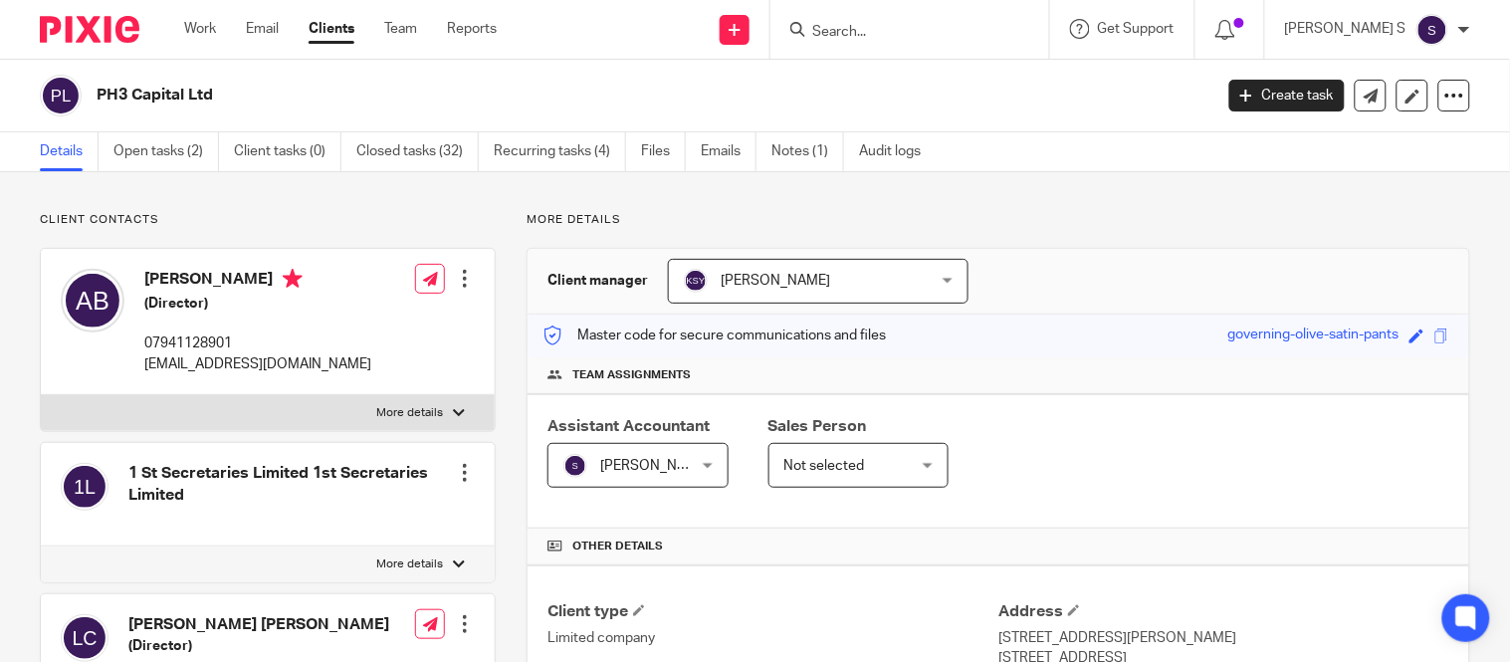
scroll to position [674, 0]
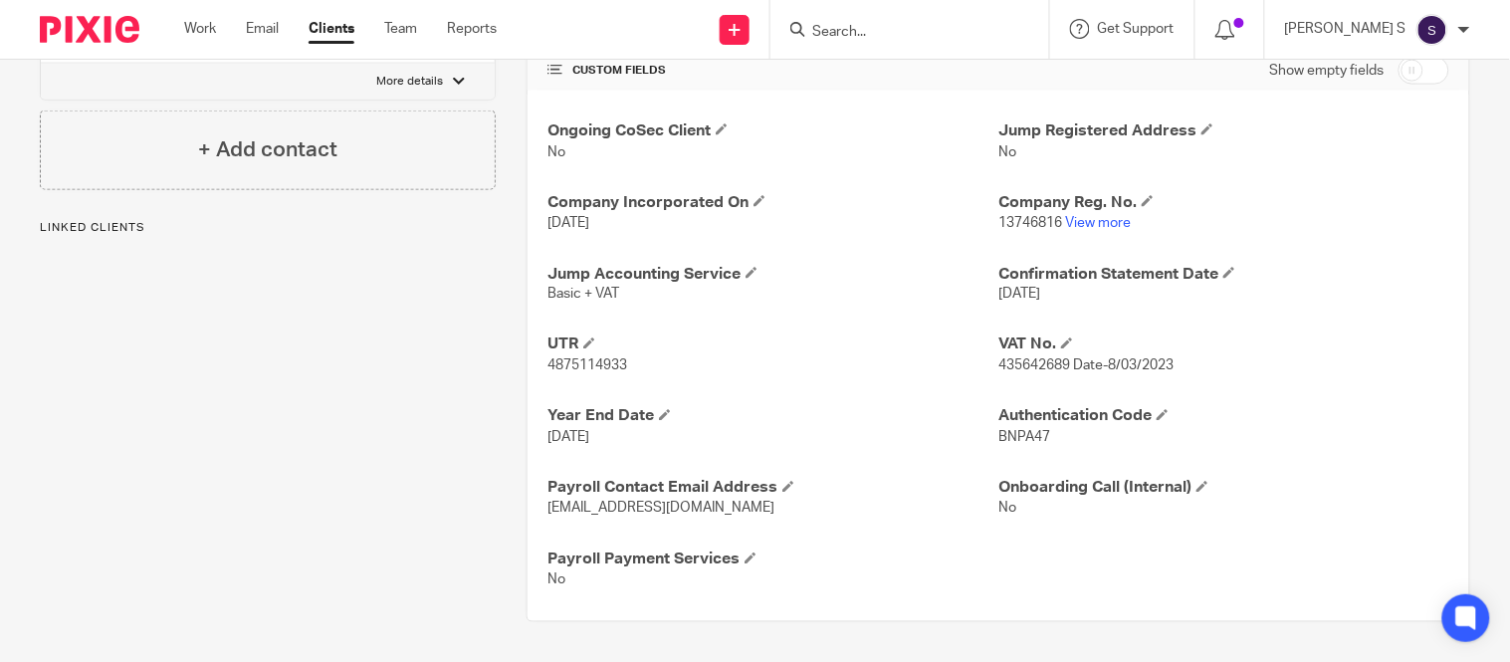
click at [604, 356] on p "4875114933" at bounding box center [772, 366] width 451 height 20
copy p "4875114933"
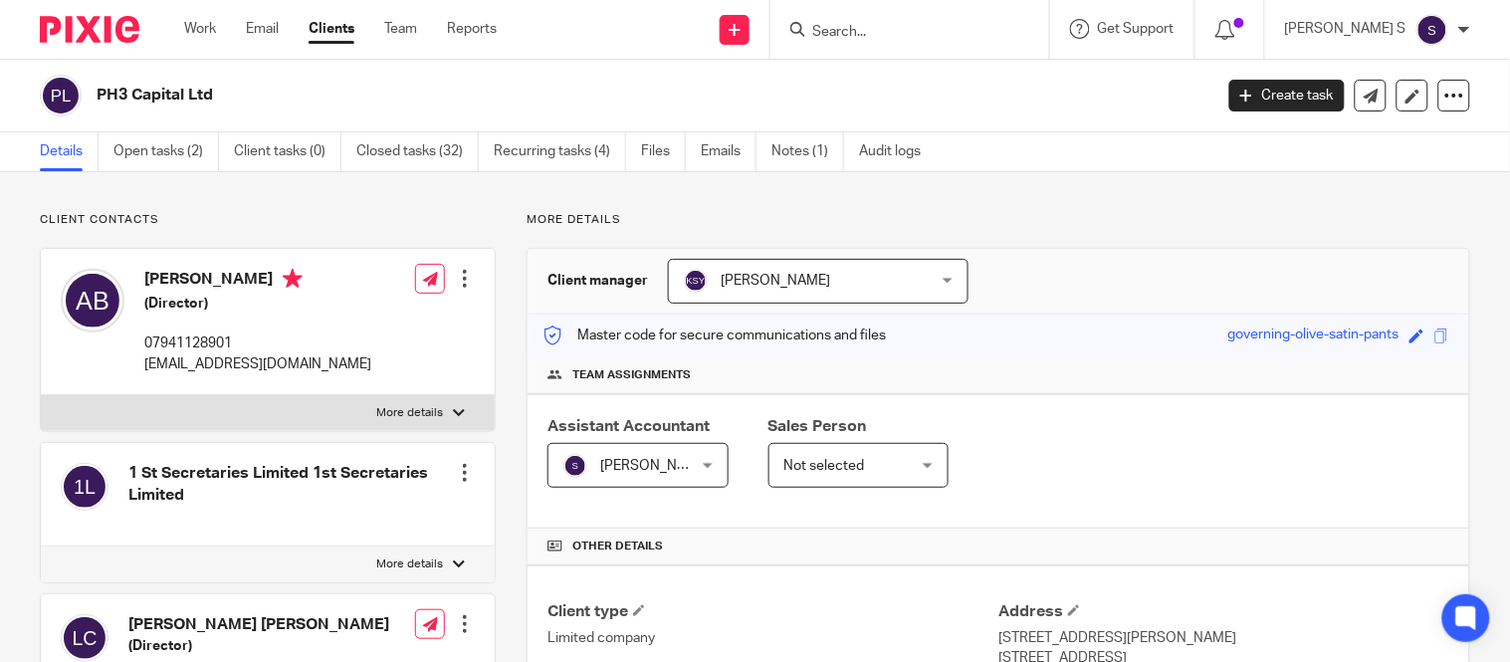
click at [867, 34] on form at bounding box center [916, 29] width 212 height 25
click at [867, 34] on input "Search" at bounding box center [899, 33] width 179 height 18
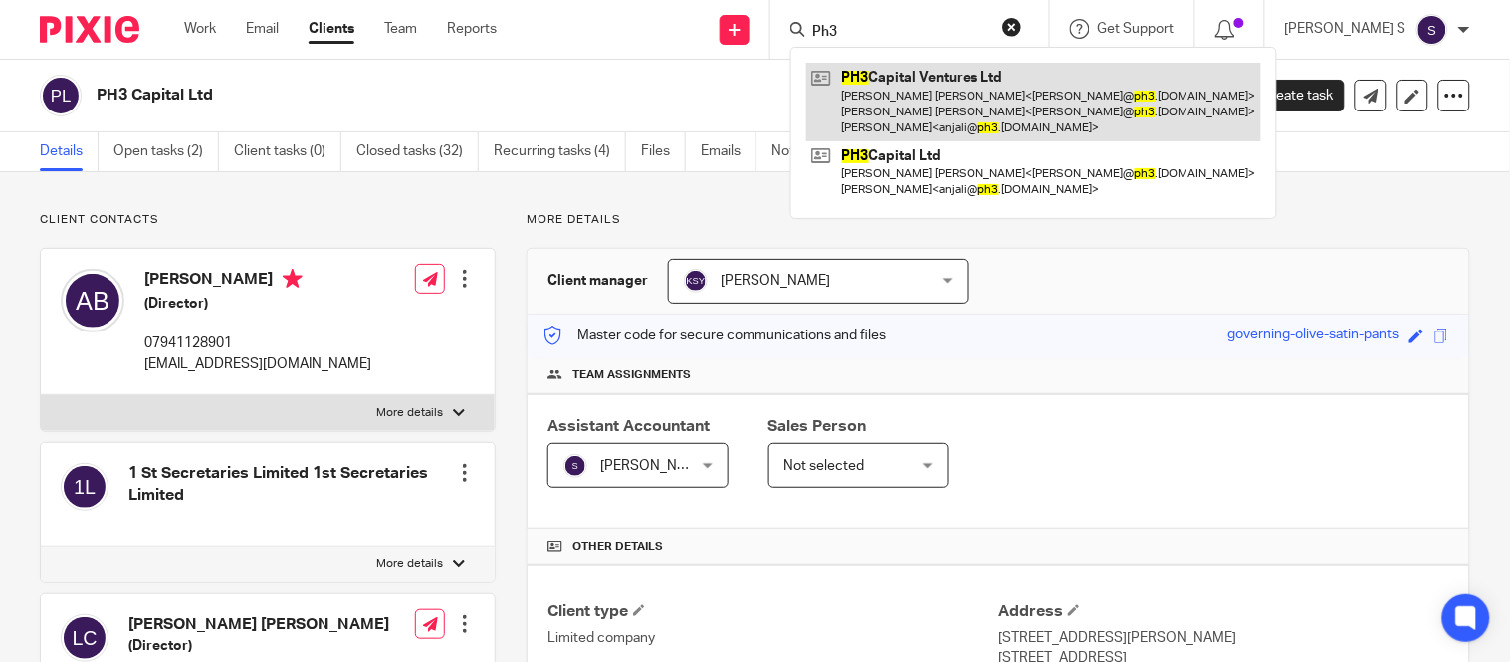
type input "Ph3"
click at [969, 95] on link at bounding box center [1033, 102] width 455 height 79
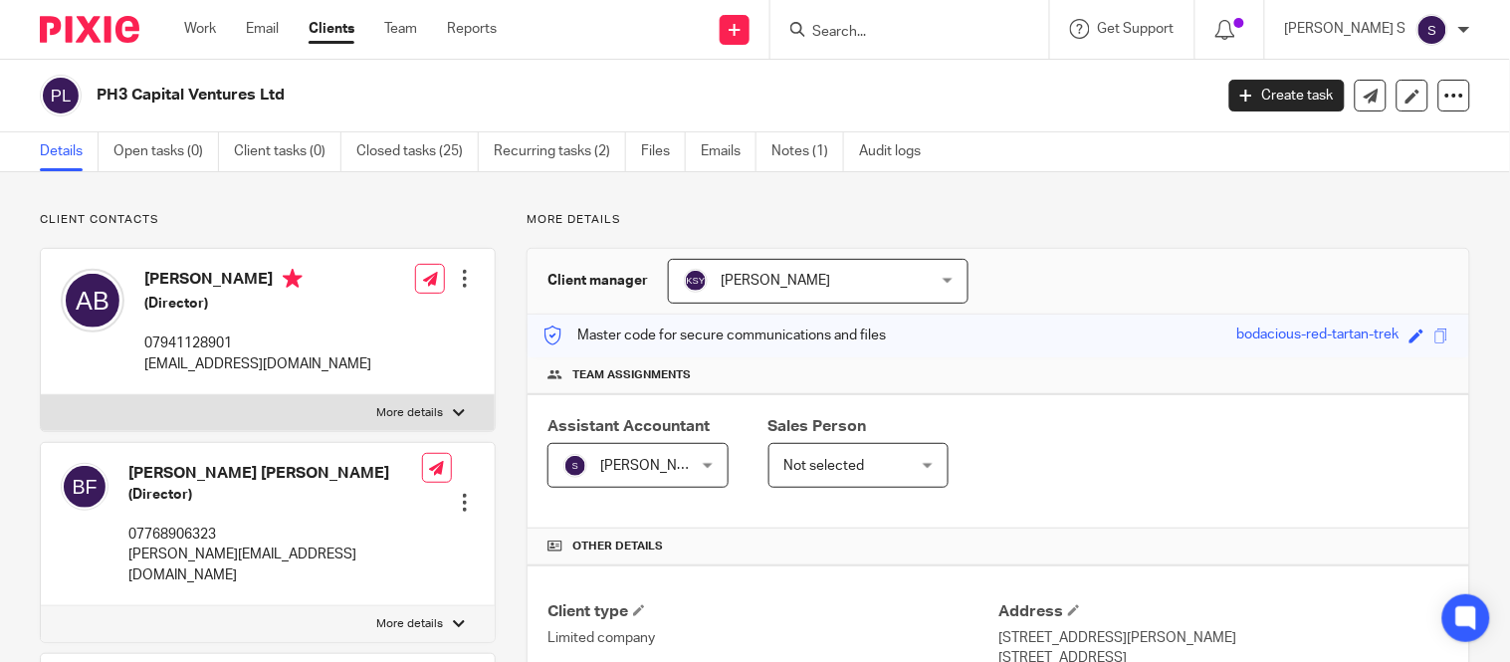
scroll to position [602, 0]
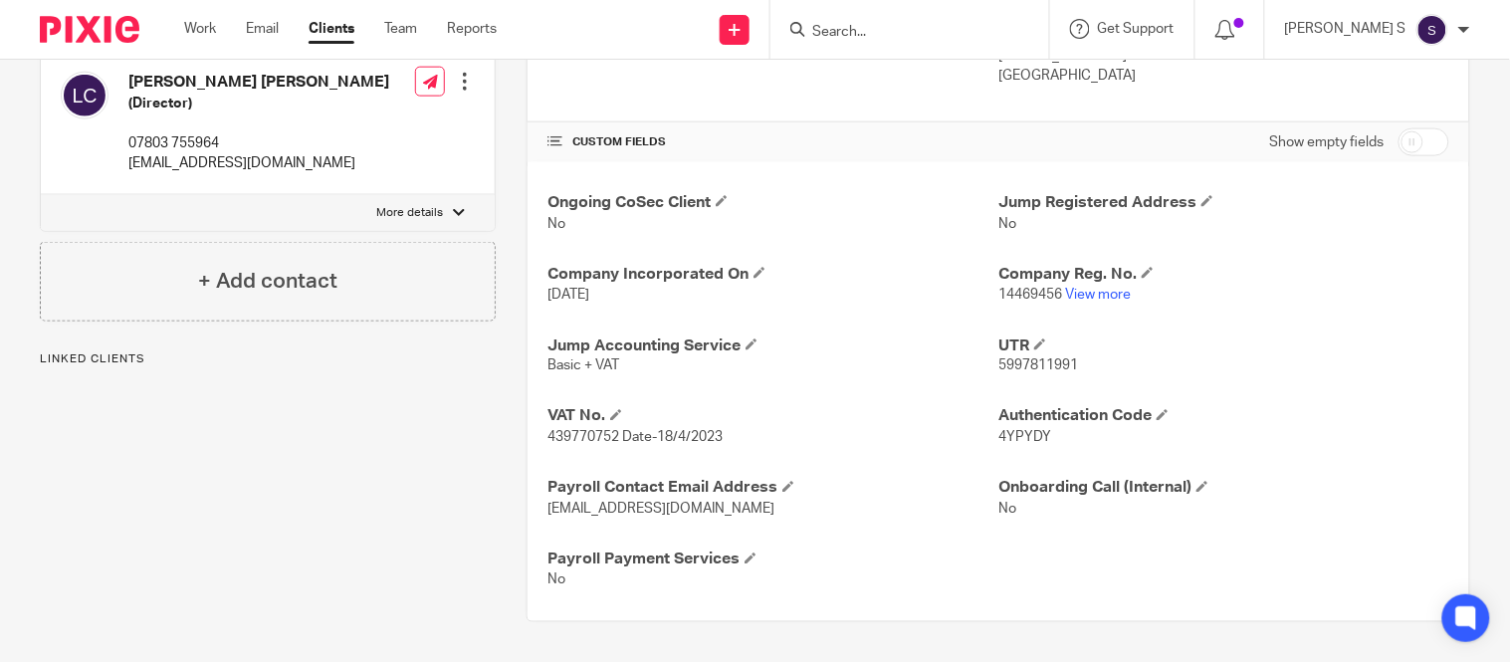
click at [998, 363] on span "5997811991" at bounding box center [1038, 366] width 80 height 14
copy span "5997811991"
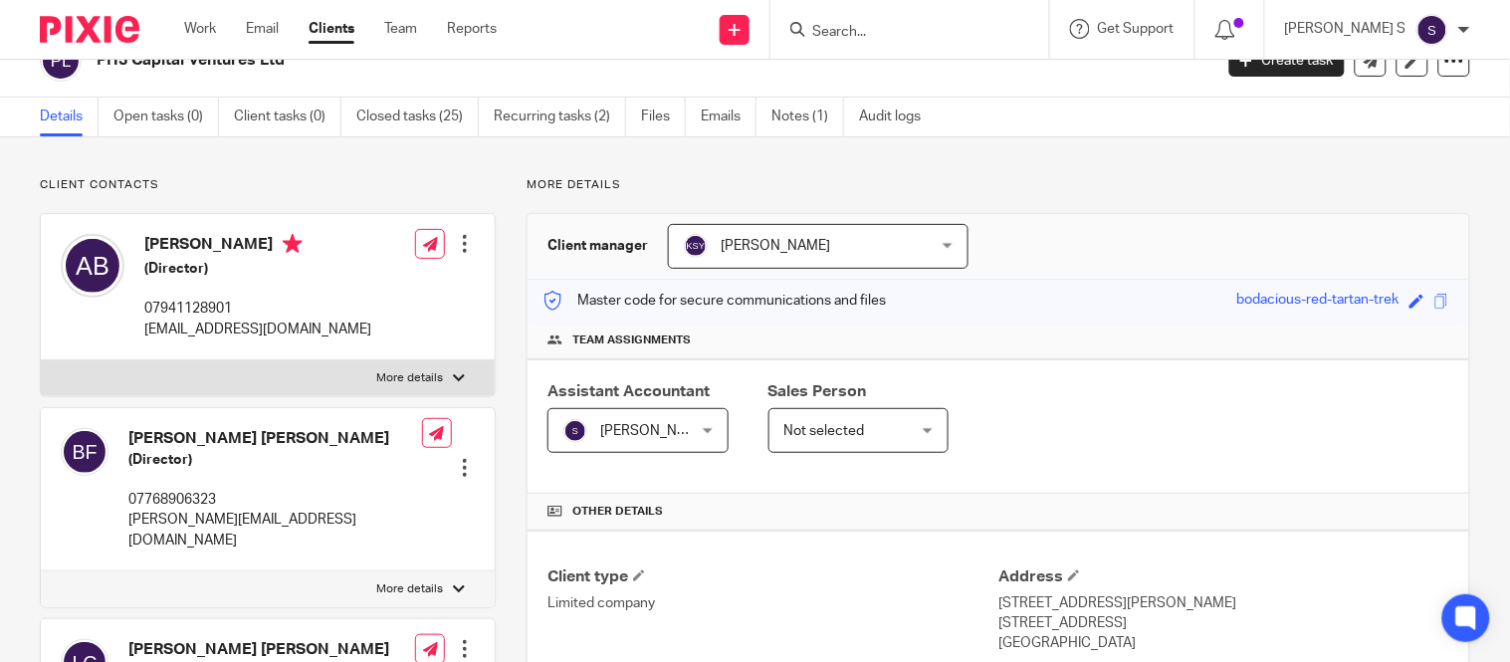
scroll to position [0, 0]
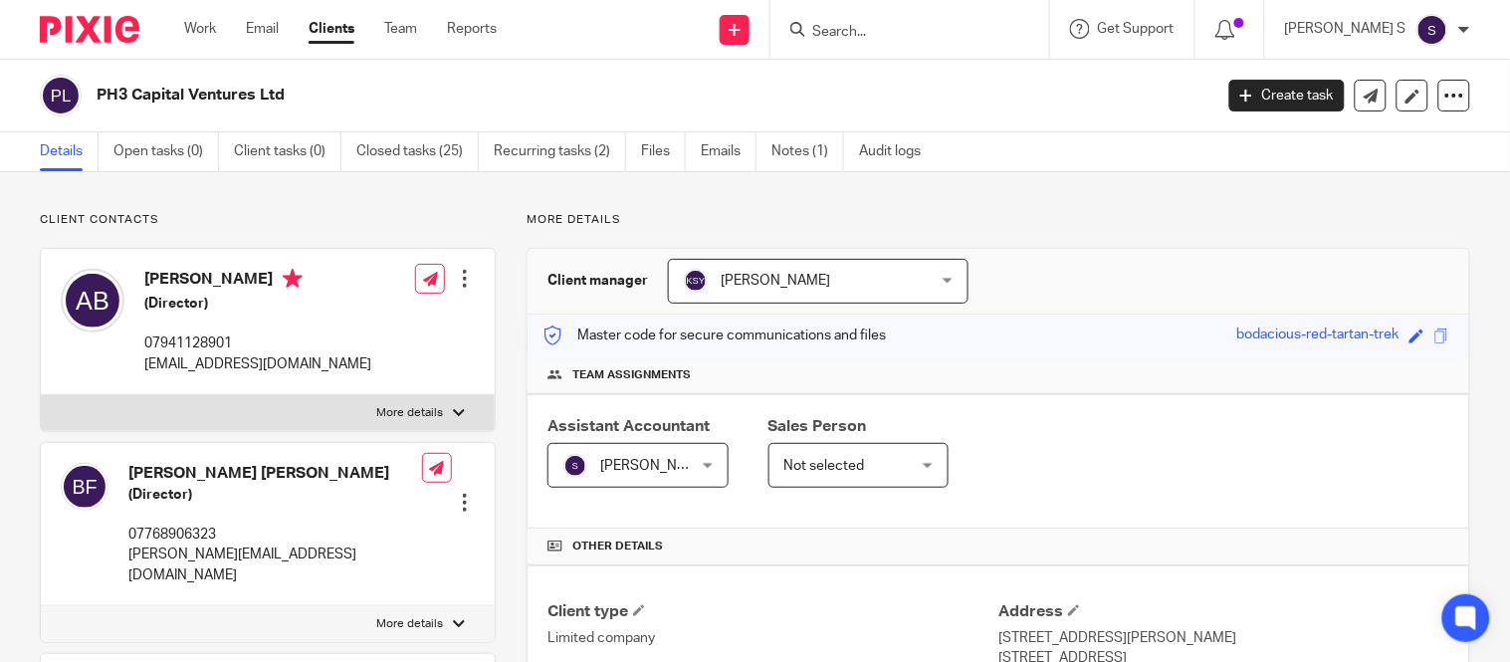
click at [904, 42] on div at bounding box center [909, 29] width 279 height 59
click at [903, 31] on input "Search" at bounding box center [899, 33] width 179 height 18
click at [873, 30] on input "Search" at bounding box center [899, 33] width 179 height 18
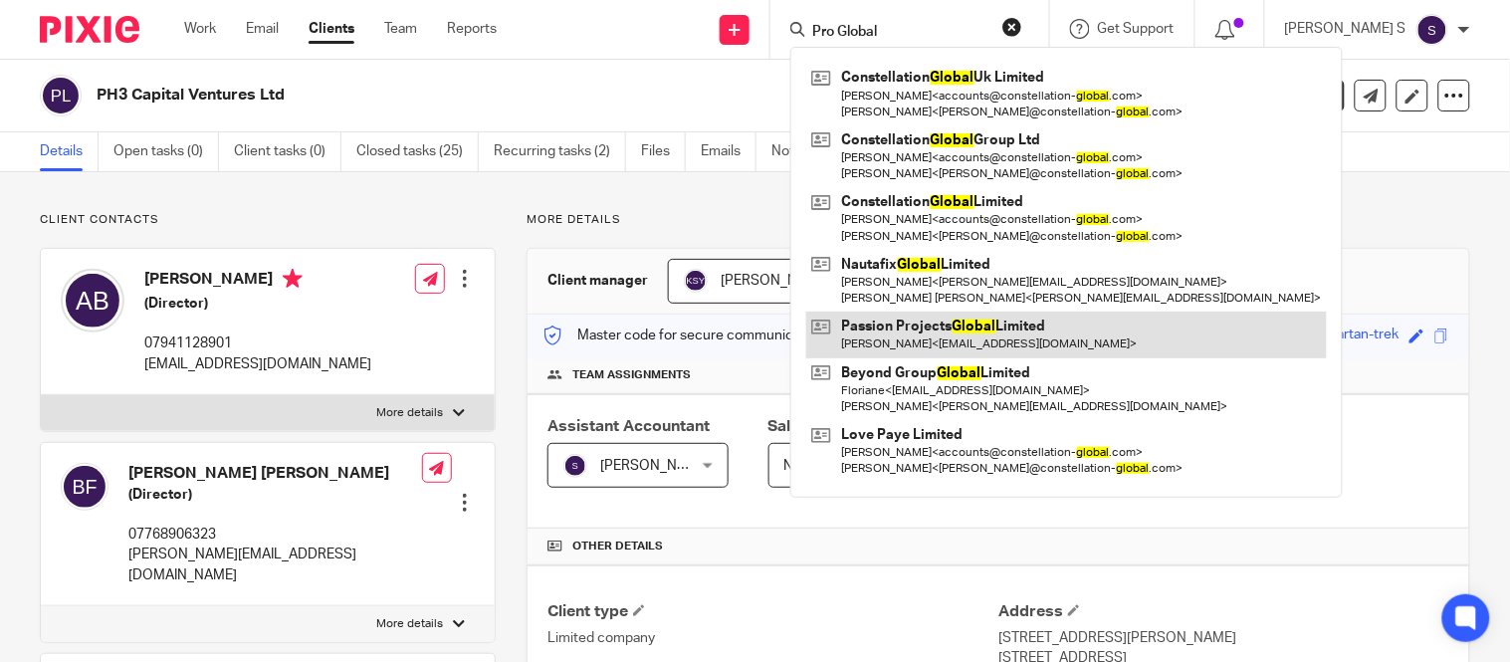
type input "Pro Global"
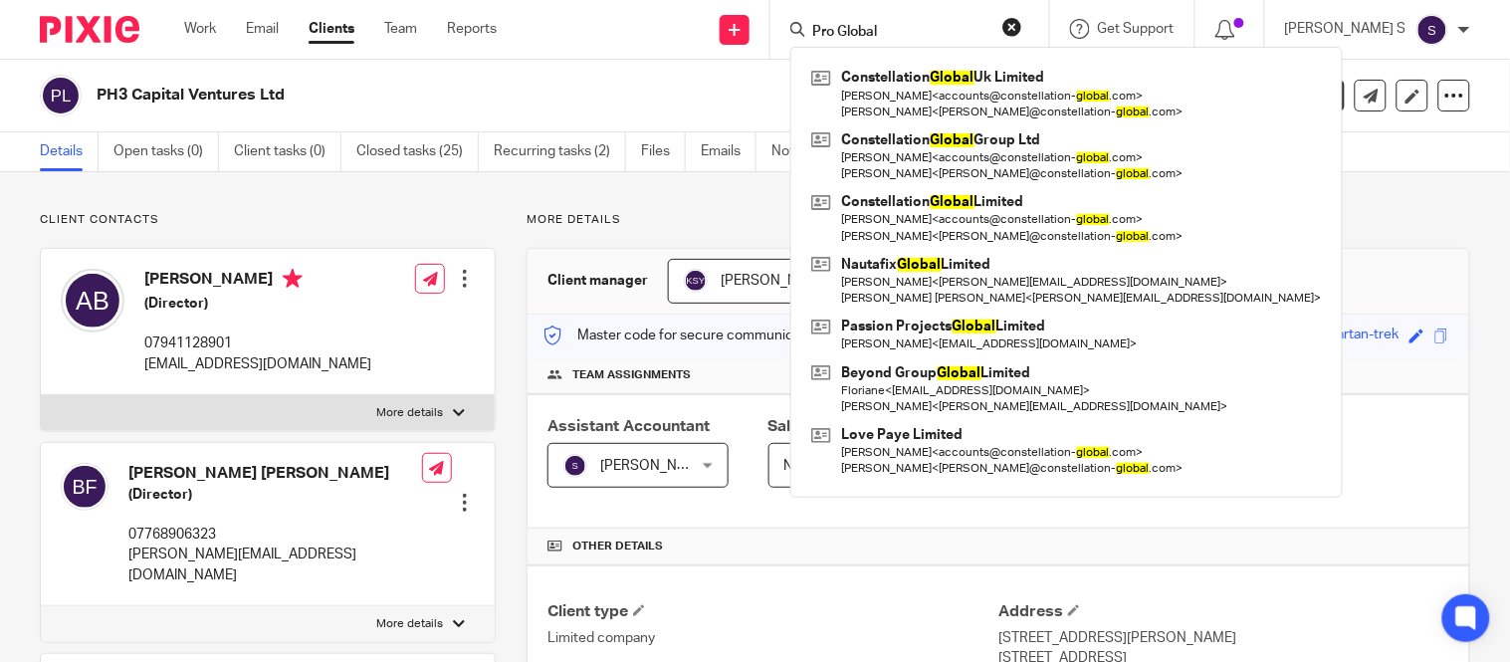
click at [1049, 24] on div "Pro Global Constellation Global Uk Limited Krishanth Puvaneswararajah < account…" at bounding box center [909, 29] width 279 height 59
click at [1022, 21] on button "reset" at bounding box center [1012, 27] width 20 height 20
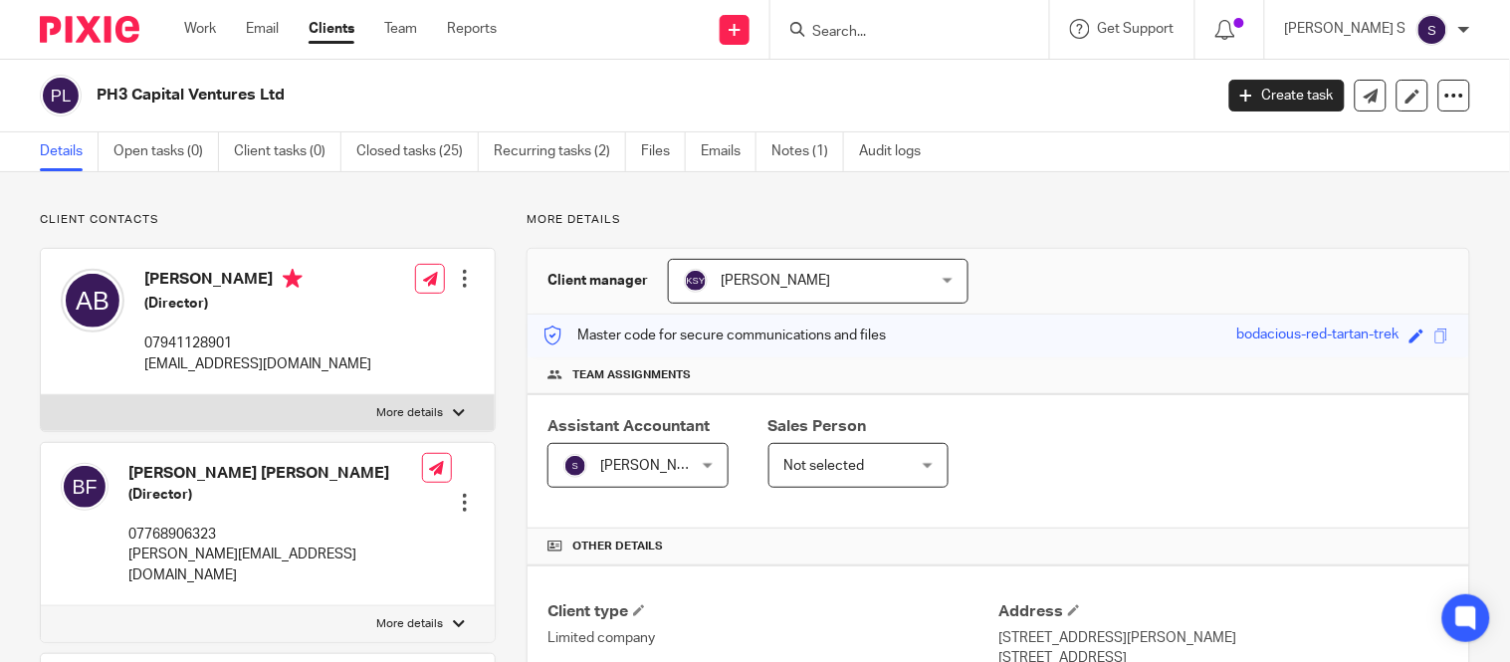
click at [907, 17] on form at bounding box center [916, 29] width 212 height 25
click at [894, 24] on input "Search" at bounding box center [899, 33] width 179 height 18
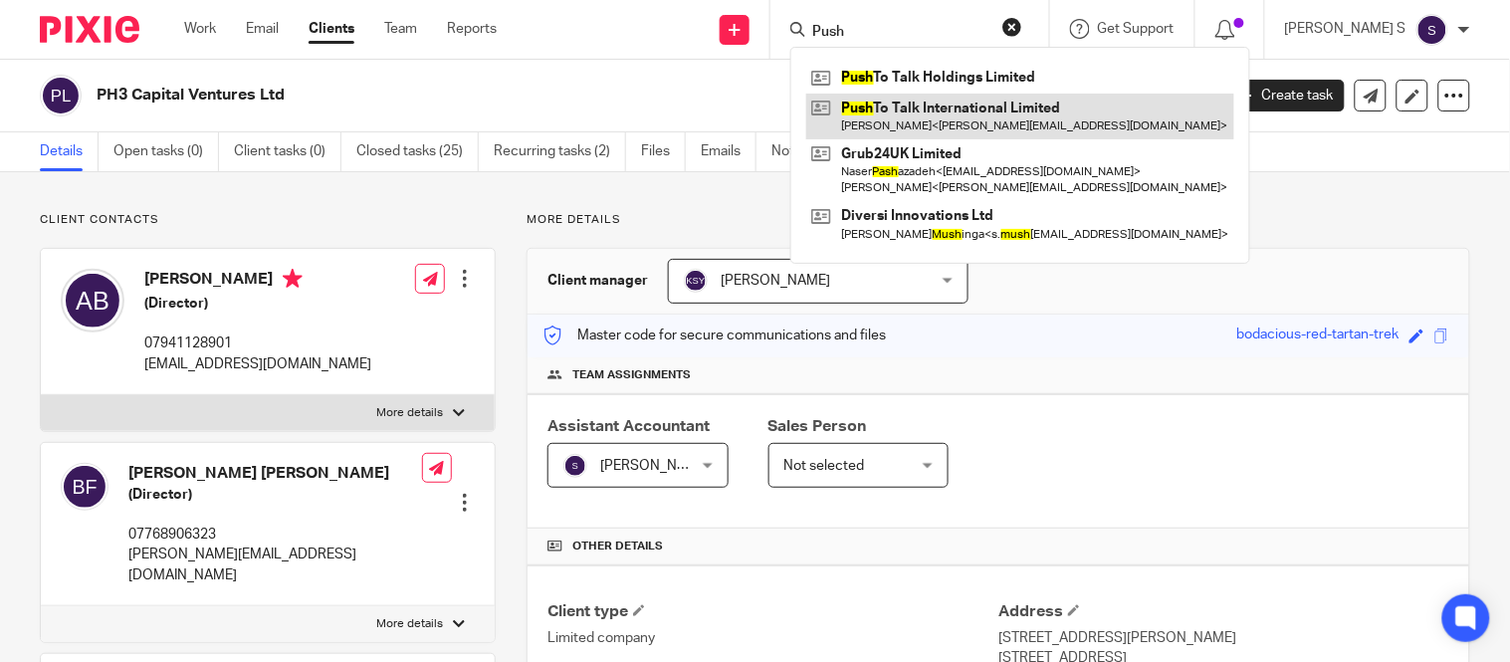
type input "Push"
click at [1029, 107] on link at bounding box center [1020, 117] width 428 height 46
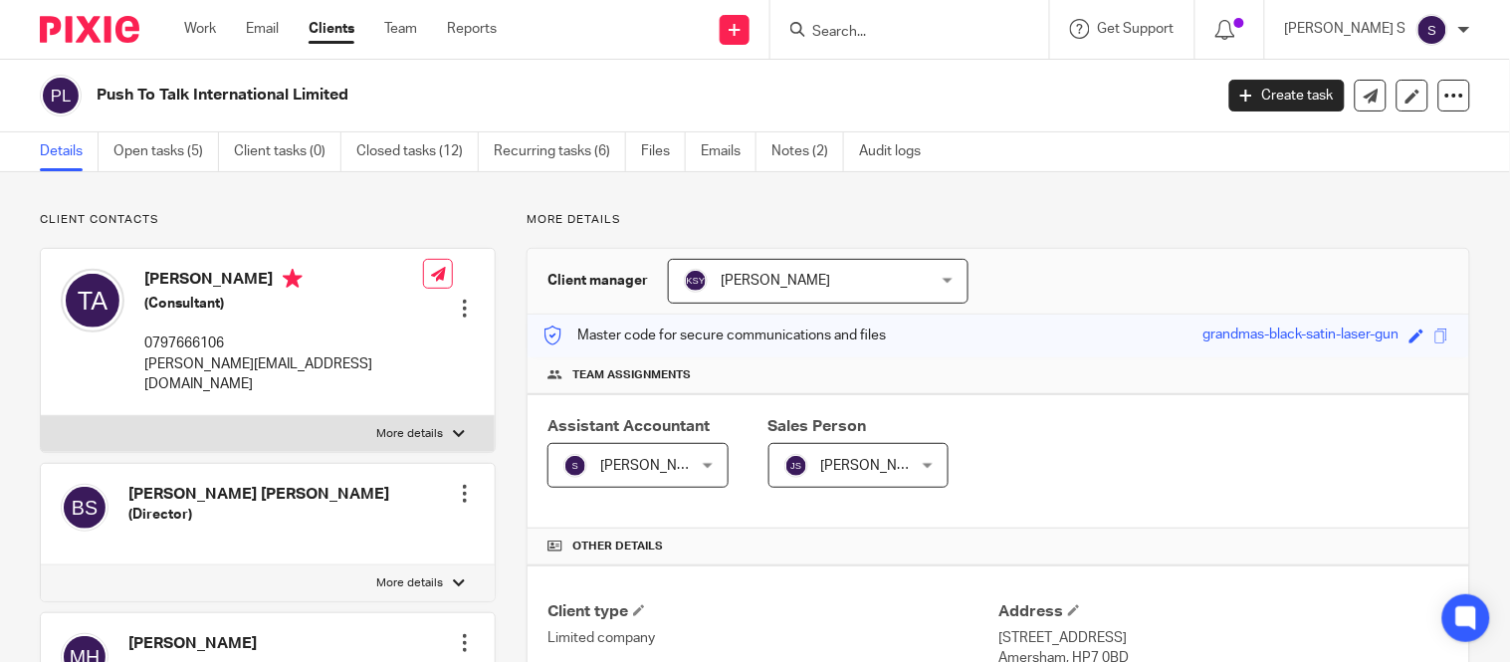
scroll to position [738, 0]
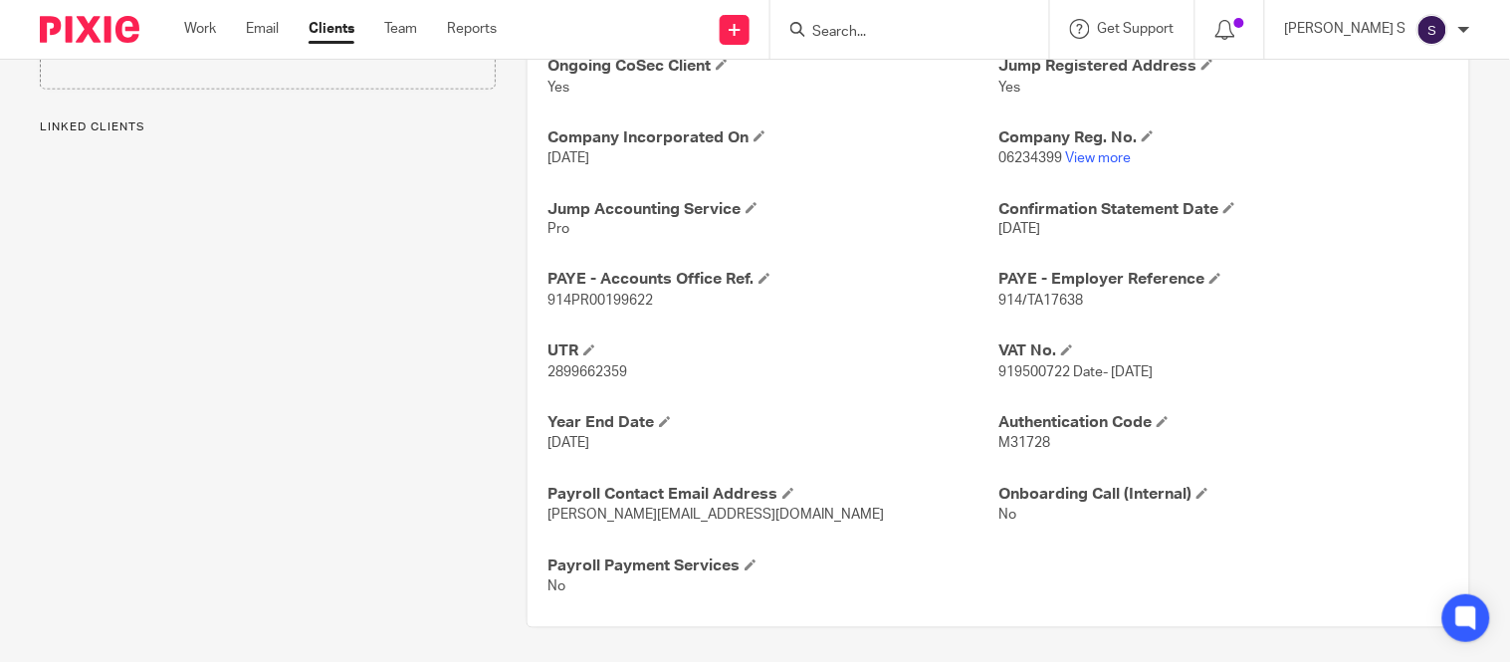
click at [582, 374] on span "2899662359" at bounding box center [587, 373] width 80 height 14
copy span "2899662359"
click at [1030, 297] on span "914/TA17638" at bounding box center [1040, 302] width 85 height 14
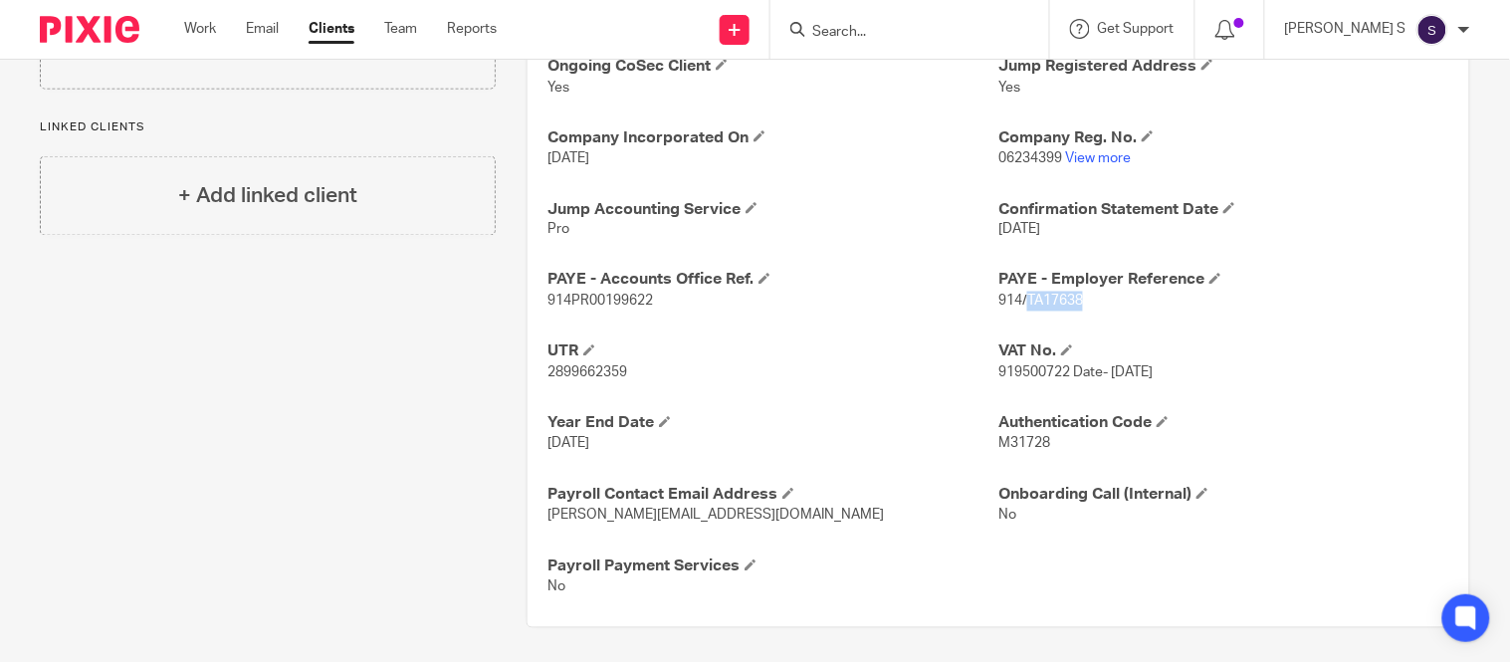
copy span "TA17638"
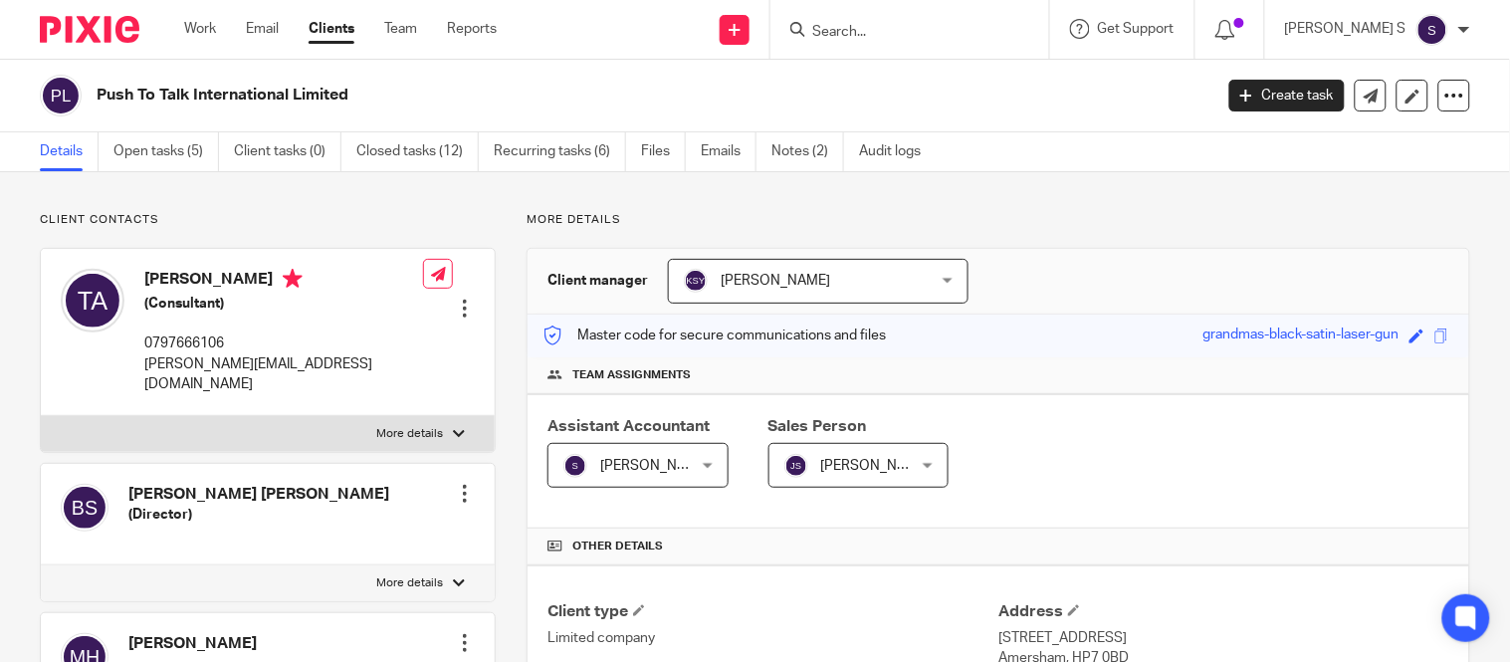
click at [878, 31] on input "Search" at bounding box center [899, 33] width 179 height 18
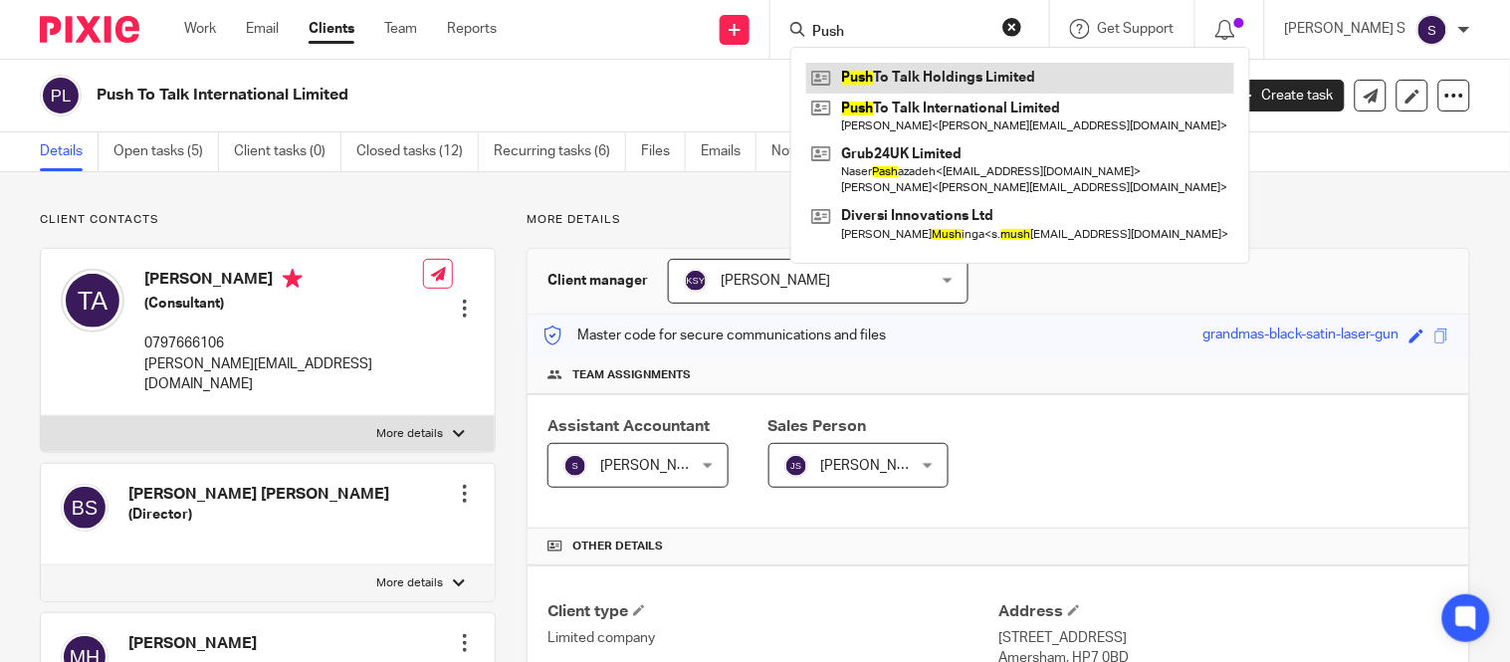
type input "Push"
click at [957, 65] on link at bounding box center [1020, 78] width 428 height 30
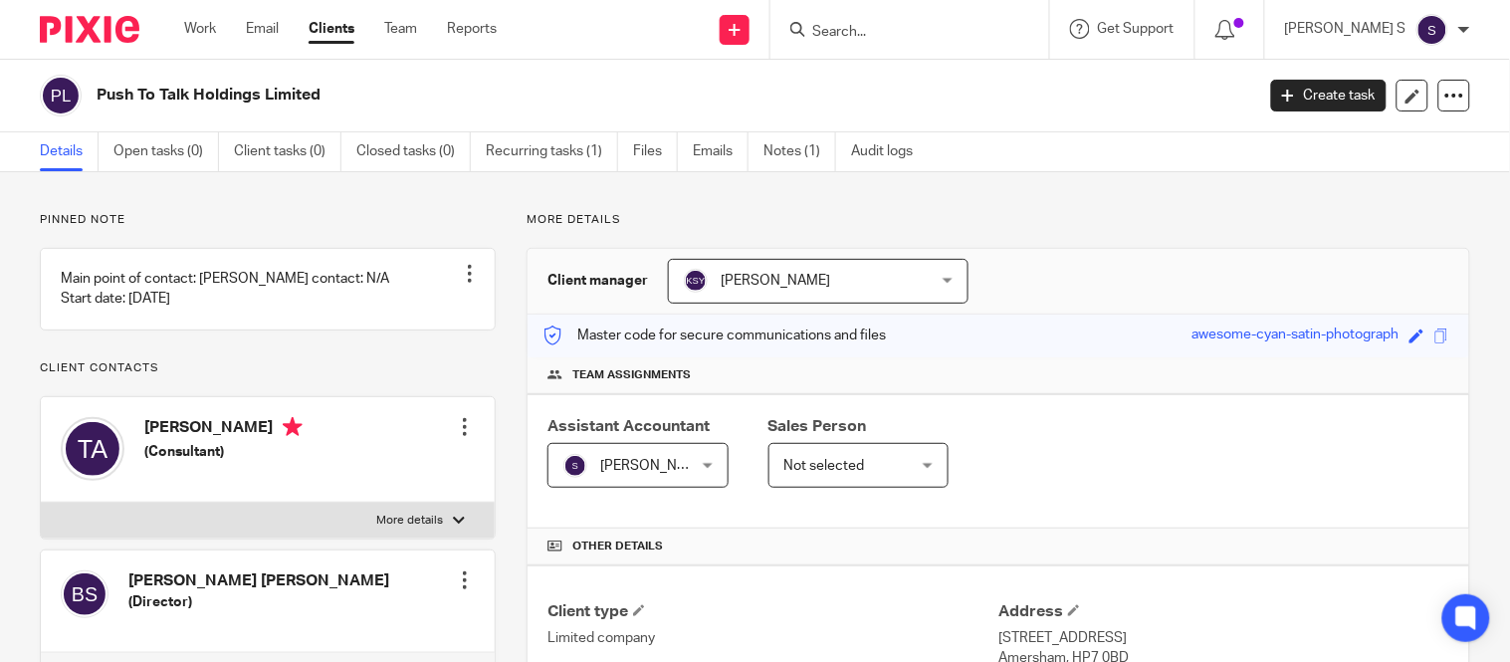
click at [904, 33] on input "Search" at bounding box center [899, 33] width 179 height 18
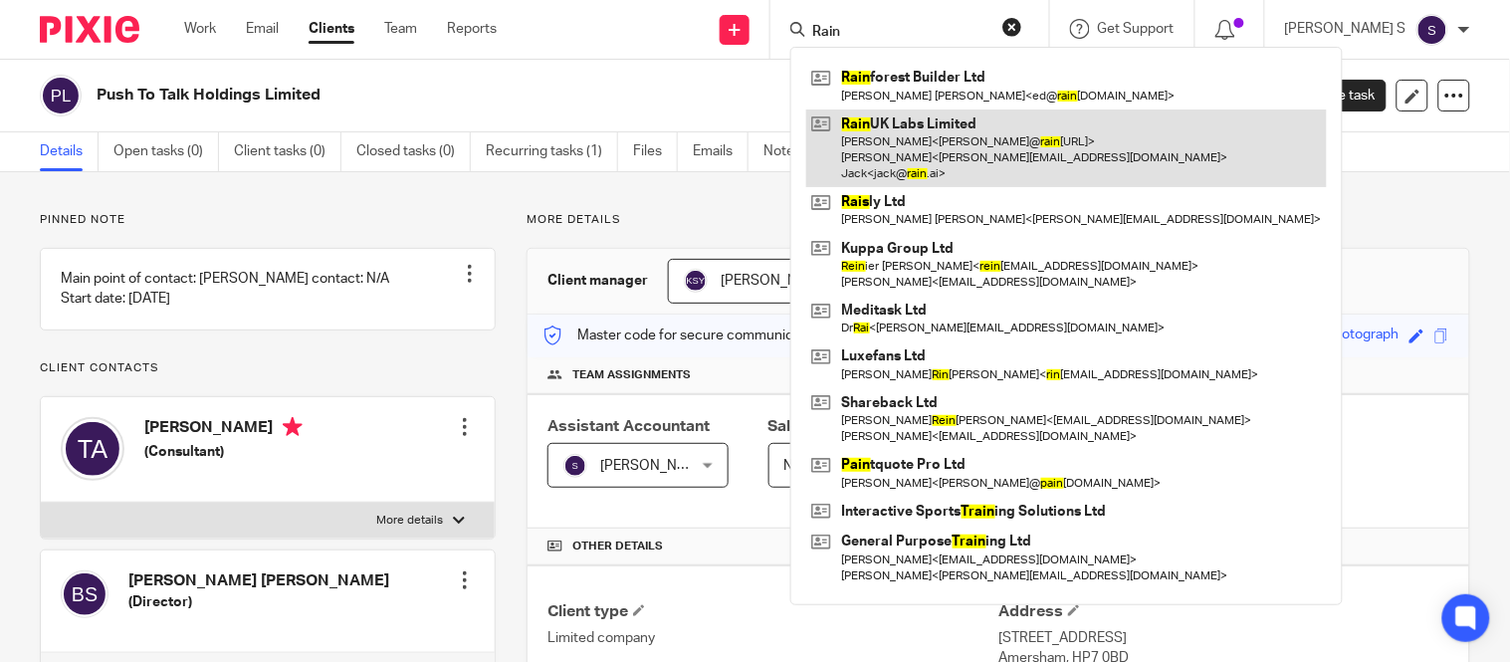
type input "Rain"
click at [998, 130] on link at bounding box center [1066, 148] width 520 height 79
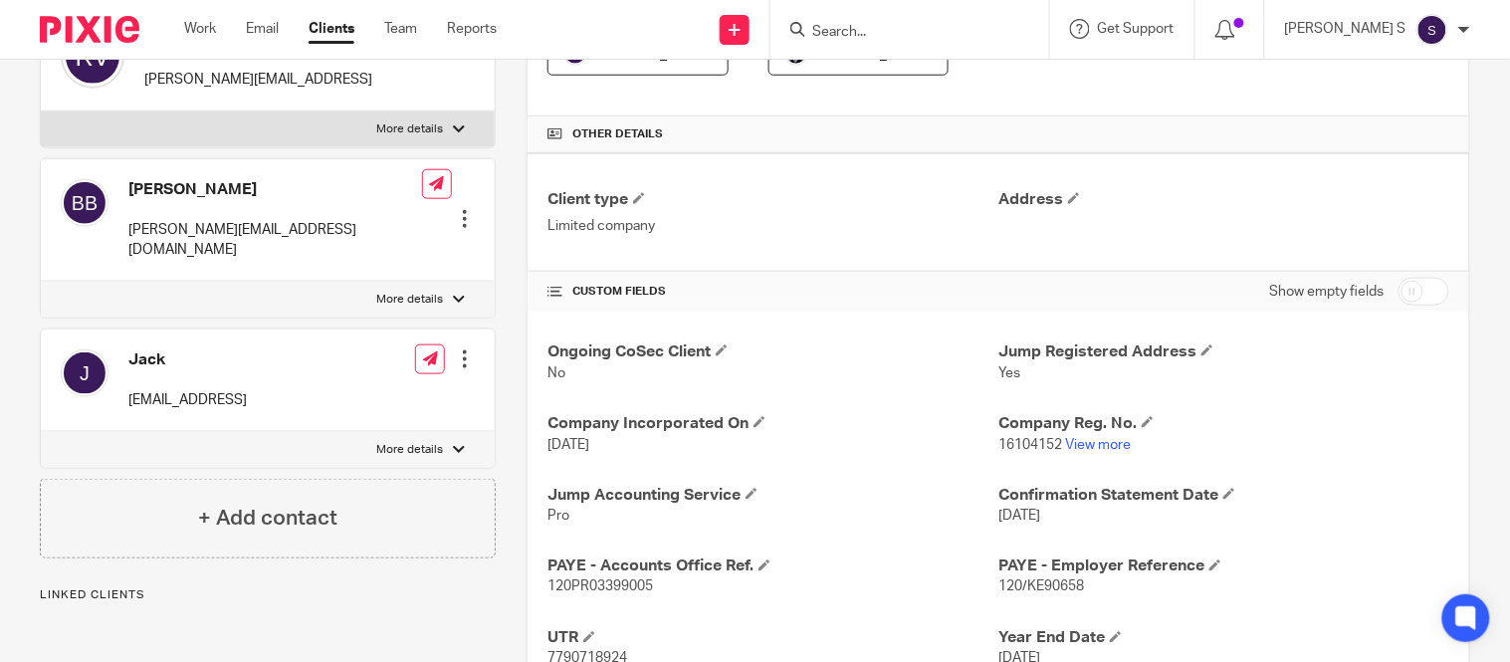
scroll to position [633, 0]
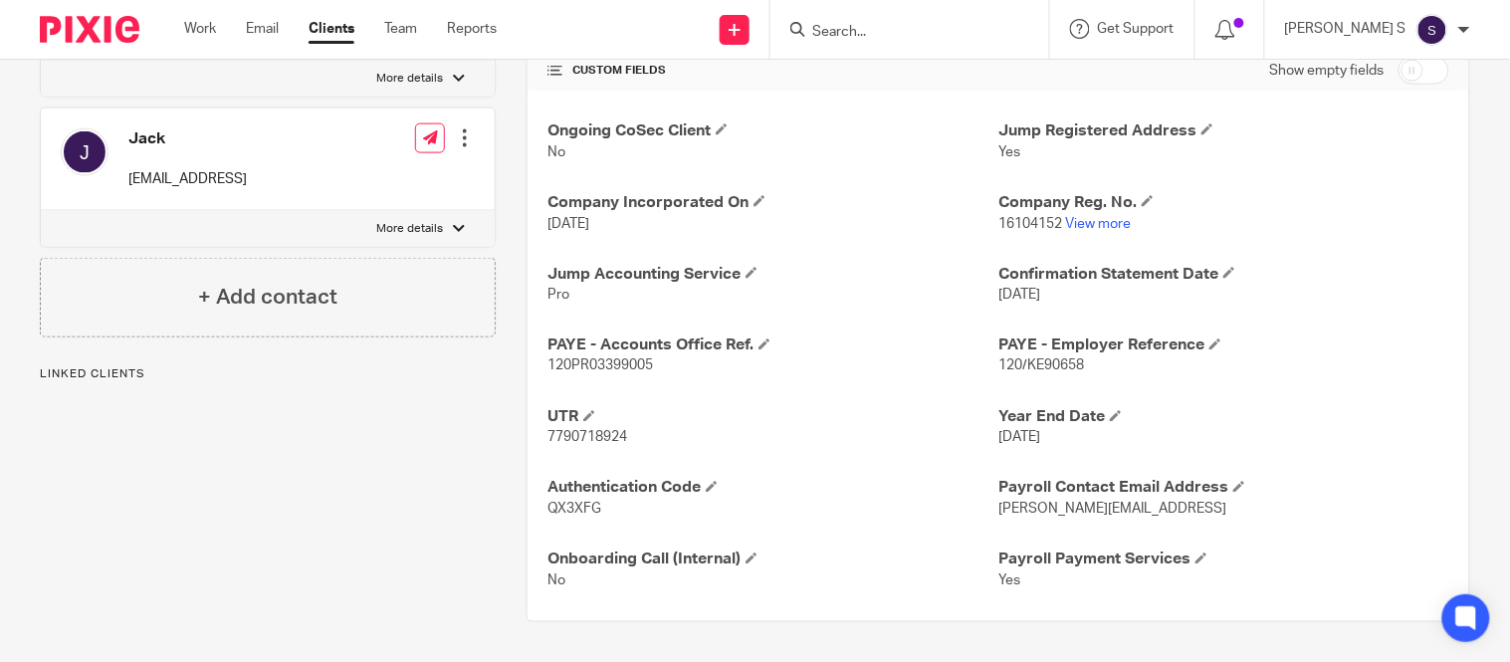
click at [582, 441] on span "7790718924" at bounding box center [587, 438] width 80 height 14
copy span "7790718924"
click at [1023, 368] on span "120/KE90658" at bounding box center [1041, 366] width 86 height 14
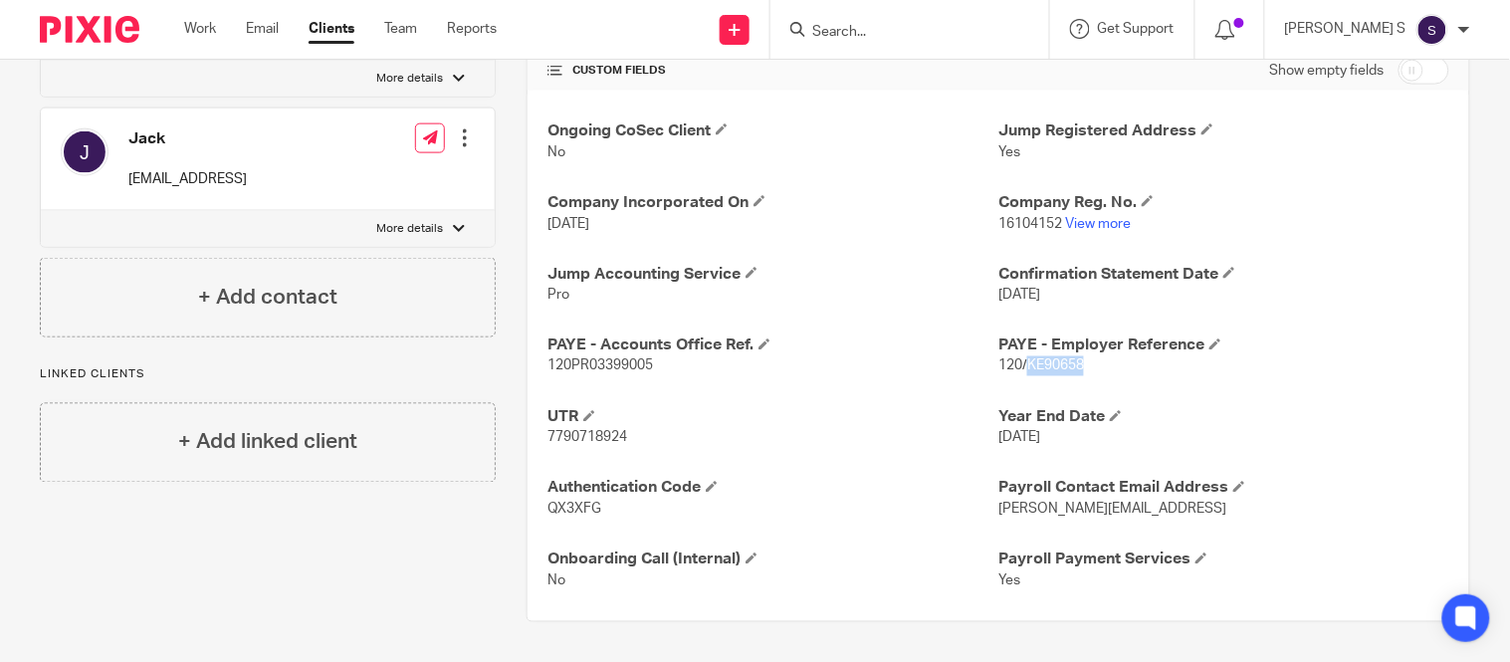
copy span "KE90658"
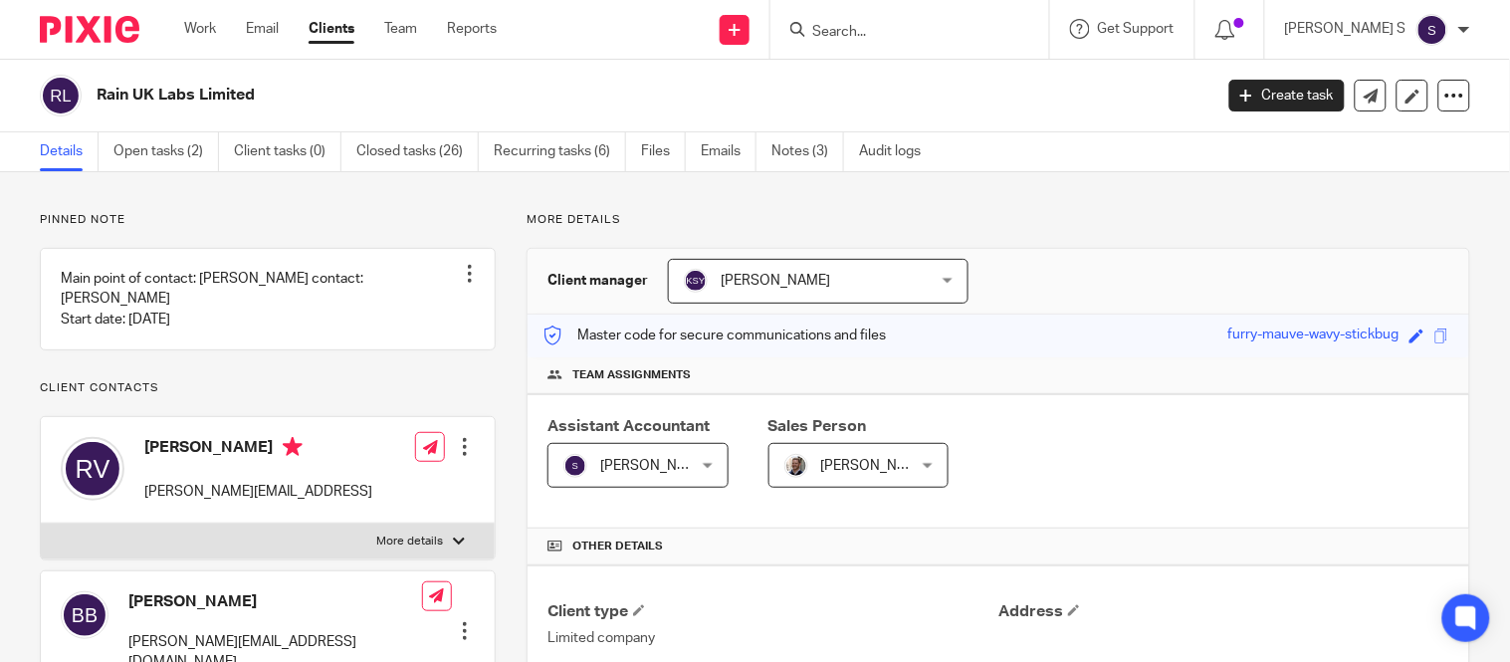
click at [946, 26] on input "Search" at bounding box center [899, 33] width 179 height 18
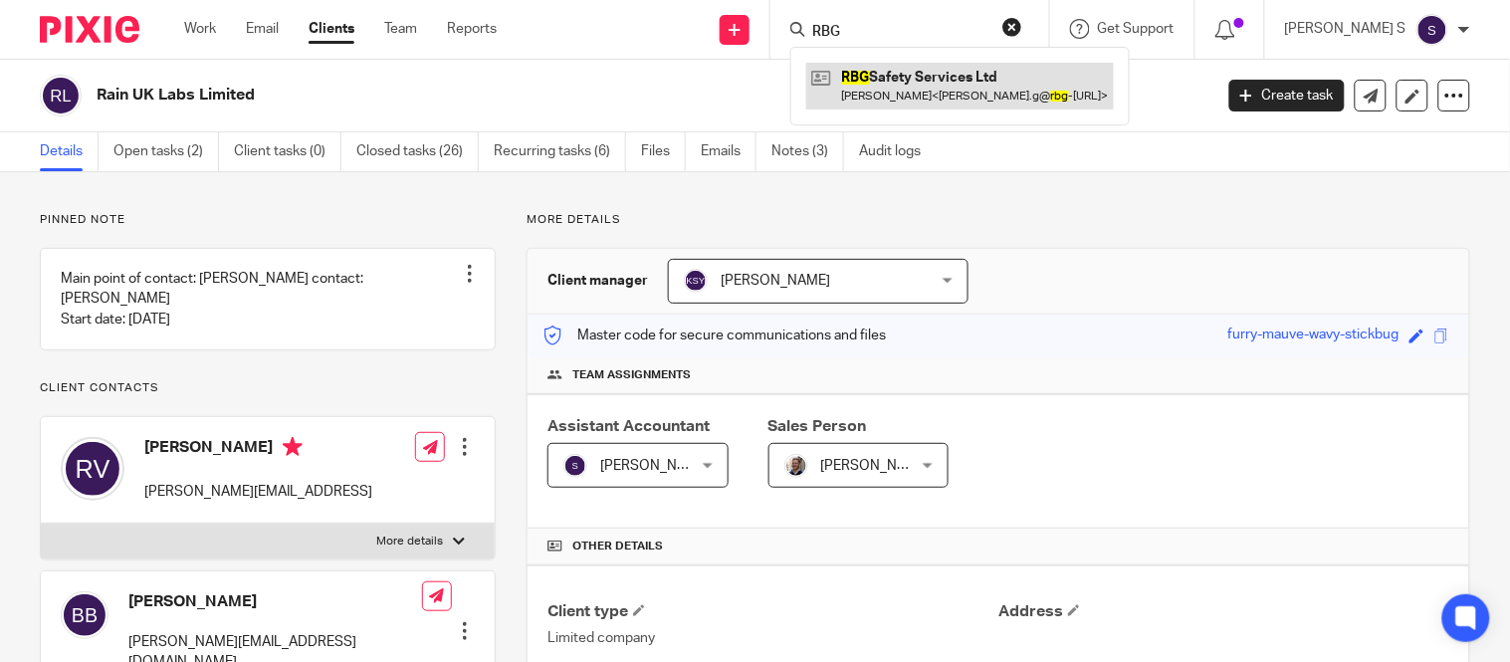
type input "RBG"
click at [967, 85] on link at bounding box center [959, 86] width 307 height 46
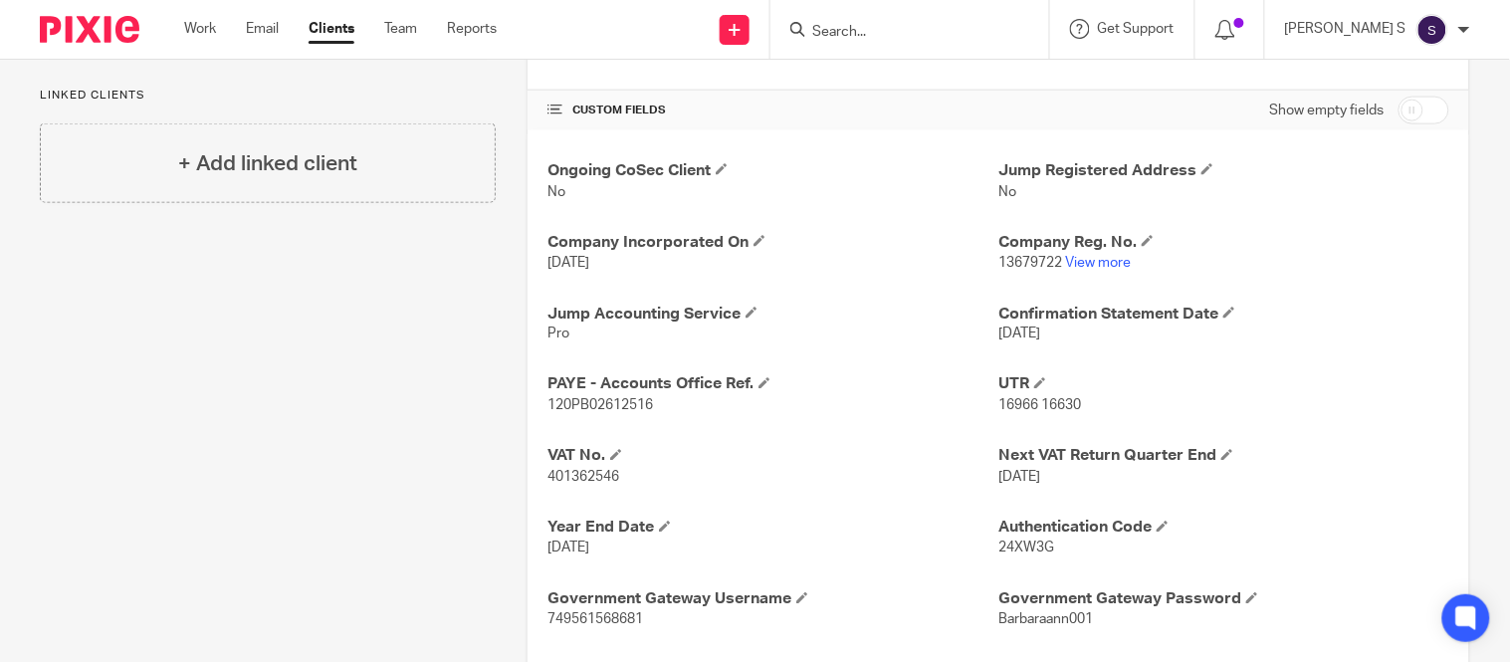
scroll to position [817, 0]
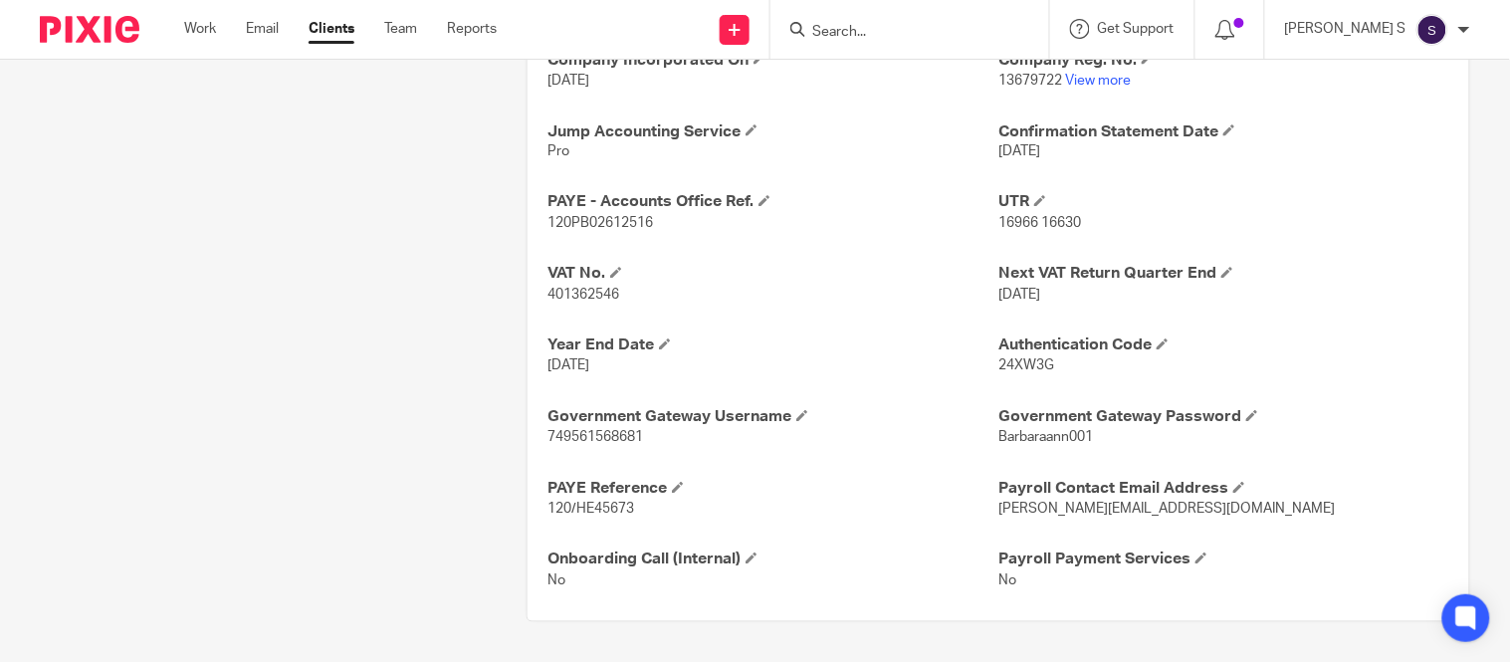
click at [1018, 223] on span "16966 16630" at bounding box center [1039, 224] width 83 height 14
click at [998, 219] on span "16966 16630" at bounding box center [1039, 224] width 83 height 14
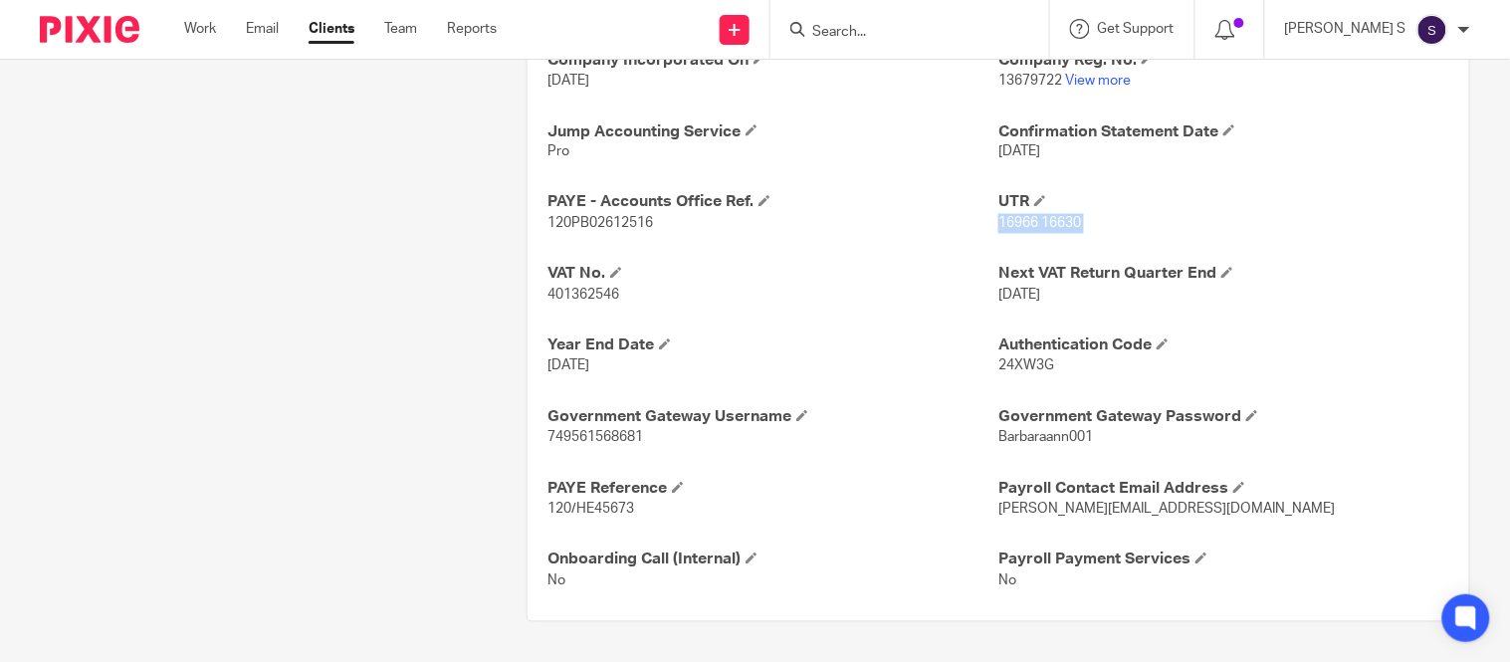
click at [998, 219] on span "16966 16630" at bounding box center [1039, 224] width 83 height 14
copy p "16966 16630"
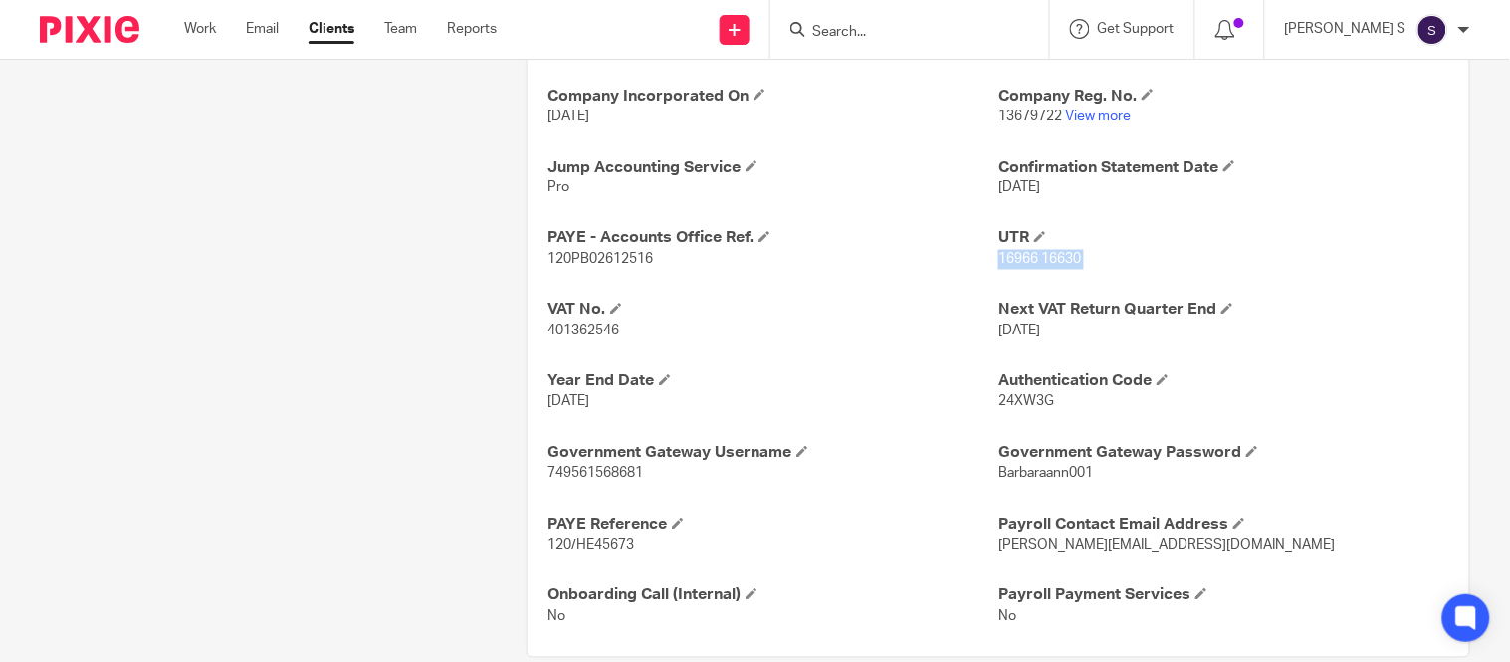
scroll to position [779, 0]
click at [581, 545] on span "120/HE45673" at bounding box center [590, 546] width 87 height 14
copy span "HE45673"
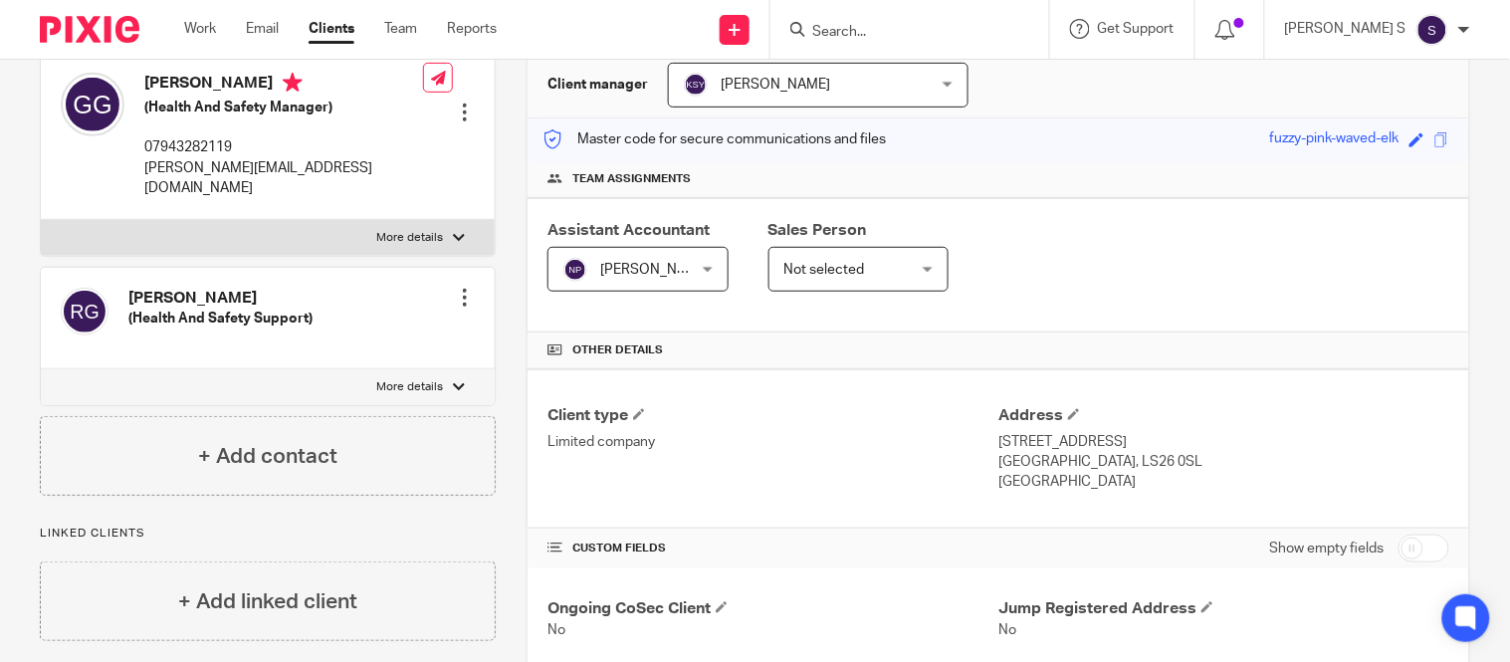
scroll to position [0, 0]
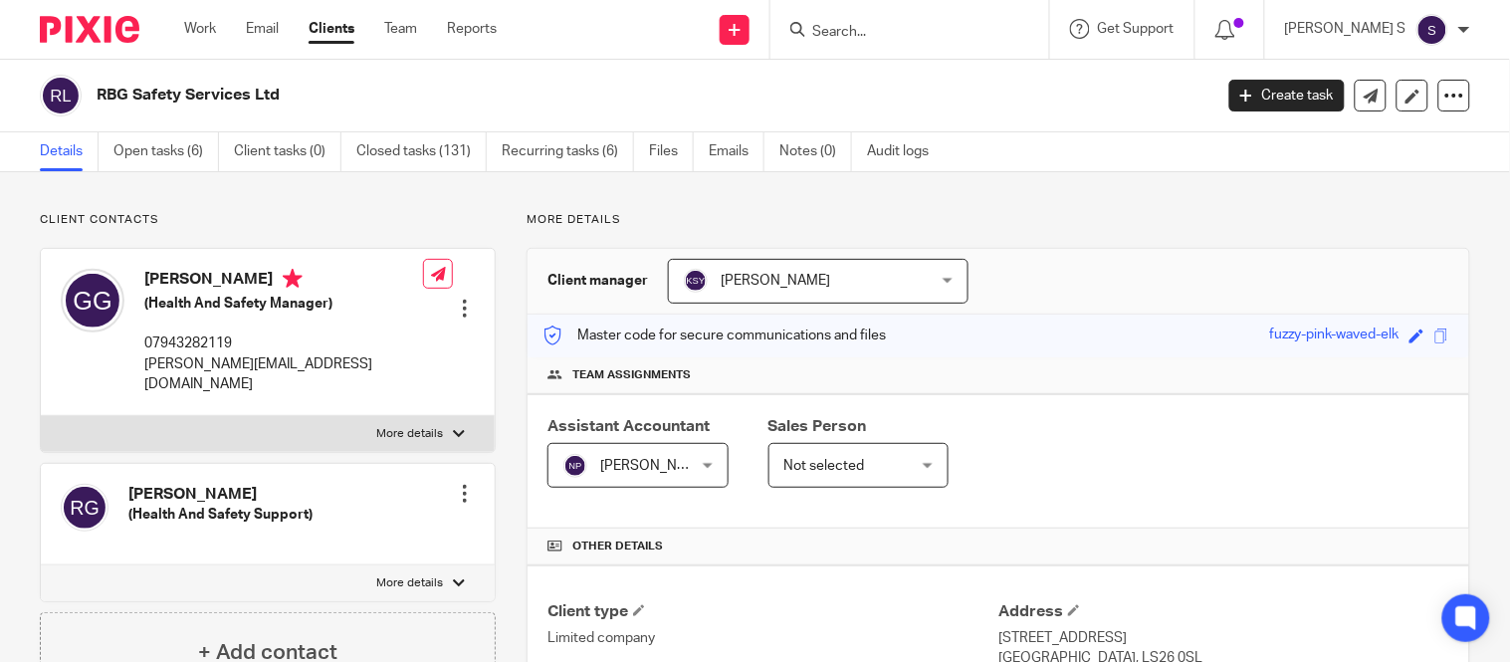
click at [884, 17] on form at bounding box center [916, 29] width 212 height 25
click at [884, 25] on input "Search" at bounding box center [899, 33] width 179 height 18
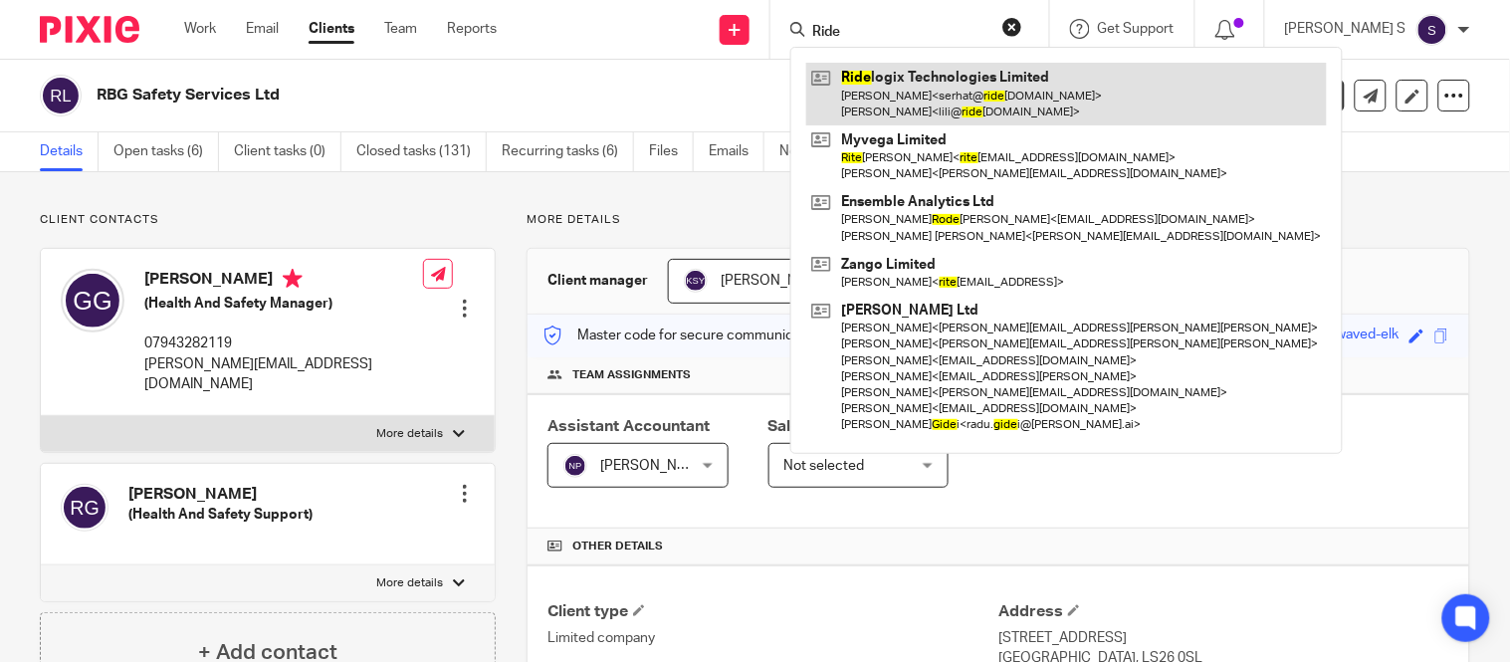
type input "Ride"
click at [923, 77] on link at bounding box center [1066, 94] width 520 height 62
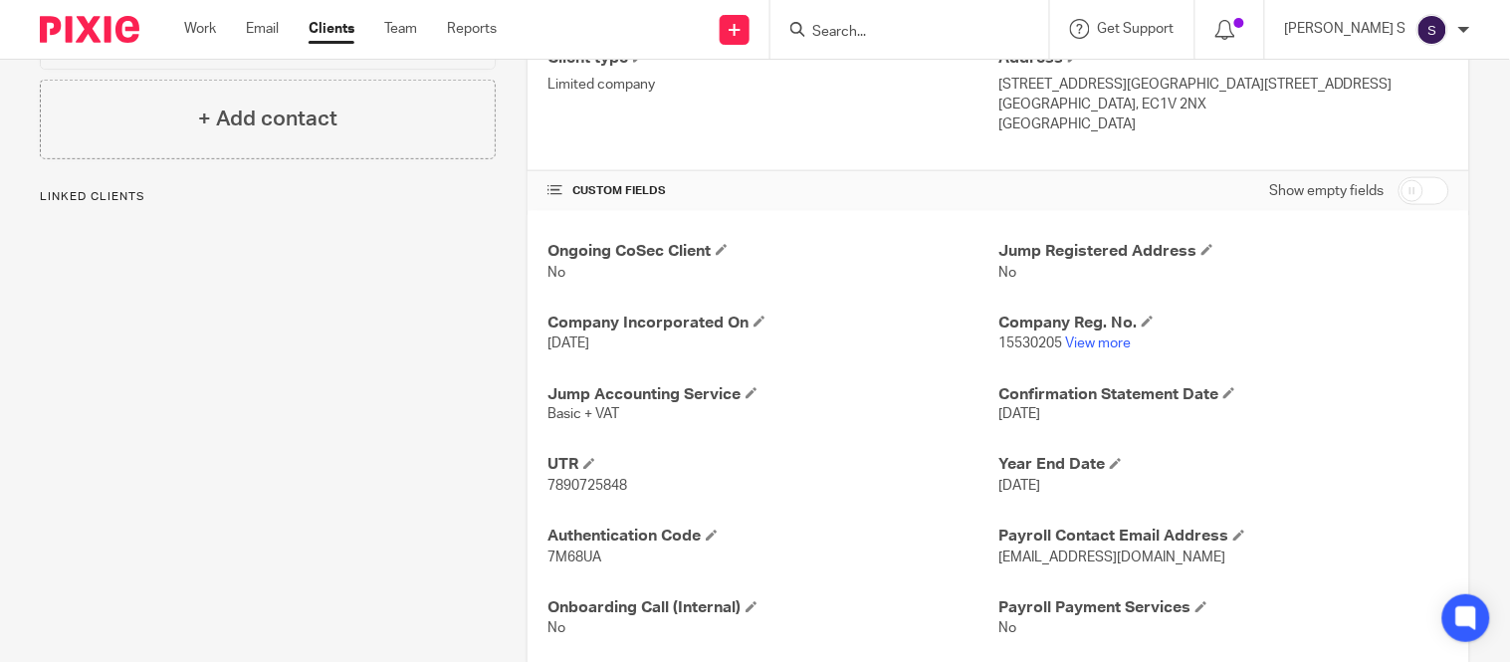
scroll to position [602, 0]
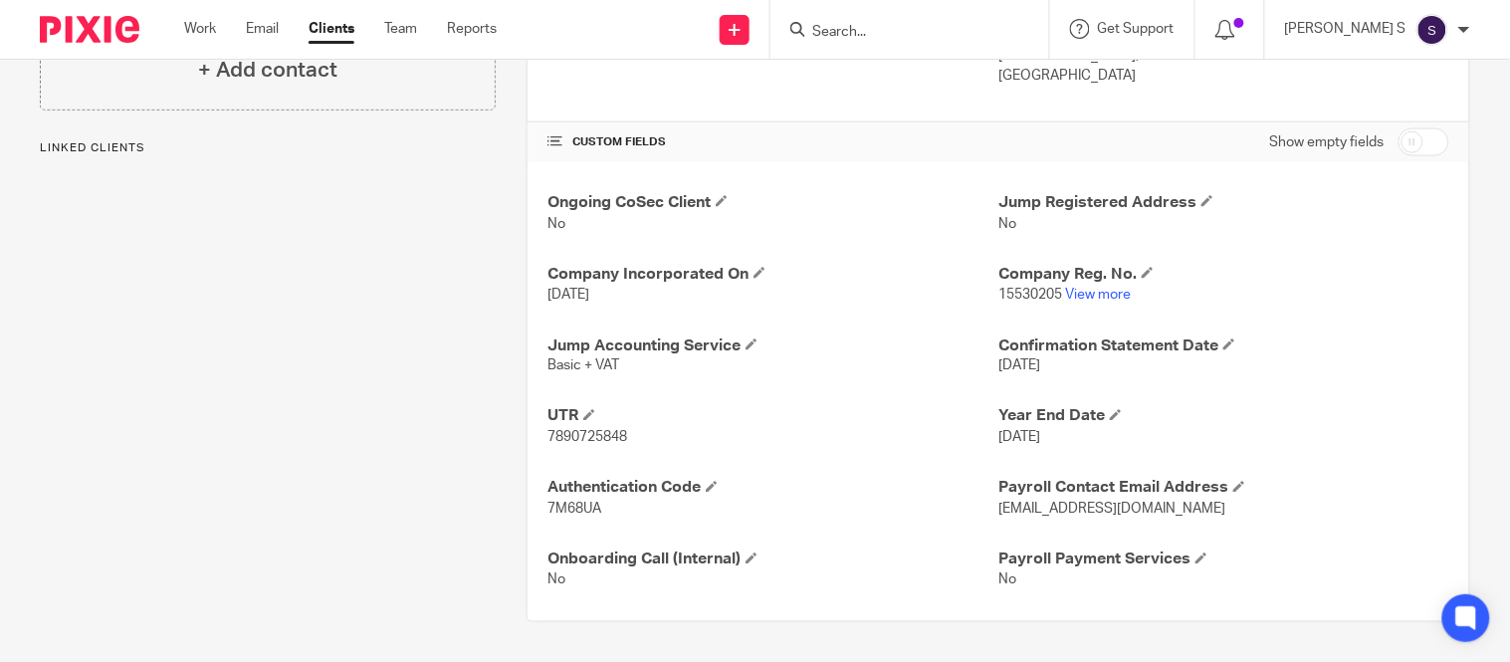
click at [605, 440] on span "7890725848" at bounding box center [587, 438] width 80 height 14
copy span "7890725848"
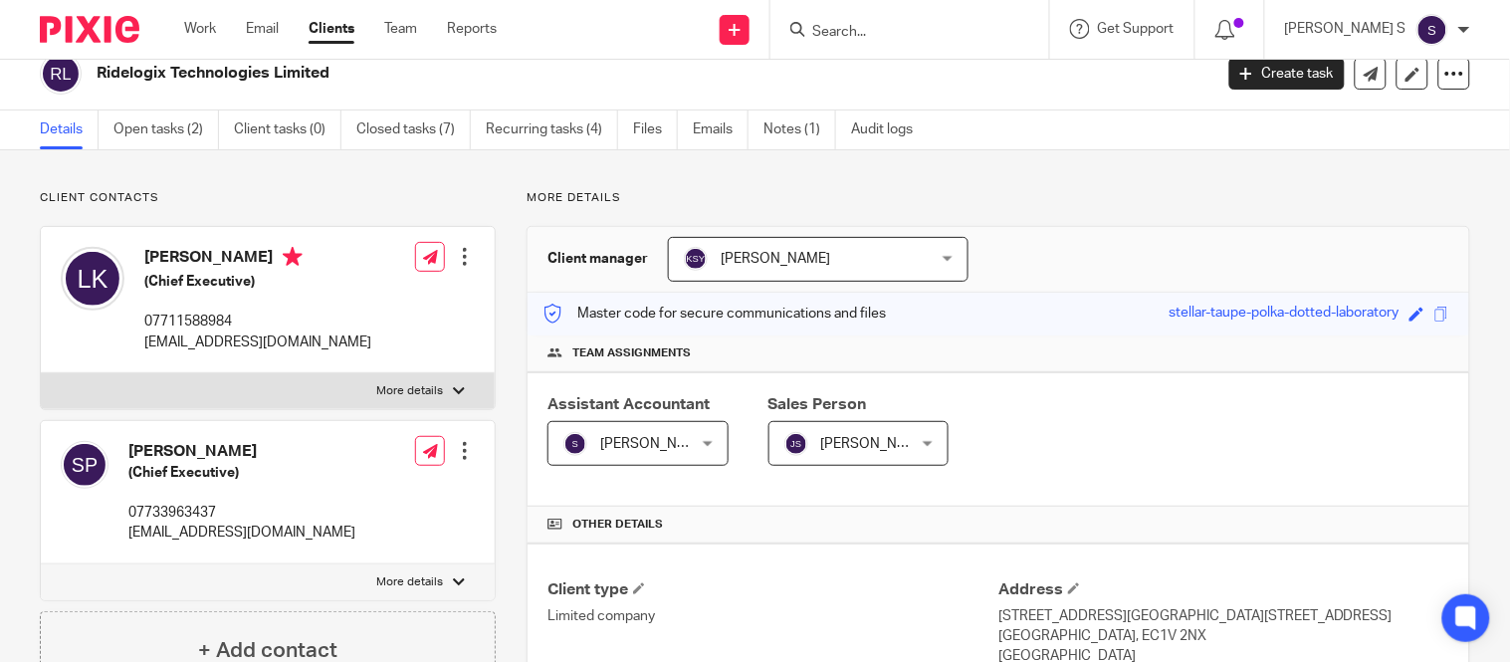
scroll to position [0, 0]
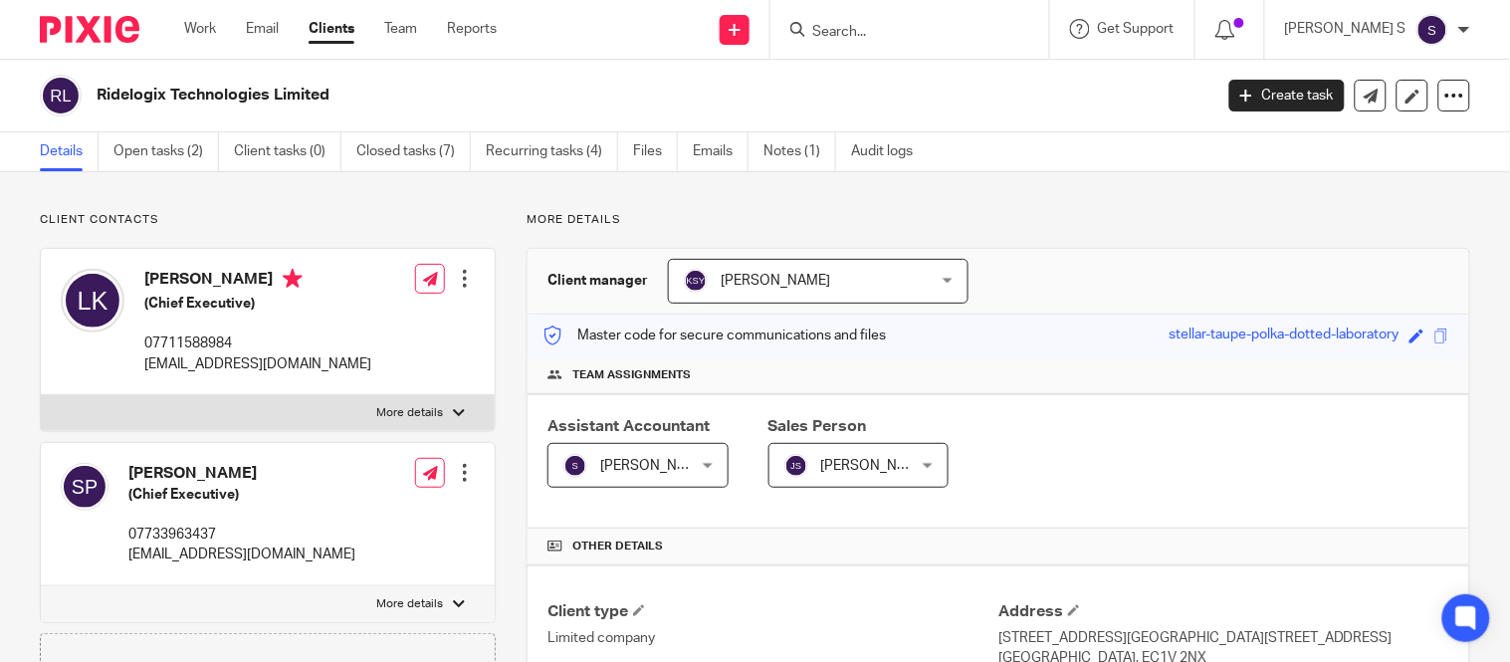
click at [869, 33] on input "Search" at bounding box center [899, 33] width 179 height 18
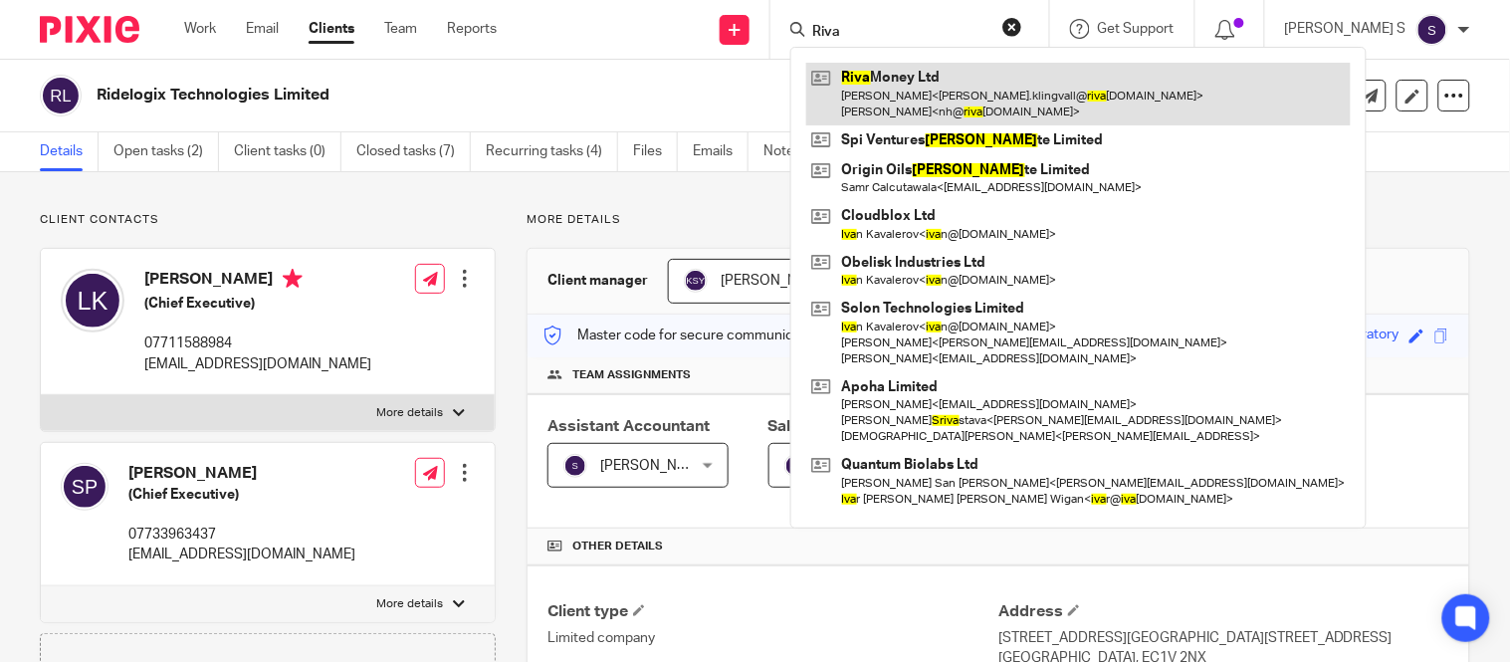
type input "Riva"
click at [920, 84] on link at bounding box center [1078, 94] width 544 height 62
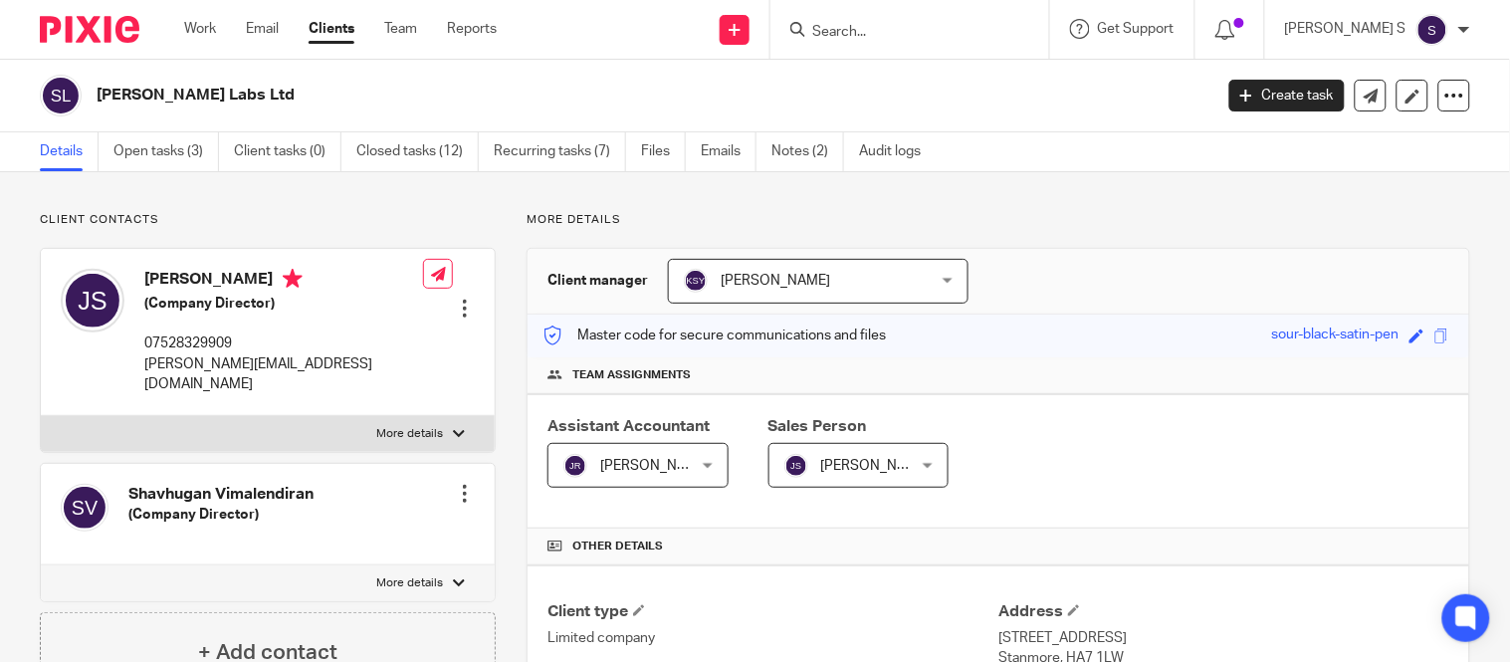
scroll to position [744, 0]
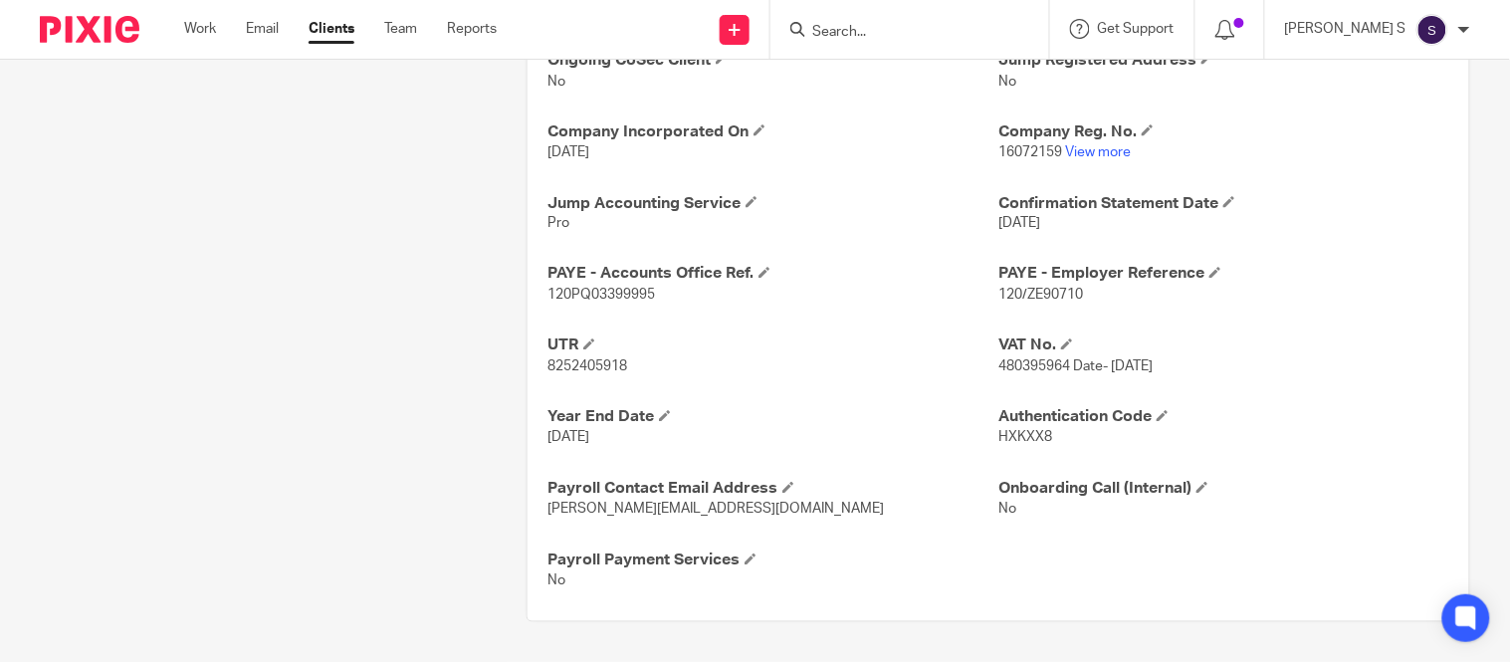
click at [592, 359] on p "8252405918" at bounding box center [772, 367] width 451 height 20
copy span "8252405918"
click at [1025, 295] on span "120/ZE90710" at bounding box center [1040, 296] width 85 height 14
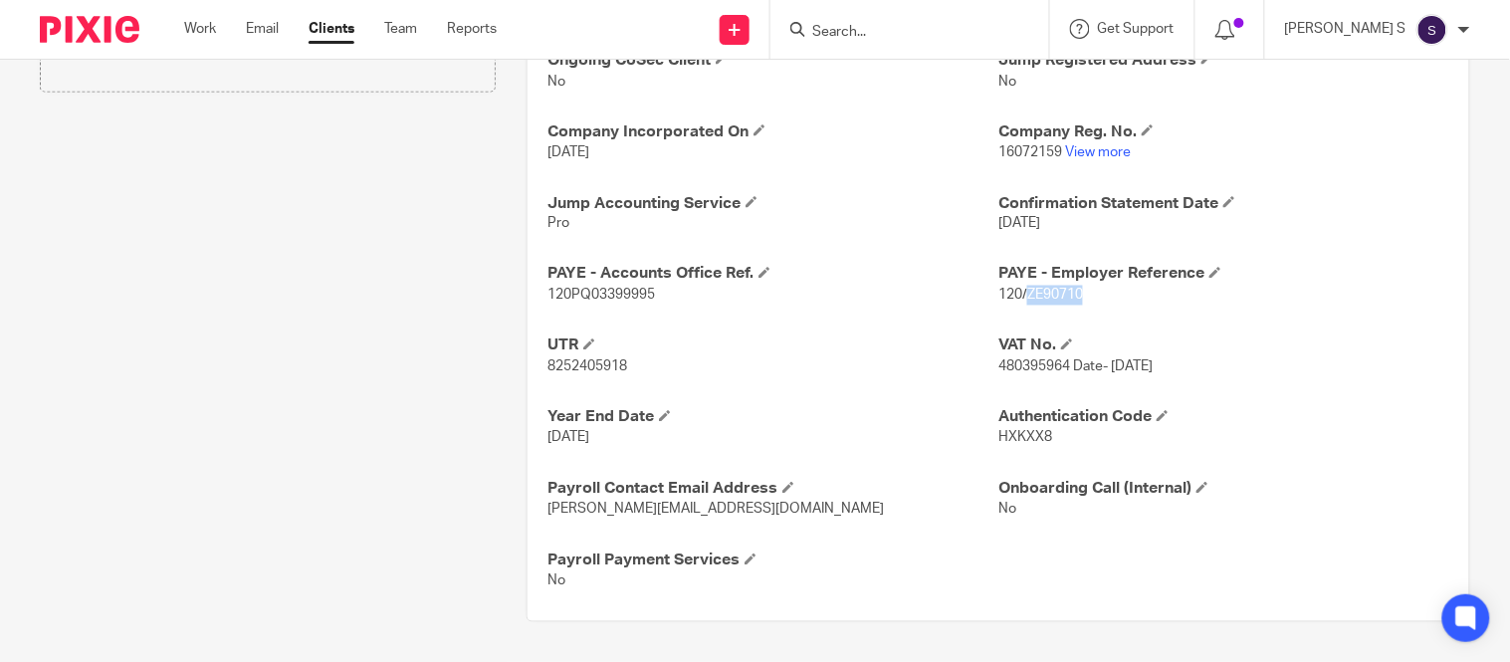
copy span "ZE90710"
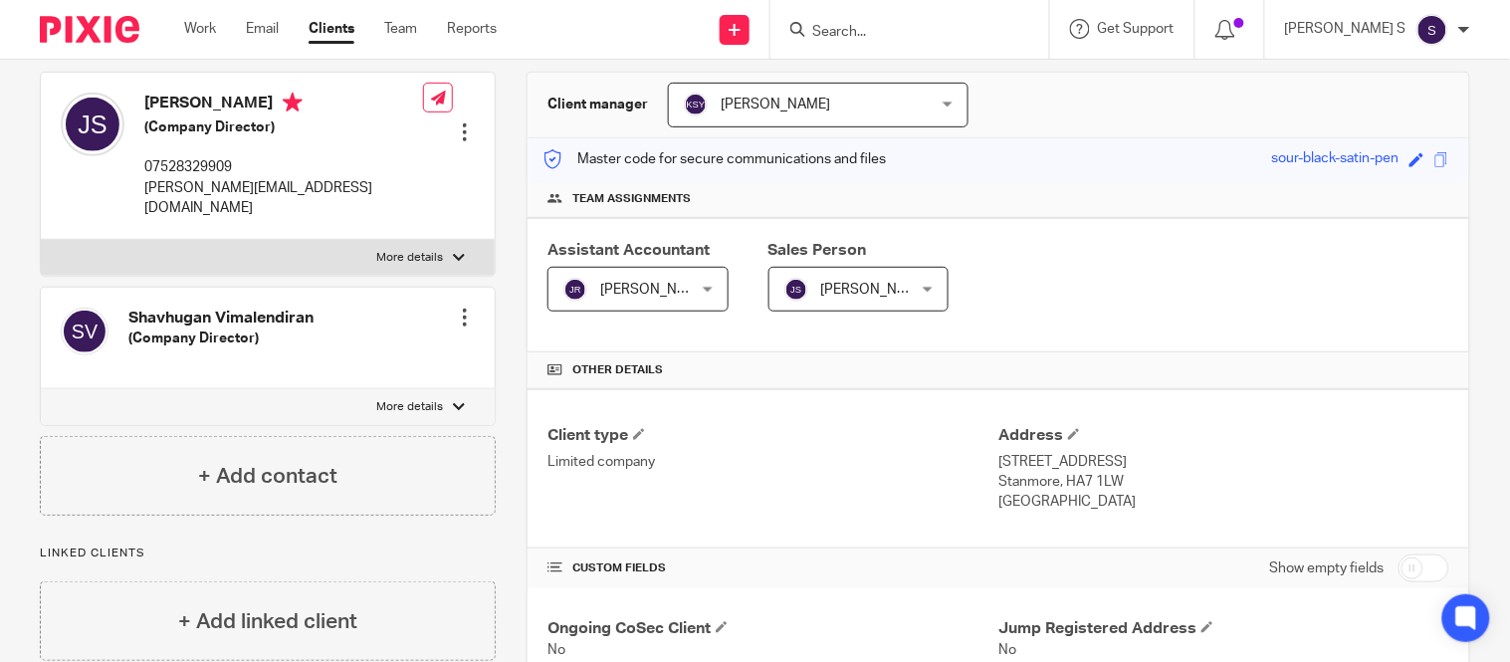
scroll to position [0, 0]
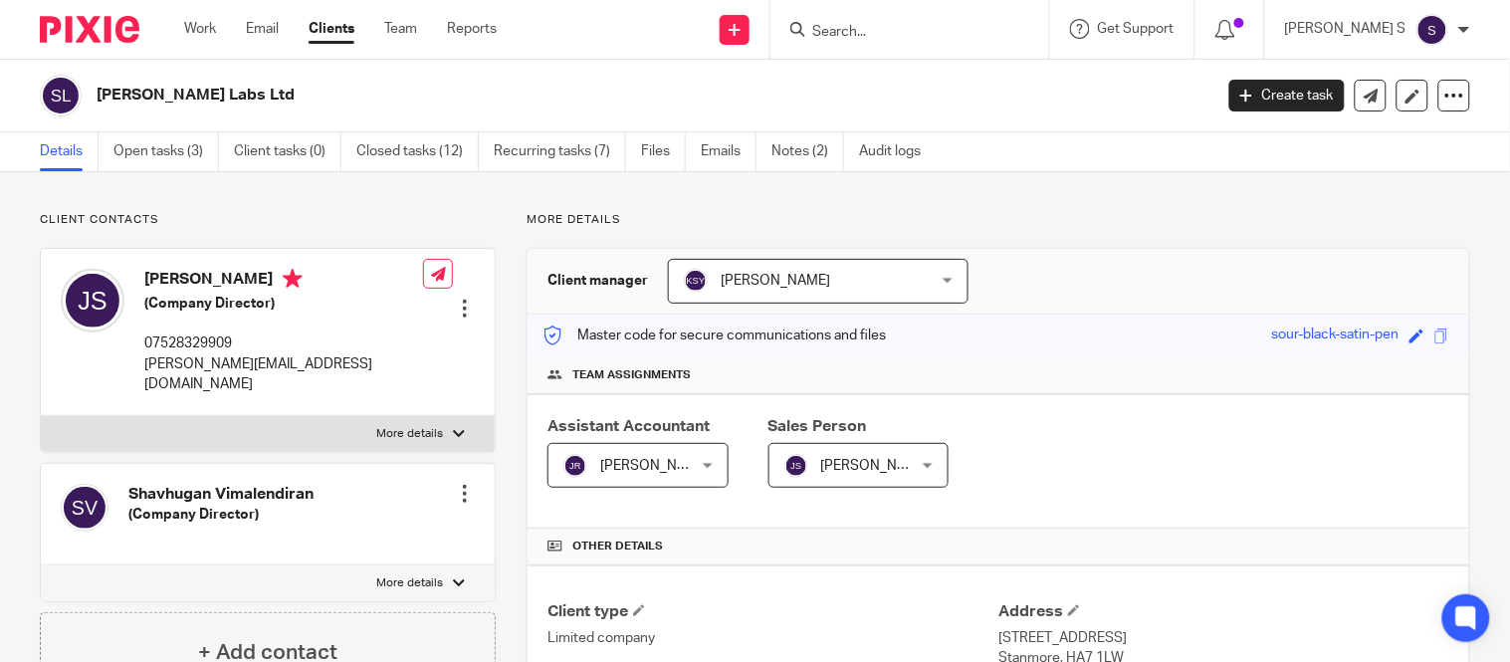
drag, startPoint x: 859, startPoint y: 14, endPoint x: 863, endPoint y: 25, distance: 11.6
click at [863, 25] on div at bounding box center [909, 29] width 279 height 59
click at [863, 25] on input "Search" at bounding box center [899, 33] width 179 height 18
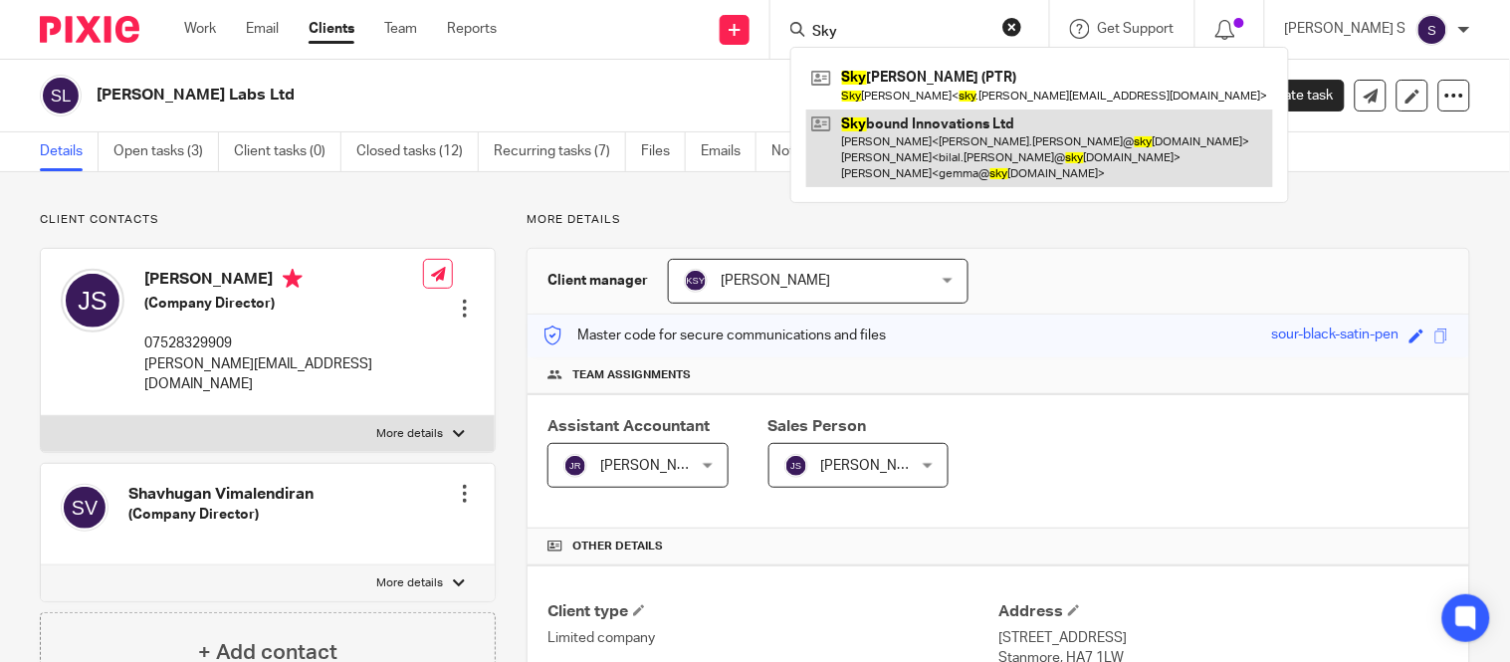
type input "Sky"
click at [956, 127] on link at bounding box center [1039, 148] width 467 height 79
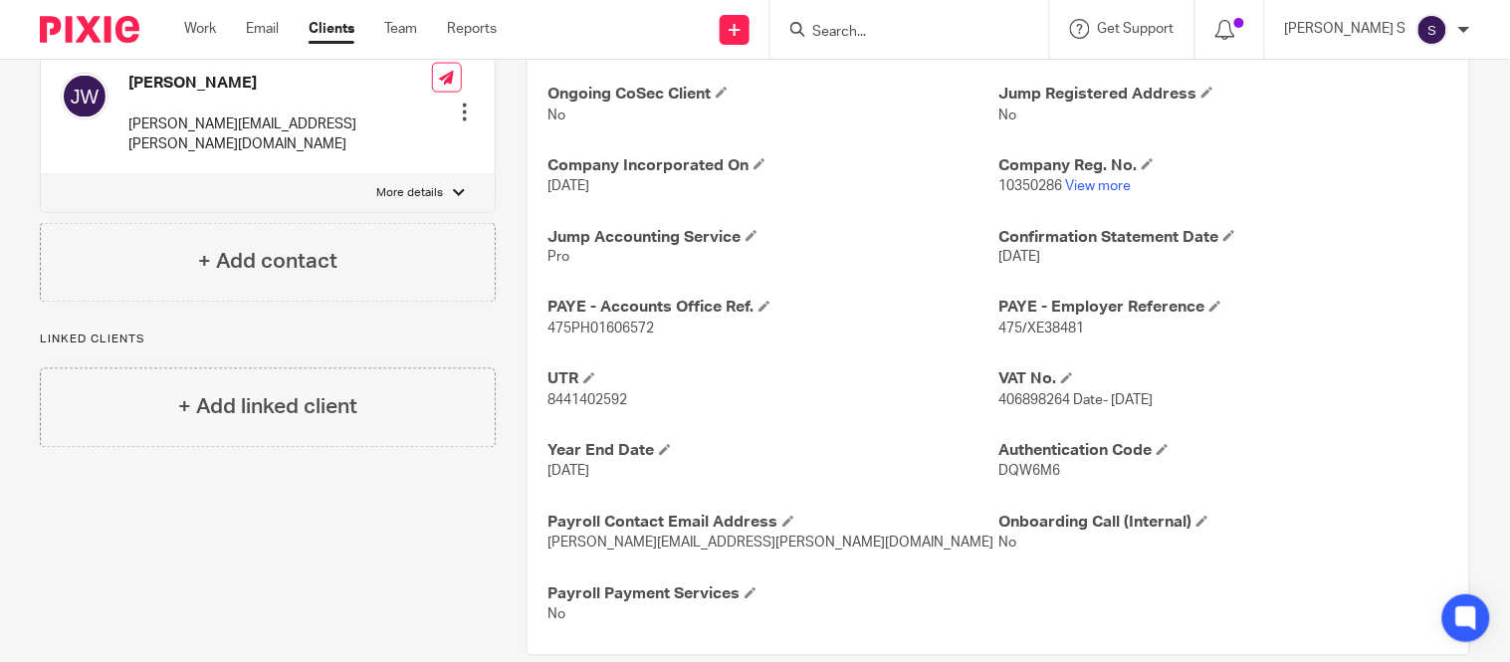
scroll to position [744, 0]
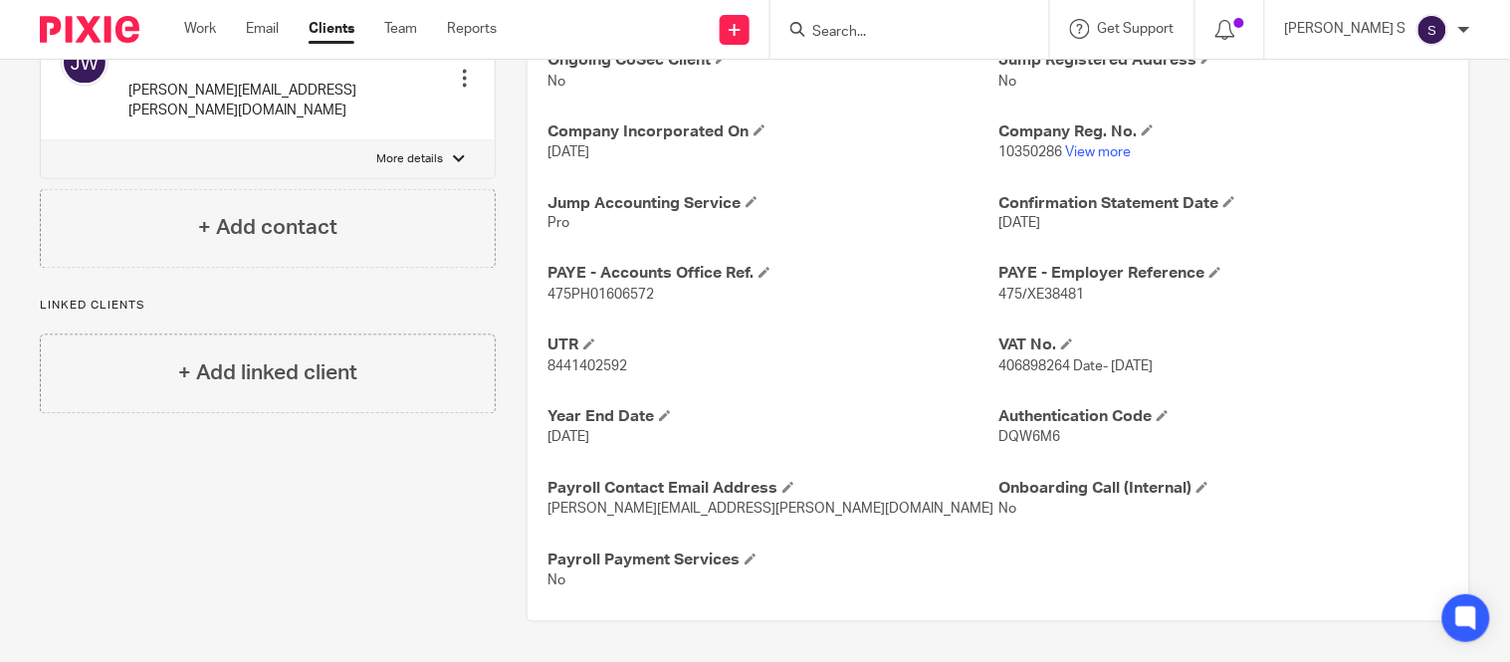
click at [563, 366] on span "8441402592" at bounding box center [587, 367] width 80 height 14
copy span "8441402592"
click at [1023, 293] on span "475/XE38481" at bounding box center [1041, 296] width 86 height 14
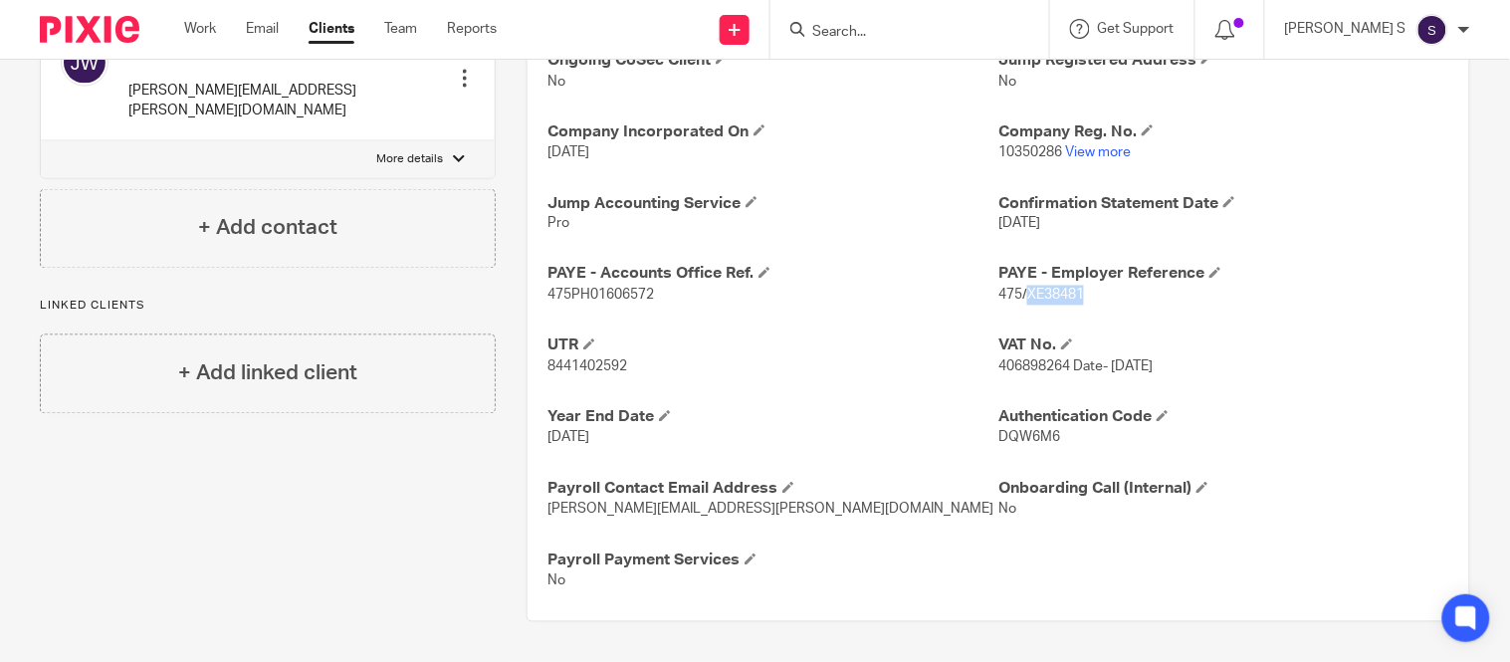
copy span "XE38481"
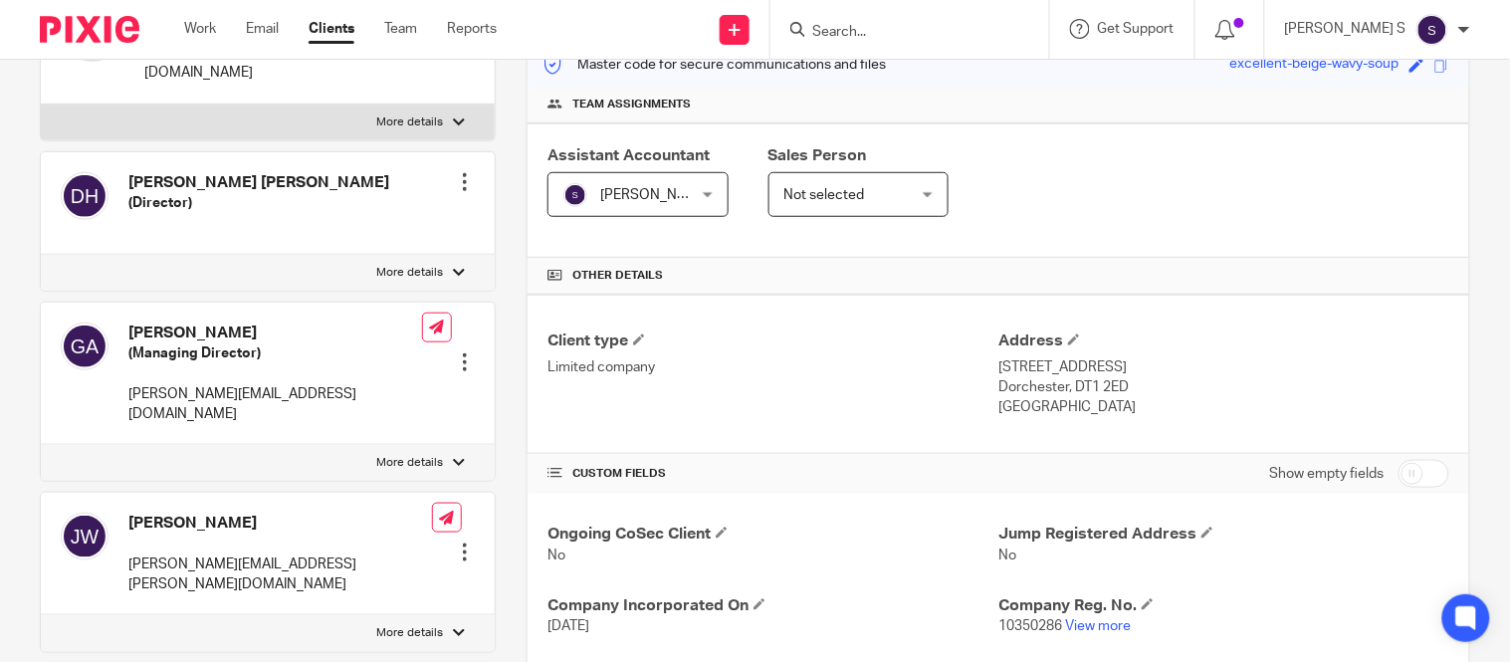
scroll to position [0, 0]
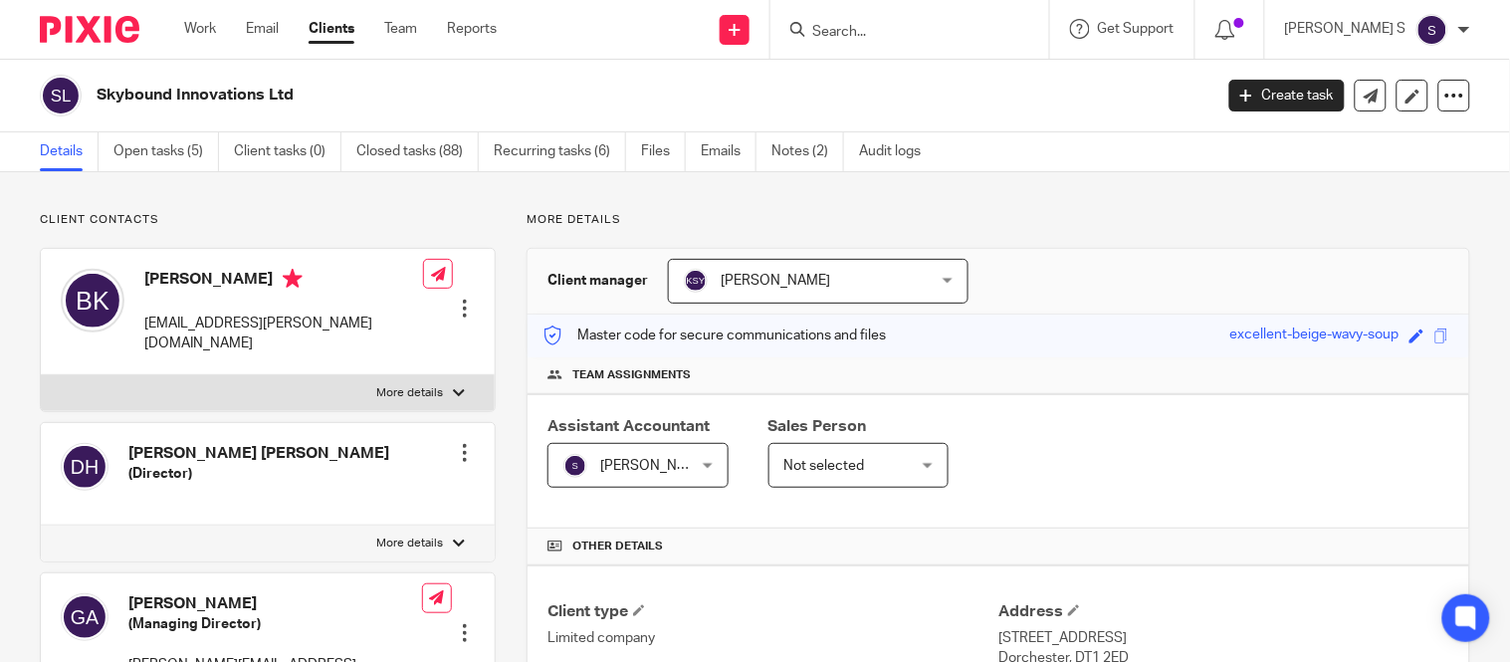
click at [876, 30] on input "Search" at bounding box center [899, 33] width 179 height 18
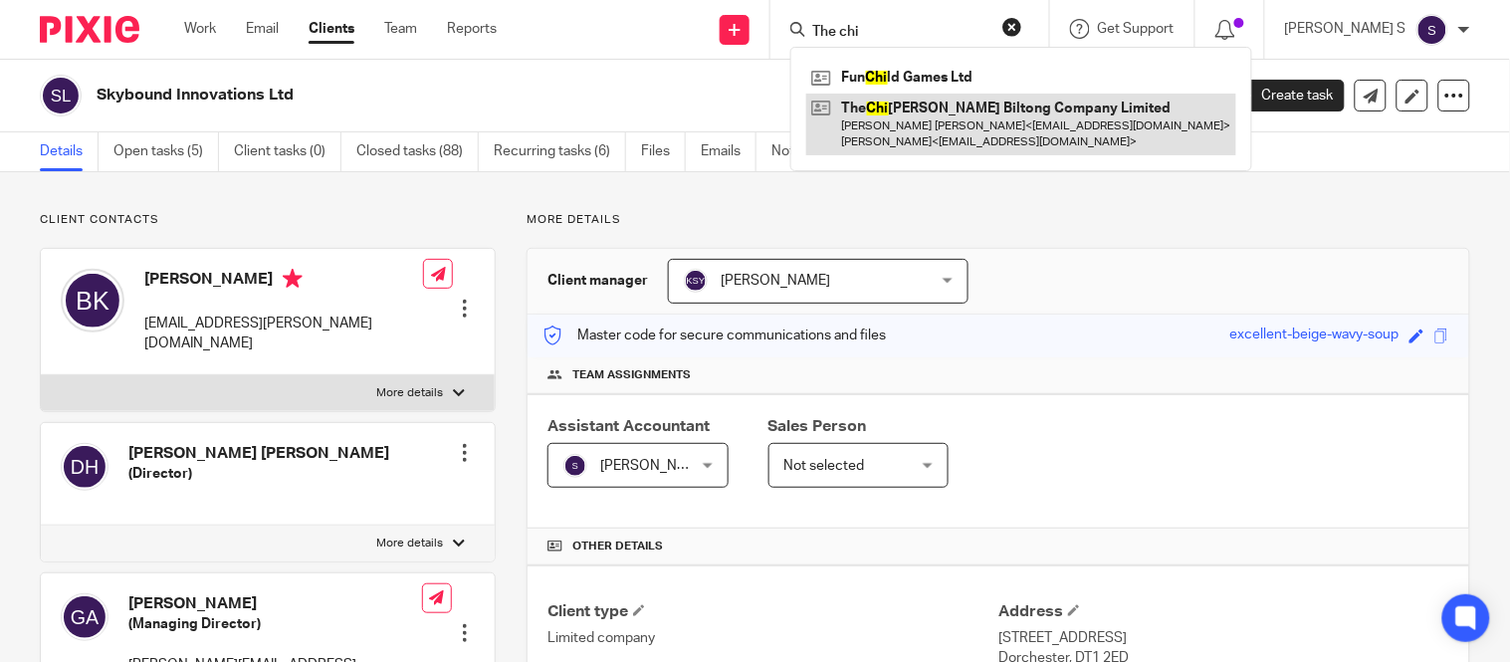
type input "The chi"
click at [962, 103] on link at bounding box center [1021, 125] width 430 height 62
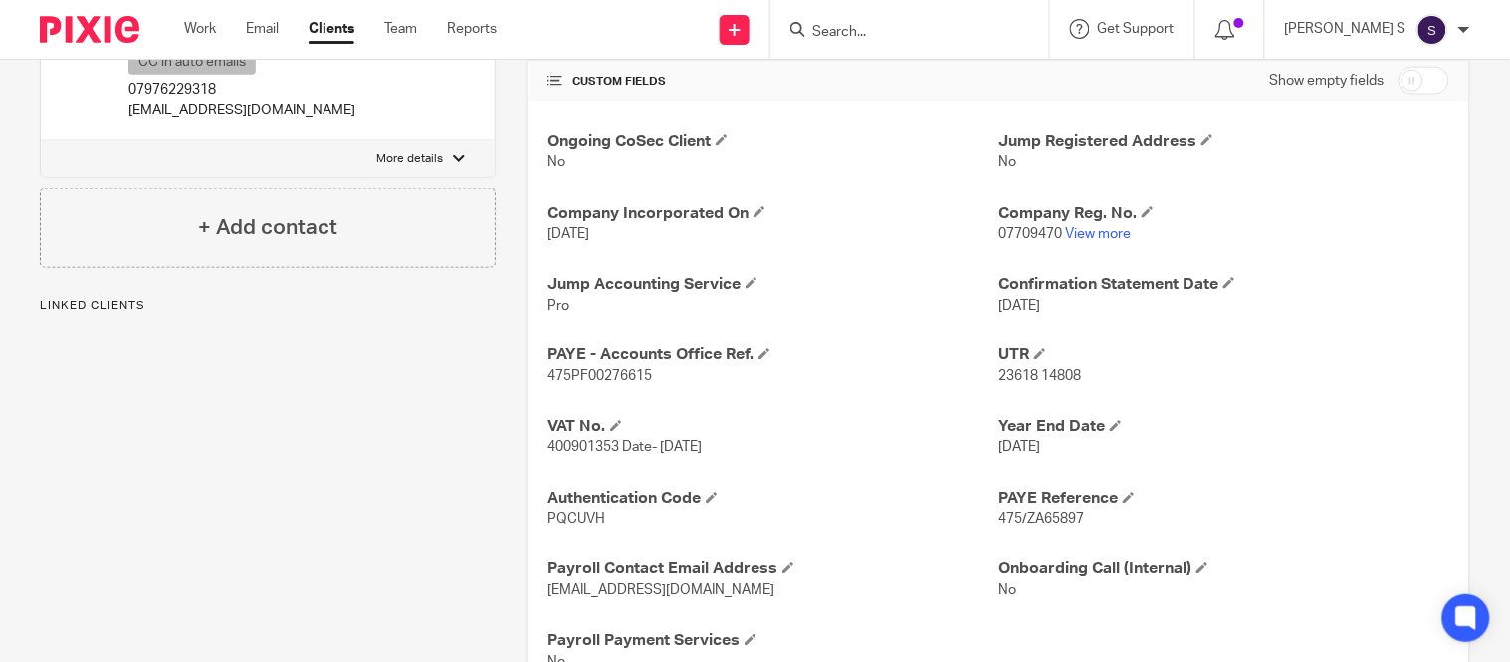
scroll to position [724, 0]
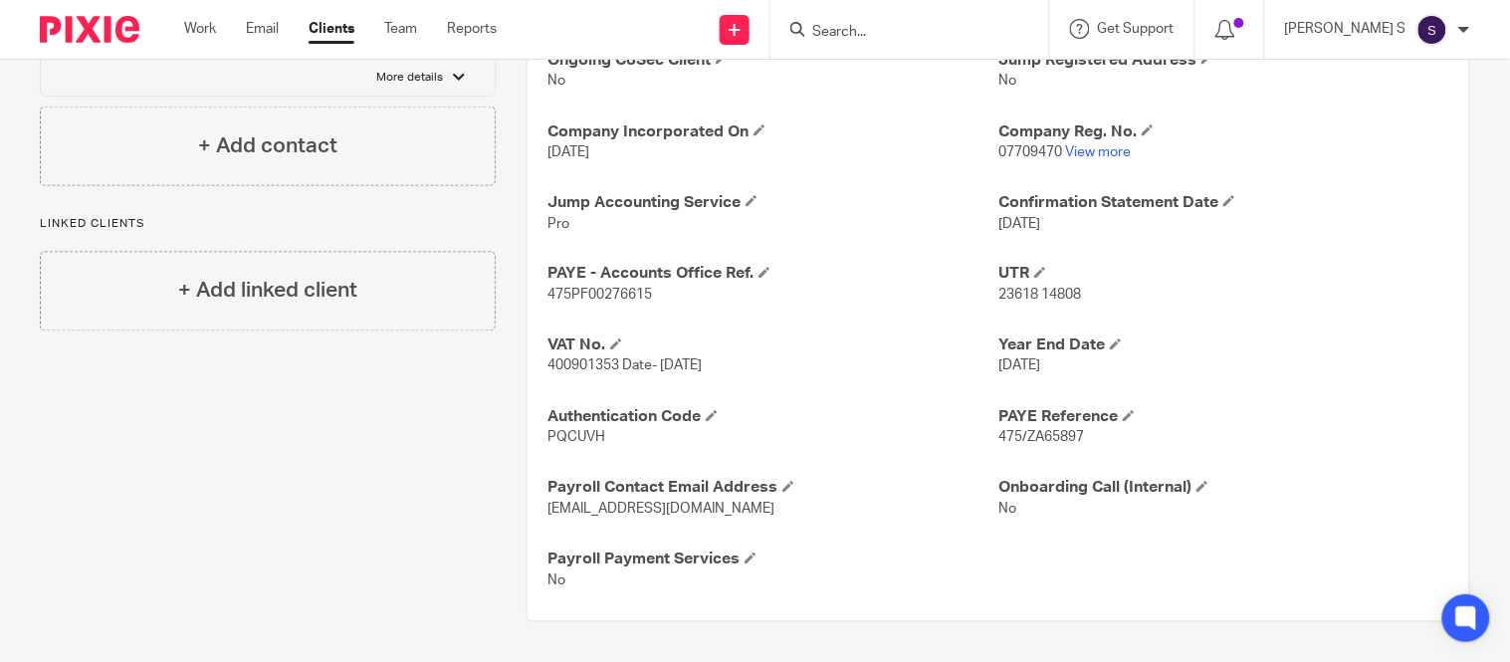
click at [998, 290] on span "23618 14808" at bounding box center [1039, 296] width 83 height 14
click at [1001, 294] on span "23618 14808" at bounding box center [1039, 296] width 83 height 14
click at [998, 293] on span "23618 14808" at bounding box center [1039, 296] width 83 height 14
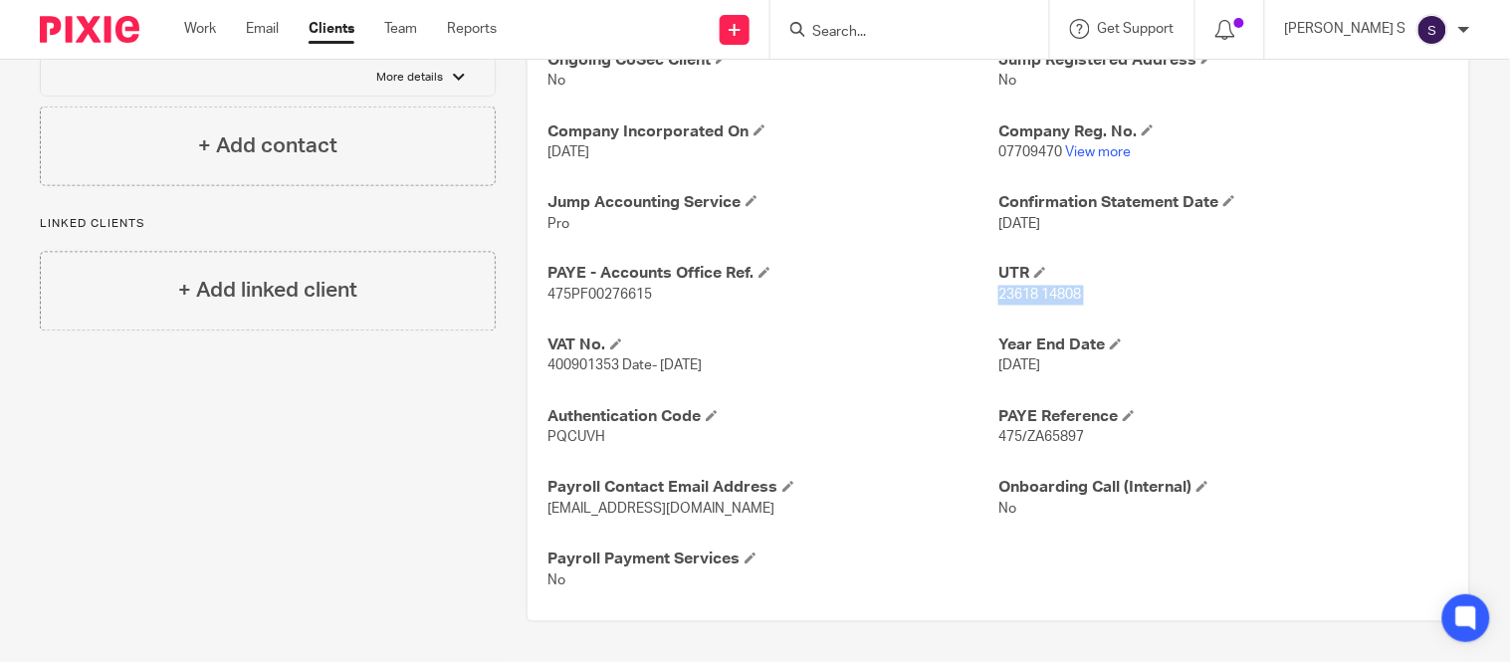
click at [998, 293] on span "23618 14808" at bounding box center [1039, 296] width 83 height 14
copy p "23618 14808"
click at [1029, 436] on span "475/ZA65897" at bounding box center [1041, 438] width 86 height 14
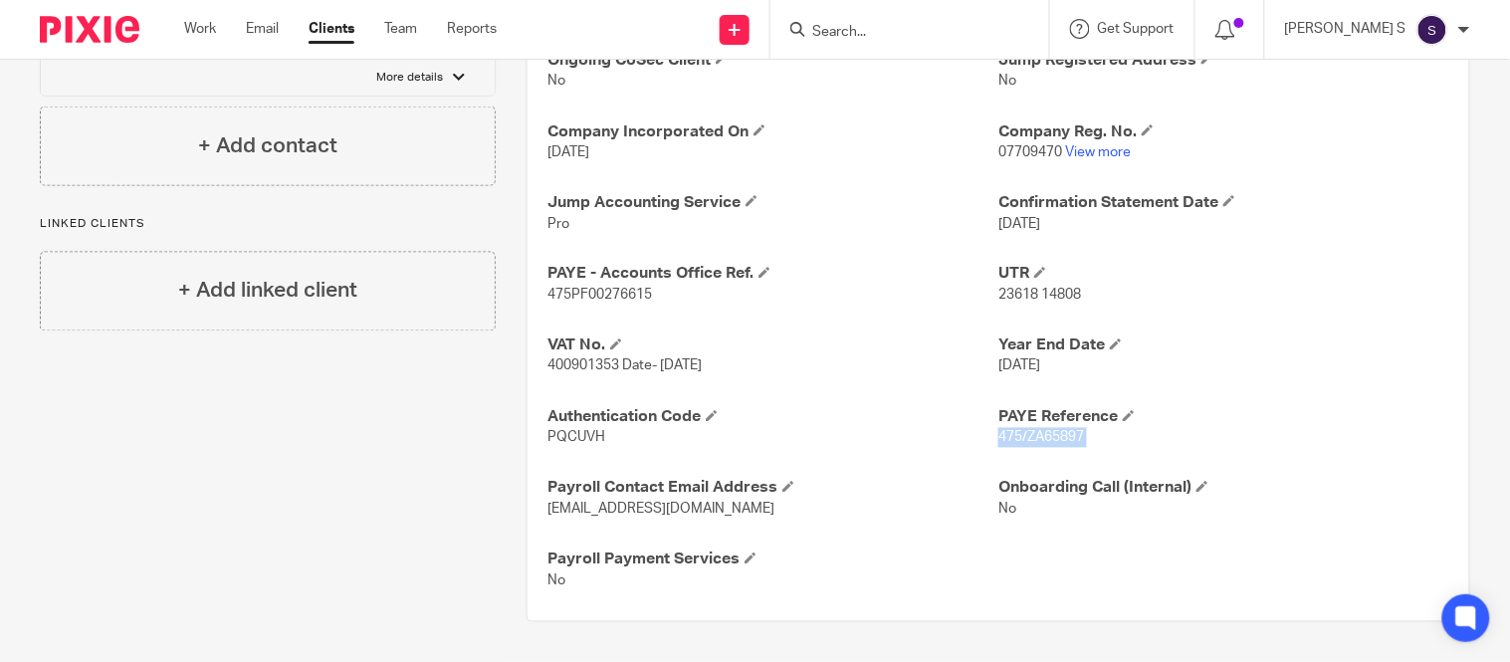
click at [1017, 436] on span "475/ZA65897" at bounding box center [1041, 438] width 86 height 14
click at [1029, 435] on span "475/ZA65897" at bounding box center [1041, 438] width 86 height 14
copy span "ZA65897"
click at [1037, 449] on div "Ongoing CoSec Client No Jump Registered Address No Company Incorporated On 18 J…" at bounding box center [997, 320] width 941 height 601
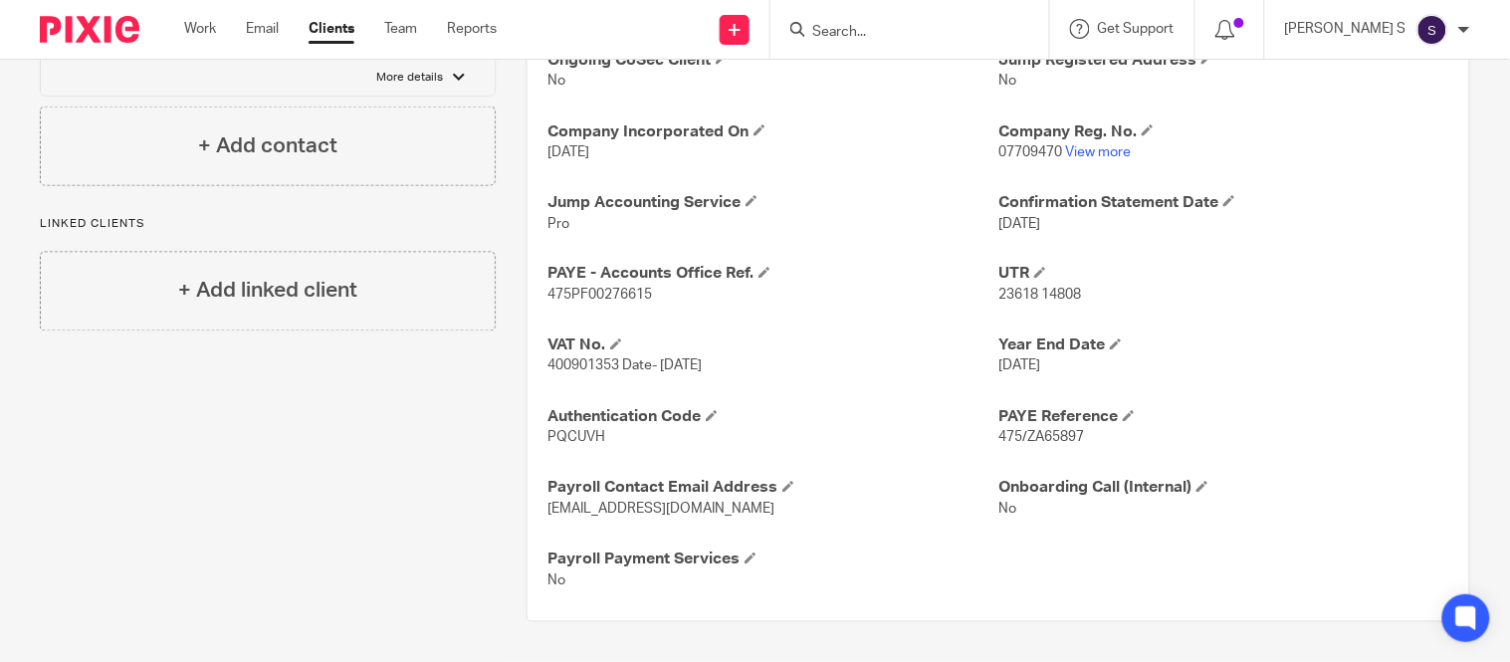
click at [1032, 440] on span "475/ZA65897" at bounding box center [1041, 438] width 86 height 14
copy span "ZA65897"
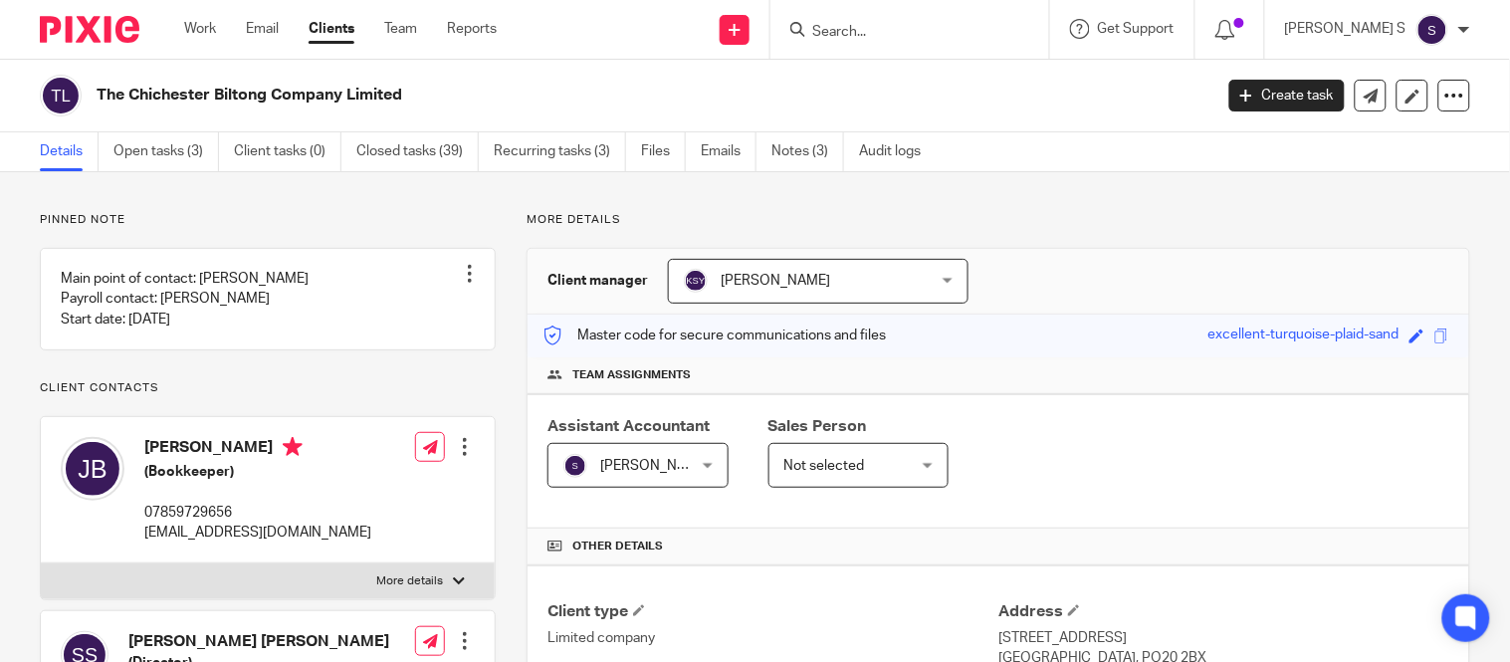
click at [868, 13] on div at bounding box center [909, 29] width 279 height 59
click at [870, 20] on form at bounding box center [916, 29] width 212 height 25
click at [887, 28] on input "Search" at bounding box center [899, 33] width 179 height 18
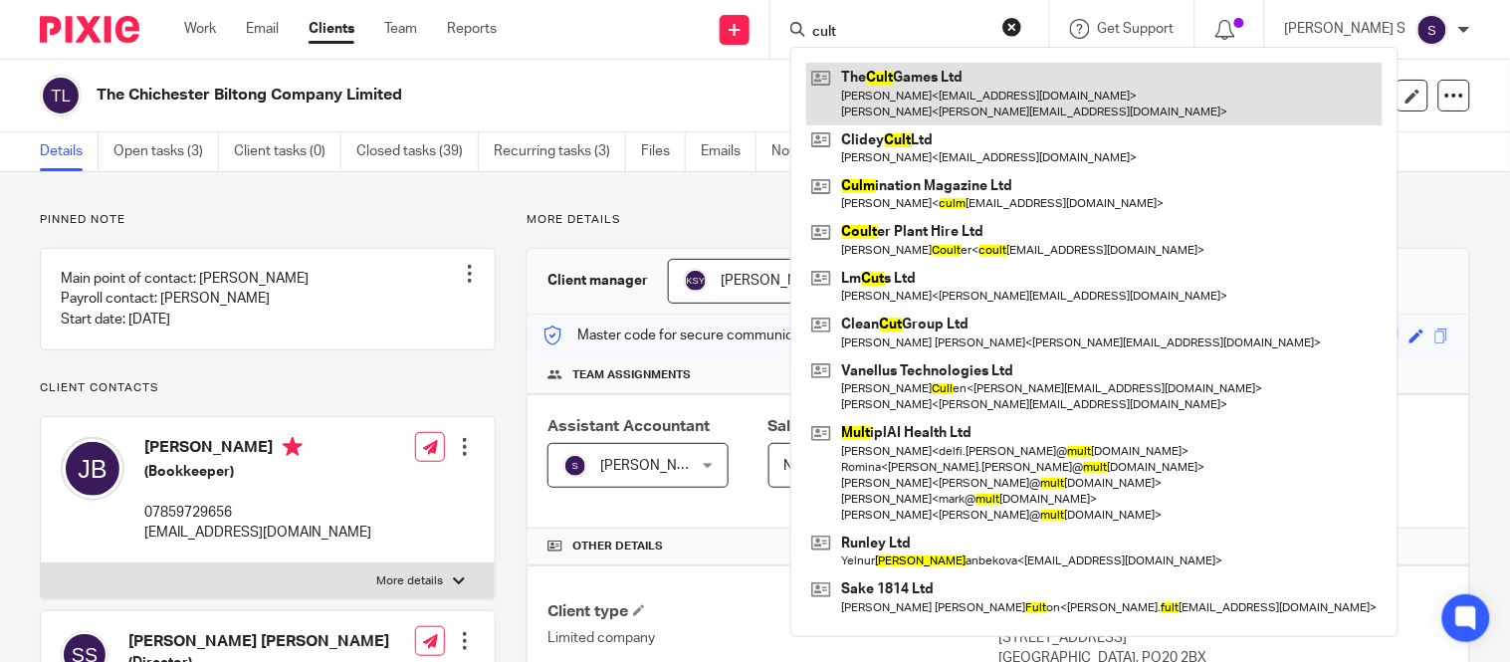
type input "cult"
click at [958, 105] on link at bounding box center [1094, 94] width 576 height 62
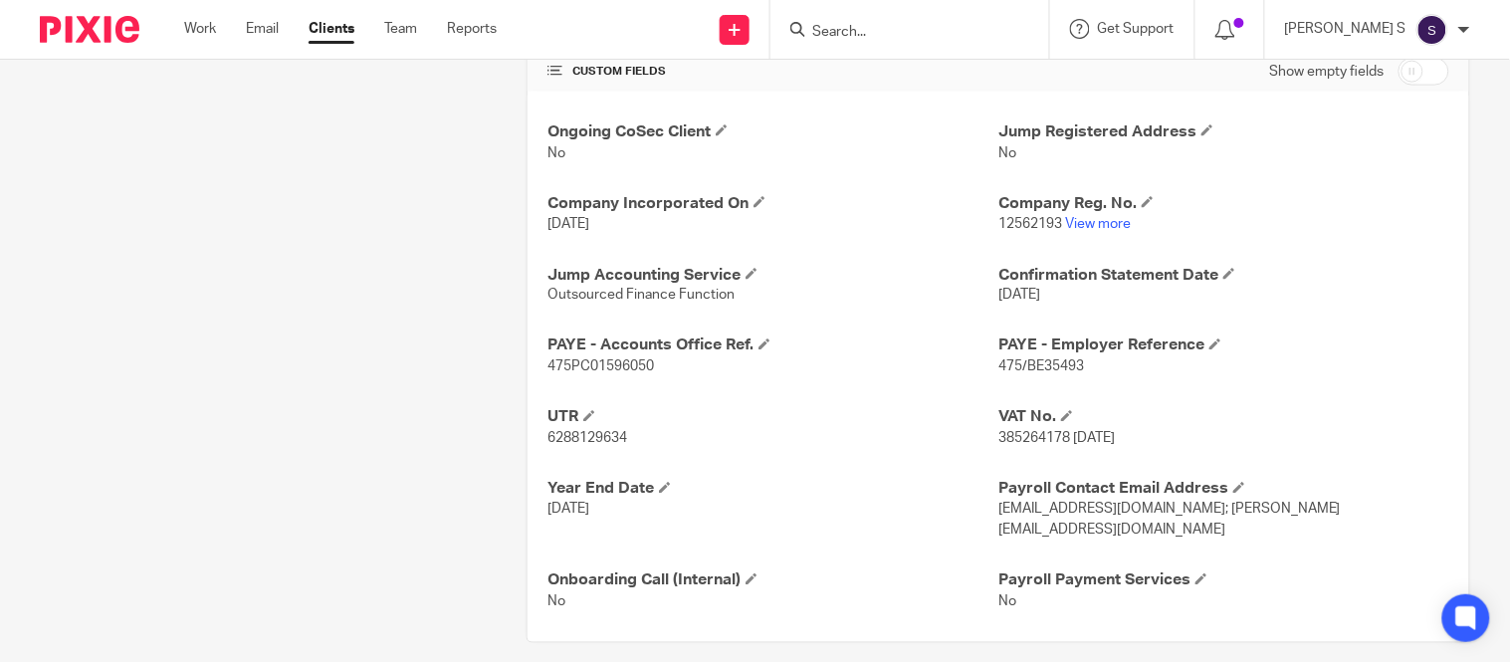
scroll to position [674, 0]
click at [590, 433] on span "6288129634" at bounding box center [587, 438] width 80 height 14
copy p "6288129634"
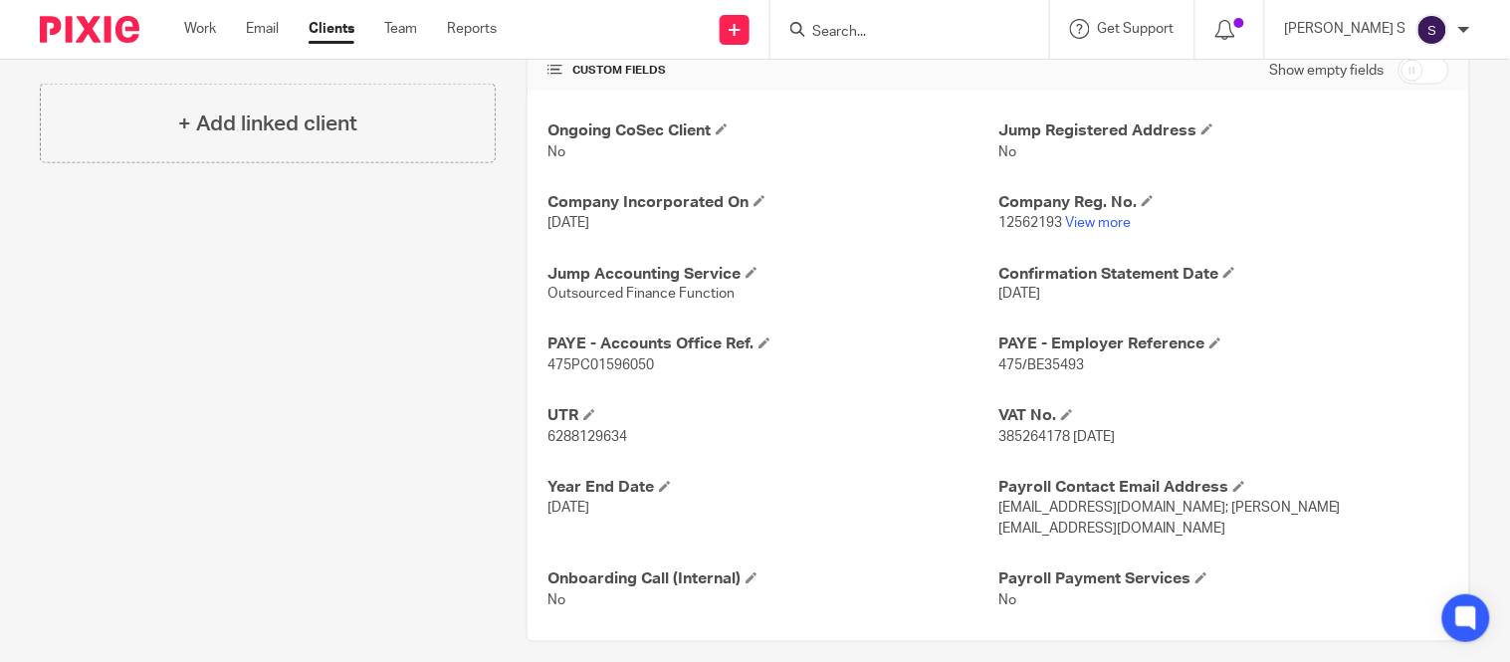
click at [1021, 368] on span "475/BE35493" at bounding box center [1041, 366] width 86 height 14
copy span "BE35493"
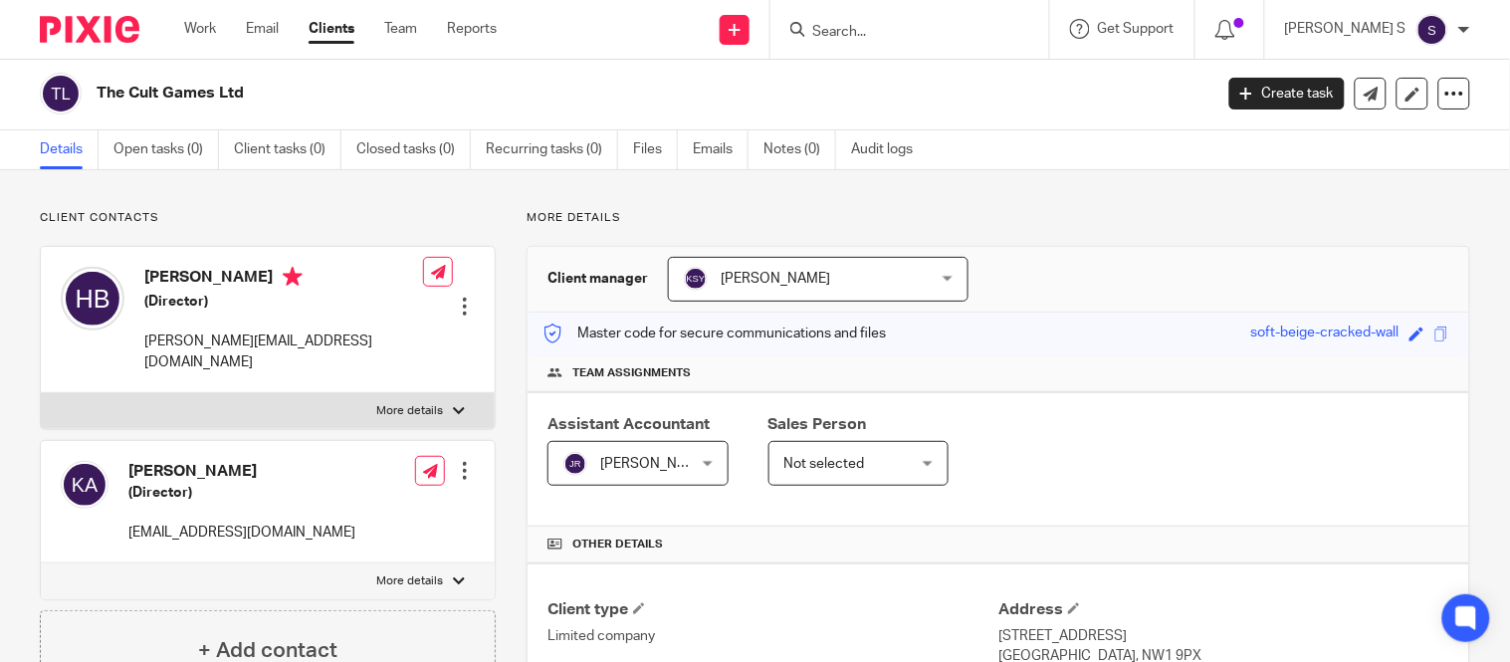
scroll to position [0, 0]
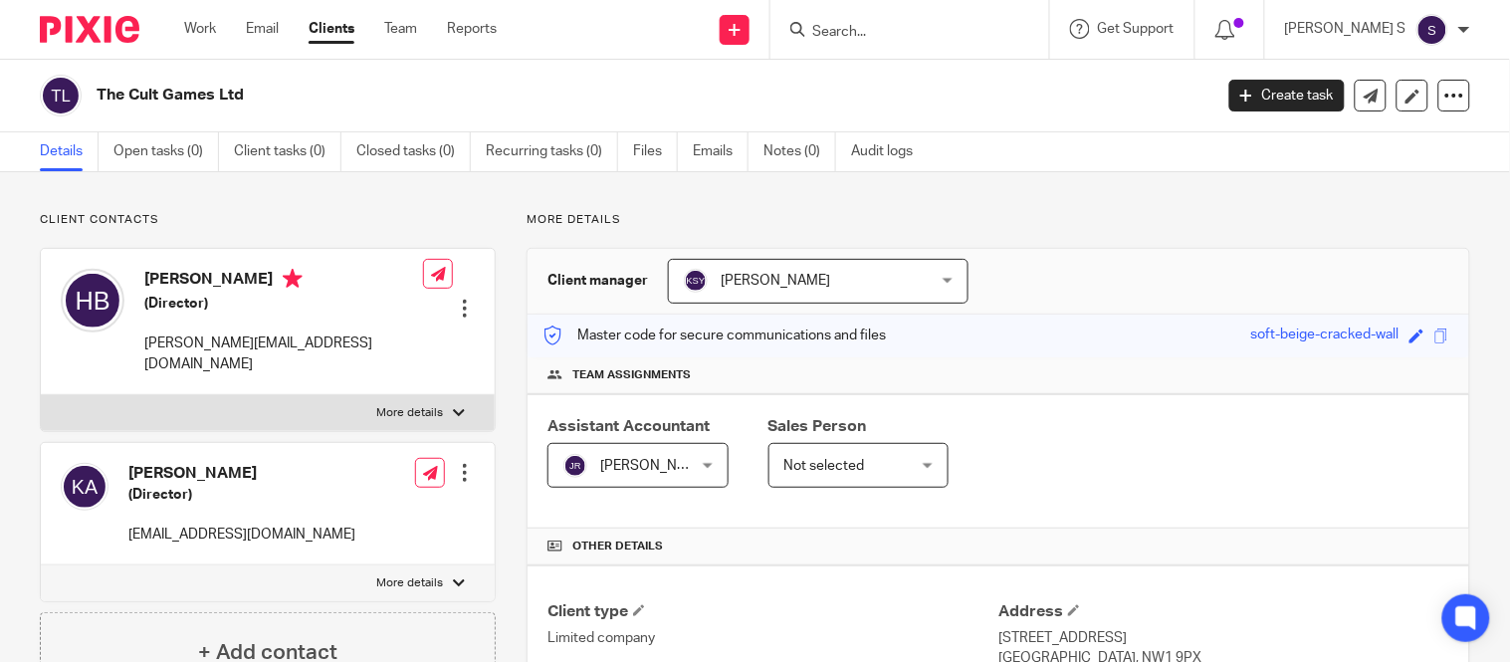
click at [879, 30] on input "Search" at bounding box center [899, 33] width 179 height 18
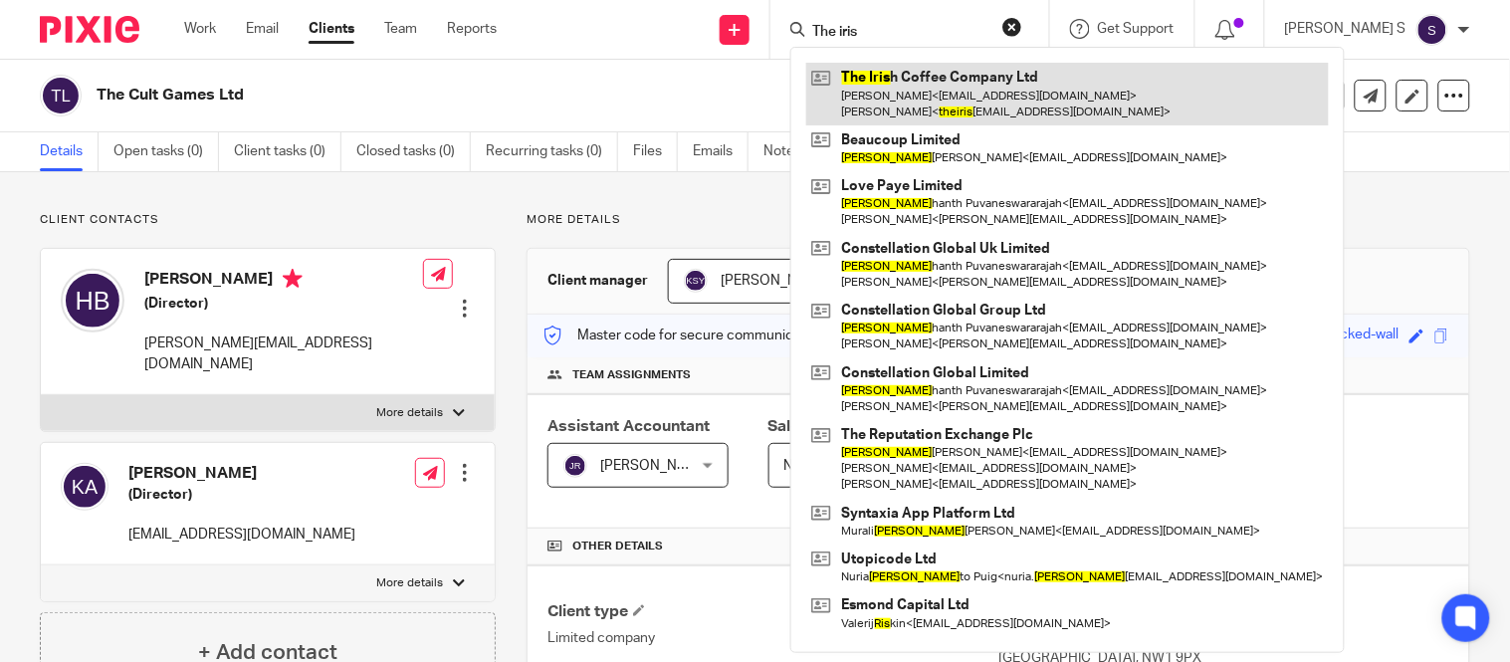
type input "The iris"
click at [1096, 88] on link at bounding box center [1067, 94] width 522 height 62
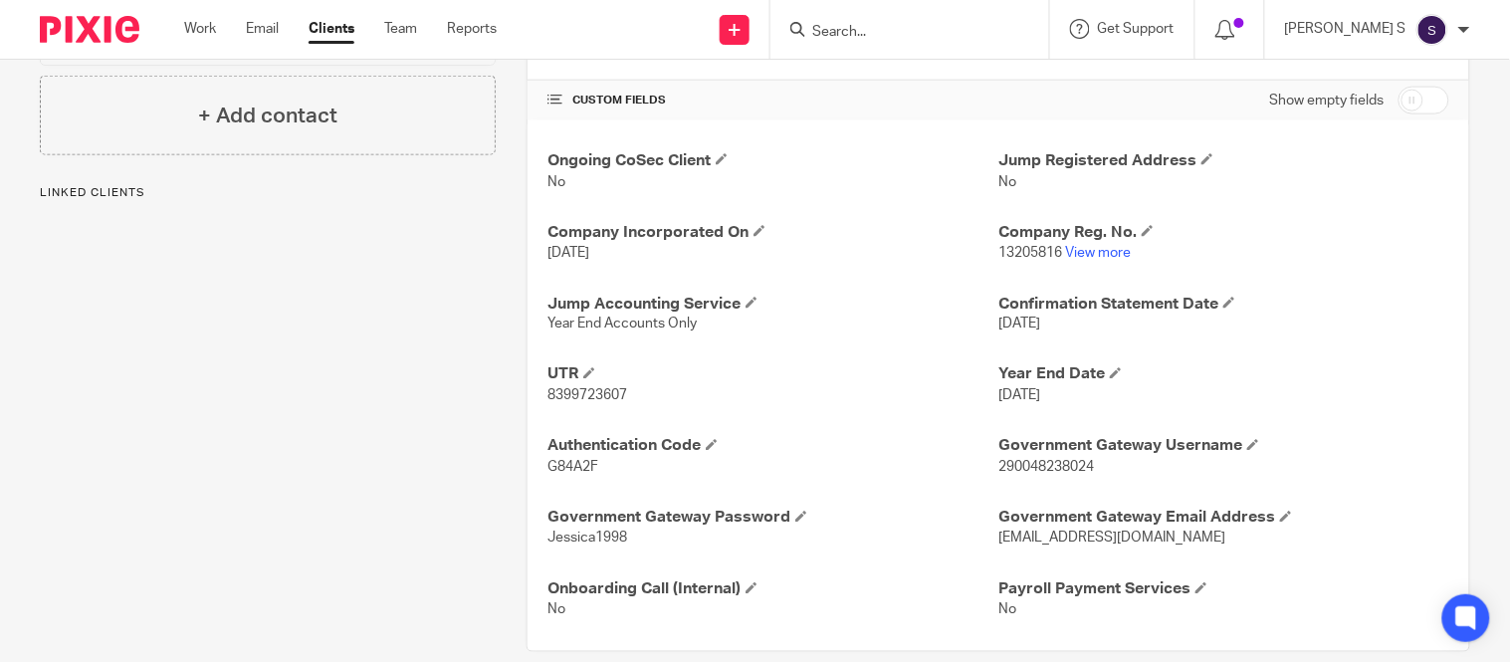
scroll to position [674, 0]
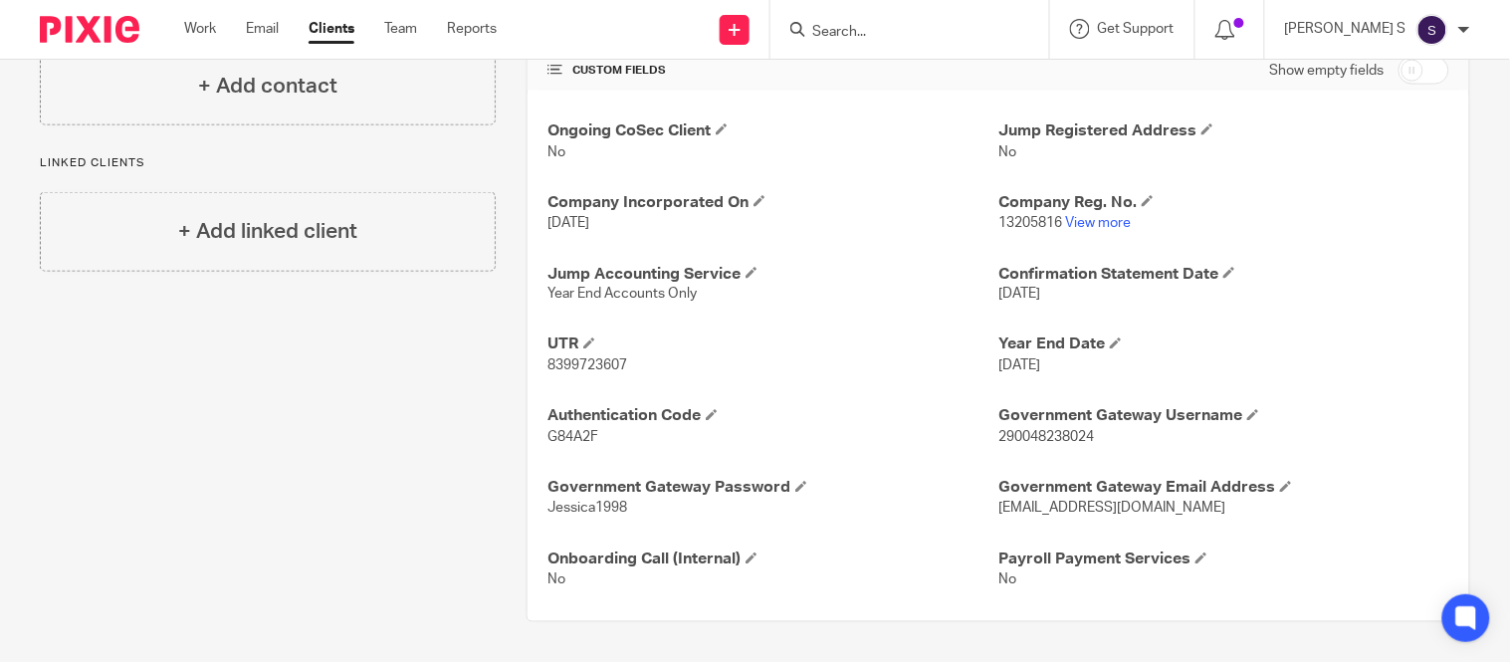
click at [594, 371] on span "8399723607" at bounding box center [587, 366] width 80 height 14
copy p "8399723607"
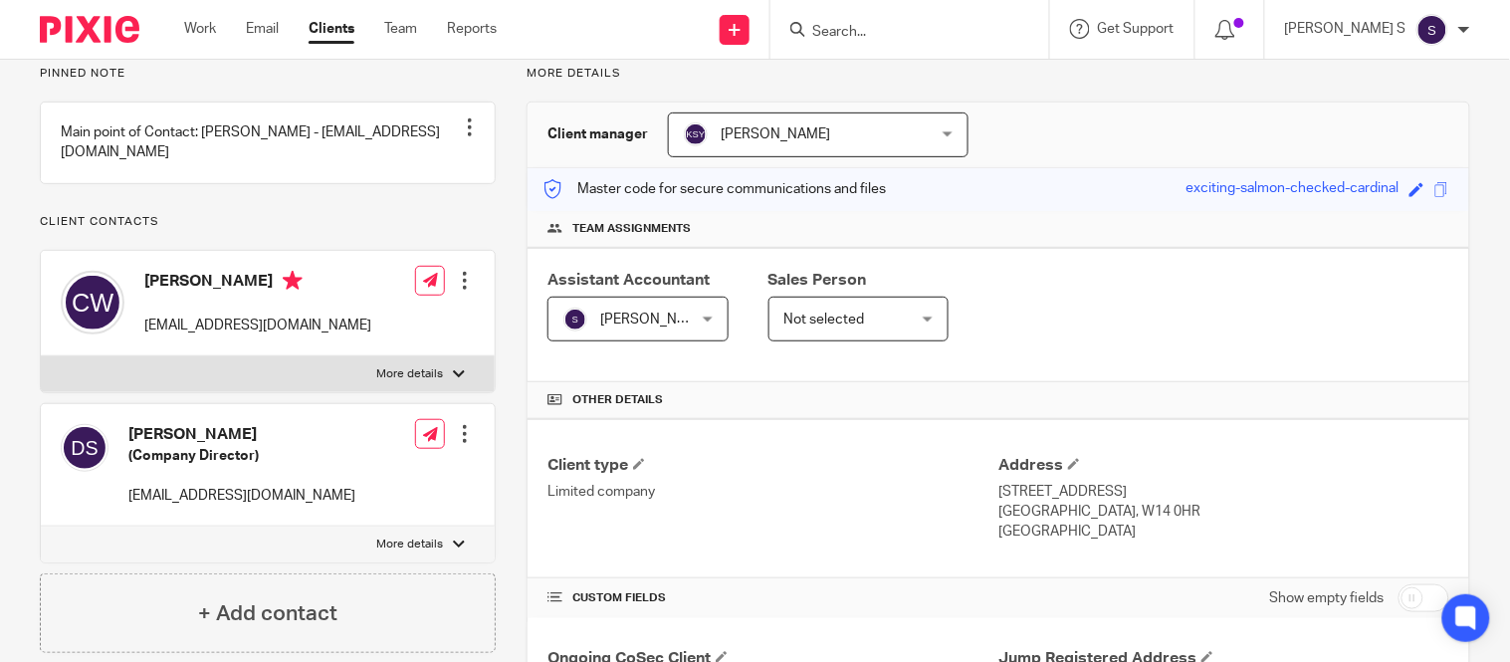
scroll to position [0, 0]
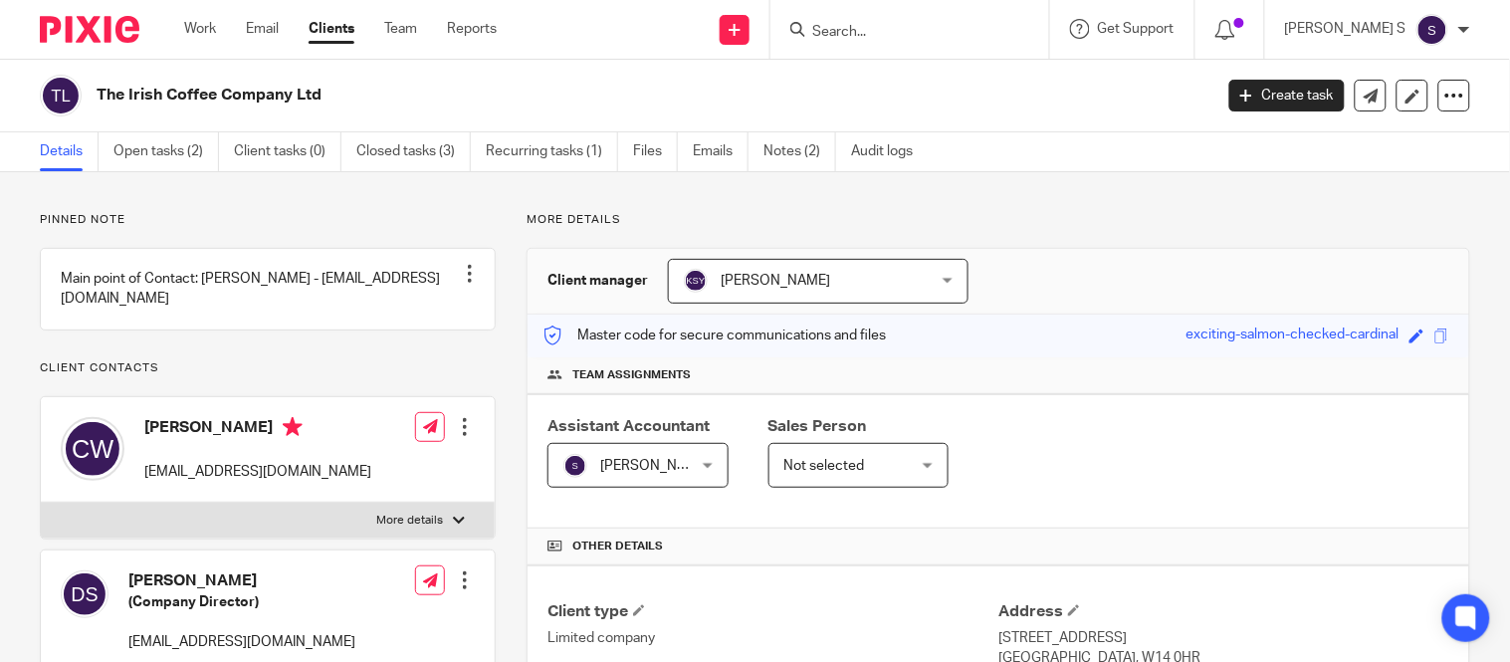
drag, startPoint x: 843, startPoint y: 12, endPoint x: 868, endPoint y: 22, distance: 26.8
click at [868, 22] on div at bounding box center [909, 29] width 279 height 59
click at [868, 24] on input "Search" at bounding box center [899, 33] width 179 height 18
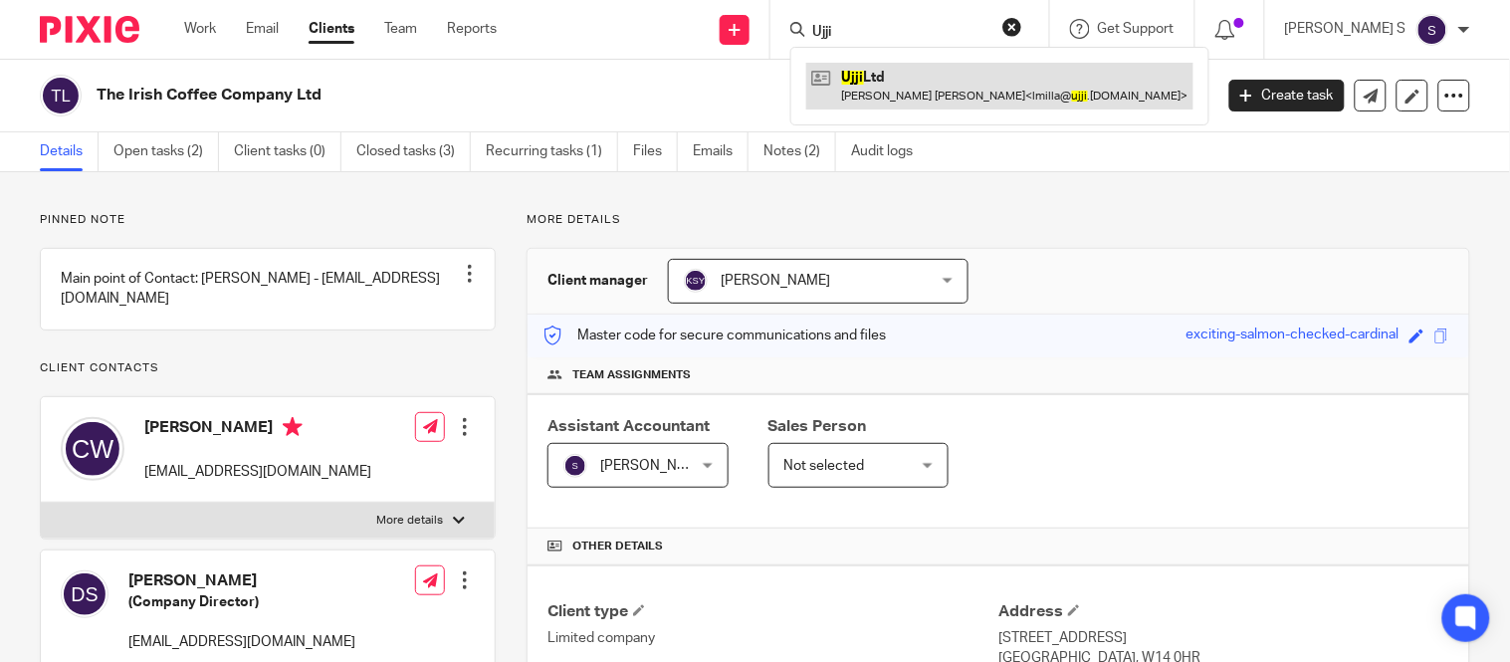
type input "Ujji"
click at [955, 104] on link at bounding box center [999, 86] width 387 height 46
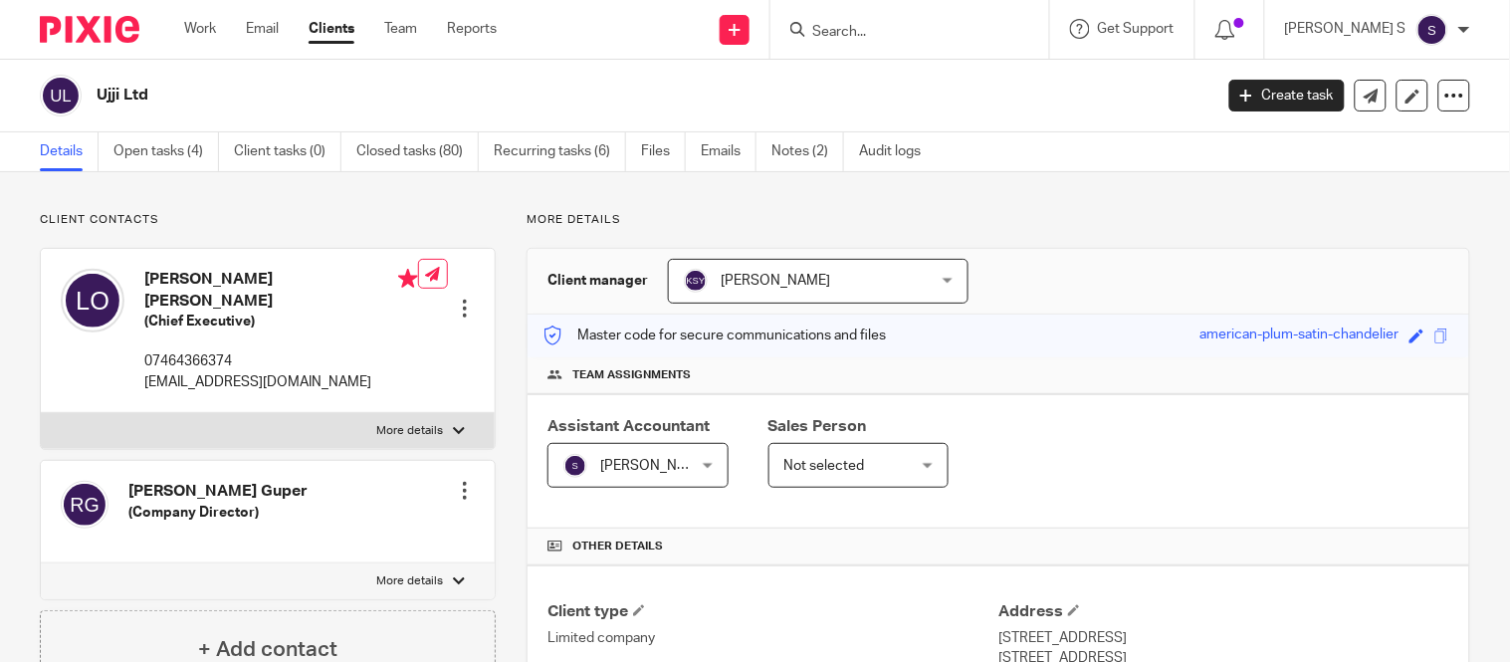
scroll to position [629, 0]
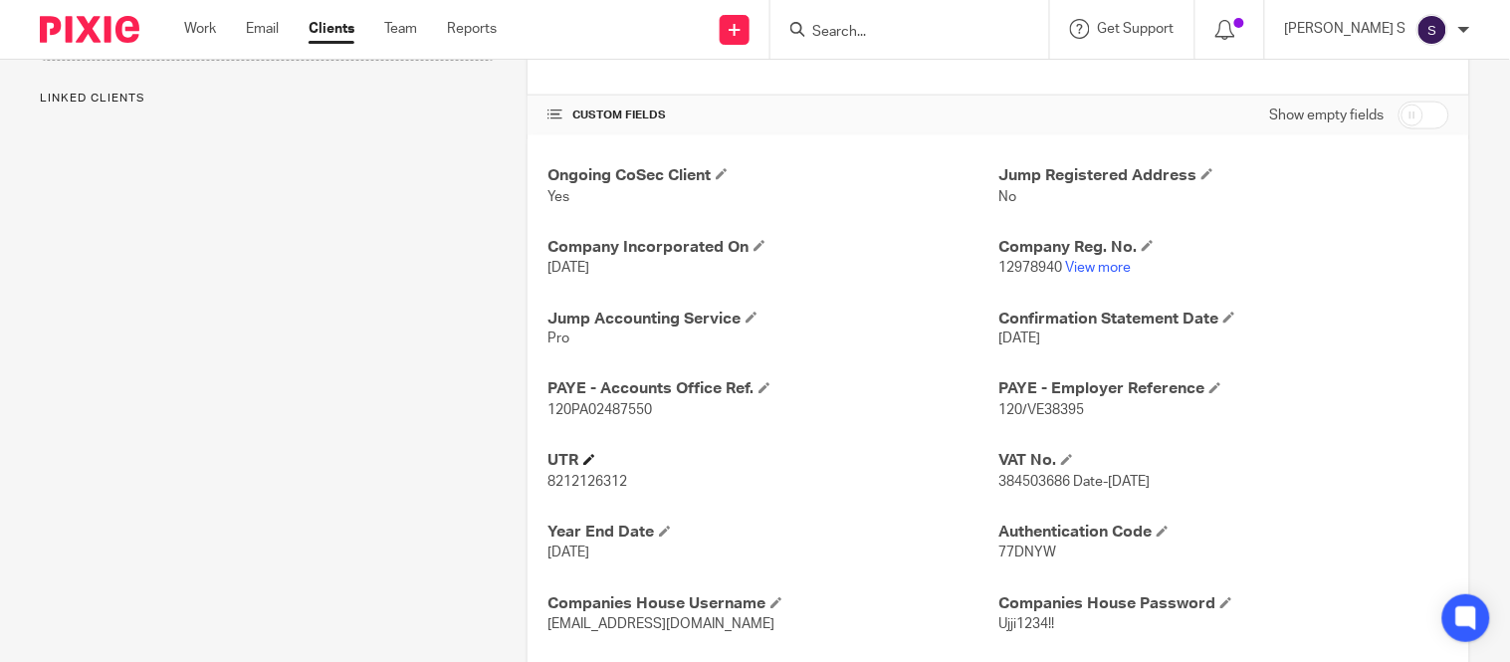
click at [587, 472] on h4 "UTR" at bounding box center [772, 461] width 451 height 21
click at [589, 476] on span "8212126312" at bounding box center [587, 483] width 80 height 14
copy span "8212126312"
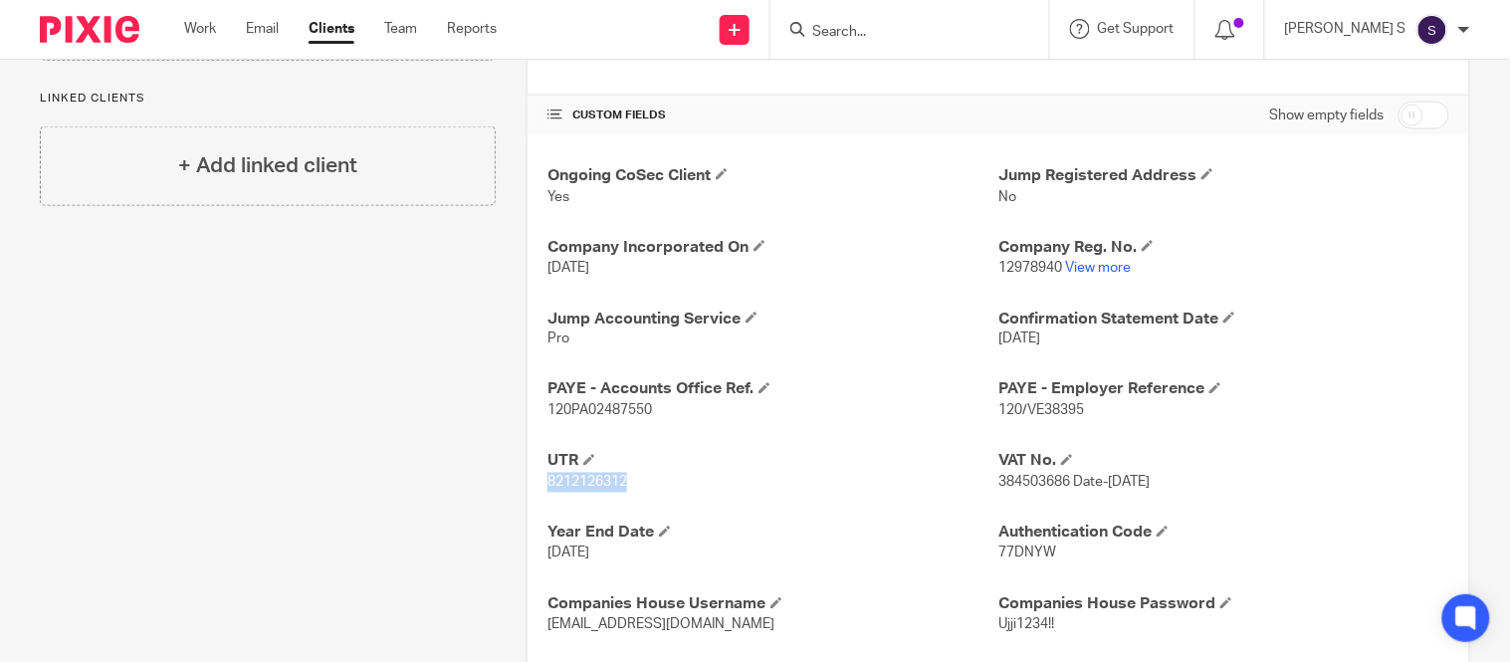
copy span "8212126312"
click at [1026, 411] on span "120/VE38395" at bounding box center [1041, 411] width 86 height 14
copy span "VE38395"
click at [797, 320] on h4 "Jump Accounting Service" at bounding box center [772, 318] width 451 height 21
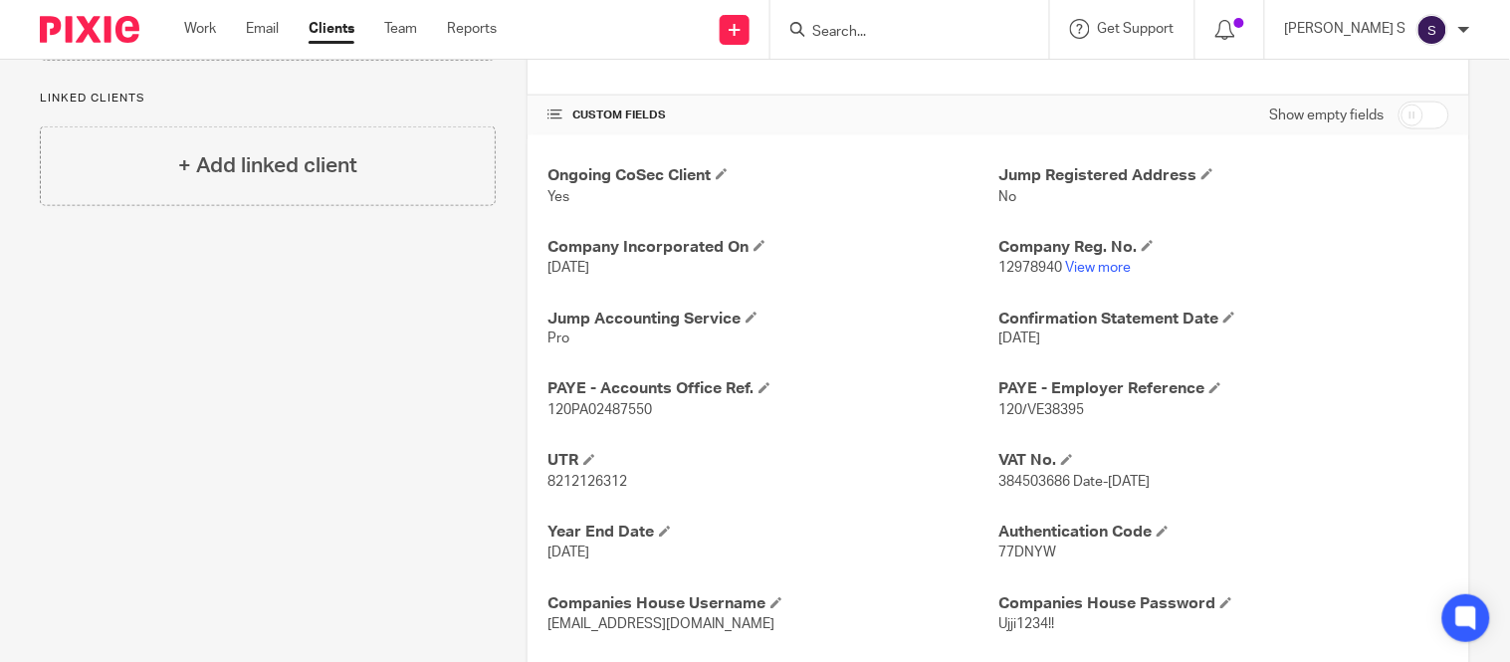
click at [912, 24] on input "Search" at bounding box center [899, 33] width 179 height 18
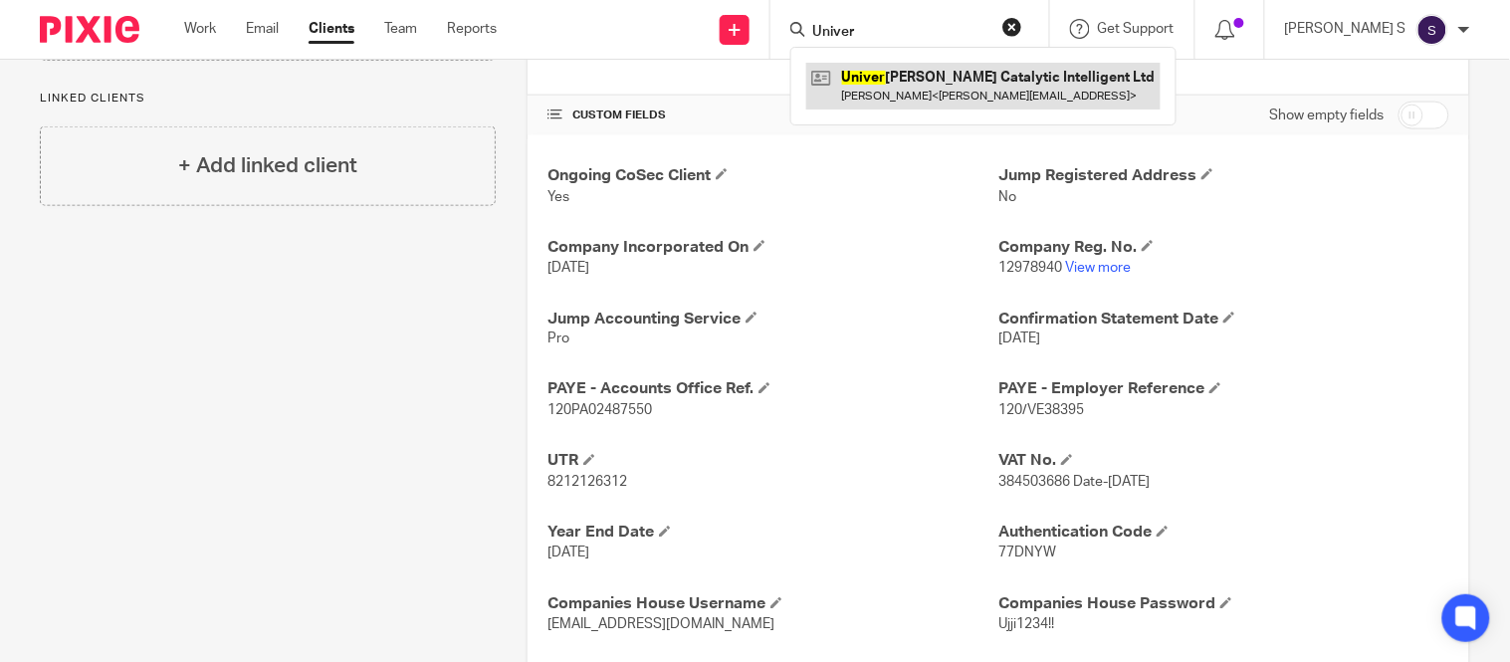
type input "Univer"
click at [961, 87] on link at bounding box center [983, 86] width 354 height 46
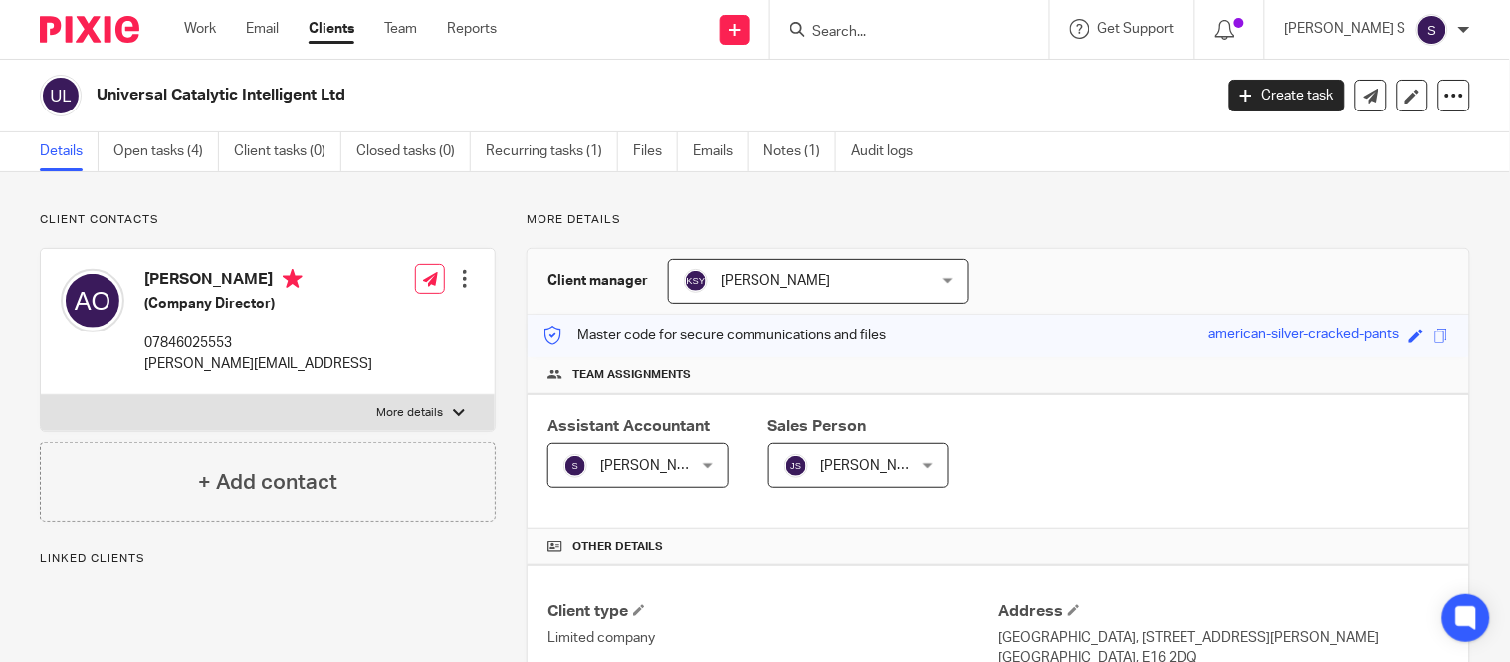
scroll to position [602, 0]
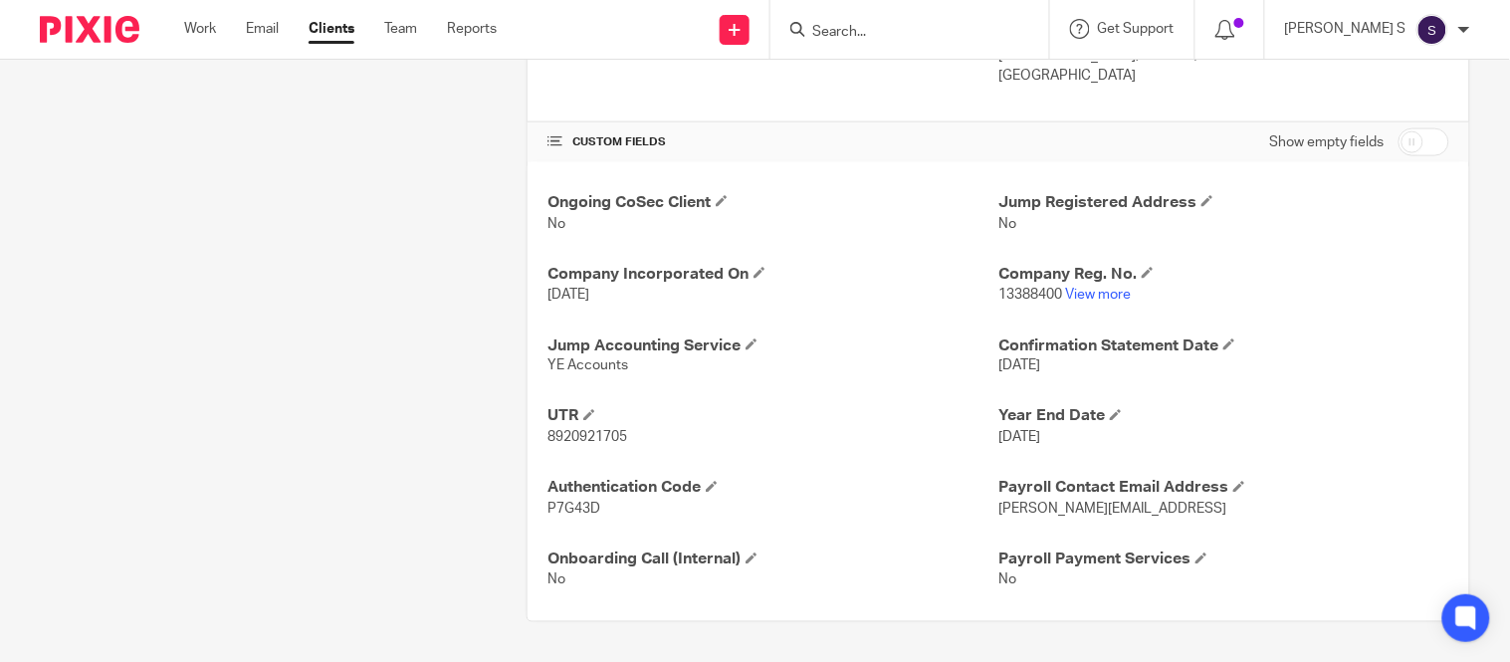
click at [602, 435] on span "8920921705" at bounding box center [587, 438] width 80 height 14
copy span "8920921705"
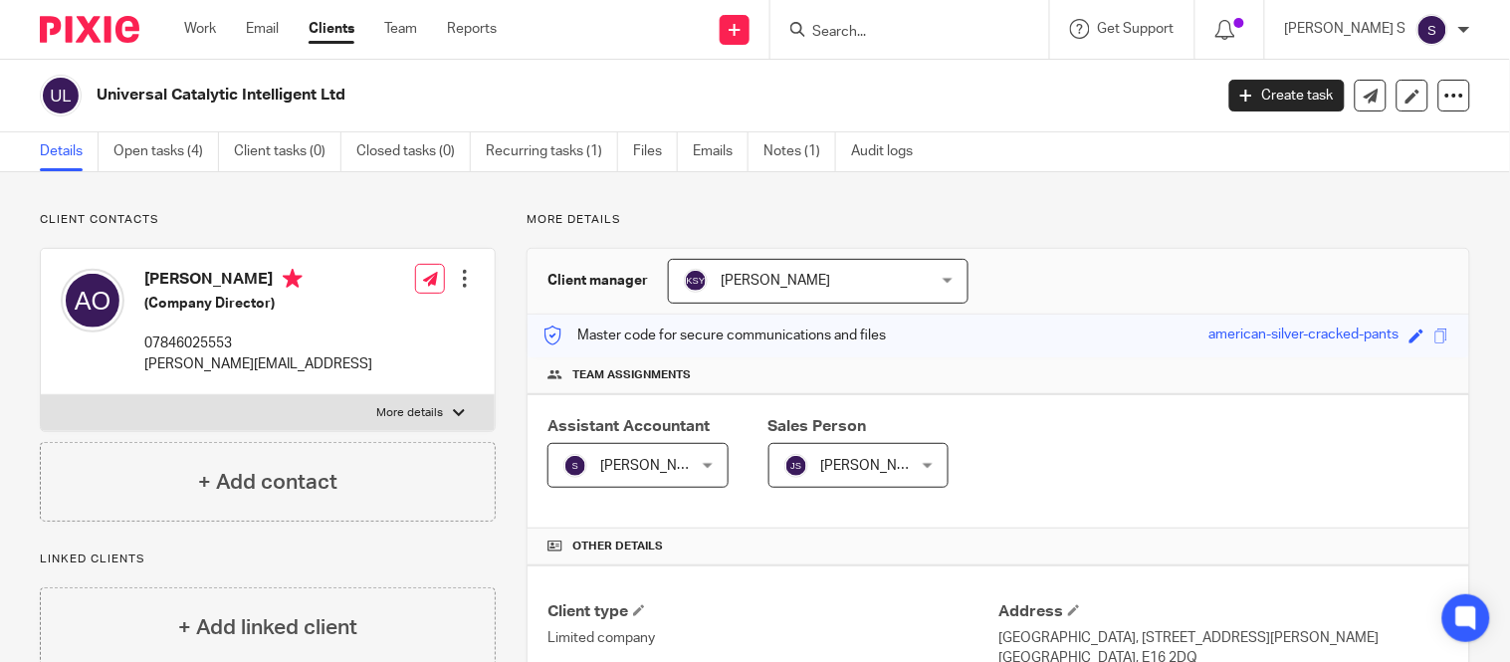
click at [880, 13] on div at bounding box center [909, 29] width 279 height 59
click at [882, 21] on form at bounding box center [916, 29] width 212 height 25
click at [876, 24] on input "Search" at bounding box center [899, 33] width 179 height 18
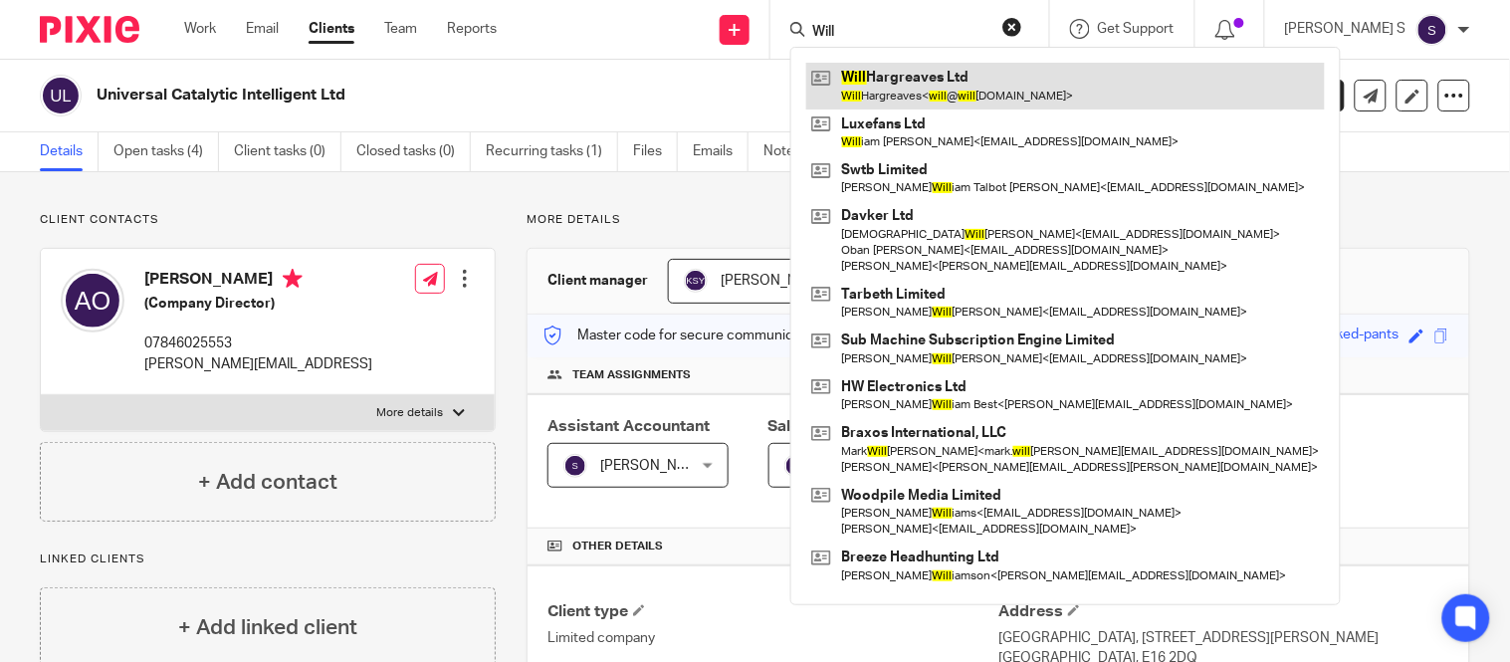
type input "Will"
click at [943, 80] on link at bounding box center [1065, 86] width 518 height 46
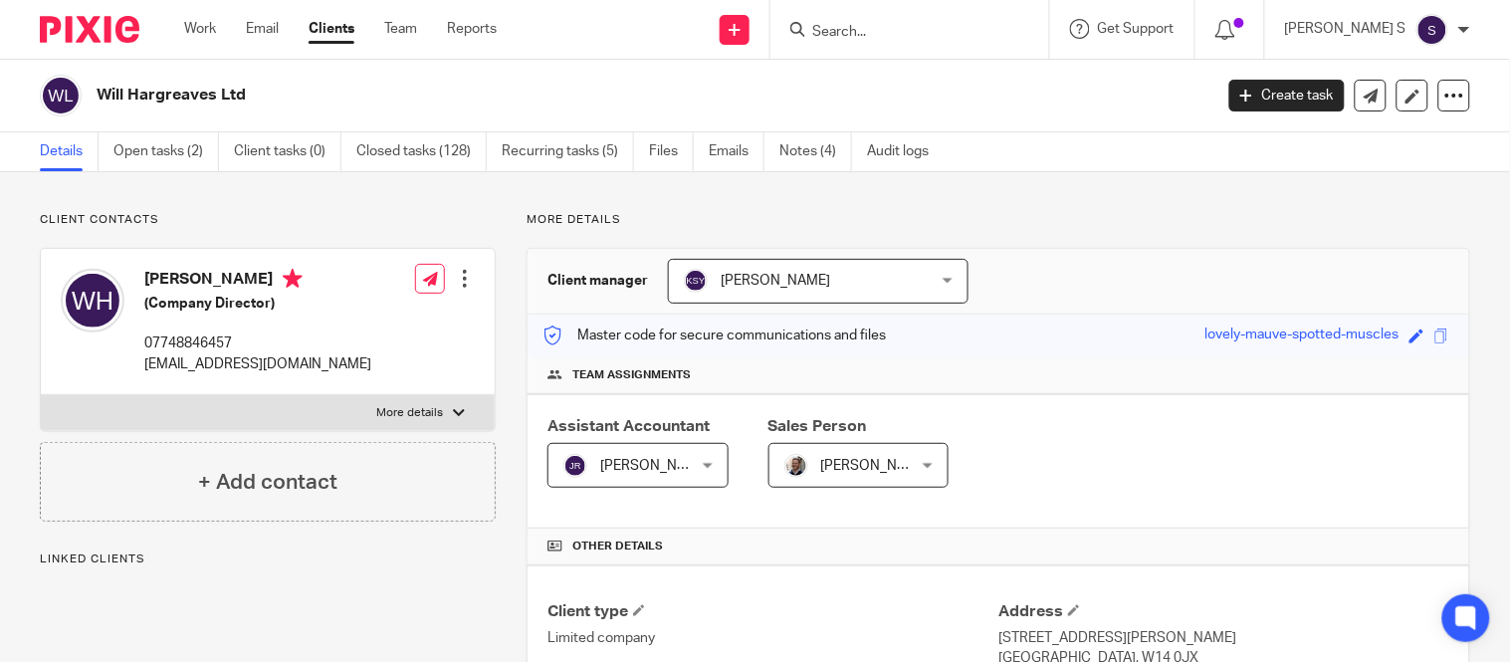
scroll to position [817, 0]
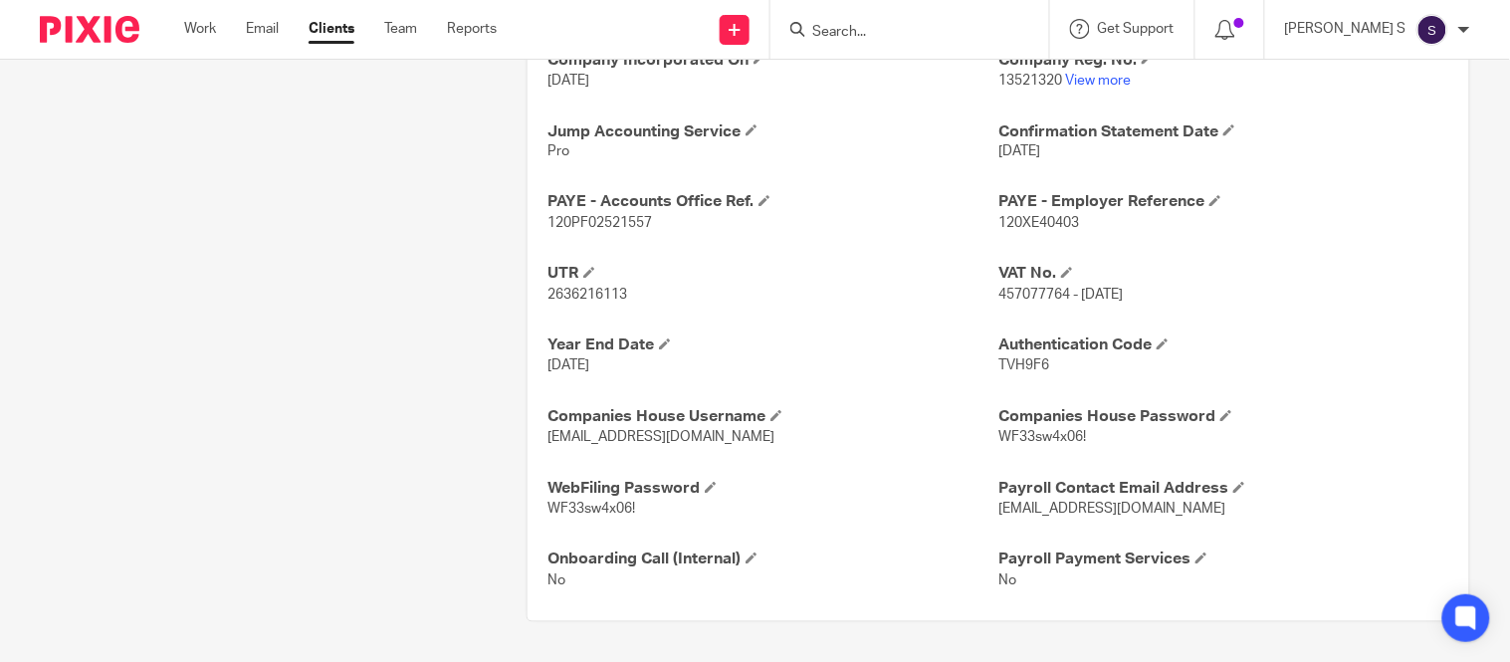
click at [603, 295] on span "2636216113" at bounding box center [587, 296] width 80 height 14
copy span "2636216113"
click at [1032, 220] on span "120XE40403" at bounding box center [1038, 224] width 81 height 14
click at [1020, 222] on span "120XE40403" at bounding box center [1038, 224] width 81 height 14
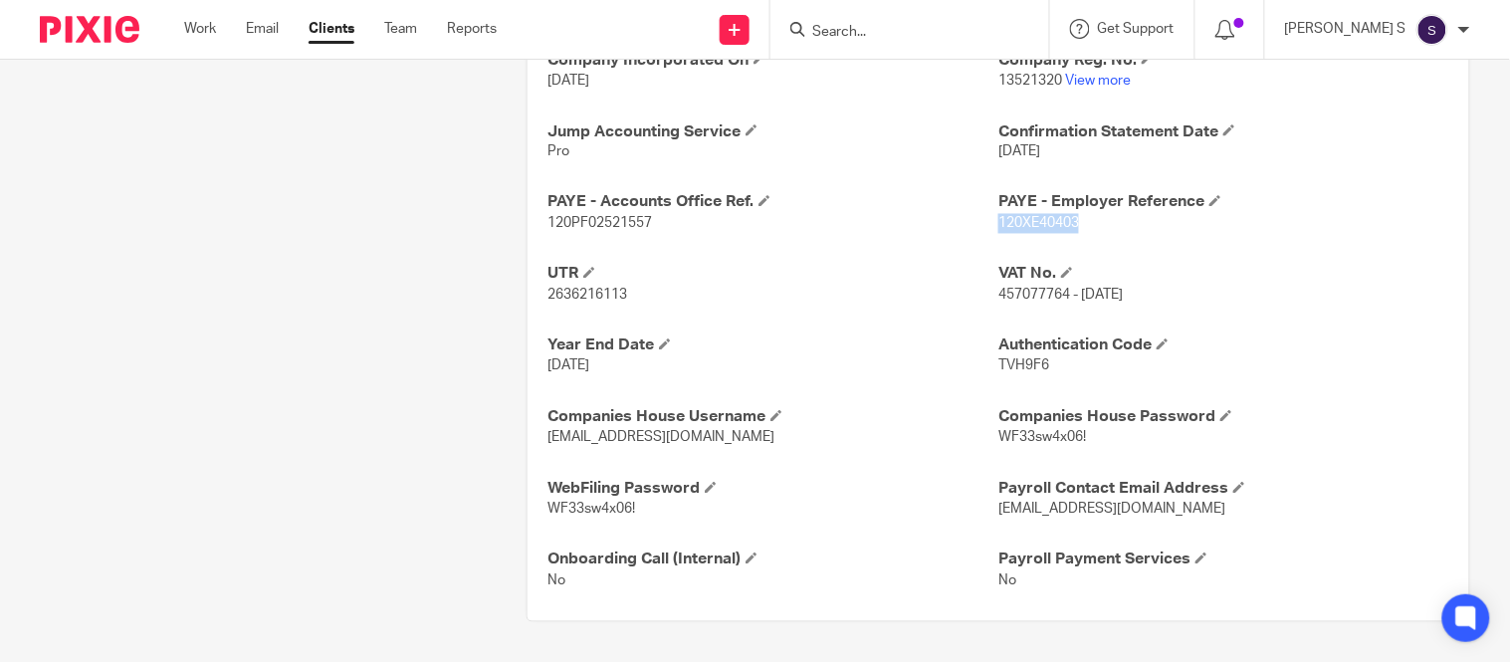
click at [1020, 222] on span "120XE40403" at bounding box center [1038, 224] width 81 height 14
click at [1019, 220] on span "120XE40403" at bounding box center [1038, 224] width 81 height 14
copy span "120XE40403"
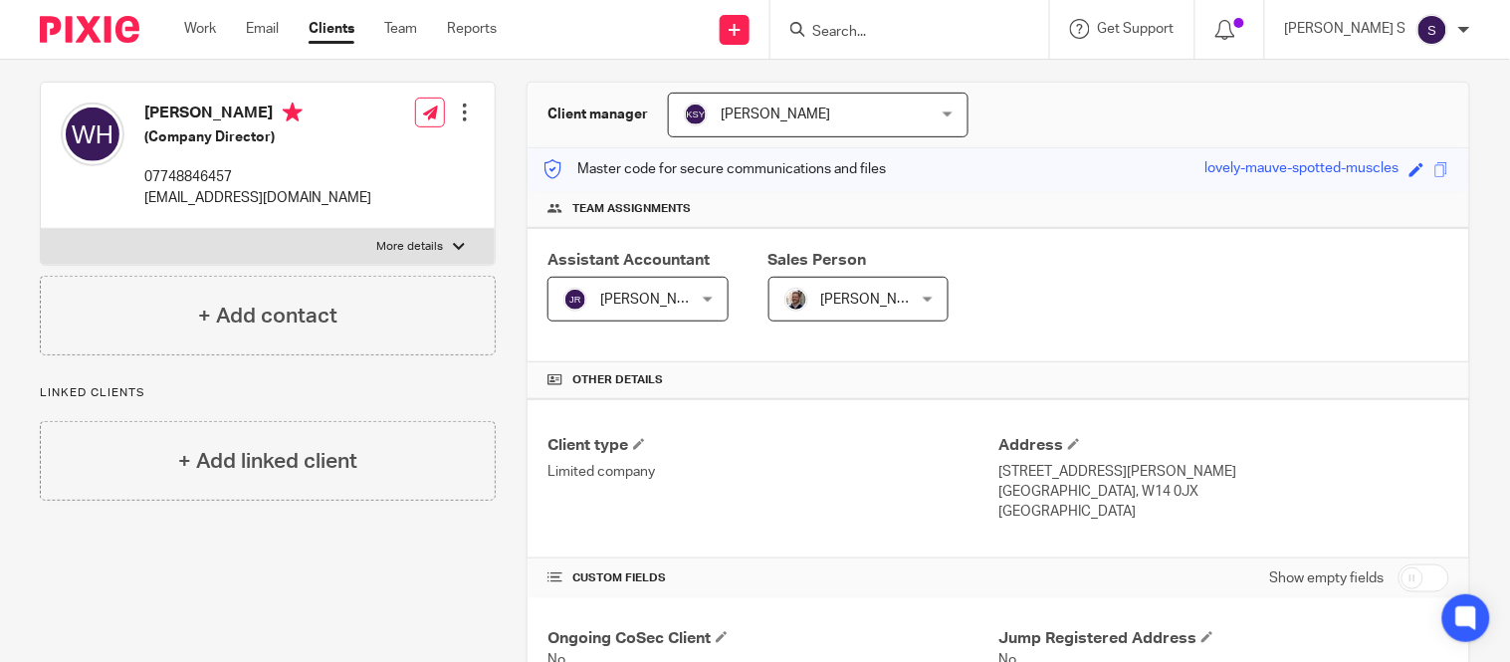
scroll to position [0, 0]
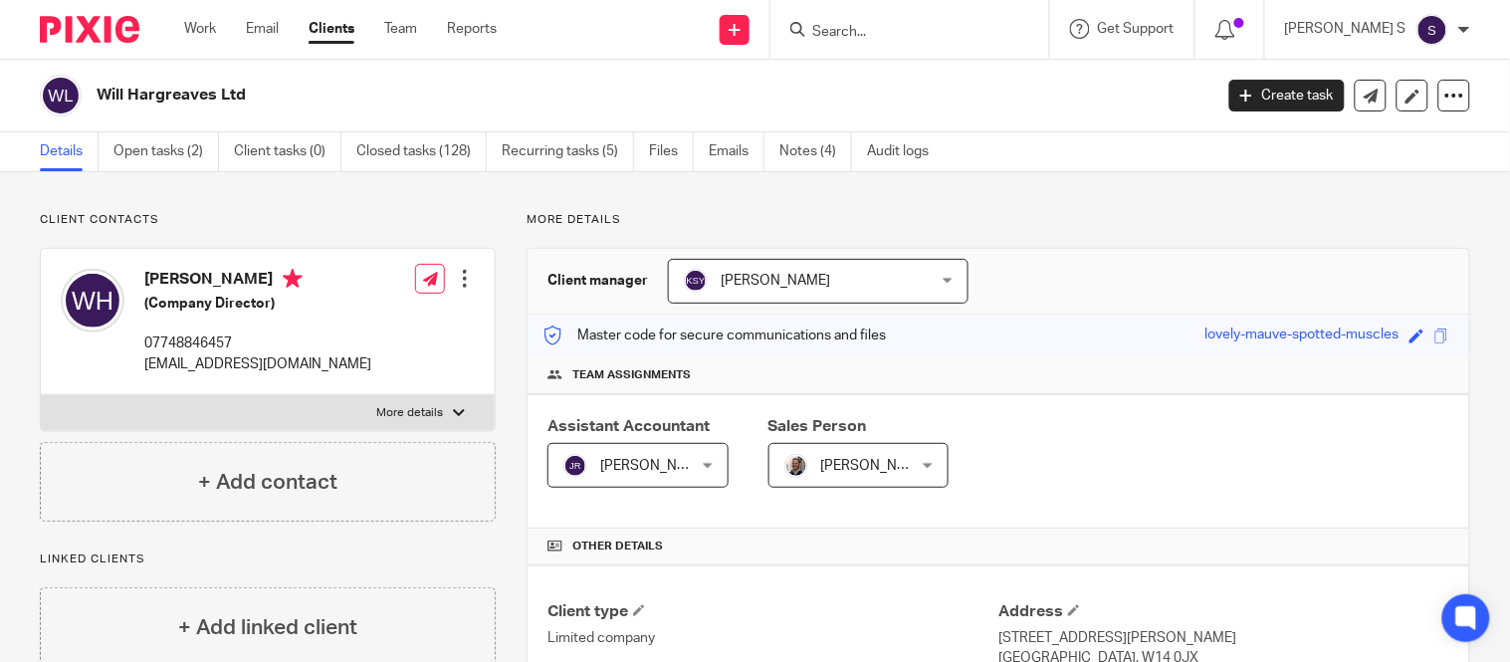
click at [866, 34] on input "Search" at bounding box center [899, 33] width 179 height 18
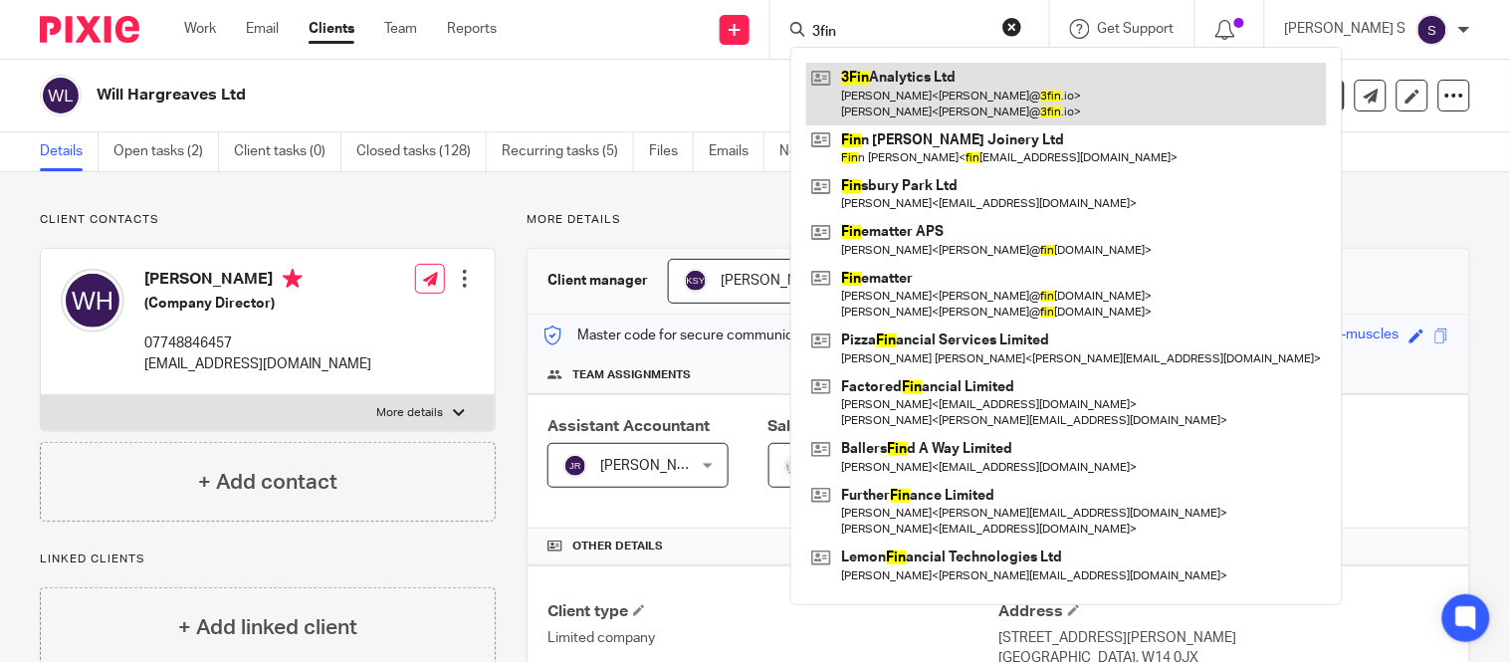
type input "3fin"
click at [946, 90] on link at bounding box center [1066, 94] width 520 height 62
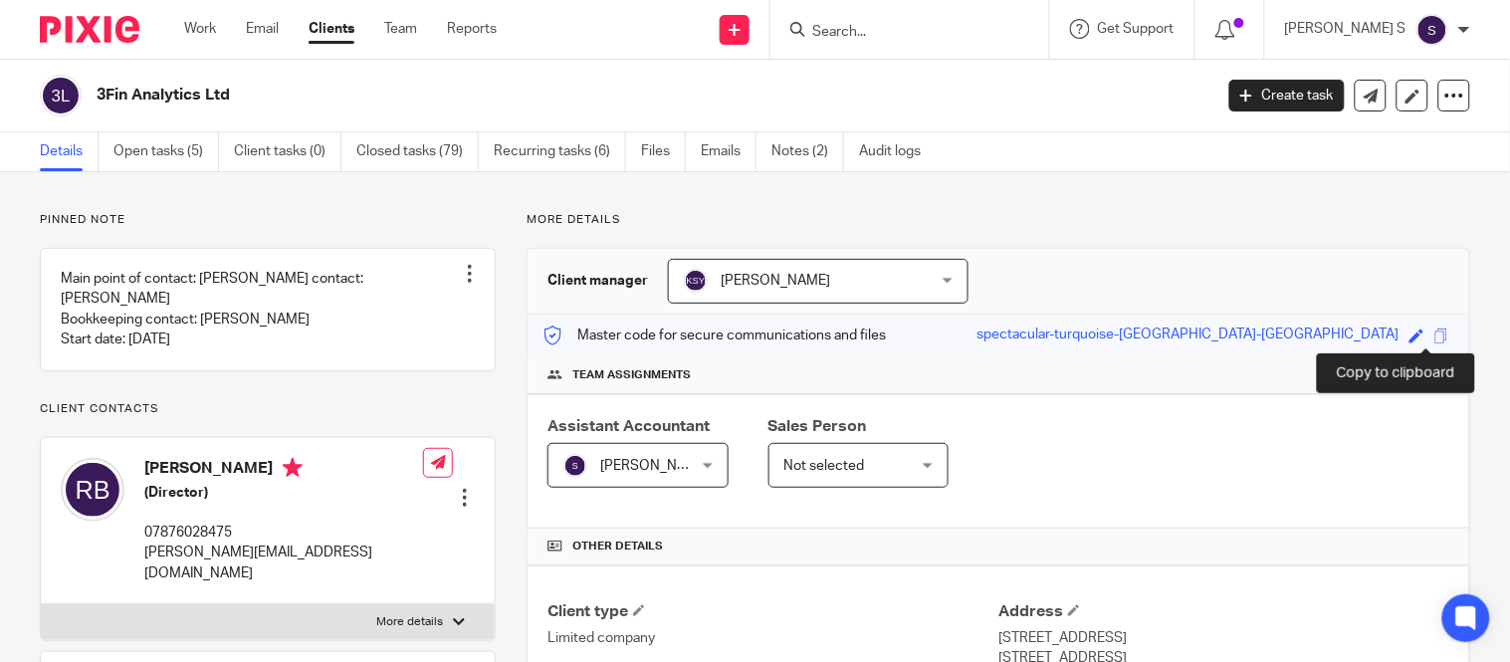
click at [1434, 335] on span at bounding box center [1441, 335] width 15 height 15
